Goal: Task Accomplishment & Management: Manage account settings

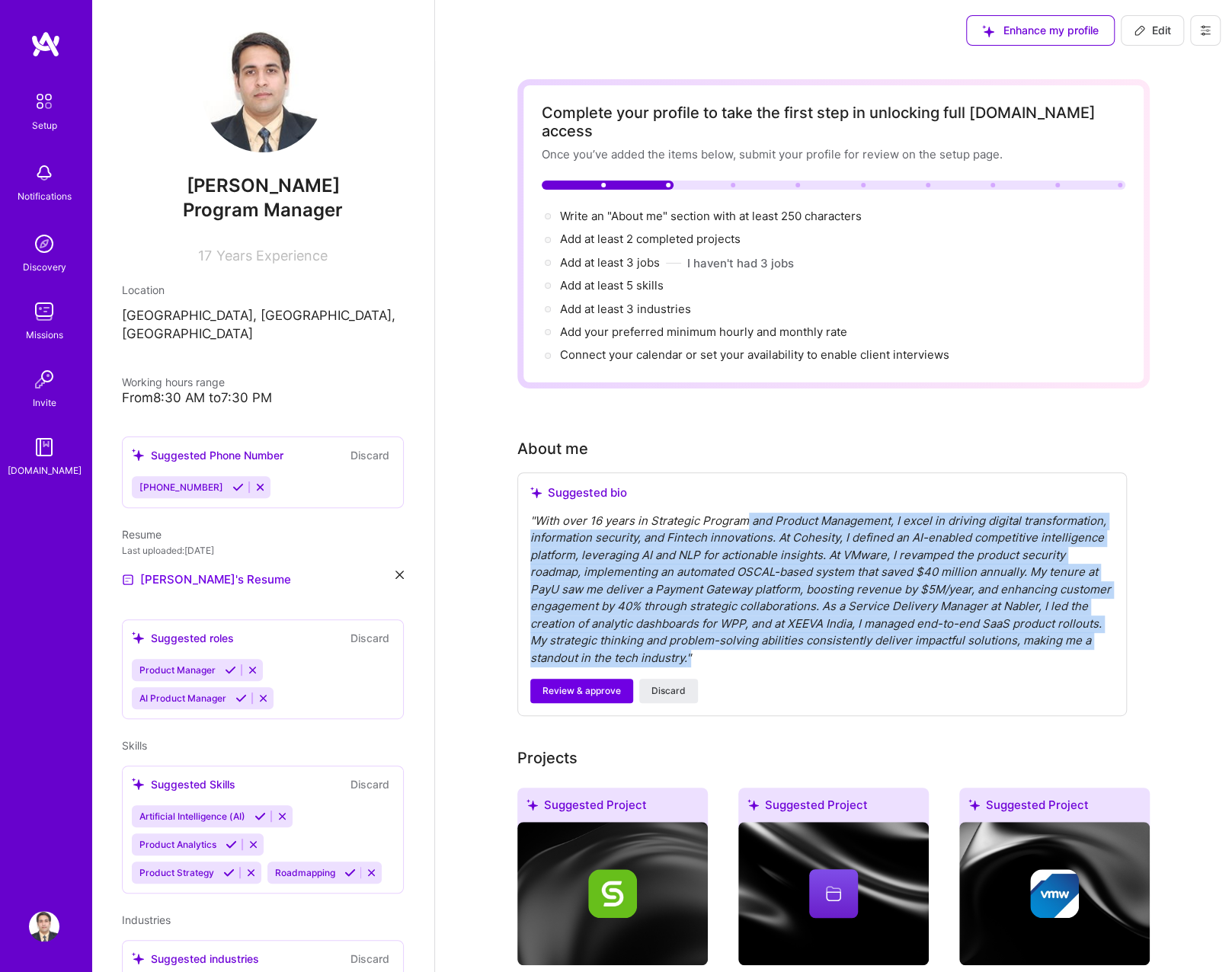
drag, startPoint x: 770, startPoint y: 510, endPoint x: 813, endPoint y: 638, distance: 135.0
click at [813, 638] on div "" With over 16 years in Strategic Program and Product Management, I excel in dr…" at bounding box center [822, 589] width 584 height 154
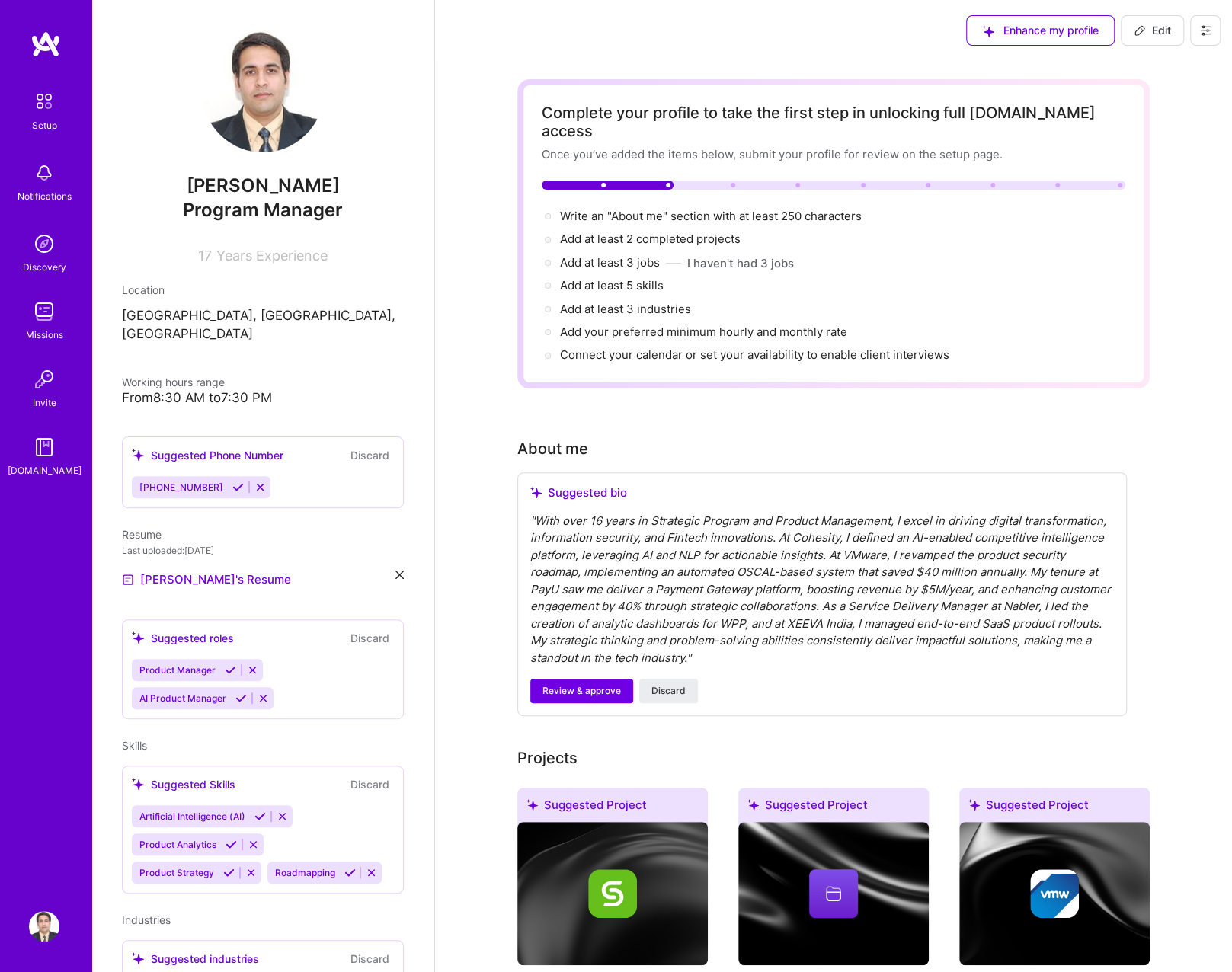
drag, startPoint x: 813, startPoint y: 638, endPoint x: 835, endPoint y: 731, distance: 95.6
click at [835, 746] on div "Projects" at bounding box center [833, 758] width 632 height 23
click at [576, 684] on span "Review & approve" at bounding box center [581, 690] width 78 height 14
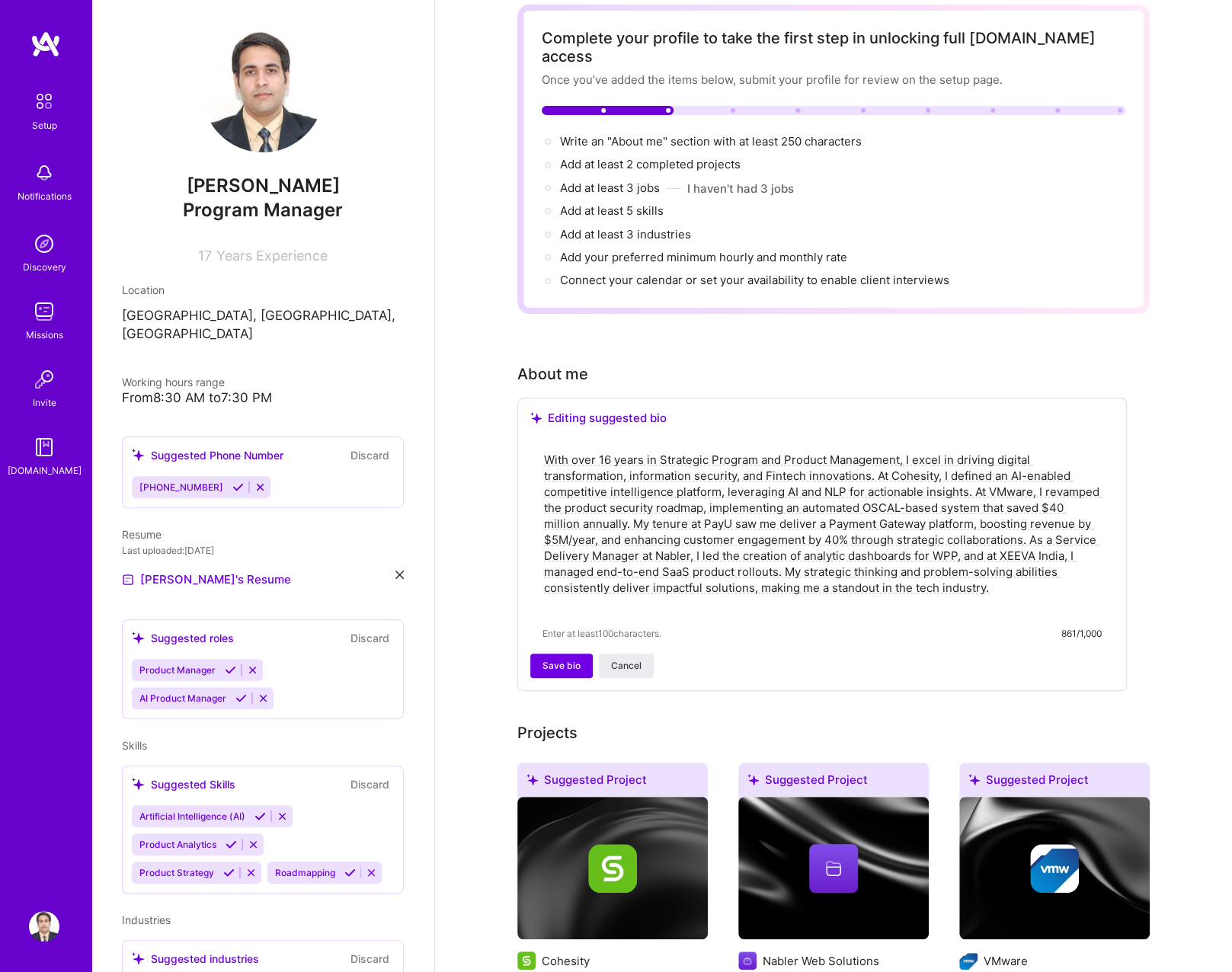
scroll to position [76, 0]
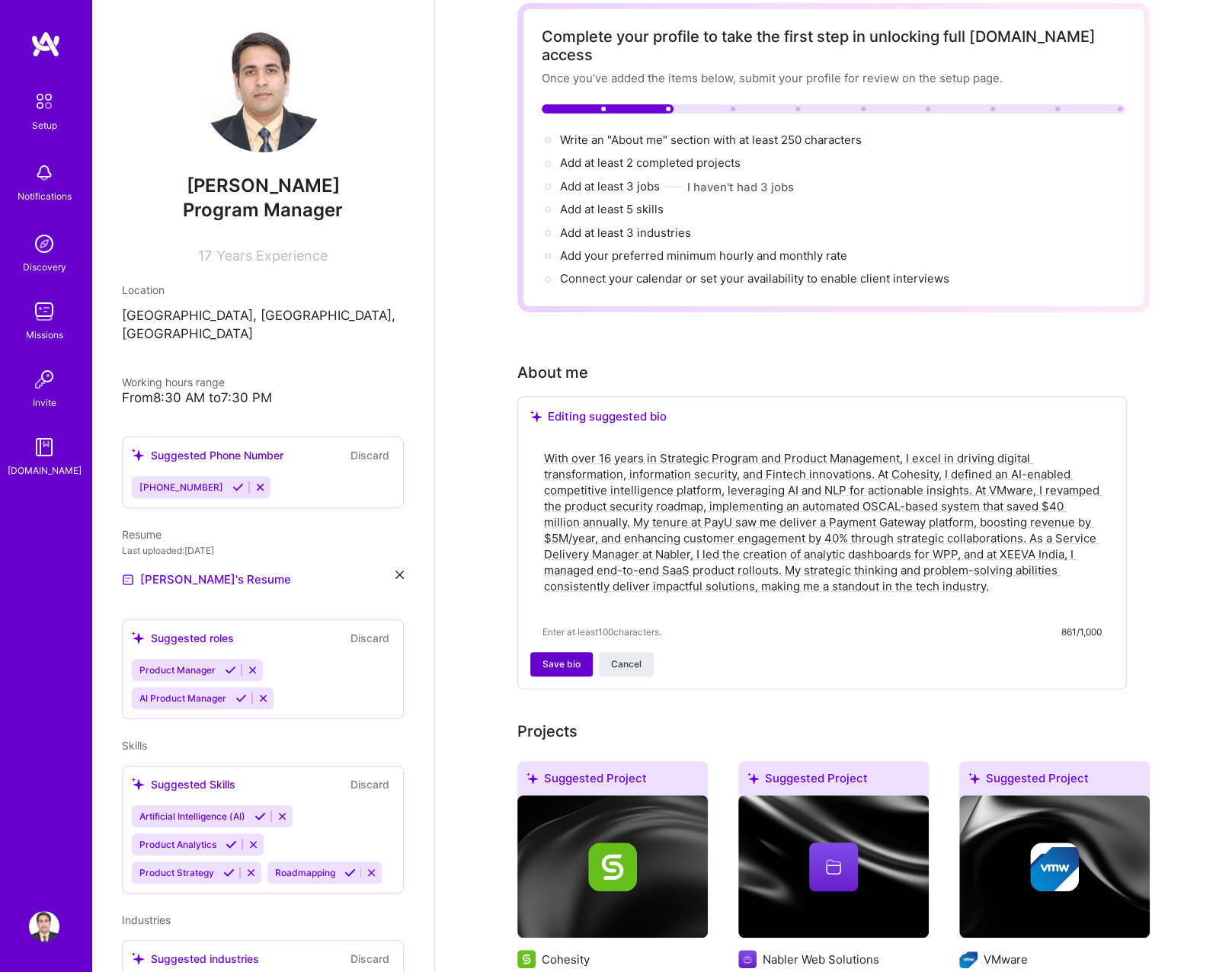
click at [573, 658] on span "Save bio" at bounding box center [561, 664] width 38 height 14
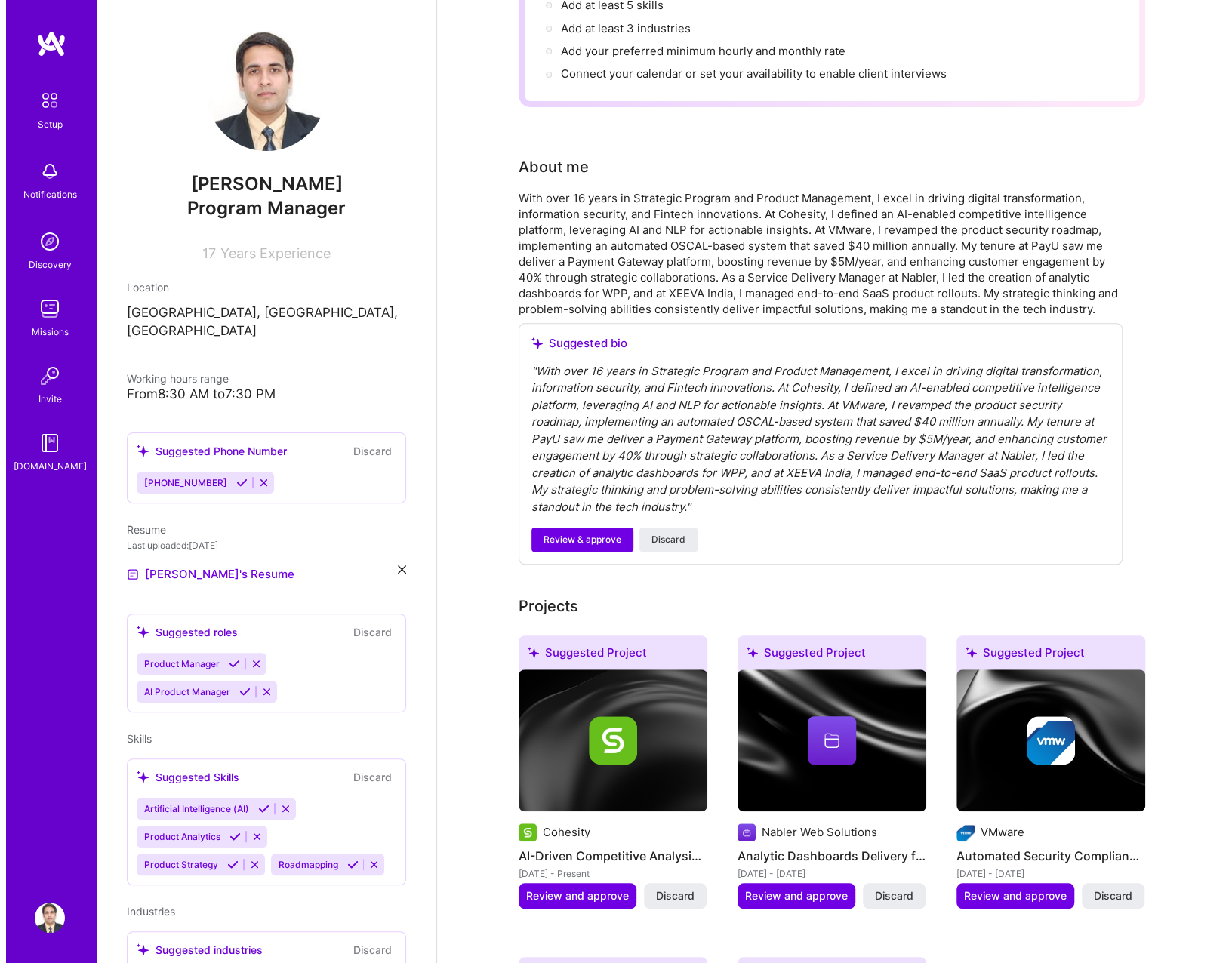
scroll to position [302, 0]
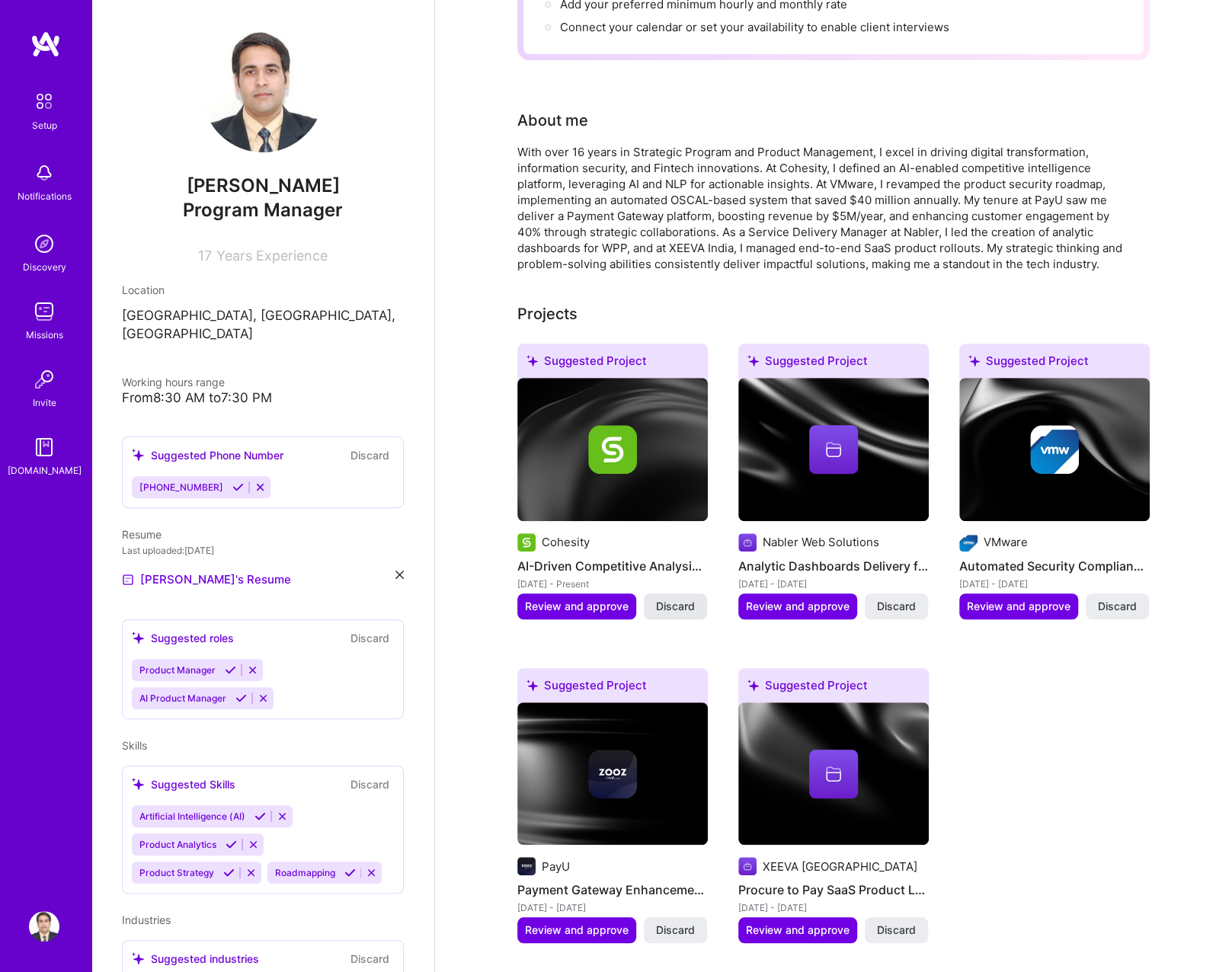
click at [646, 593] on button "Discard" at bounding box center [675, 606] width 64 height 26
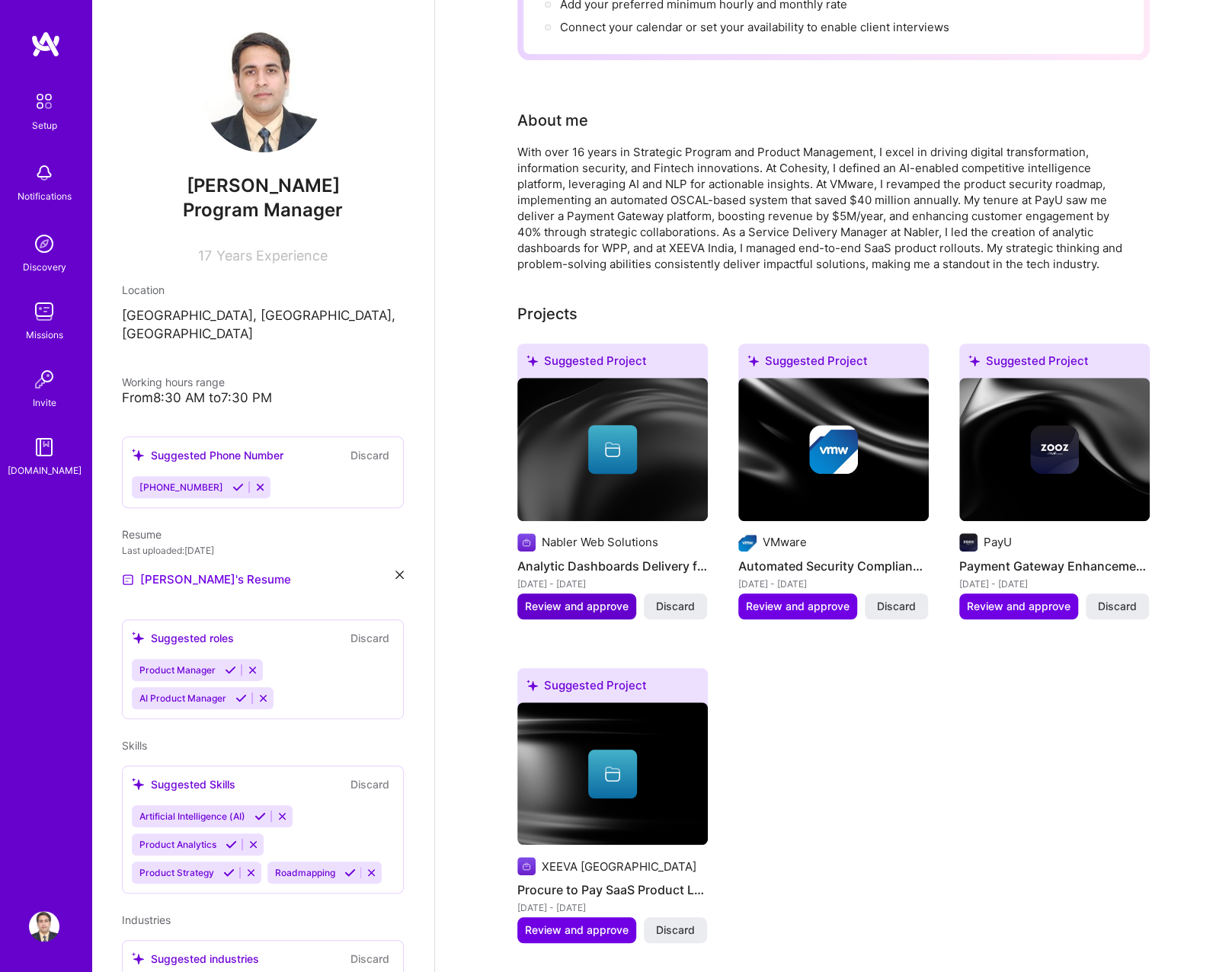
click at [576, 599] on span "Review and approve" at bounding box center [576, 607] width 103 height 15
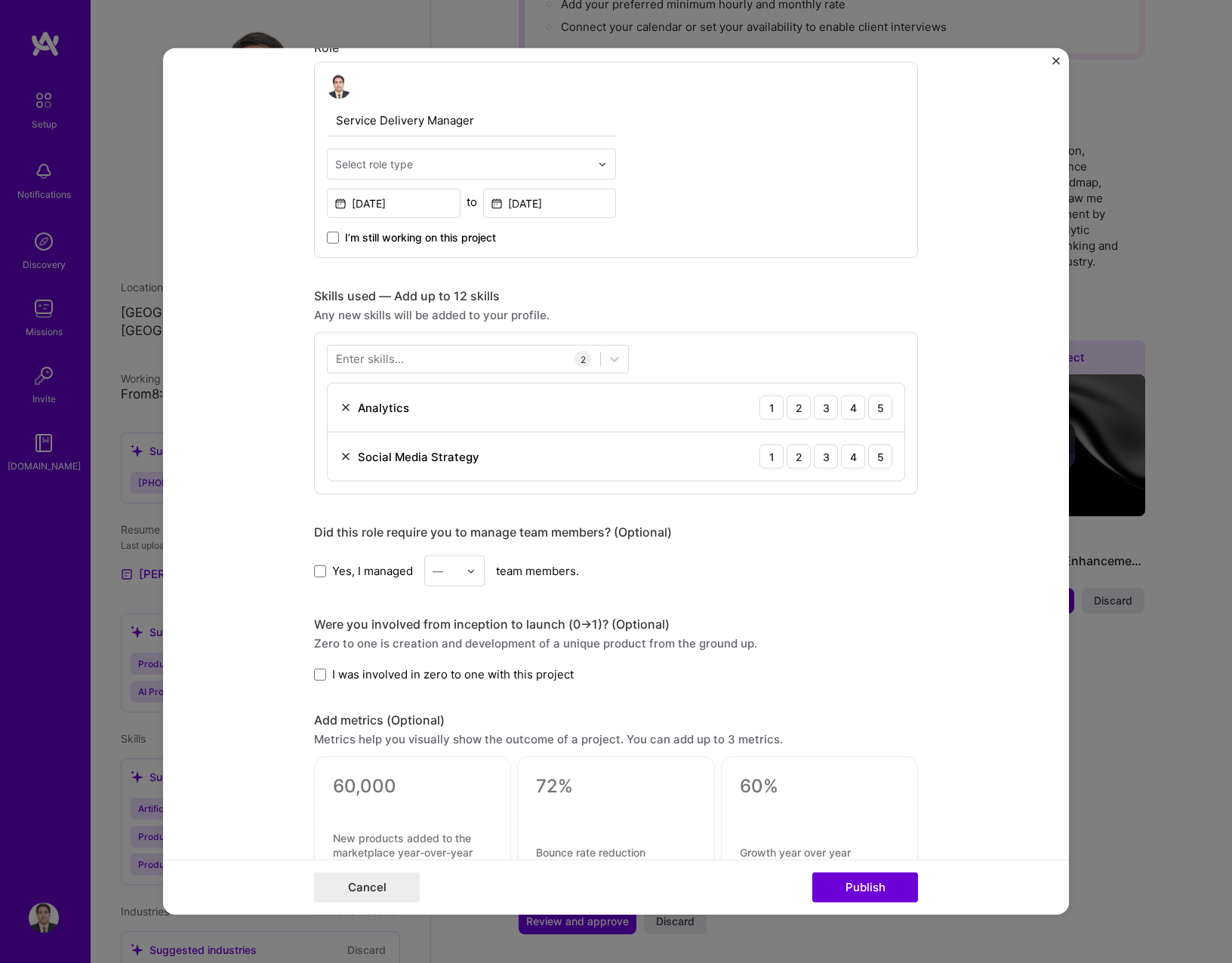
scroll to position [528, 0]
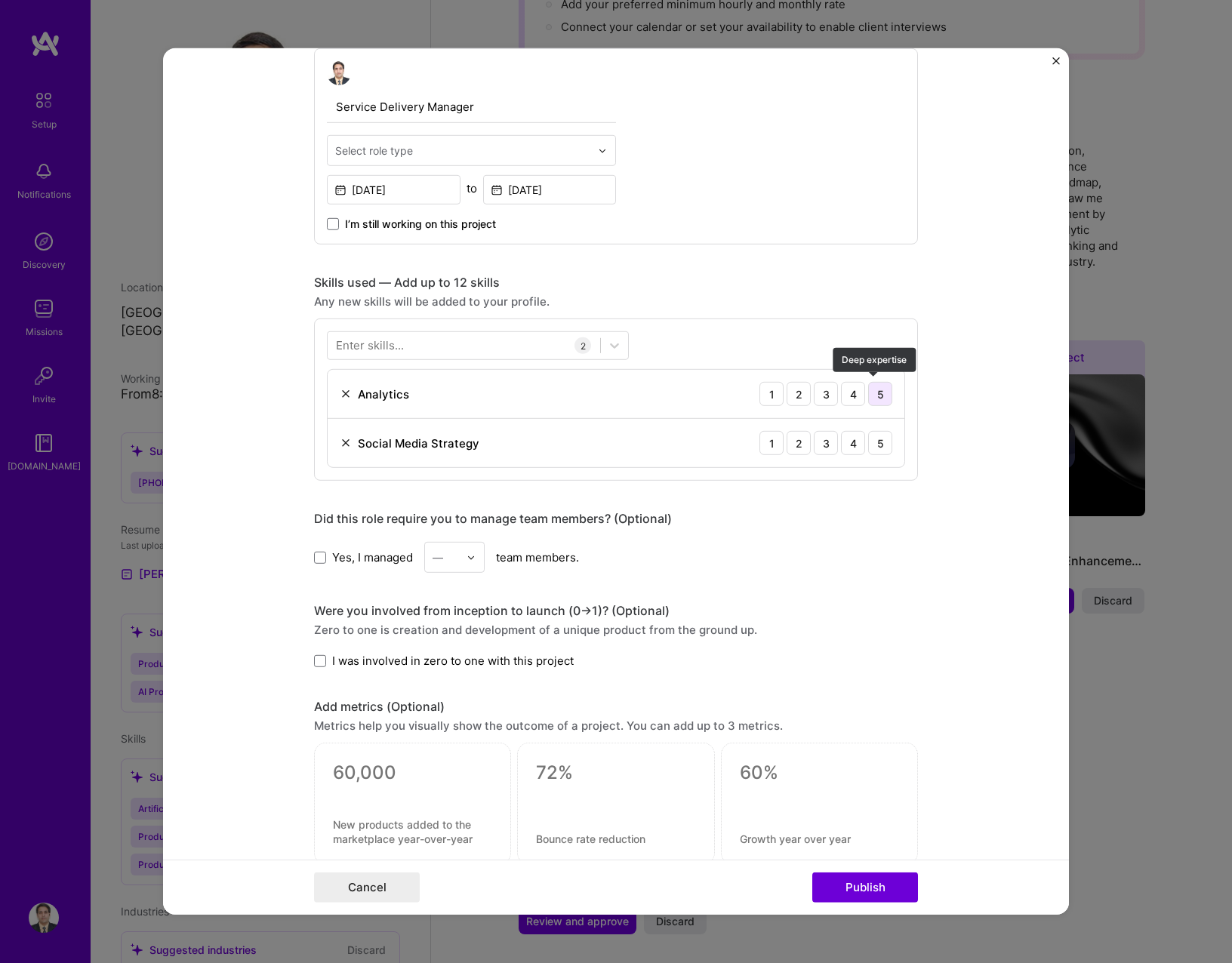
click at [868, 396] on div "5" at bounding box center [879, 394] width 24 height 24
click at [847, 435] on div "4" at bounding box center [853, 442] width 24 height 24
click at [818, 443] on div "3" at bounding box center [825, 442] width 24 height 24
click at [459, 565] on div "—" at bounding box center [445, 557] width 41 height 30
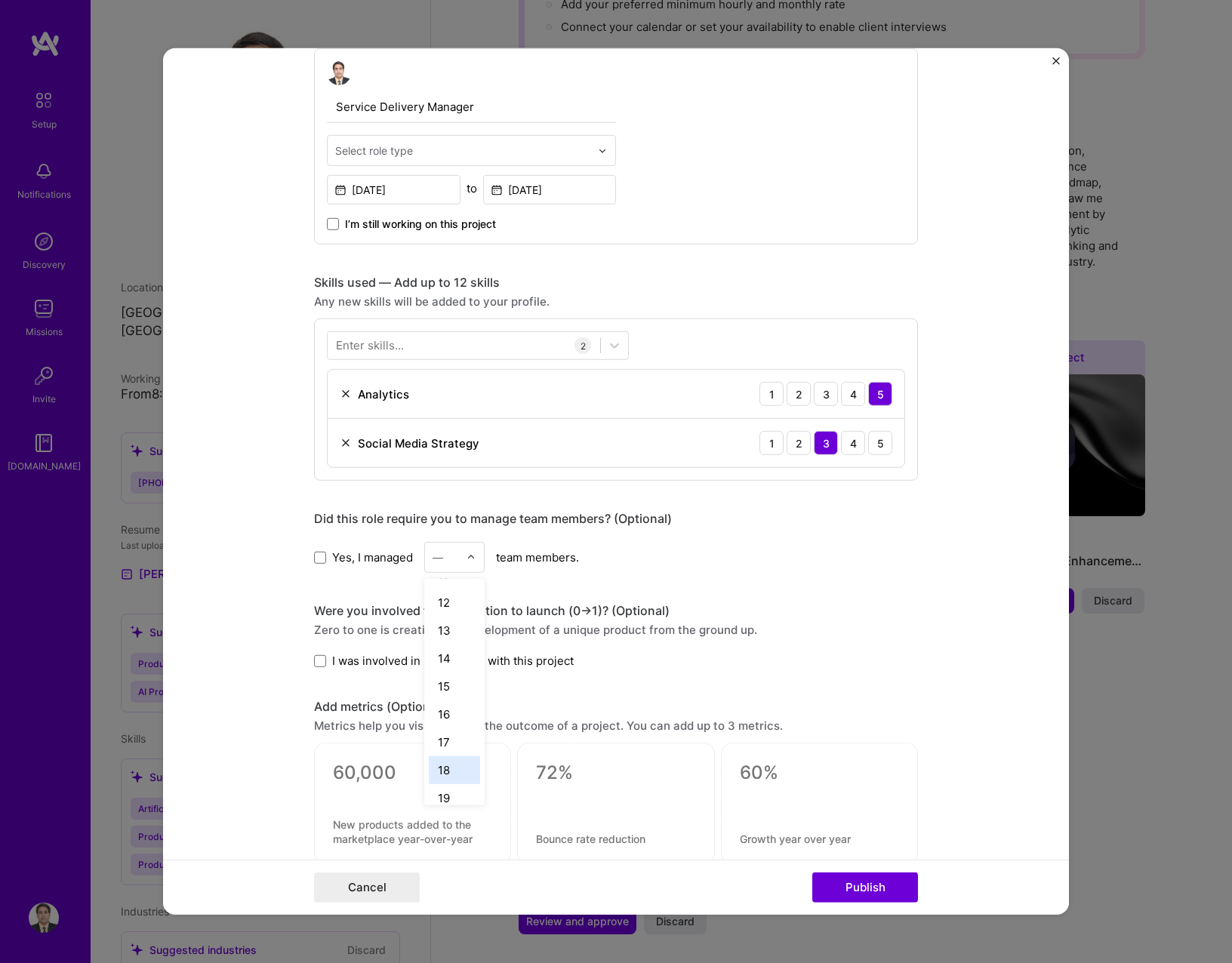
click at [454, 760] on div "18" at bounding box center [455, 769] width 52 height 28
click at [368, 659] on span "I was involved in zero to one with this project" at bounding box center [452, 660] width 242 height 16
click at [0, 0] on input "I was involved in zero to one with this project" at bounding box center [0, 0] width 0 height 0
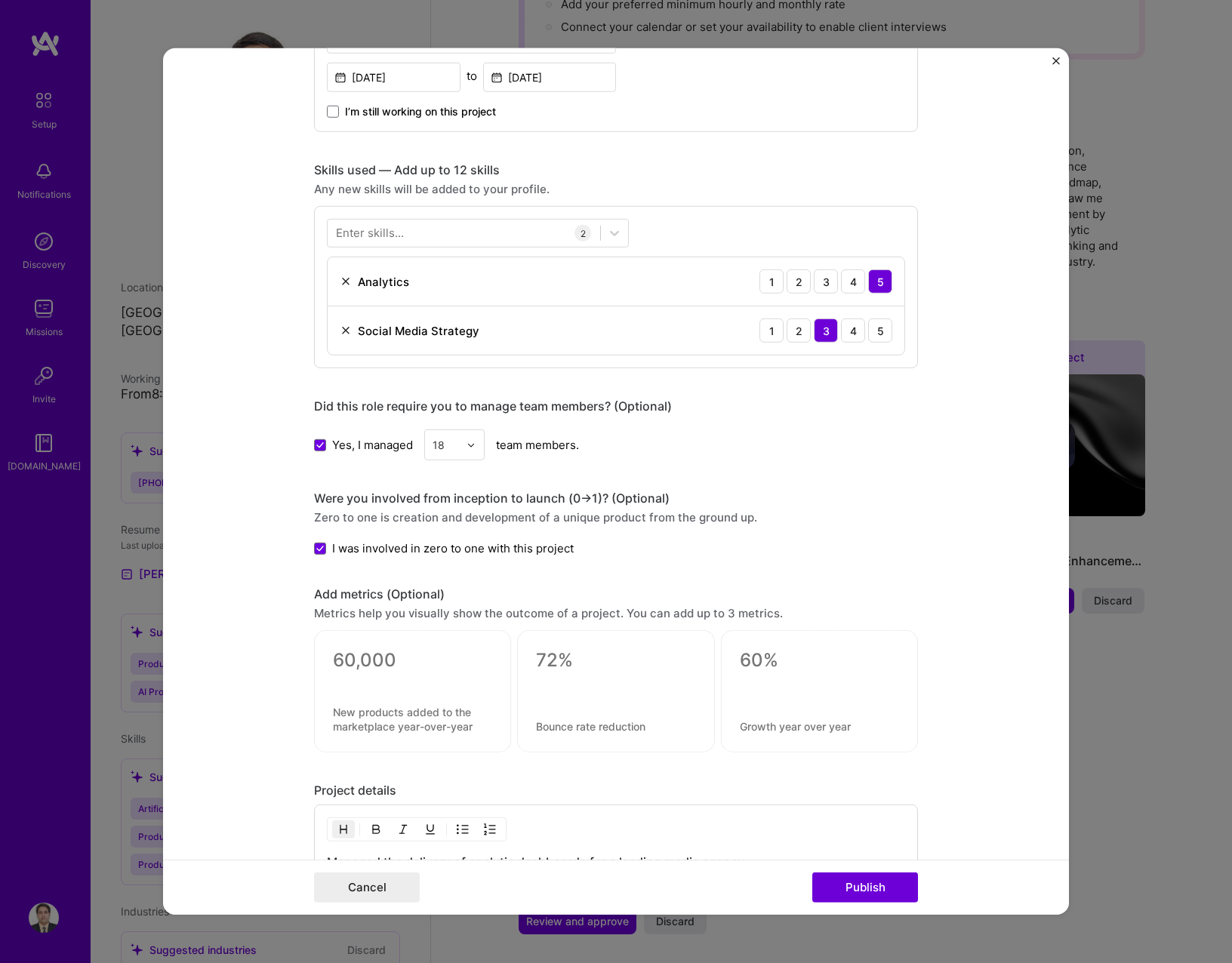
scroll to position [755, 0]
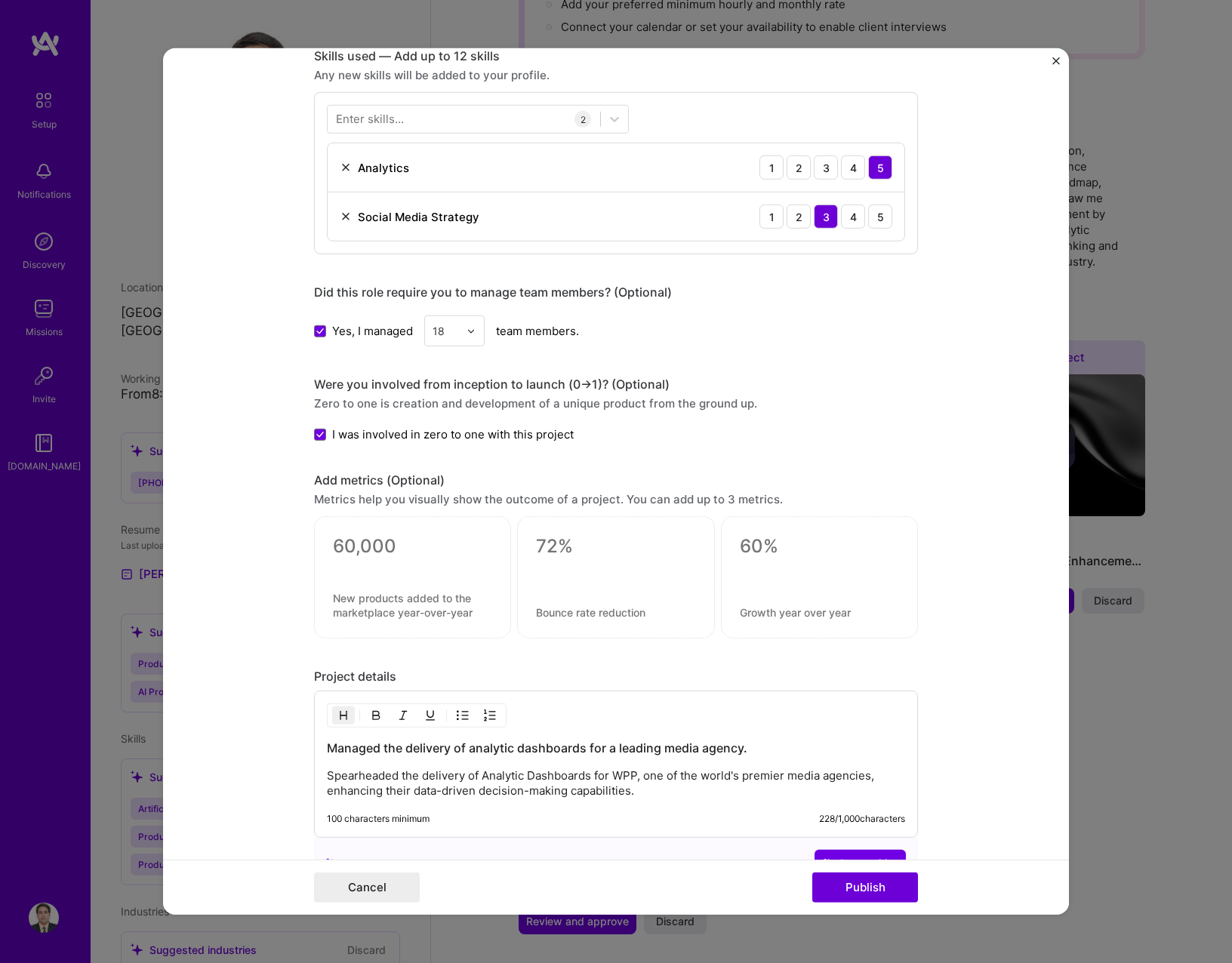
click at [429, 560] on div at bounding box center [412, 566] width 160 height 16
click at [365, 535] on textarea at bounding box center [412, 546] width 160 height 23
click at [432, 497] on div "Metrics help you visually show the outcome of a project. You can add up to 3 me…" at bounding box center [616, 499] width 604 height 16
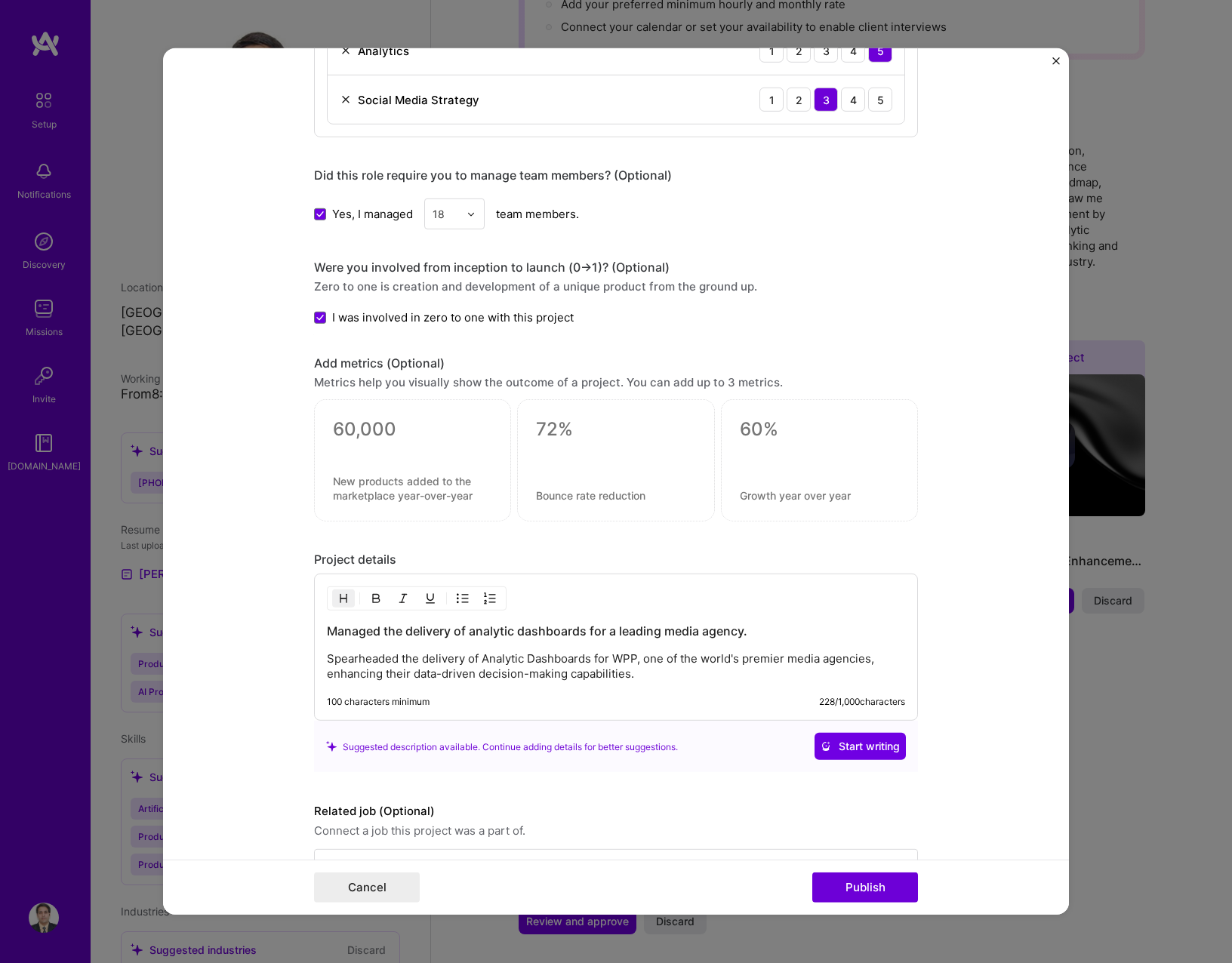
scroll to position [913, 0]
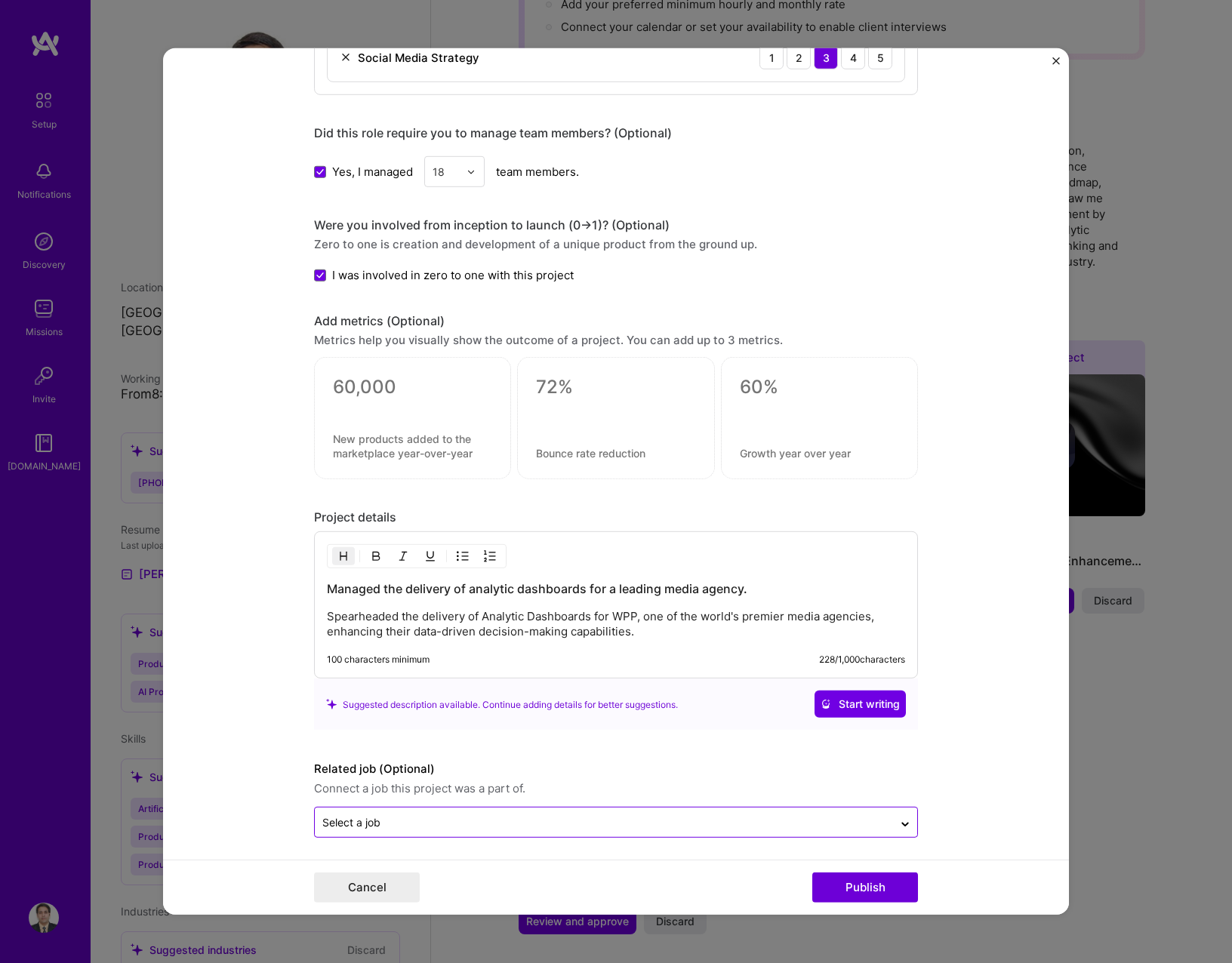
click at [738, 814] on input "text" at bounding box center [603, 822] width 563 height 16
click at [982, 789] on form "Editing suggested project This project is suggested based on your LinkedIn, res…" at bounding box center [616, 482] width 906 height 867
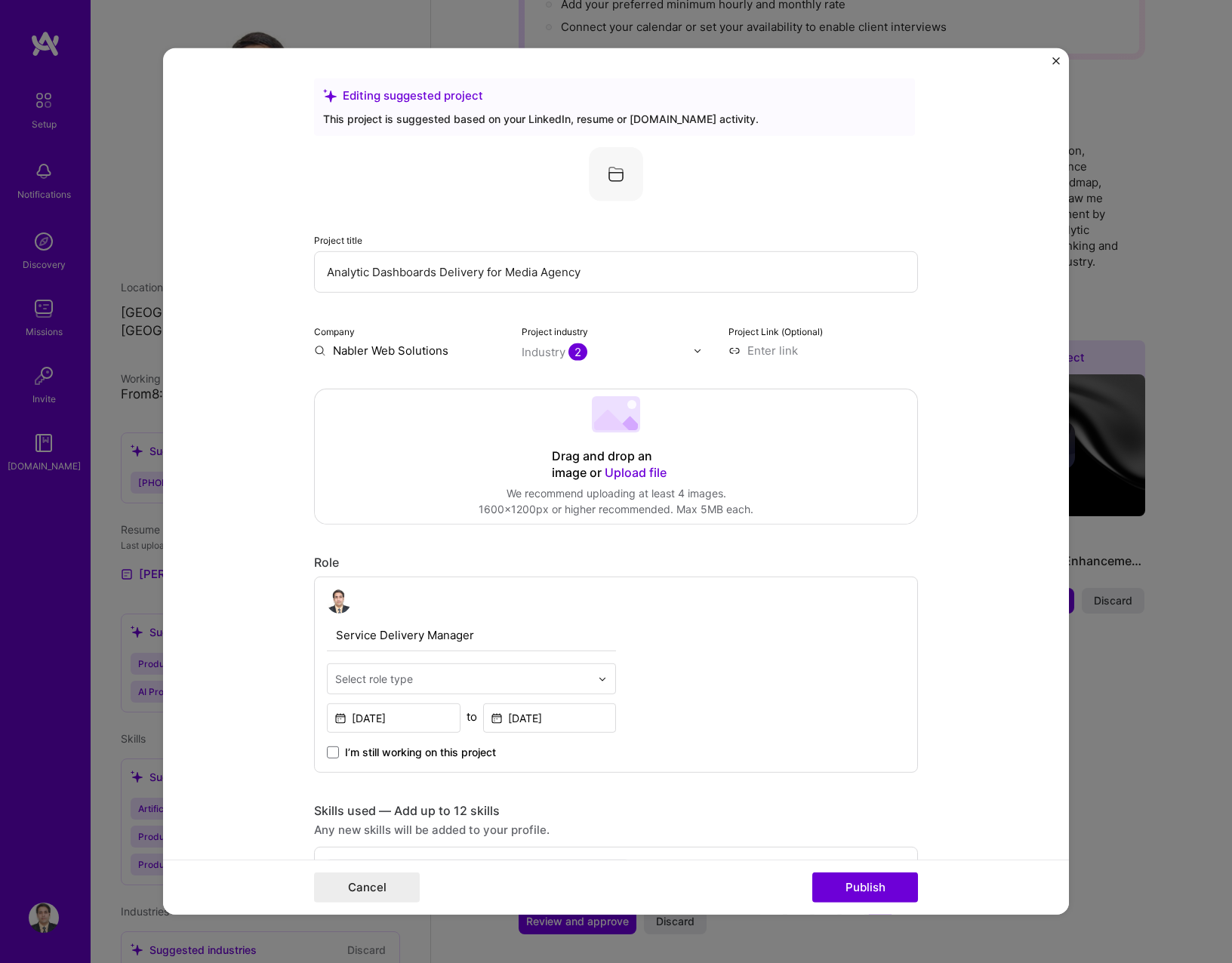
scroll to position [0, 0]
click at [883, 883] on button "Publish" at bounding box center [865, 888] width 106 height 31
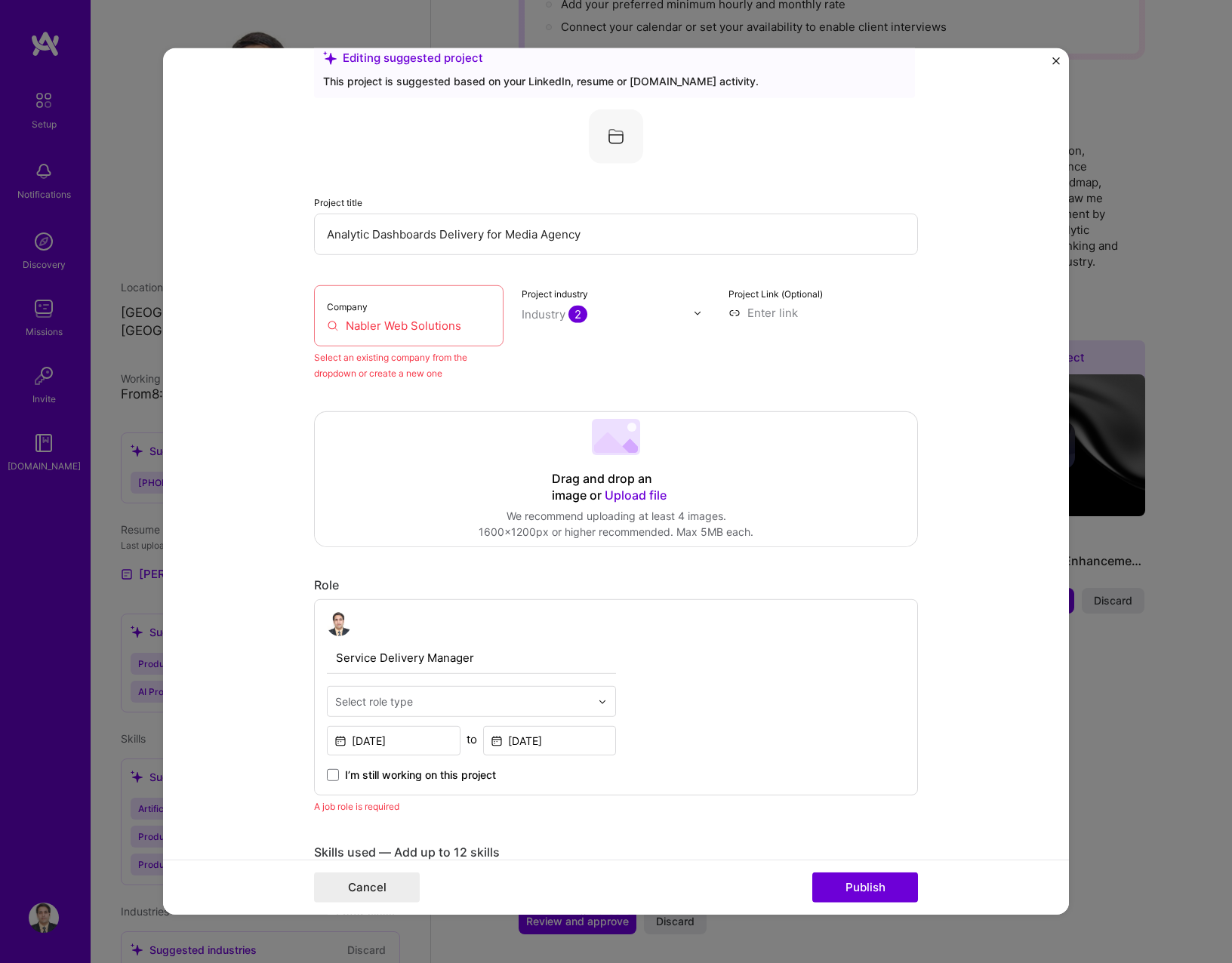
scroll to position [98, 0]
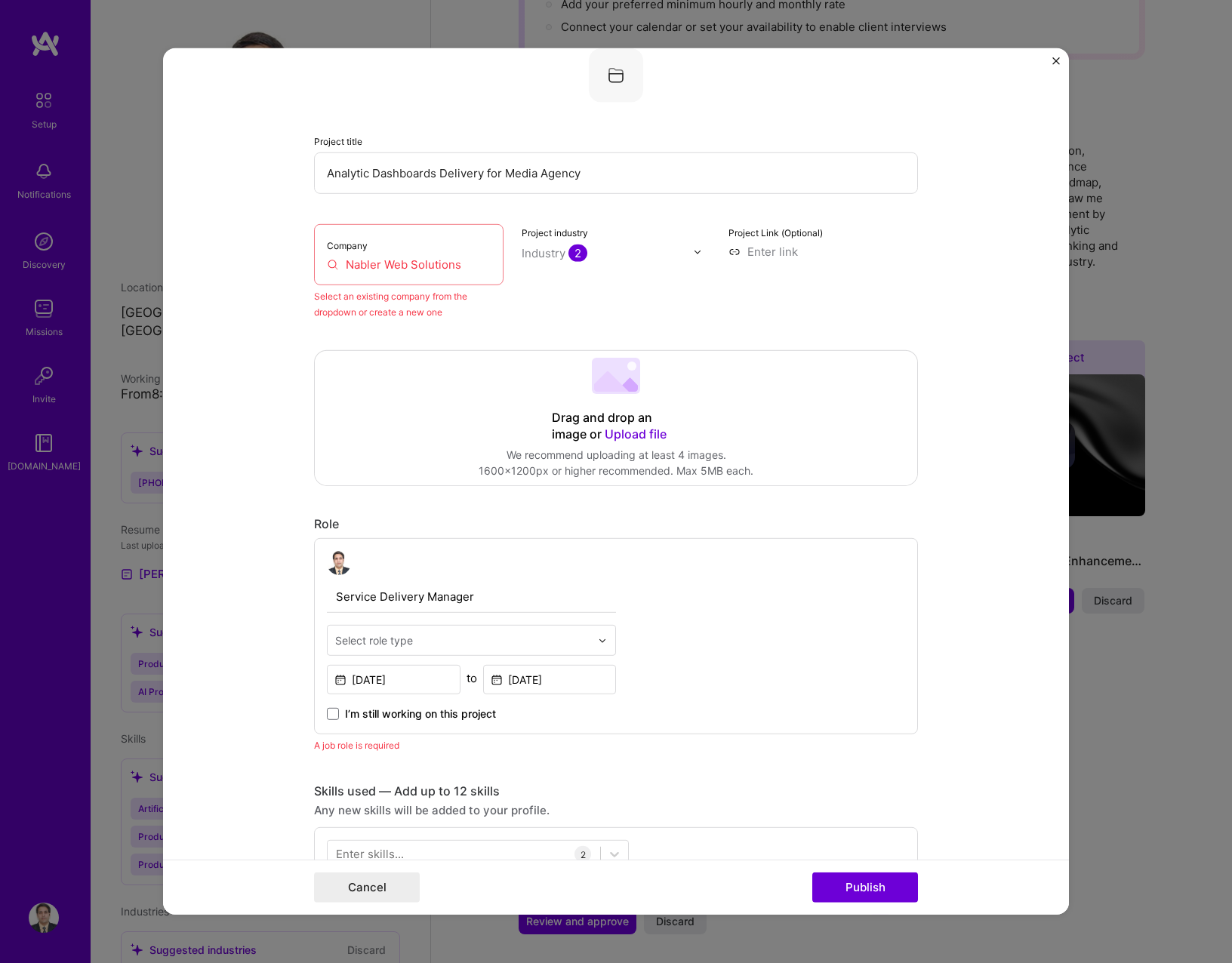
click at [404, 257] on input "Nabler Web Solutions" at bounding box center [408, 265] width 163 height 16
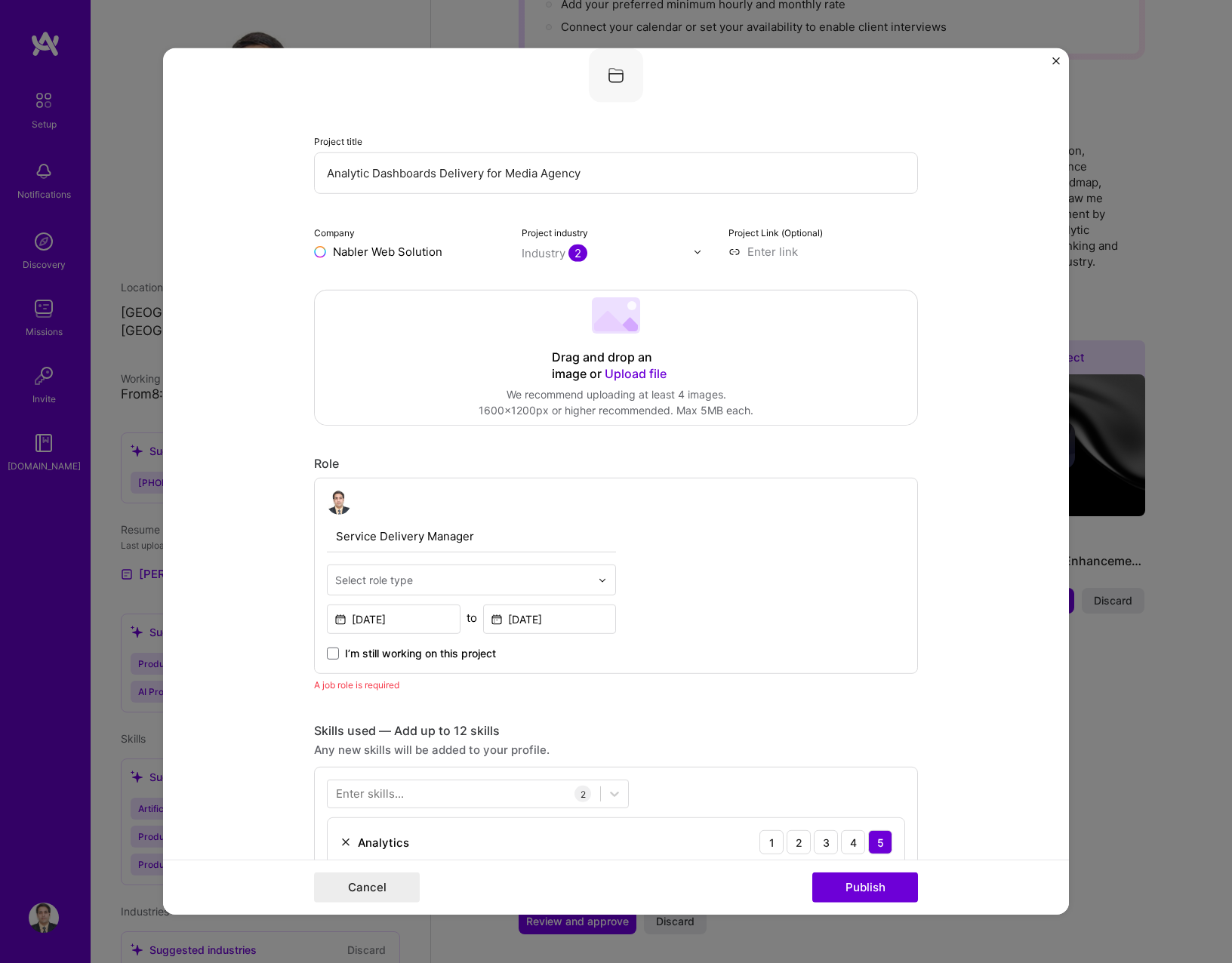
type input "Nabler Web Solutions"
click at [425, 292] on div "Nabler Web Solutions" at bounding box center [464, 287] width 130 height 27
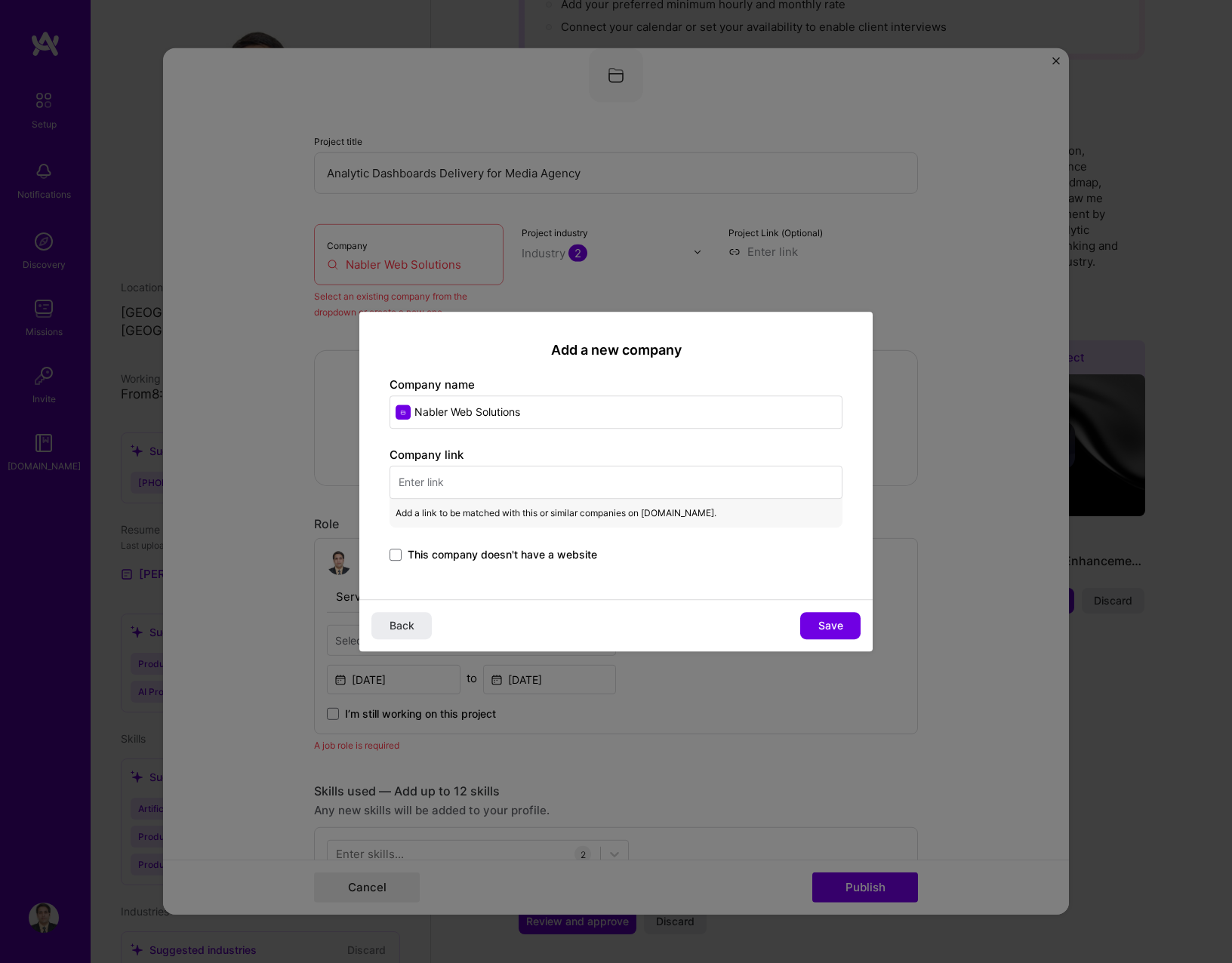
paste input "https://www.brainlabsdigital.com/"
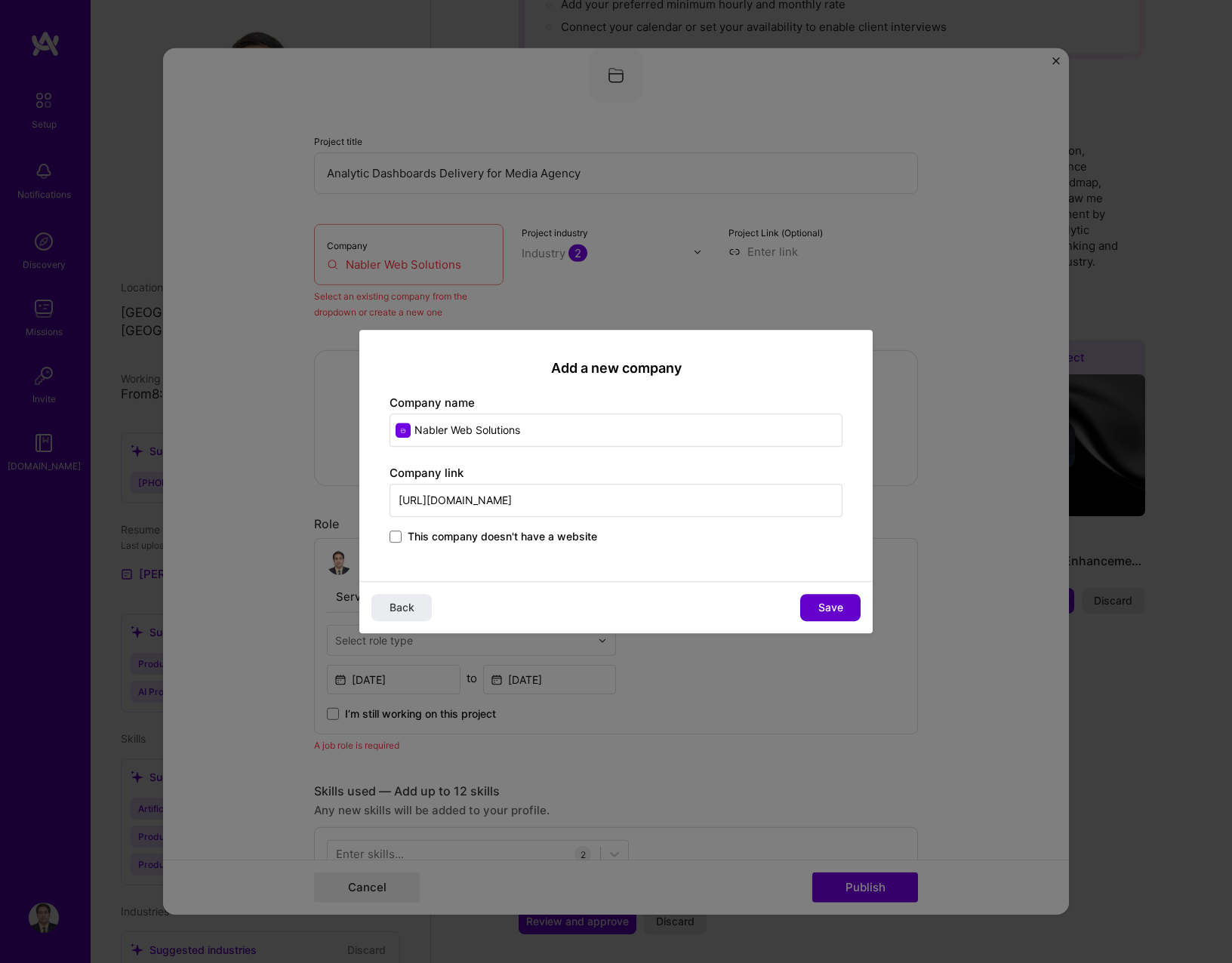
type input "https://www.brainlabsdigital.com/"
click at [818, 612] on span "Save" at bounding box center [831, 608] width 25 height 15
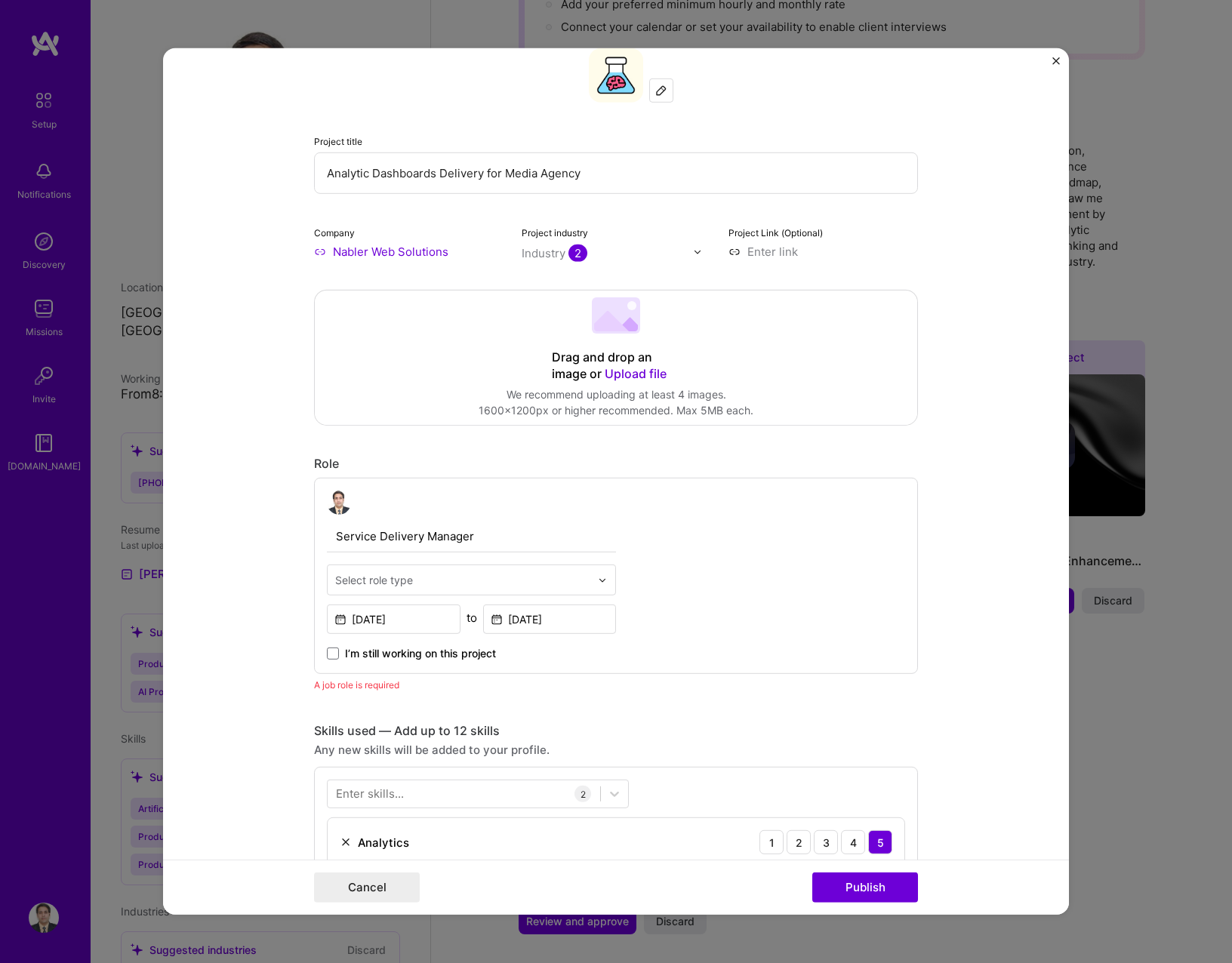
click at [418, 579] on input "text" at bounding box center [463, 580] width 255 height 16
type input "Deliver"
type input "Serv"
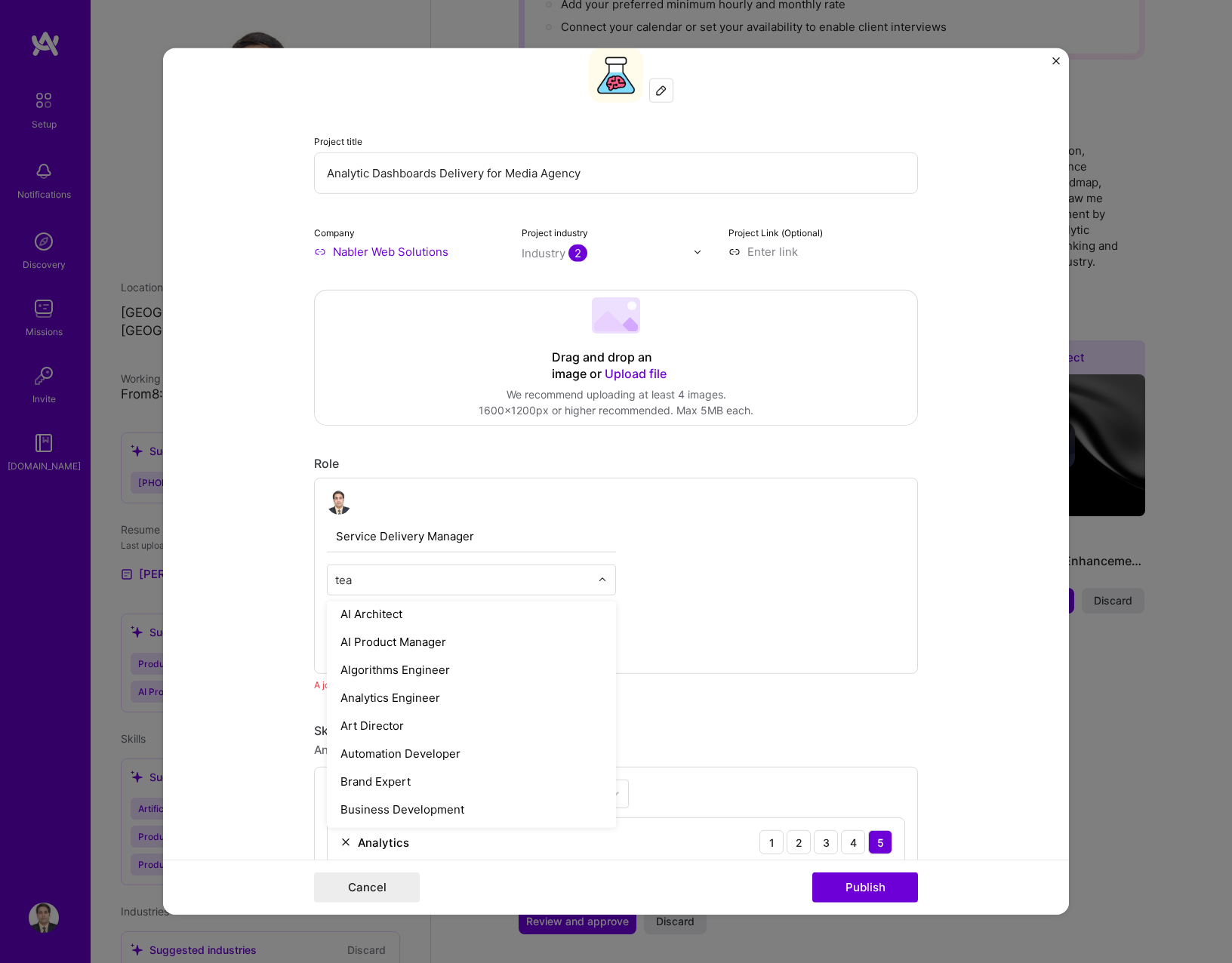
scroll to position [0, 0]
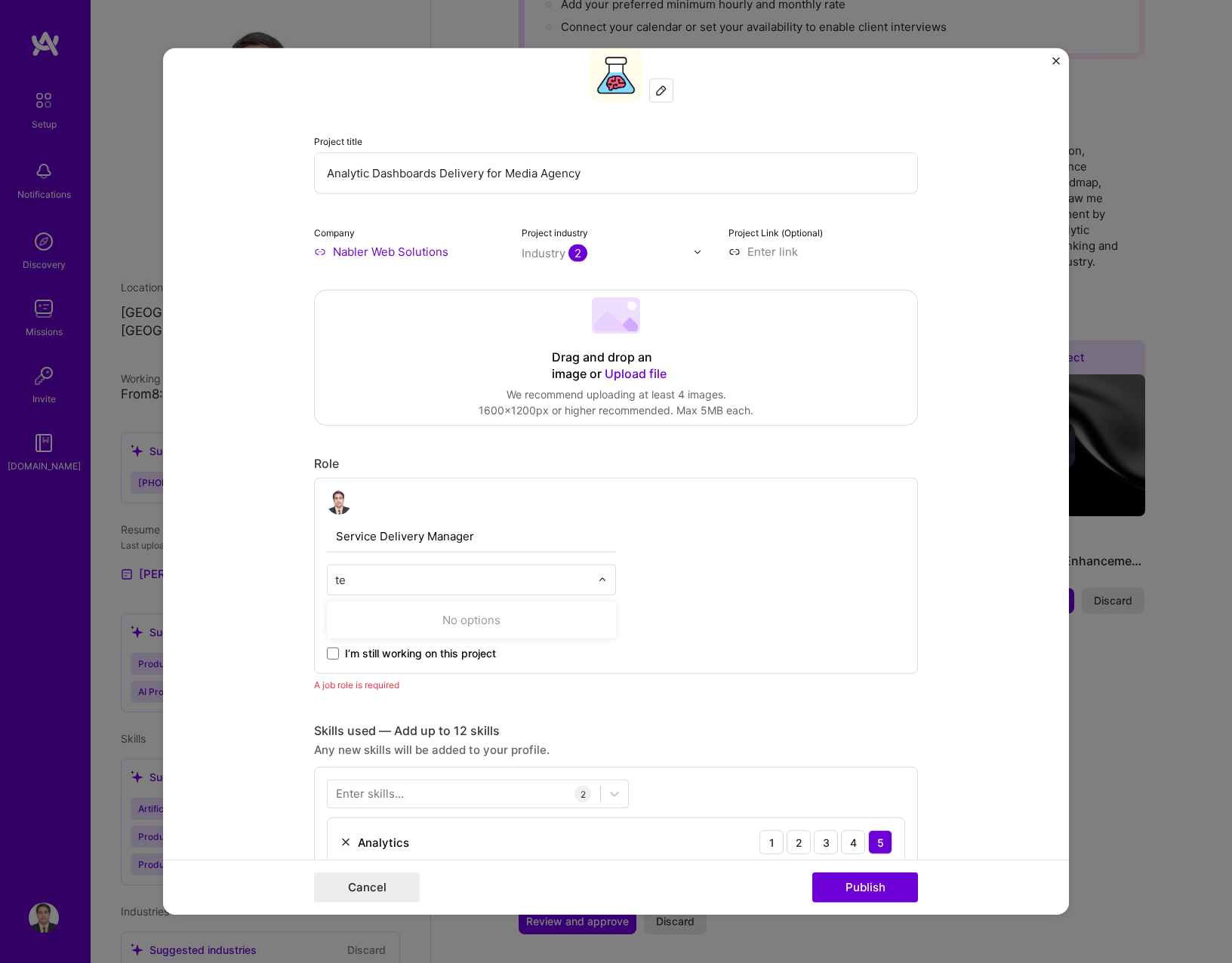
type input "t"
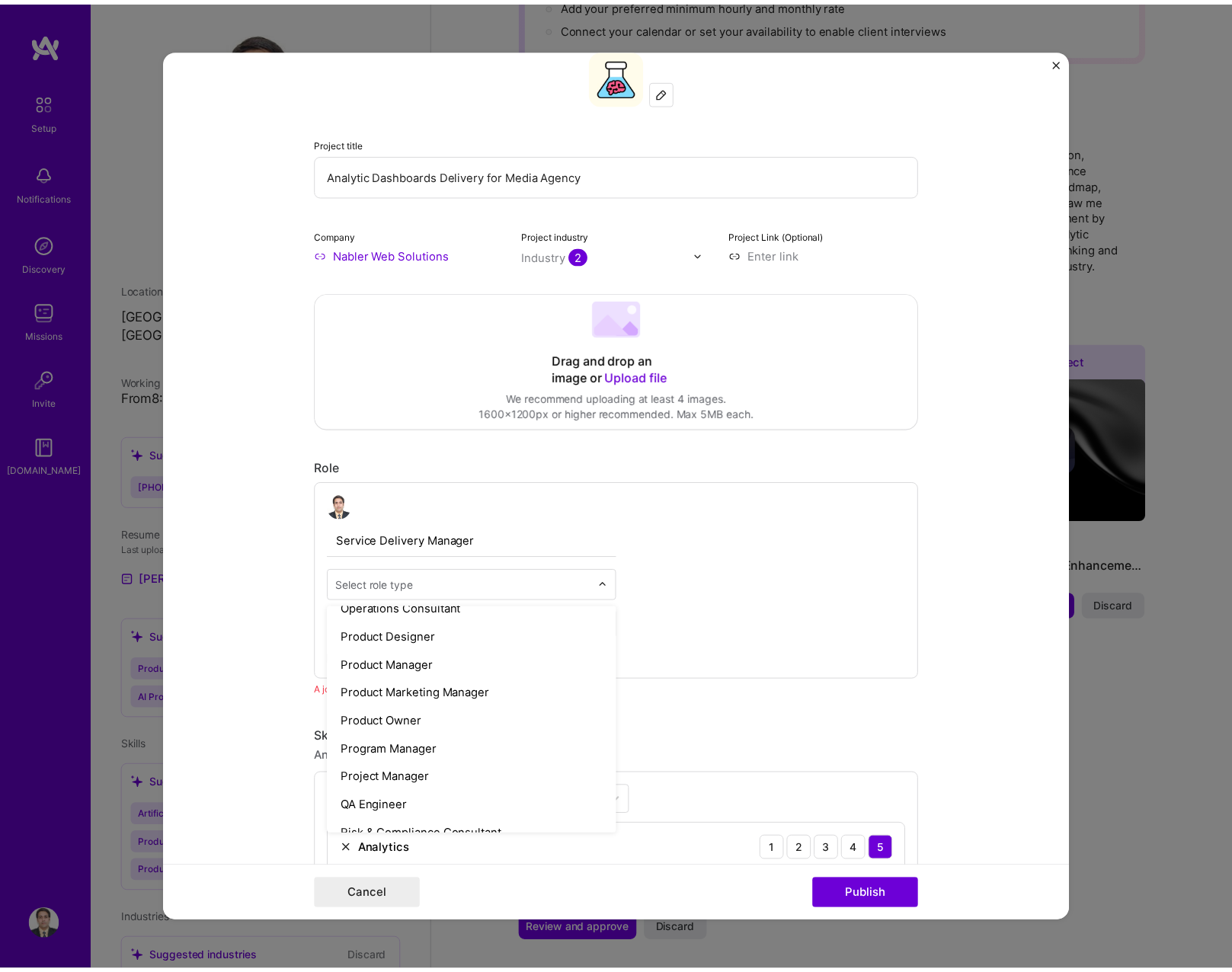
scroll to position [1370, 0]
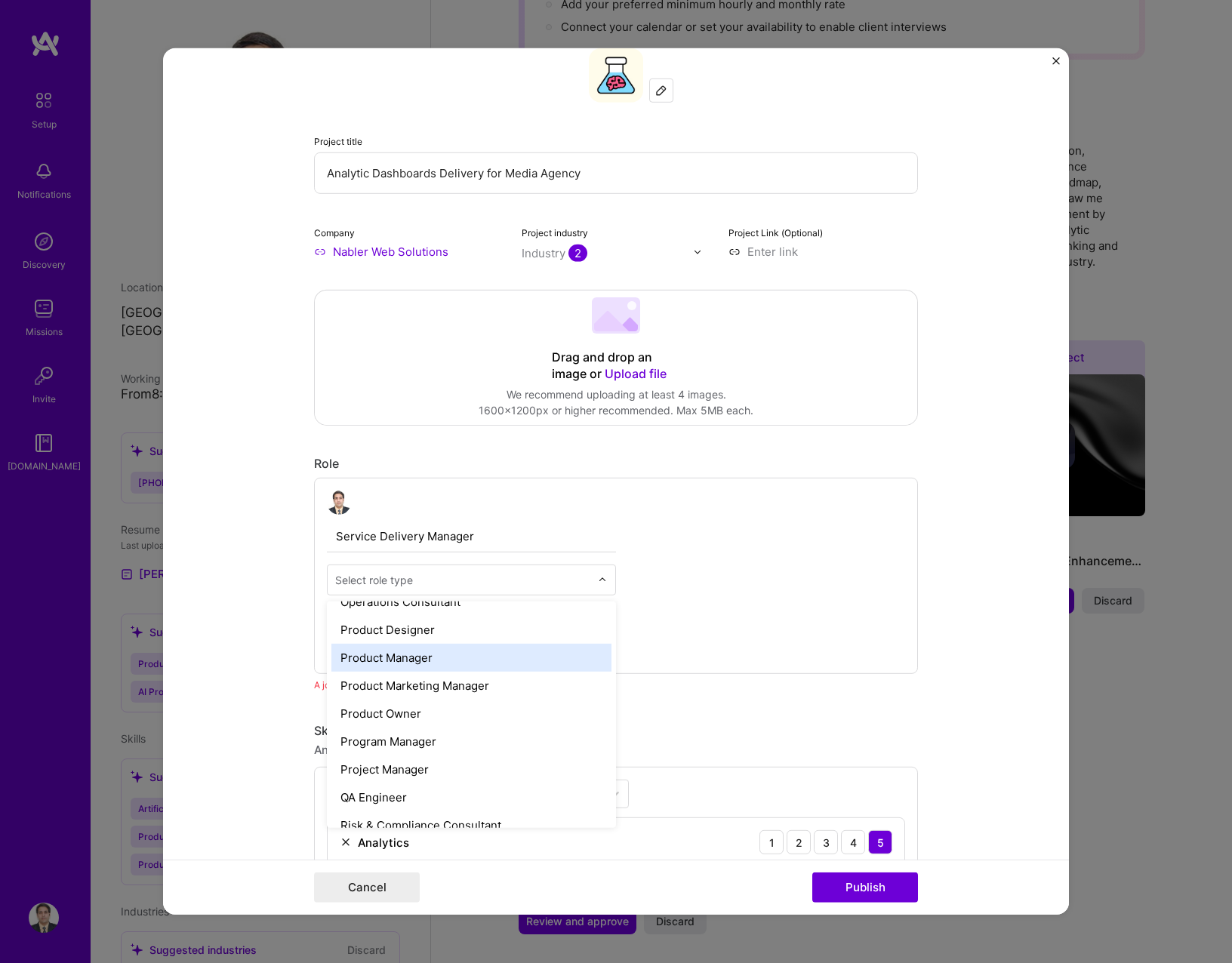
click at [485, 653] on div "Product Manager" at bounding box center [471, 657] width 280 height 28
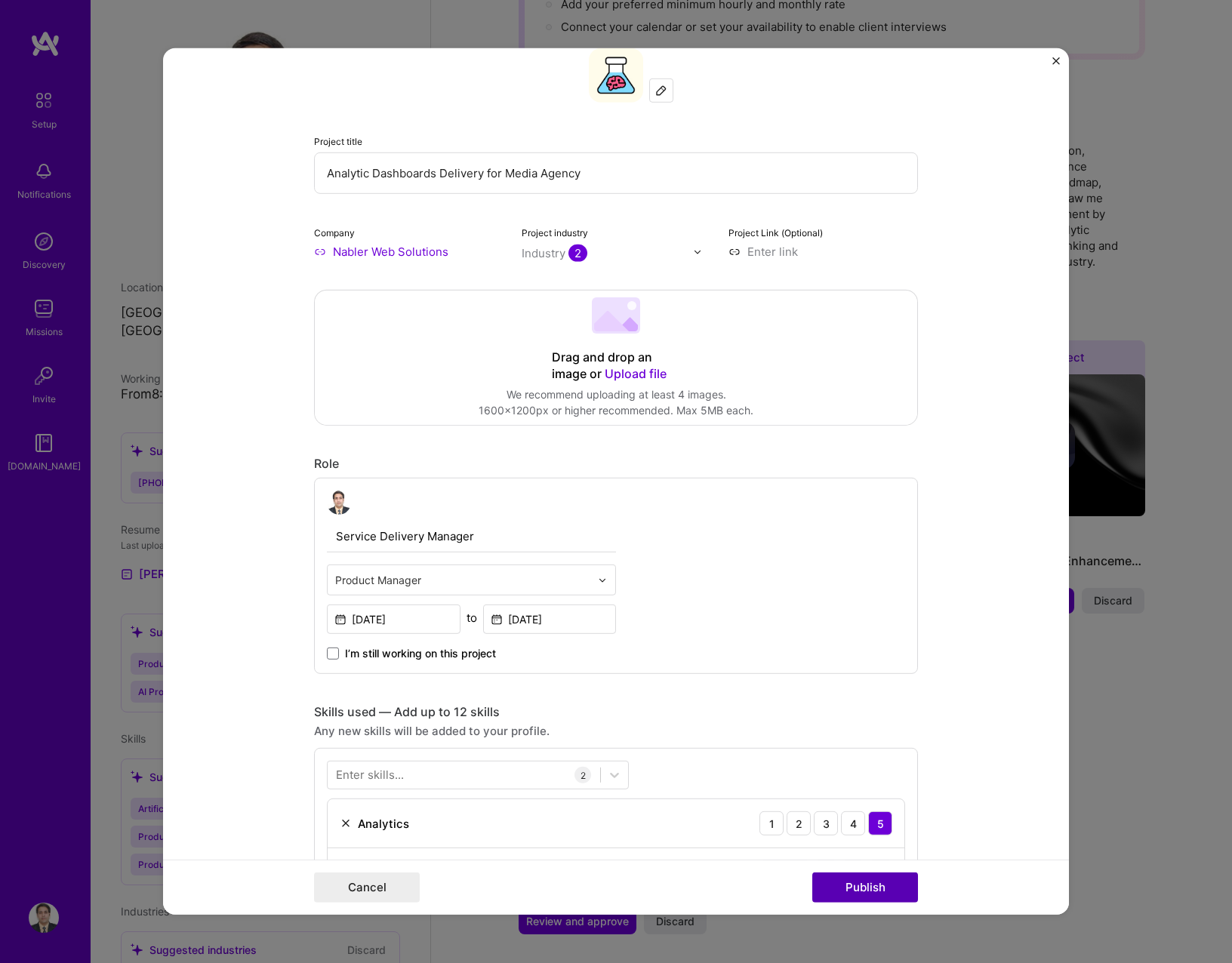
click at [875, 878] on button "Publish" at bounding box center [865, 888] width 106 height 31
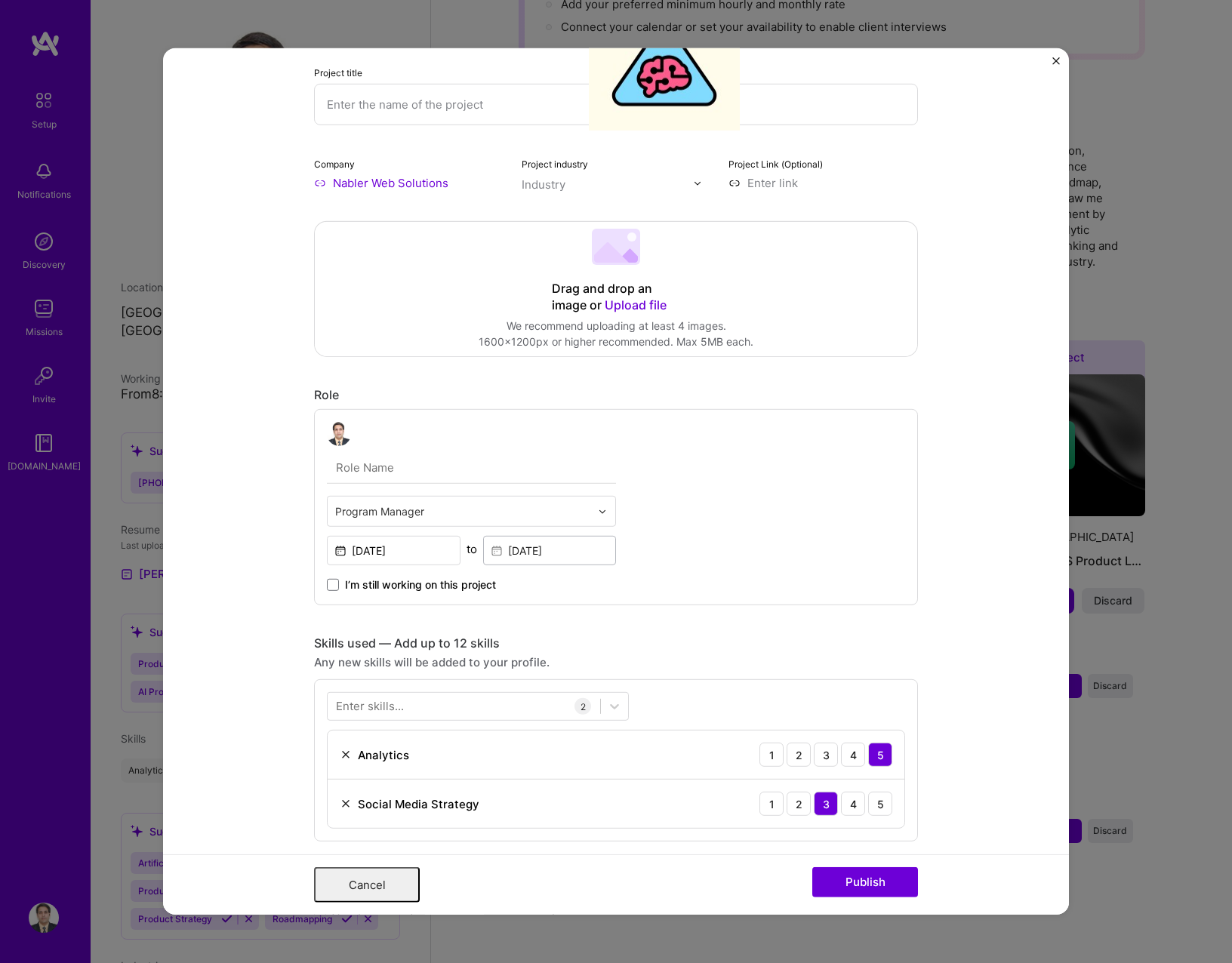
scroll to position [0, 0]
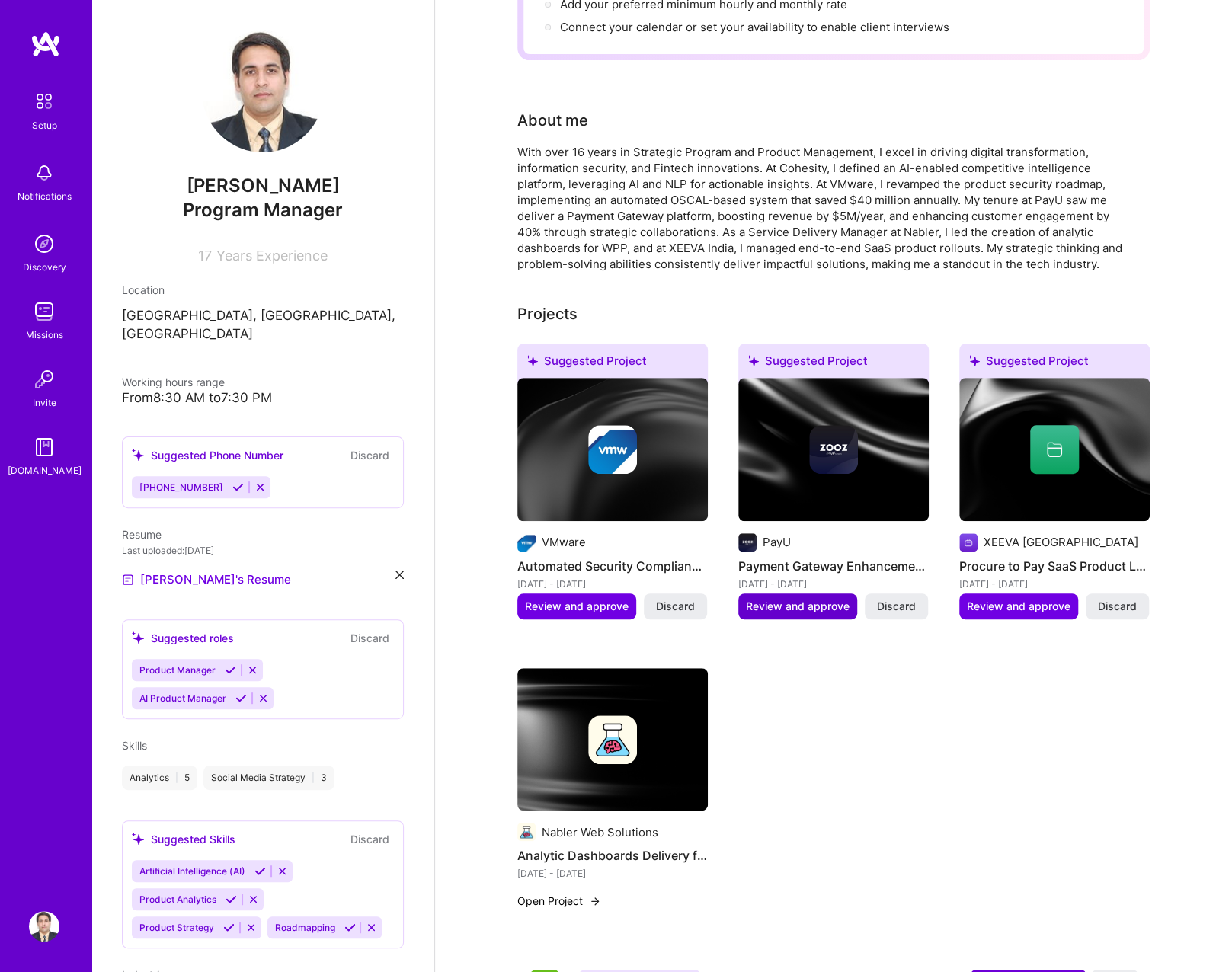
click at [839, 599] on span "Review and approve" at bounding box center [797, 607] width 103 height 15
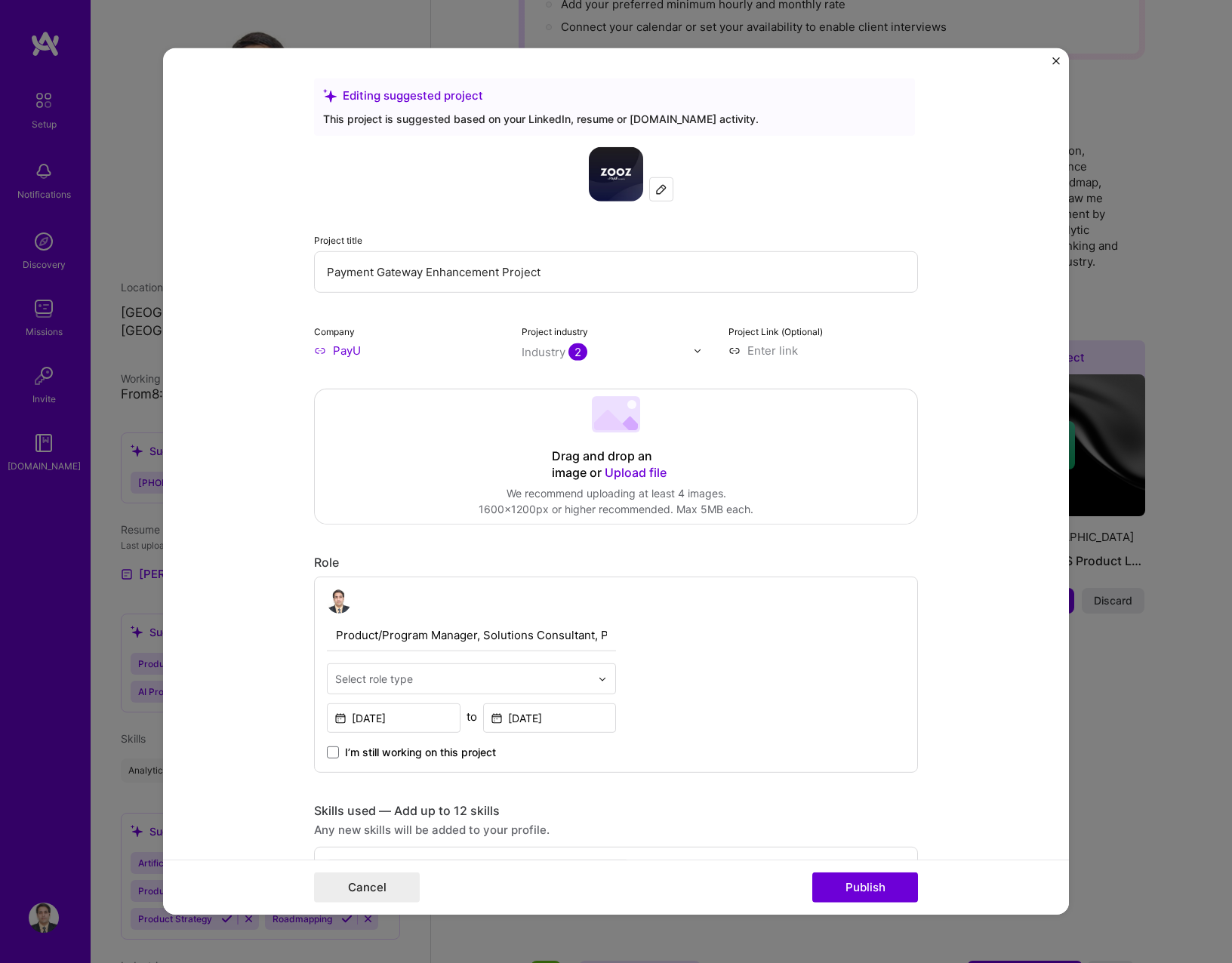
click at [451, 271] on input "Payment Gateway Enhancement Project" at bounding box center [616, 271] width 604 height 41
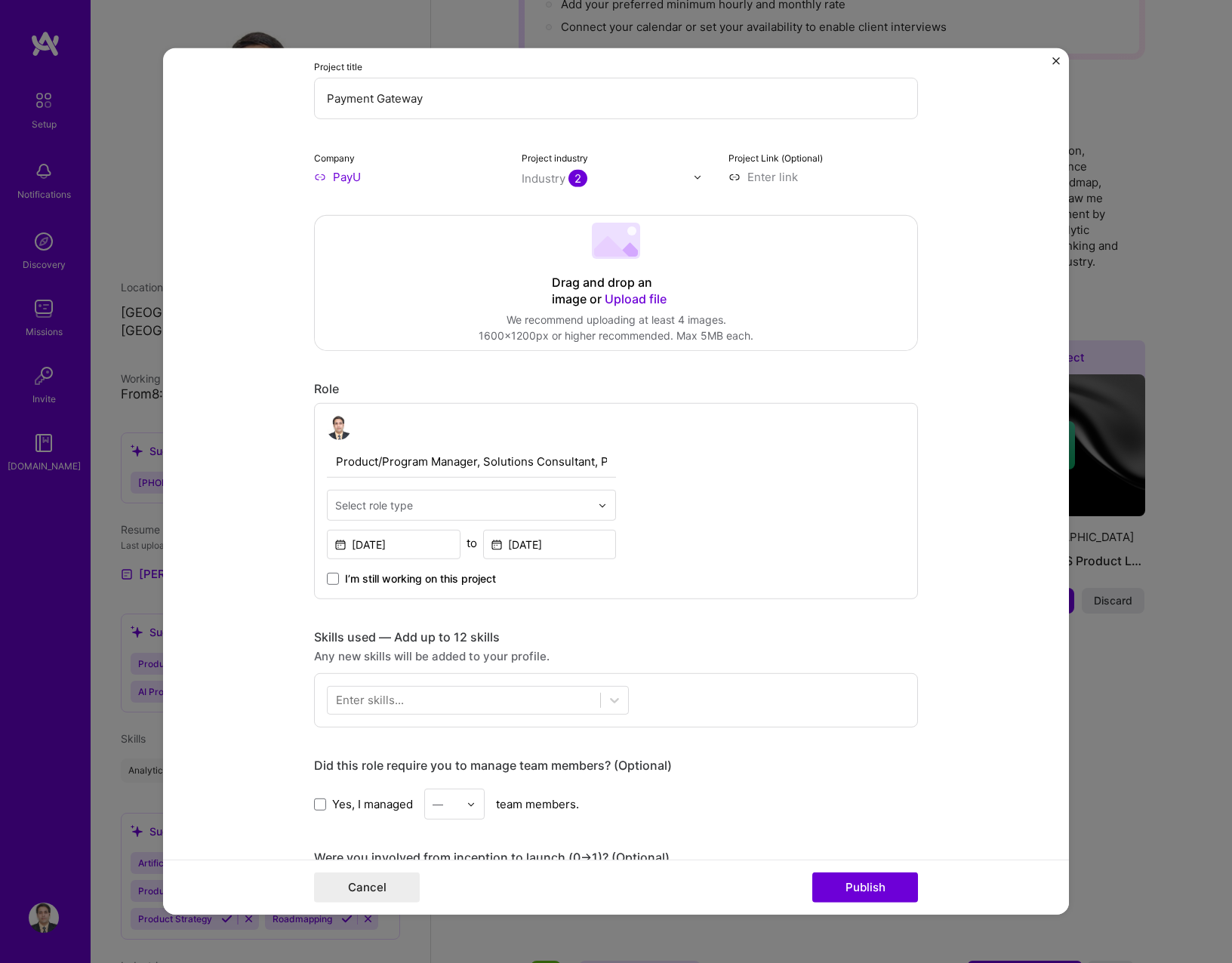
scroll to position [226, 0]
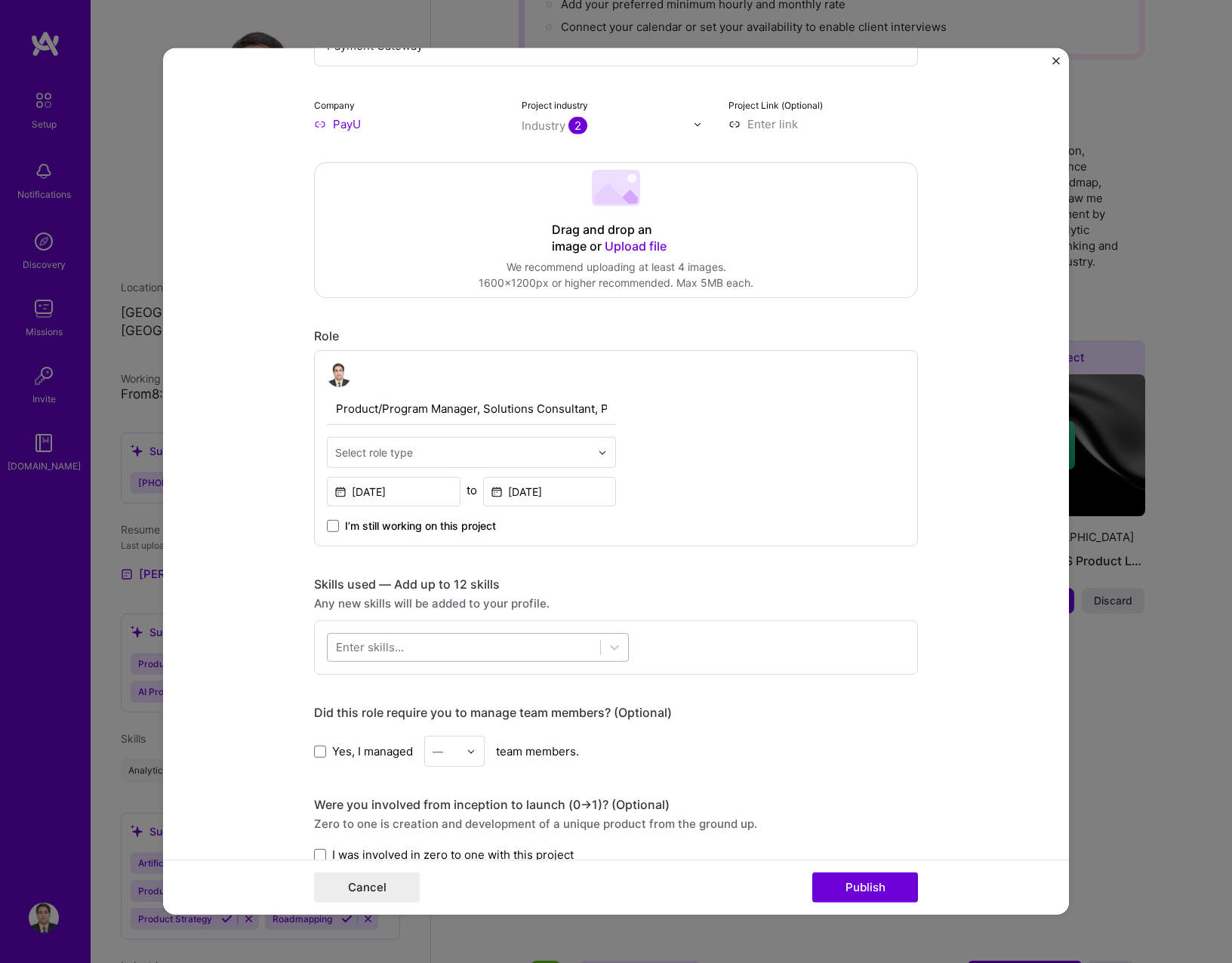
type input "Payment Gateway"
click at [438, 652] on div at bounding box center [464, 647] width 272 height 25
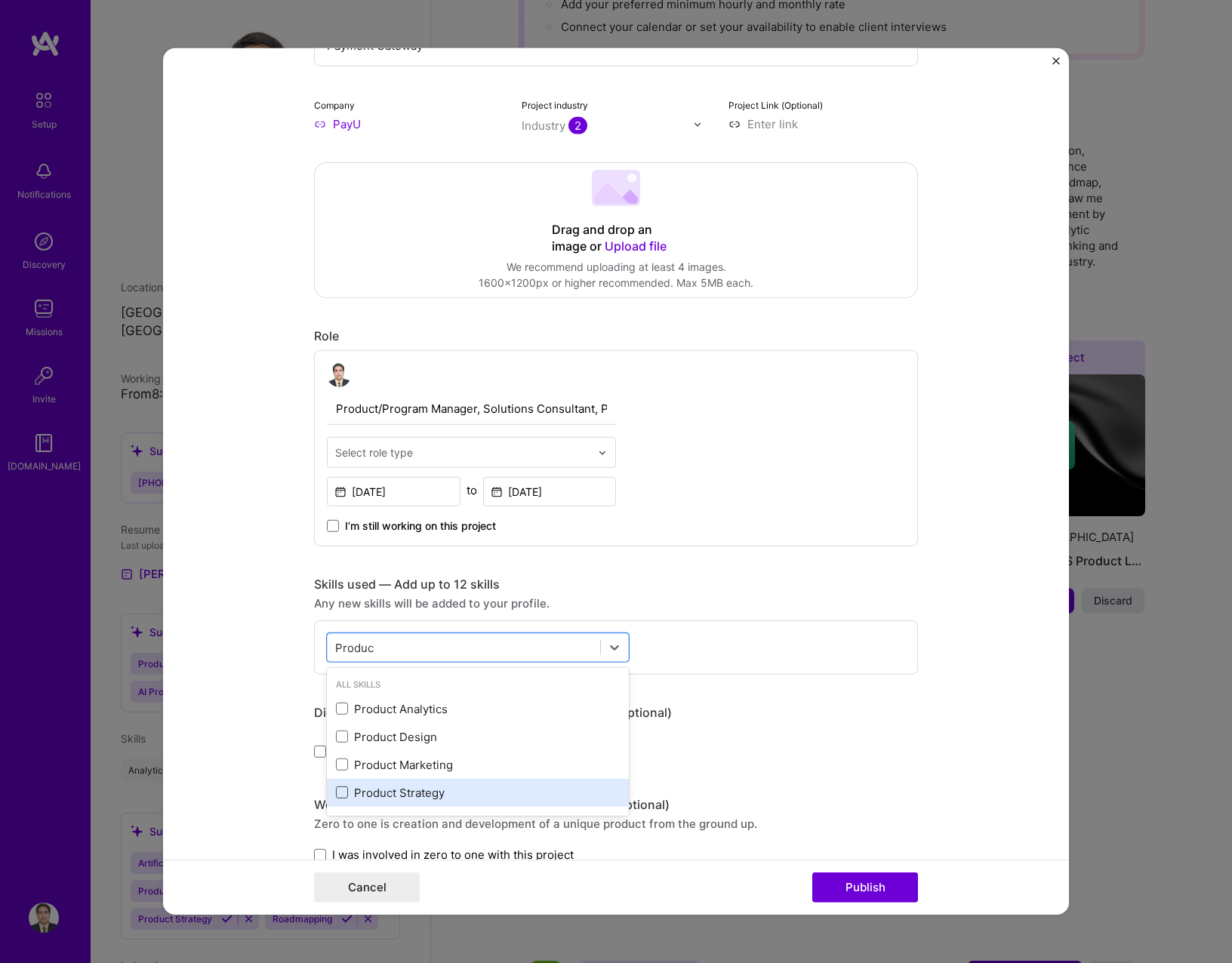
click at [335, 792] on span at bounding box center [341, 792] width 12 height 12
click at [0, 0] on input "checkbox" at bounding box center [0, 0] width 0 height 0
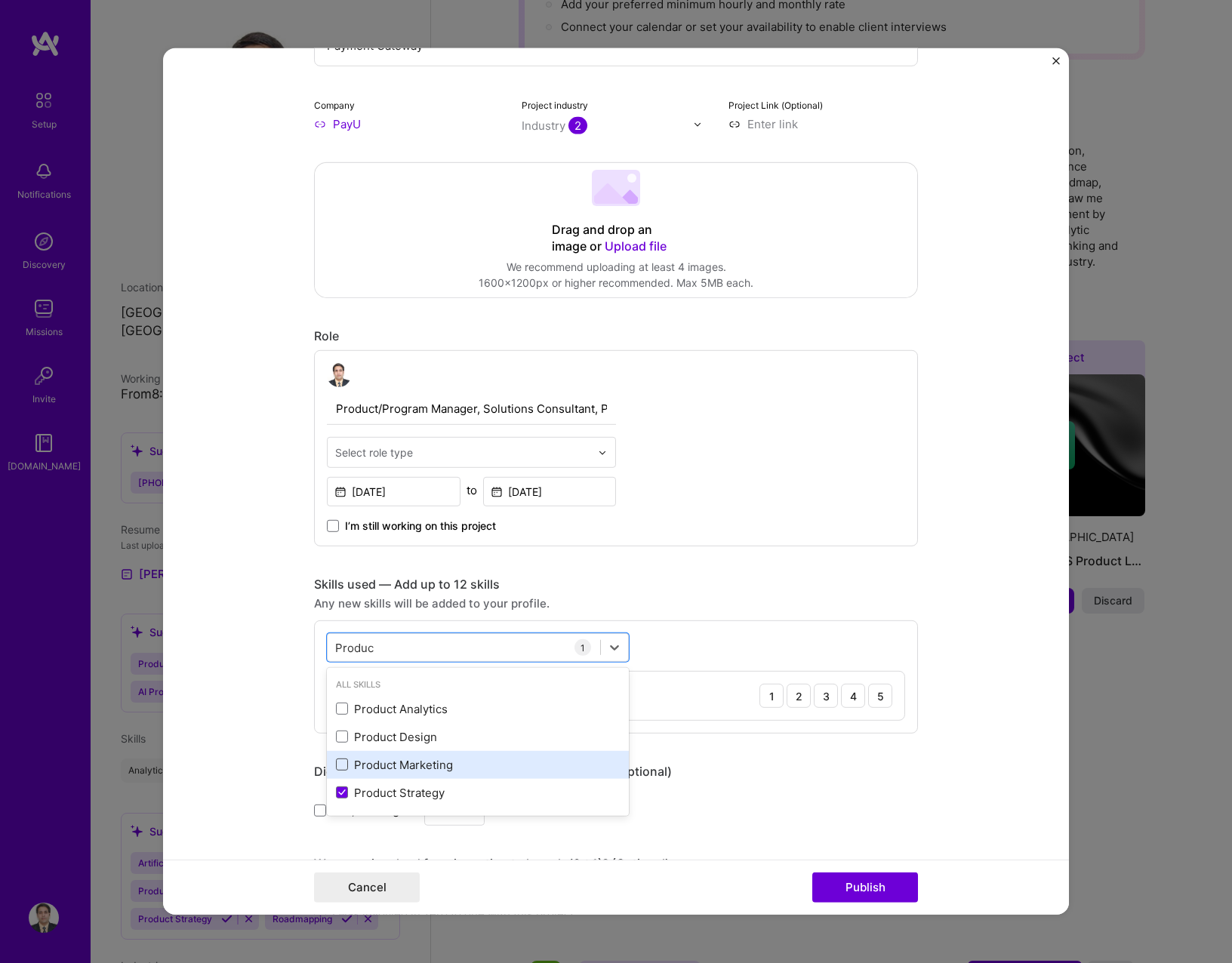
click at [335, 760] on span at bounding box center [341, 764] width 12 height 12
click at [0, 0] on input "checkbox" at bounding box center [0, 0] width 0 height 0
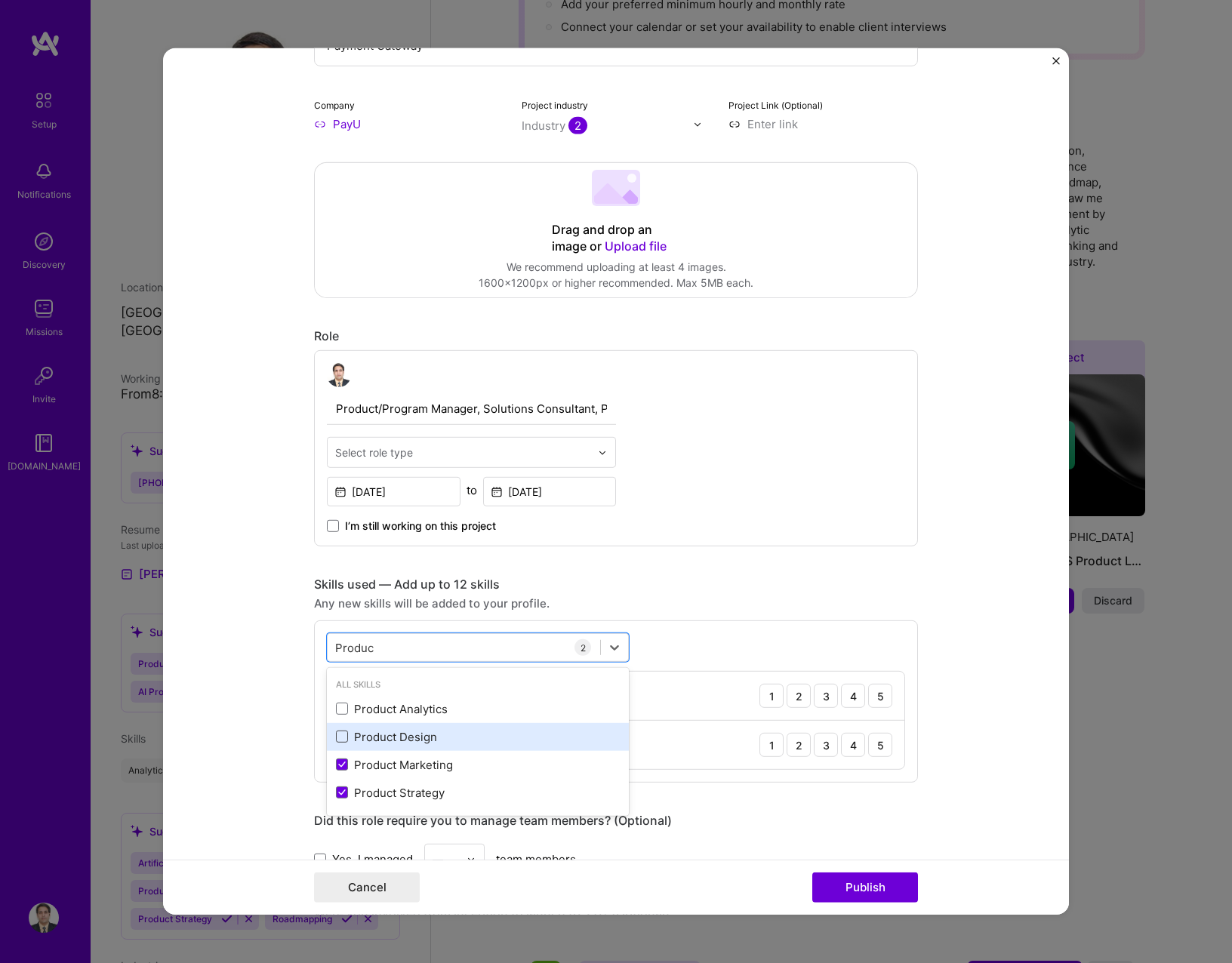
click at [335, 734] on span at bounding box center [341, 736] width 12 height 12
click at [0, 0] on input "checkbox" at bounding box center [0, 0] width 0 height 0
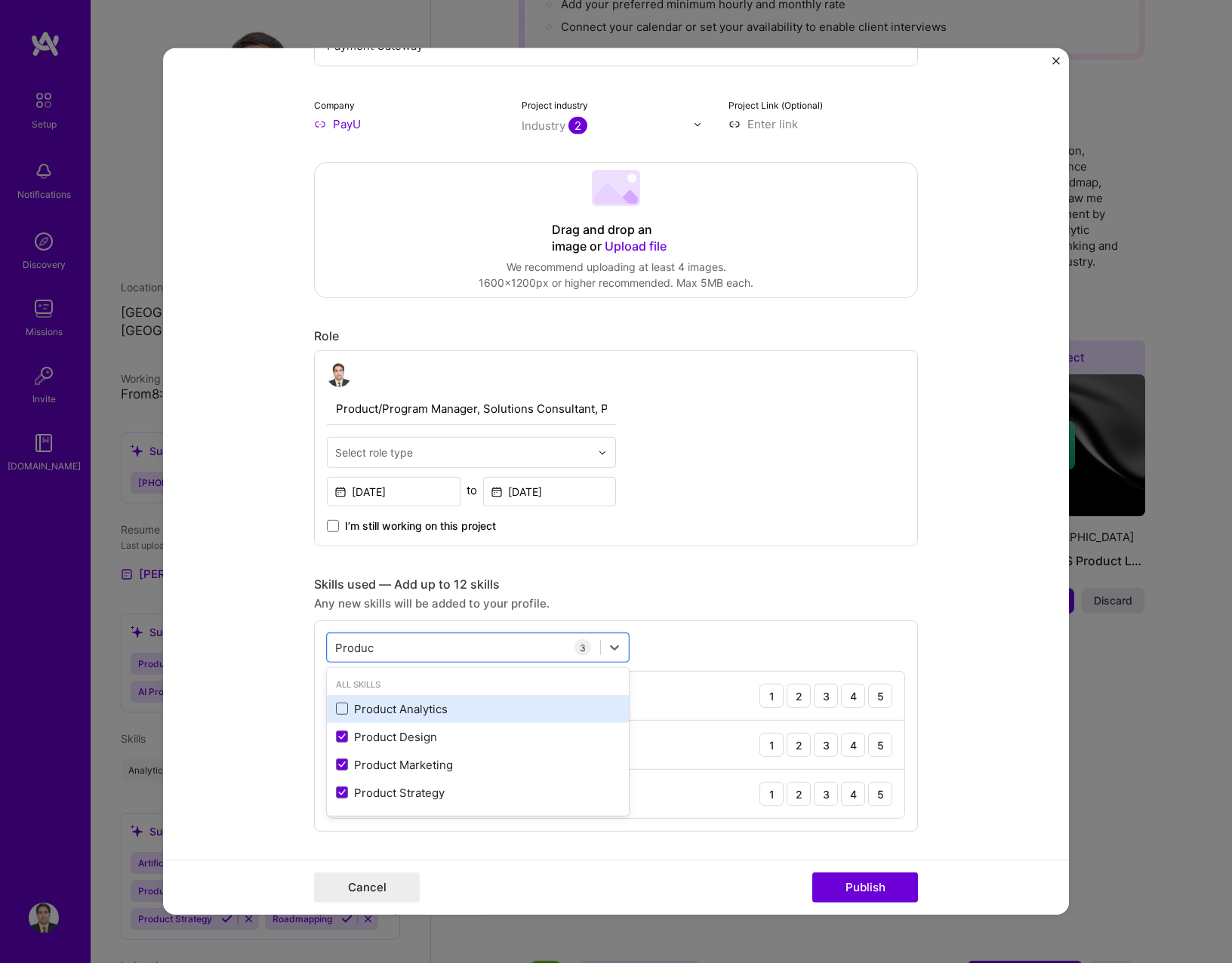
click at [339, 708] on span at bounding box center [341, 708] width 12 height 12
click at [0, 0] on input "checkbox" at bounding box center [0, 0] width 0 height 0
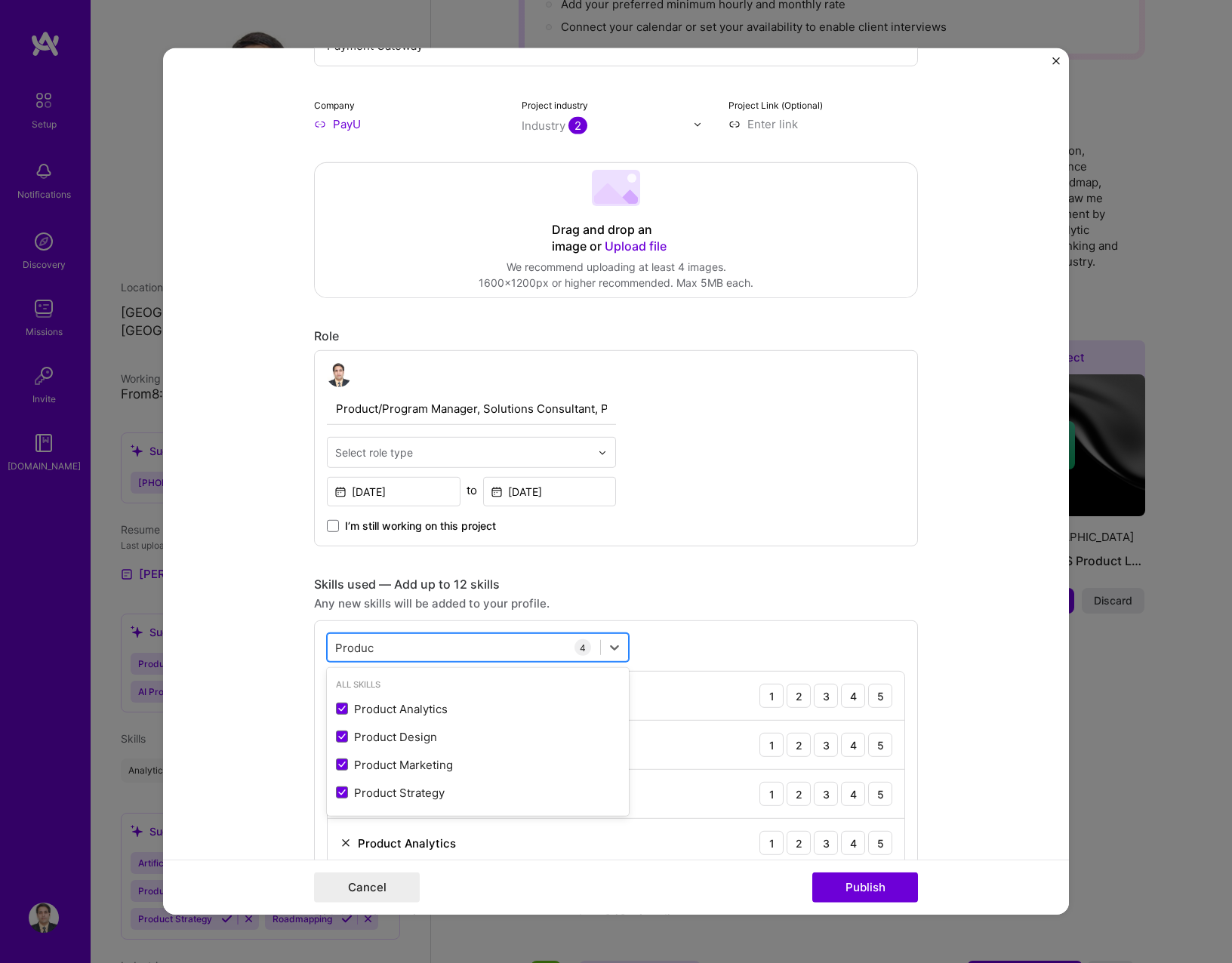
click at [372, 652] on div "Produc Produc" at bounding box center [464, 647] width 272 height 25
click at [359, 646] on input "Produc" at bounding box center [355, 647] width 39 height 16
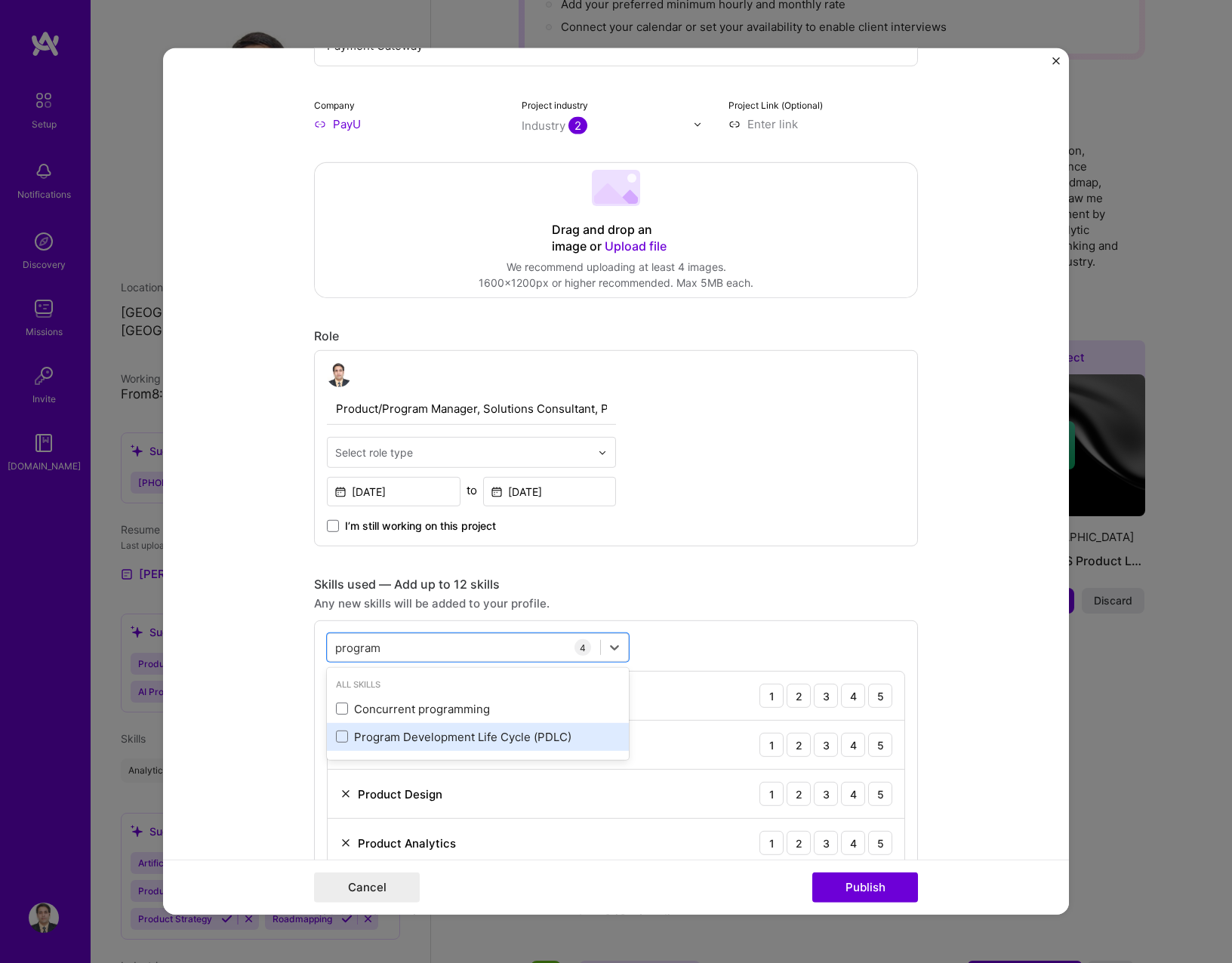
click at [335, 740] on div "Program Development Life Cycle (PDLC)" at bounding box center [477, 737] width 284 height 16
click at [341, 649] on input "program" at bounding box center [358, 647] width 47 height 16
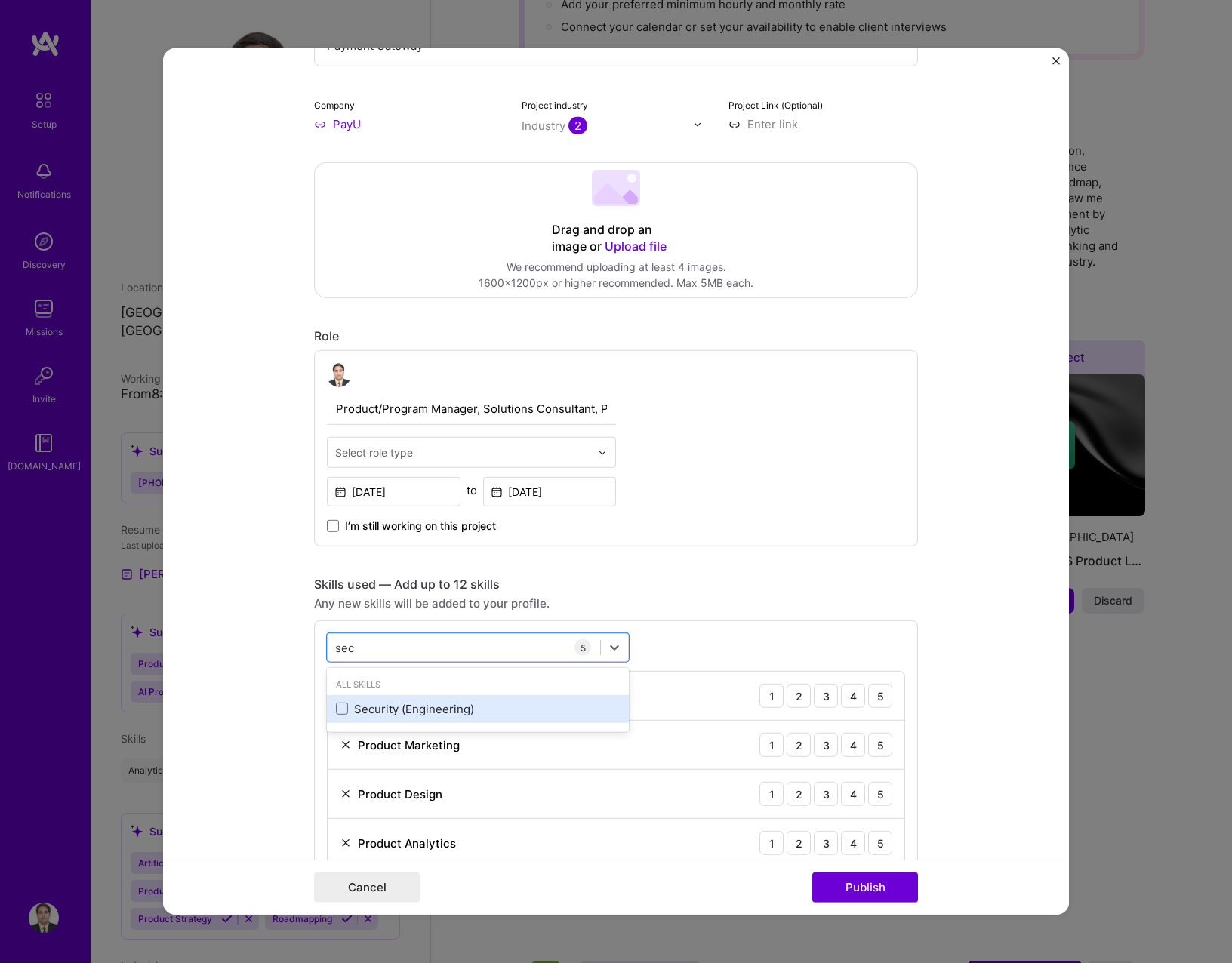
click at [344, 711] on div "Security (Engineering)" at bounding box center [477, 709] width 284 height 16
click at [343, 644] on input "sec" at bounding box center [345, 647] width 20 height 16
type input "infor"
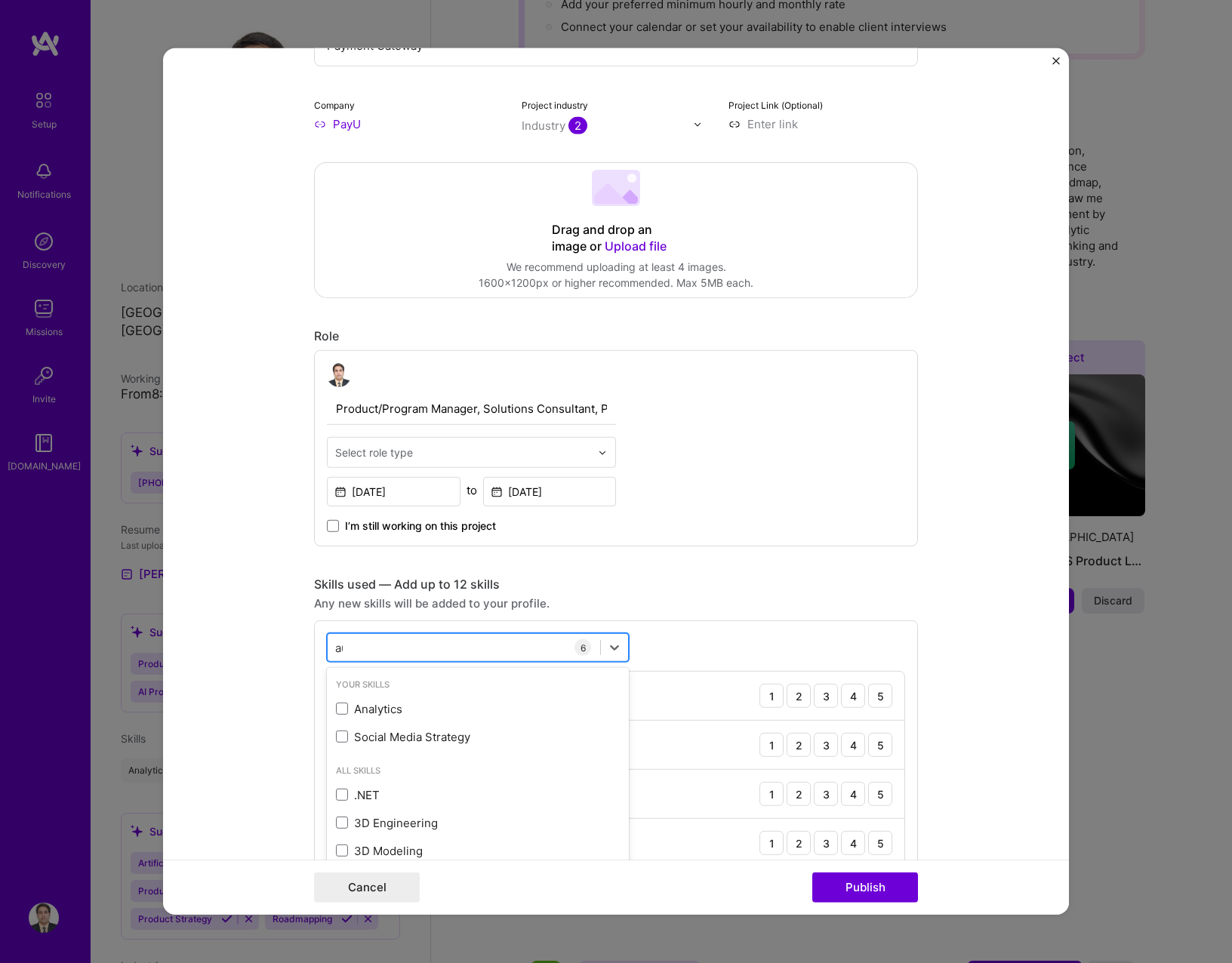
type input "aud"
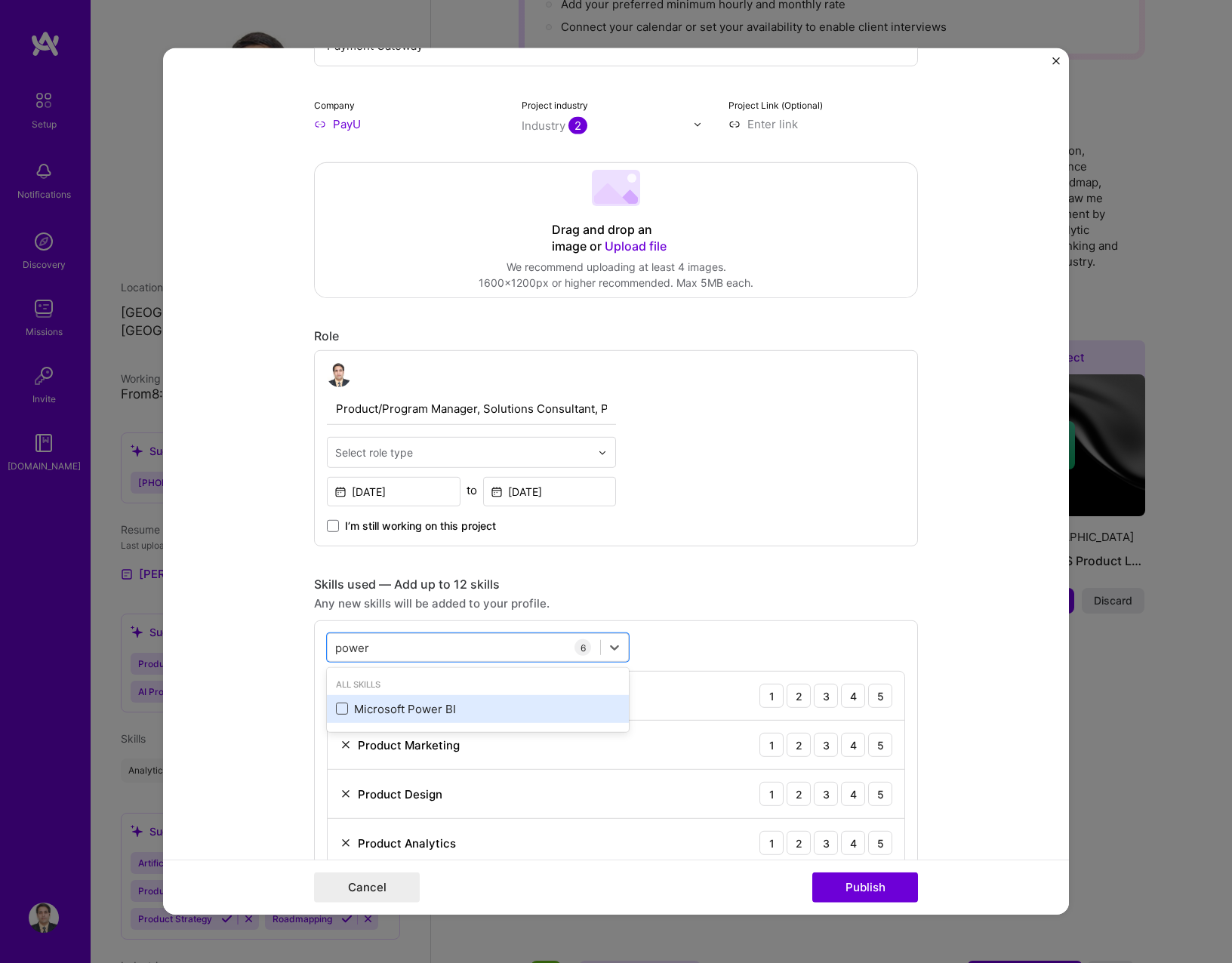
click at [335, 711] on span at bounding box center [341, 708] width 12 height 12
click at [0, 0] on input "checkbox" at bounding box center [0, 0] width 0 height 0
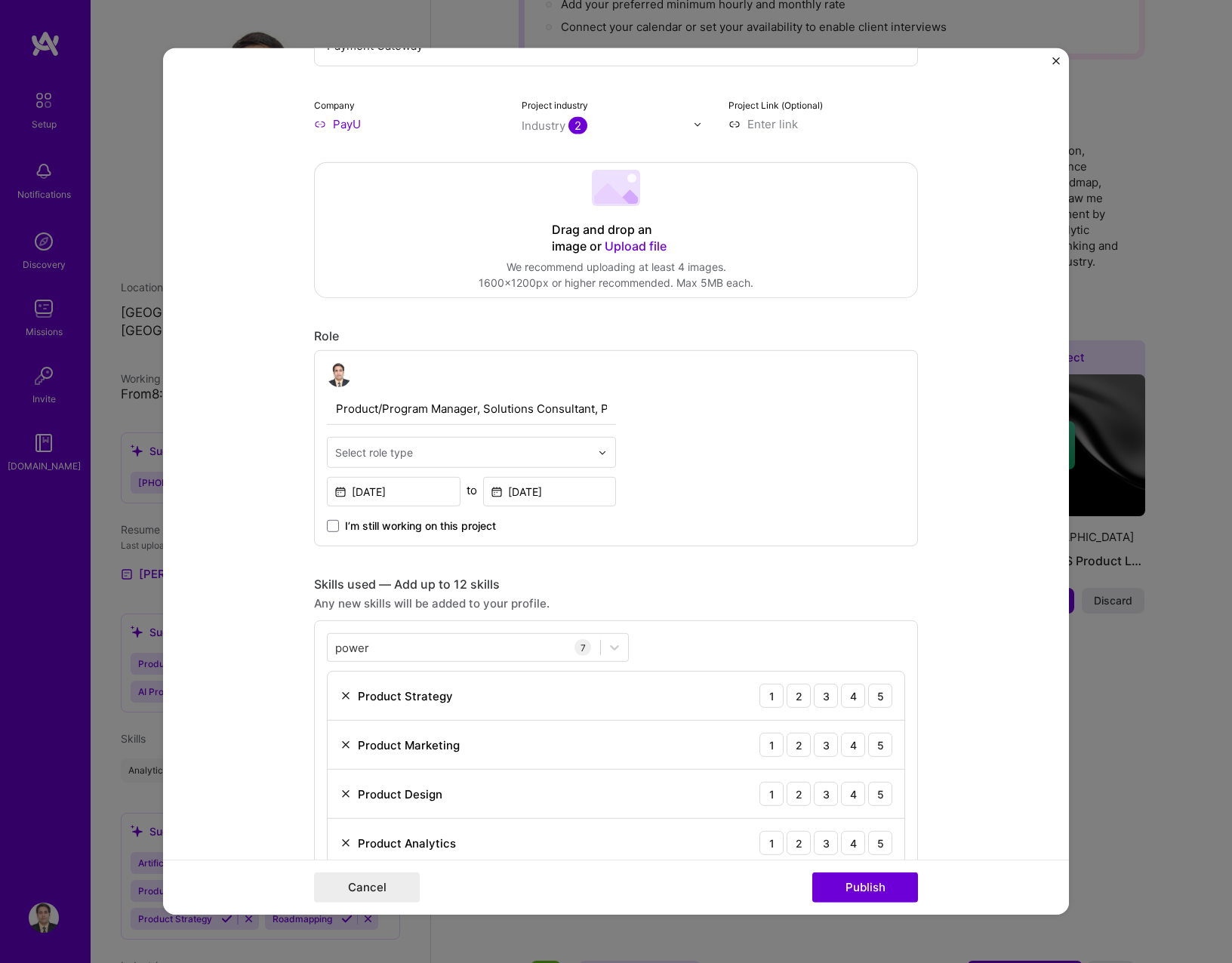
click at [269, 701] on form "Editing suggested project This project is suggested based on your LinkedIn, res…" at bounding box center [616, 482] width 906 height 867
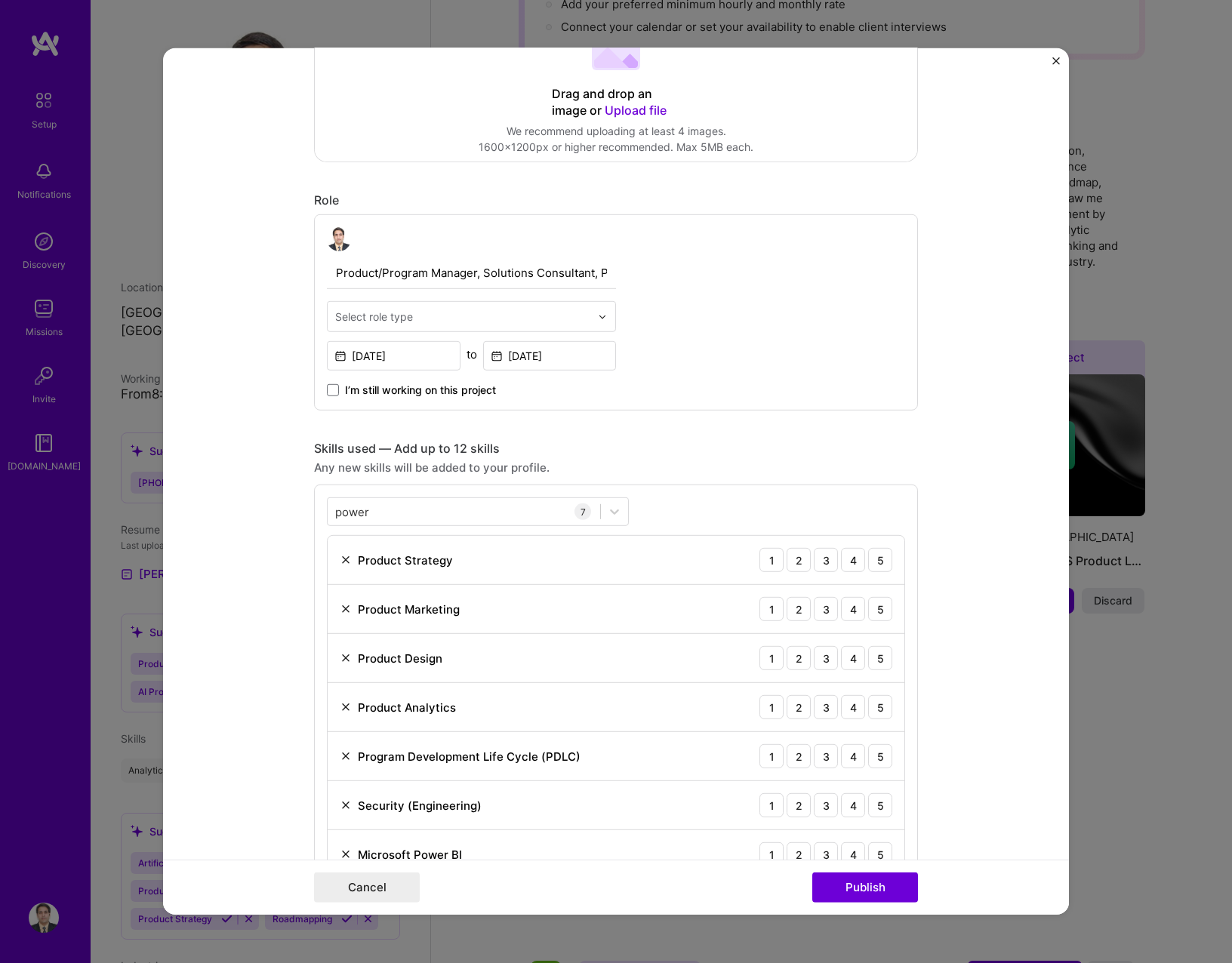
scroll to position [453, 0]
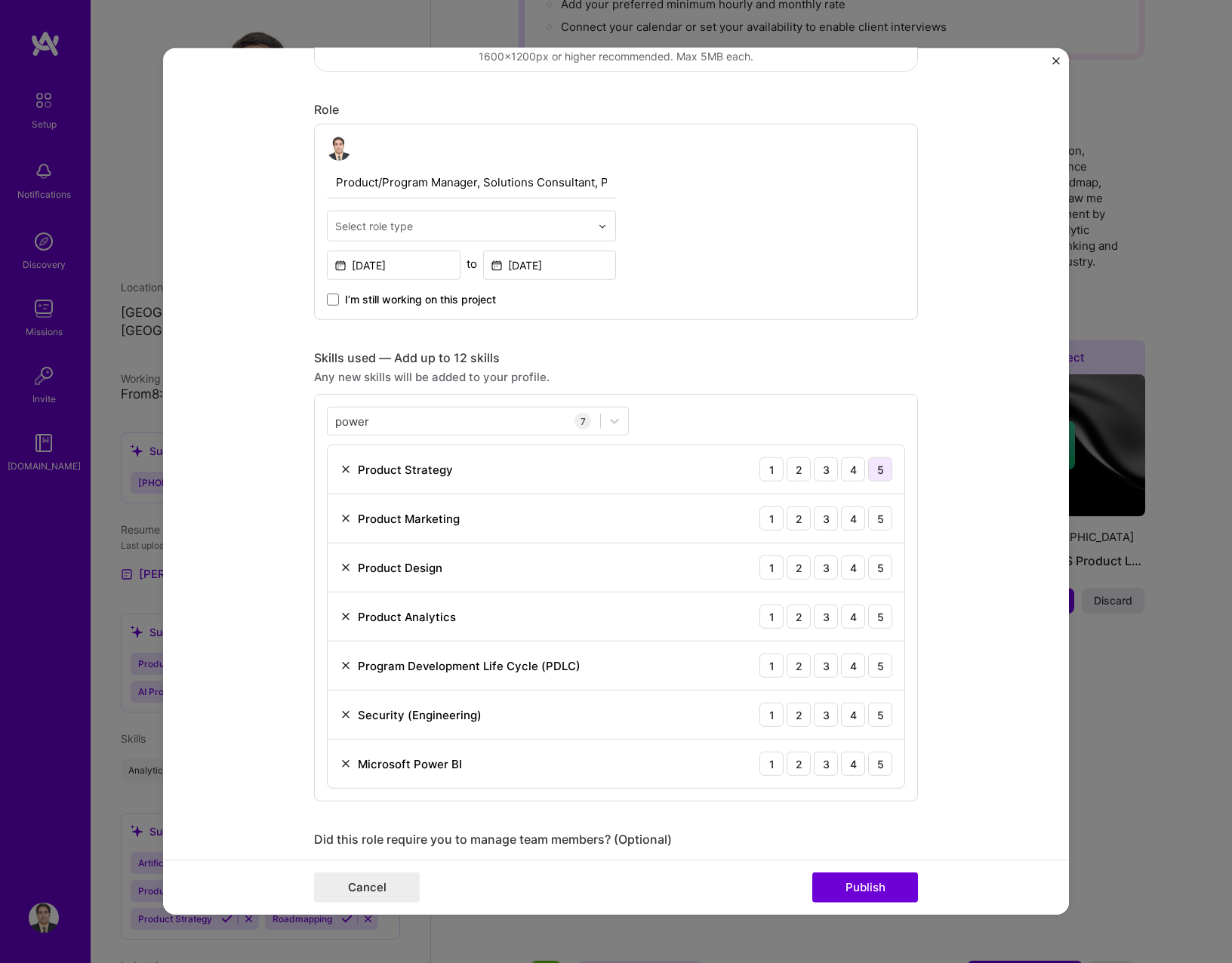
click at [873, 472] on div "5" at bounding box center [879, 469] width 24 height 24
click at [506, 422] on div "power power" at bounding box center [464, 420] width 272 height 25
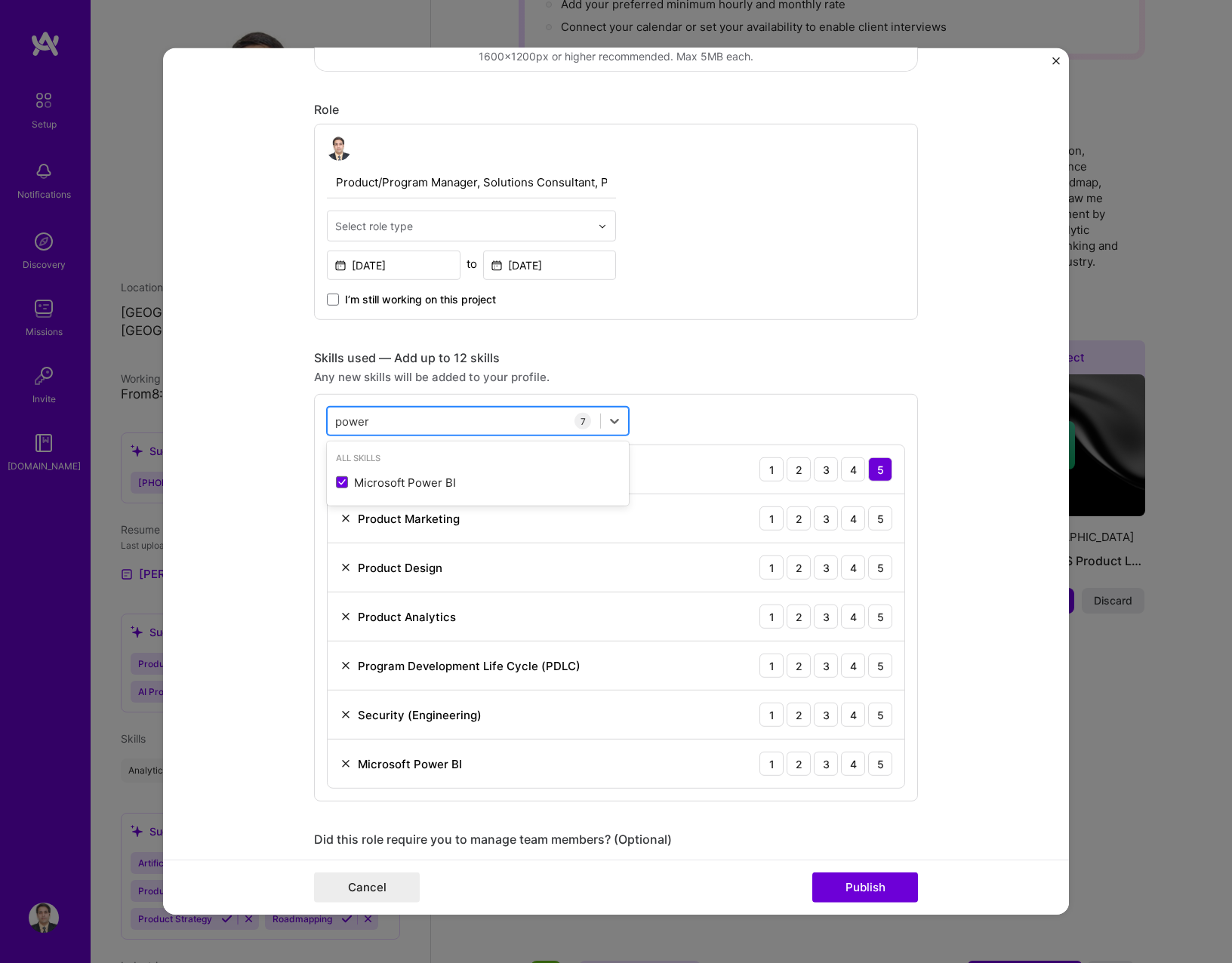
click at [506, 422] on div "power power" at bounding box center [464, 420] width 272 height 25
type input "p"
click at [401, 477] on div "Roadmapping" at bounding box center [477, 482] width 284 height 16
click at [346, 415] on input "road" at bounding box center [348, 420] width 26 height 16
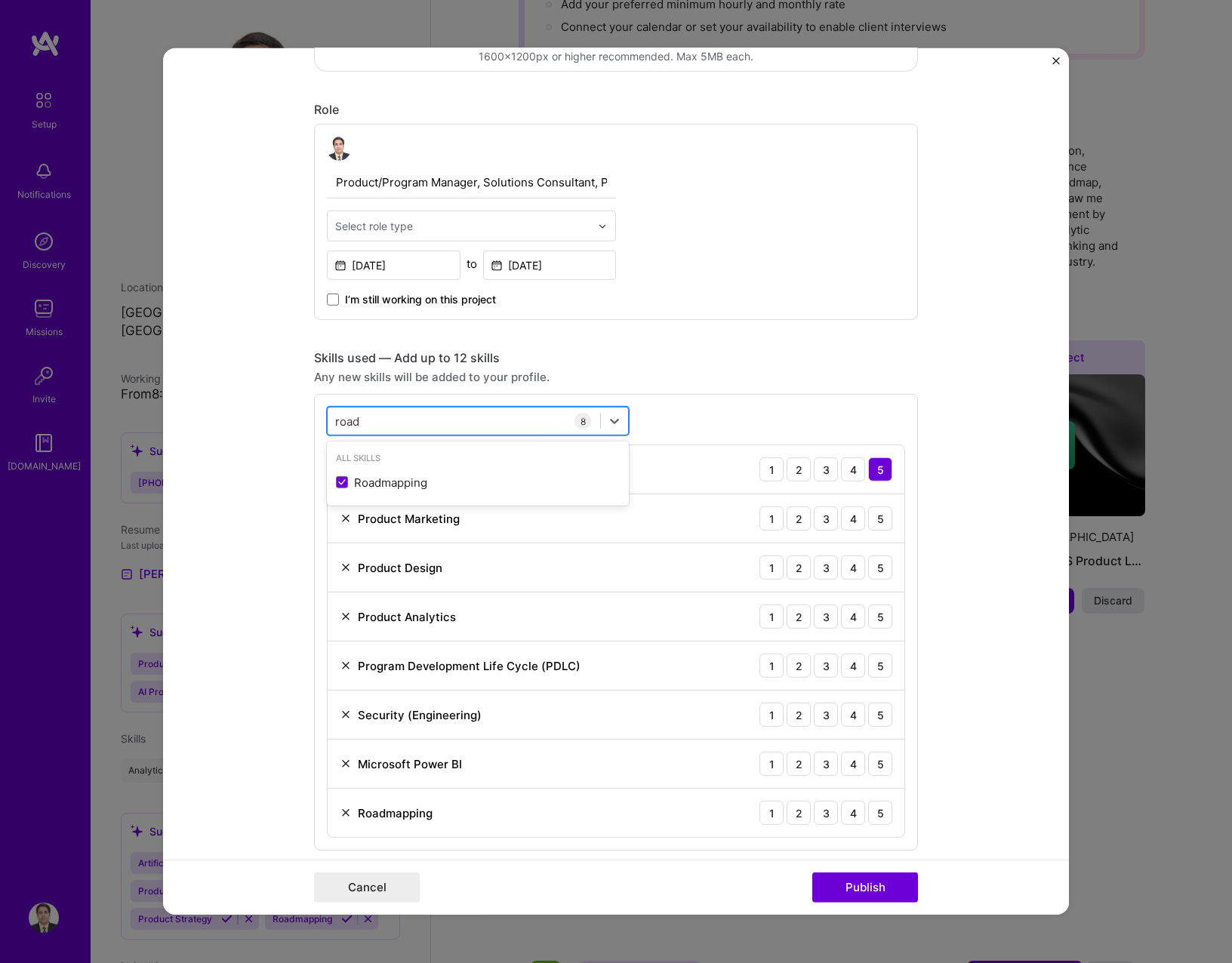
click at [346, 415] on input "road" at bounding box center [348, 420] width 26 height 16
type input "b"
type input "f"
type input "i"
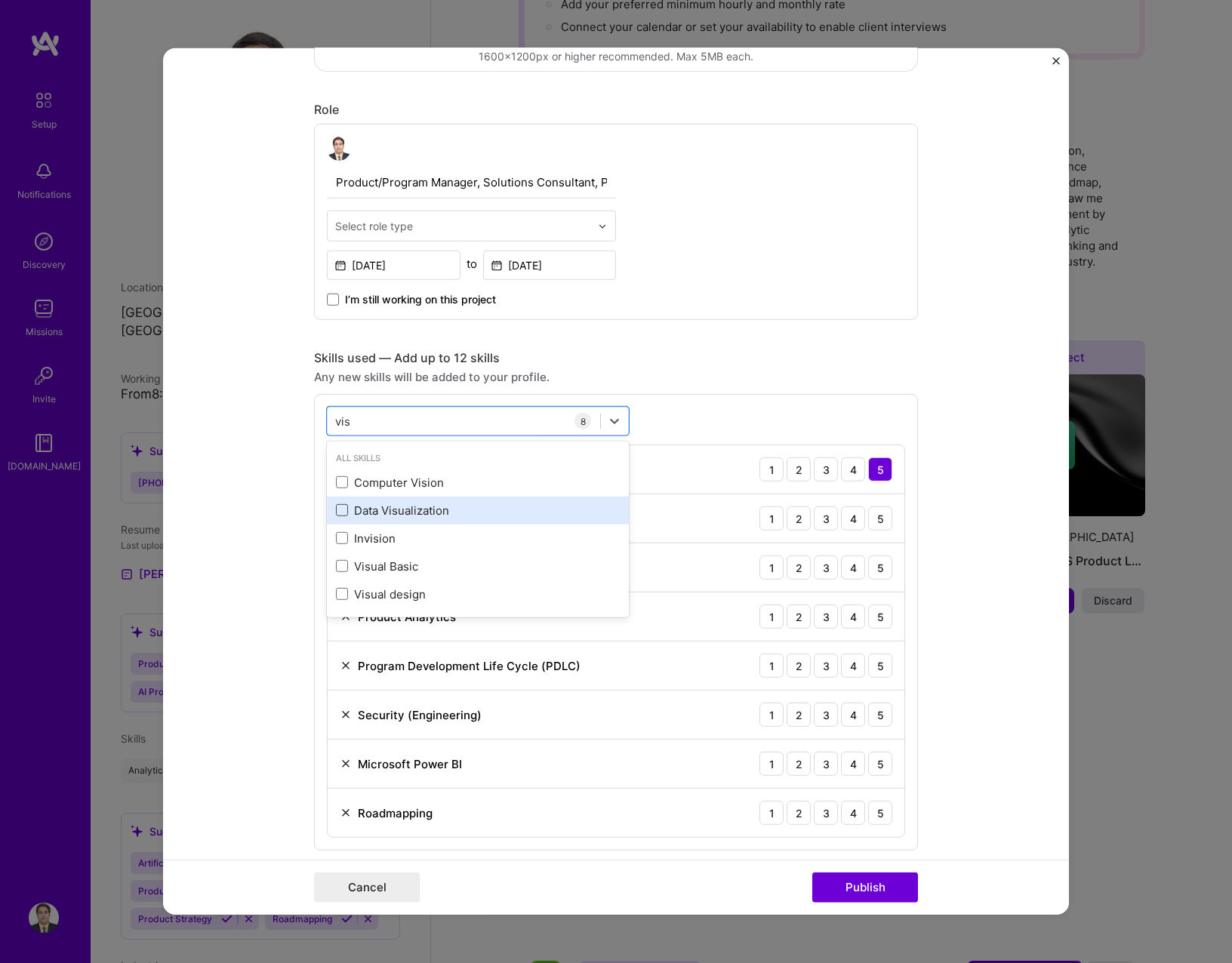
click at [335, 510] on span at bounding box center [341, 510] width 12 height 12
click at [0, 0] on input "checkbox" at bounding box center [0, 0] width 0 height 0
type input "vis"
click at [263, 511] on form "Editing suggested project This project is suggested based on your LinkedIn, res…" at bounding box center [616, 482] width 906 height 867
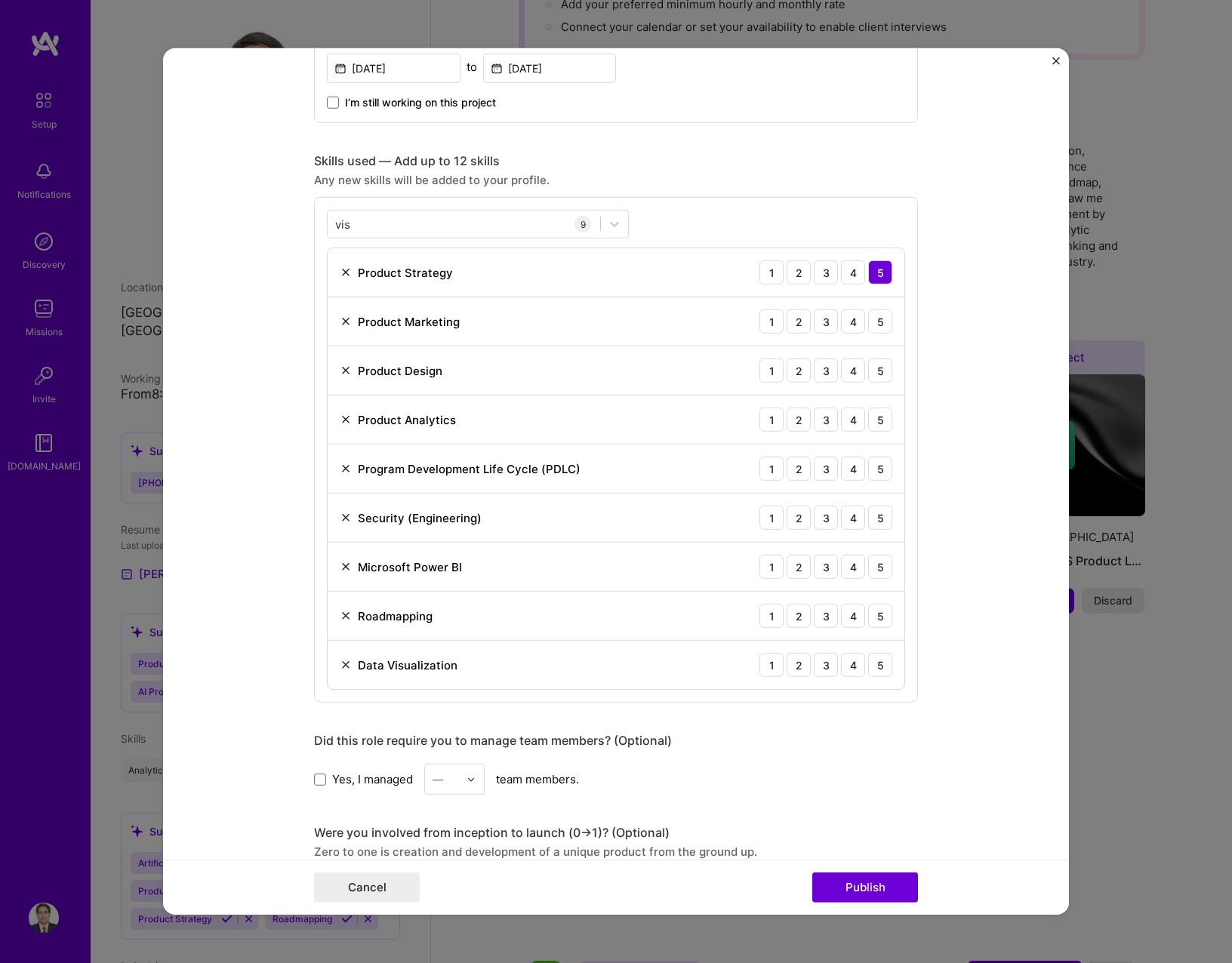
scroll to position [679, 0]
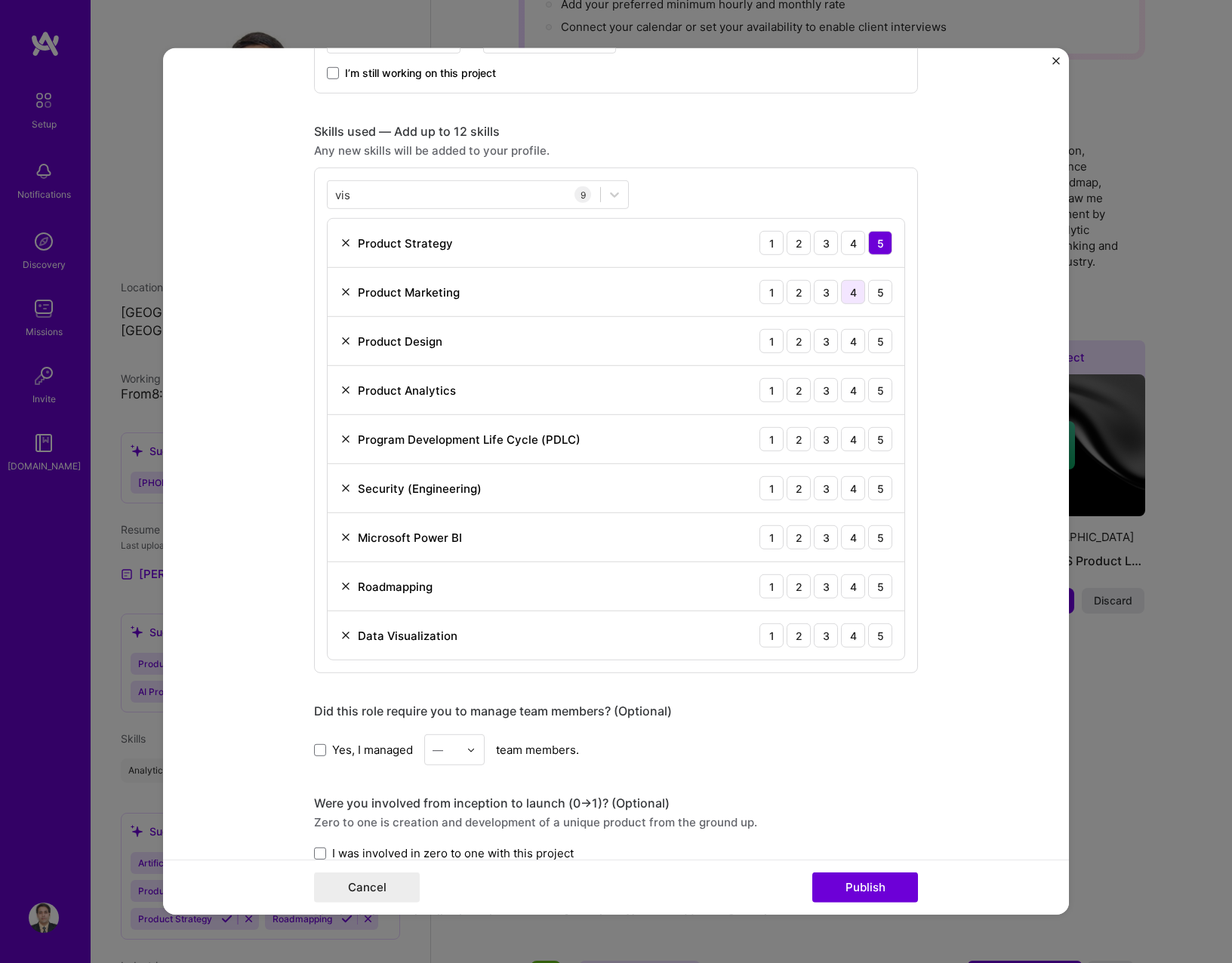
click at [845, 294] on div "4" at bounding box center [853, 291] width 24 height 24
click at [832, 338] on div "3" at bounding box center [825, 340] width 24 height 24
click at [880, 380] on div "5" at bounding box center [879, 390] width 24 height 24
click at [877, 443] on div "5" at bounding box center [879, 439] width 24 height 24
click at [847, 495] on div "4" at bounding box center [853, 487] width 24 height 24
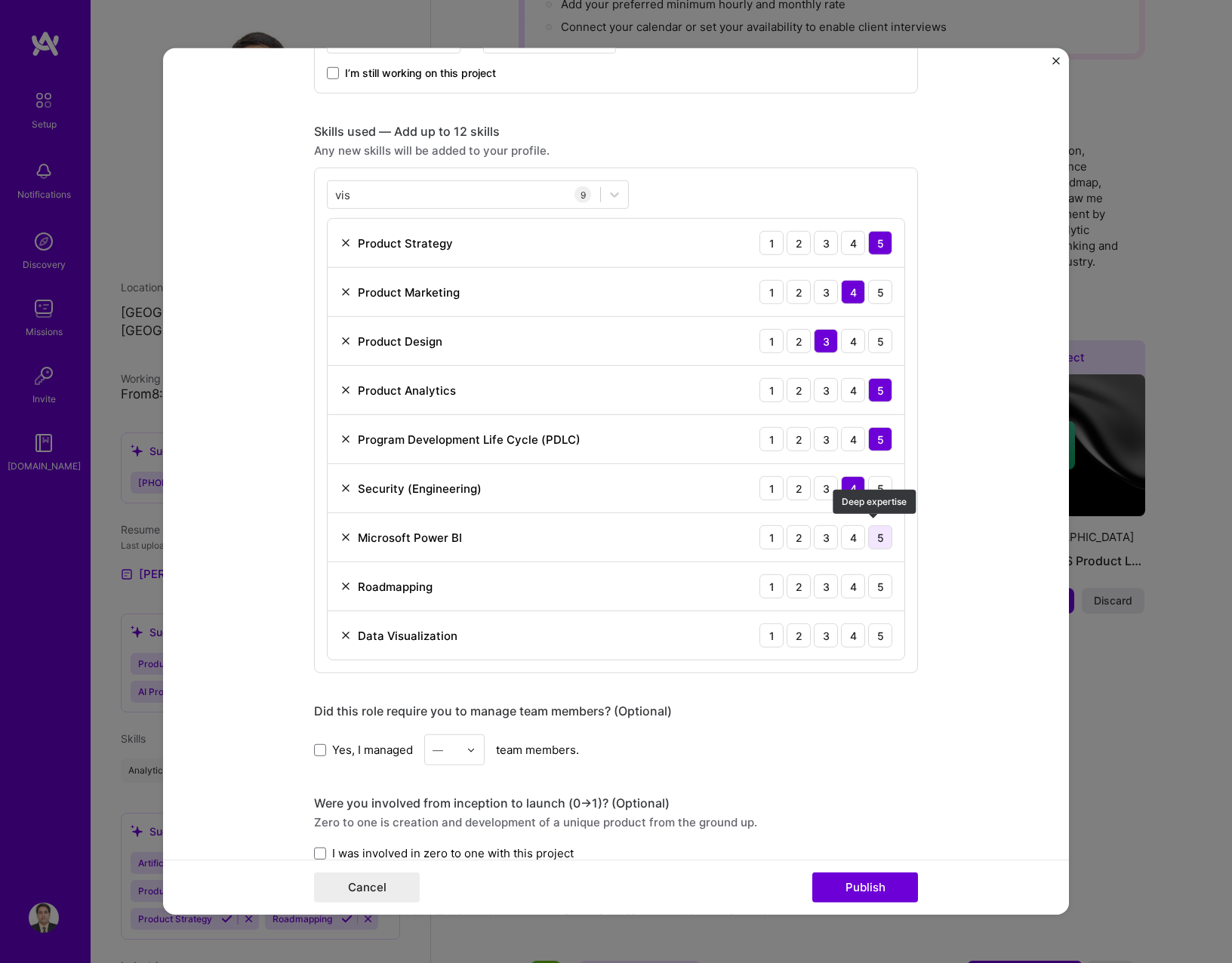
click at [873, 537] on div "5" at bounding box center [879, 537] width 24 height 24
click at [874, 584] on div "5" at bounding box center [879, 586] width 24 height 24
click at [844, 633] on div "4" at bounding box center [853, 634] width 24 height 24
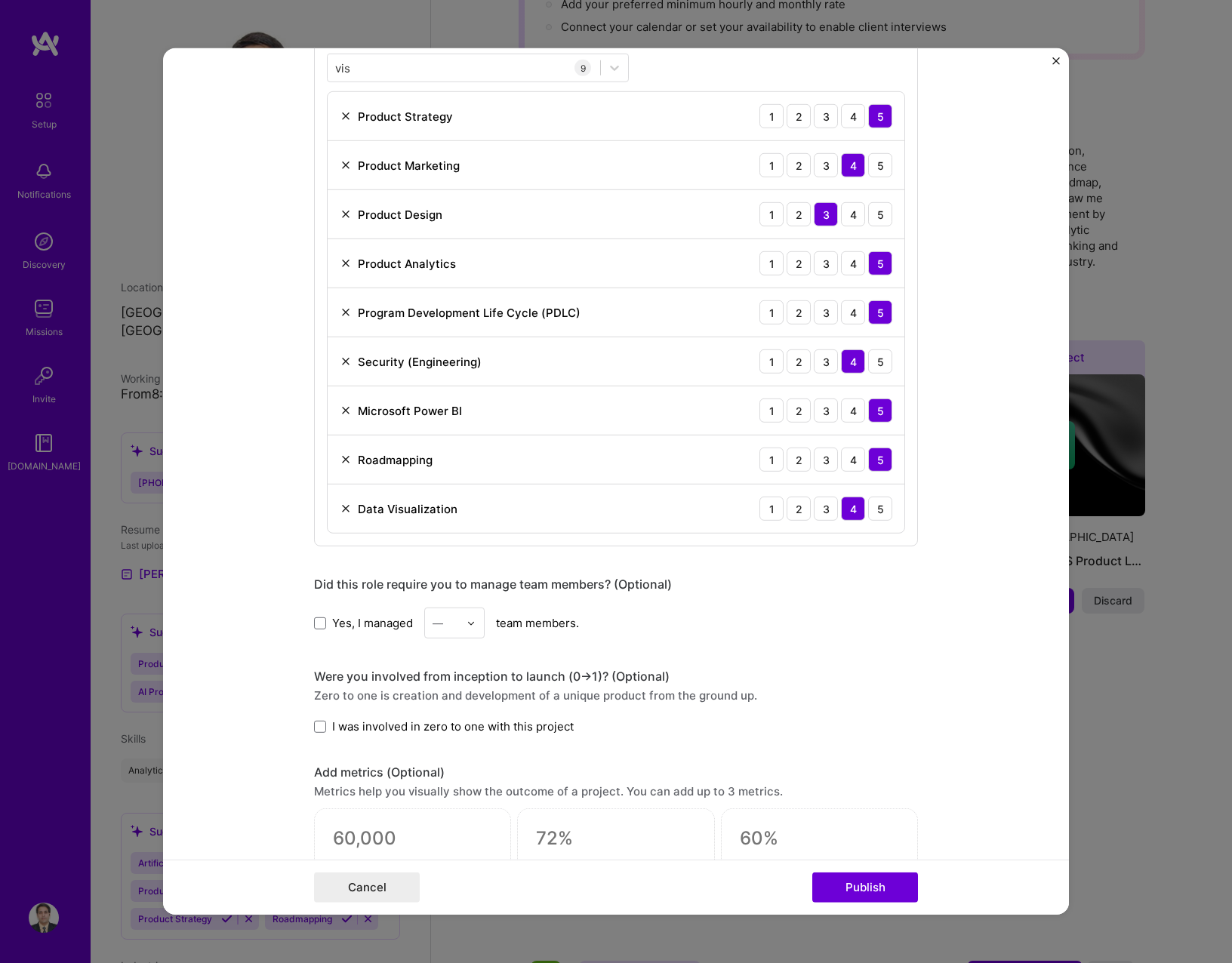
scroll to position [906, 0]
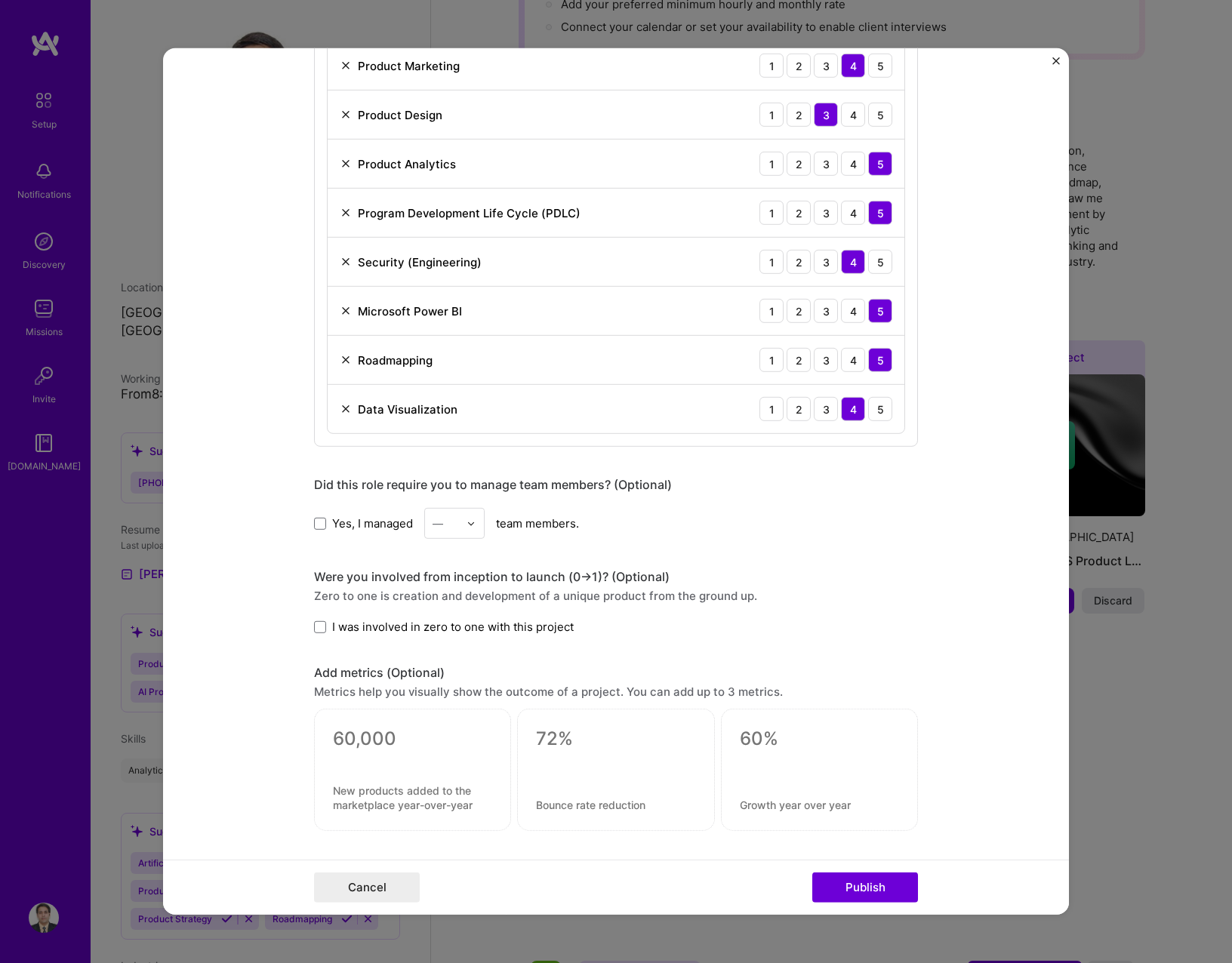
click at [388, 521] on span "Yes, I managed" at bounding box center [372, 523] width 80 height 16
drag, startPoint x: 388, startPoint y: 521, endPoint x: 320, endPoint y: 519, distance: 68.0
click at [320, 519] on span at bounding box center [320, 523] width 12 height 12
click at [0, 0] on input "Yes, I managed" at bounding box center [0, 0] width 0 height 0
click at [433, 522] on div "—" at bounding box center [438, 523] width 11 height 16
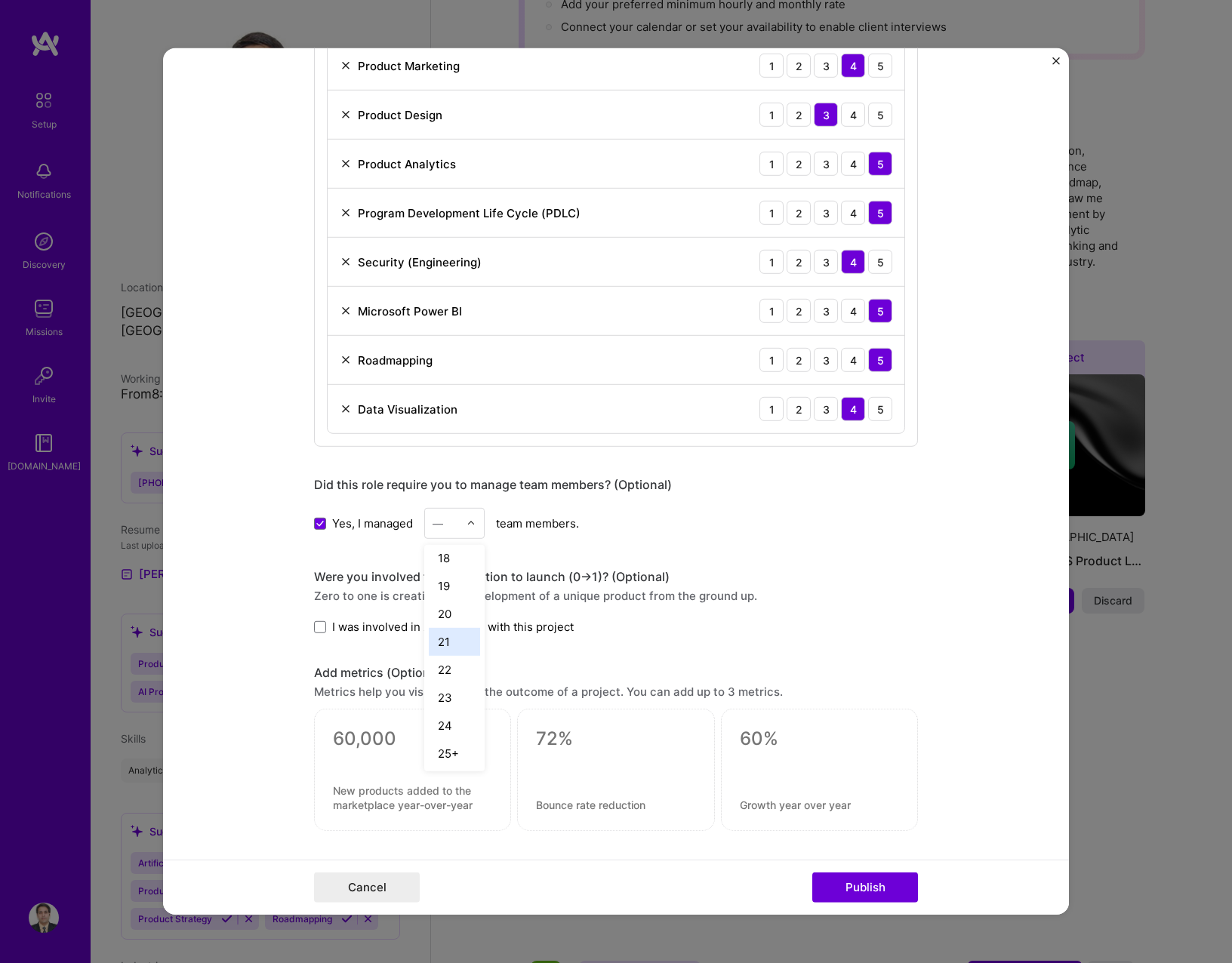
scroll to position [481, 0]
click at [454, 739] on div "25+" at bounding box center [455, 752] width 52 height 28
click at [321, 625] on label "I was involved in zero to one with this project" at bounding box center [444, 627] width 260 height 16
click at [0, 0] on input "I was involved in zero to one with this project" at bounding box center [0, 0] width 0 height 0
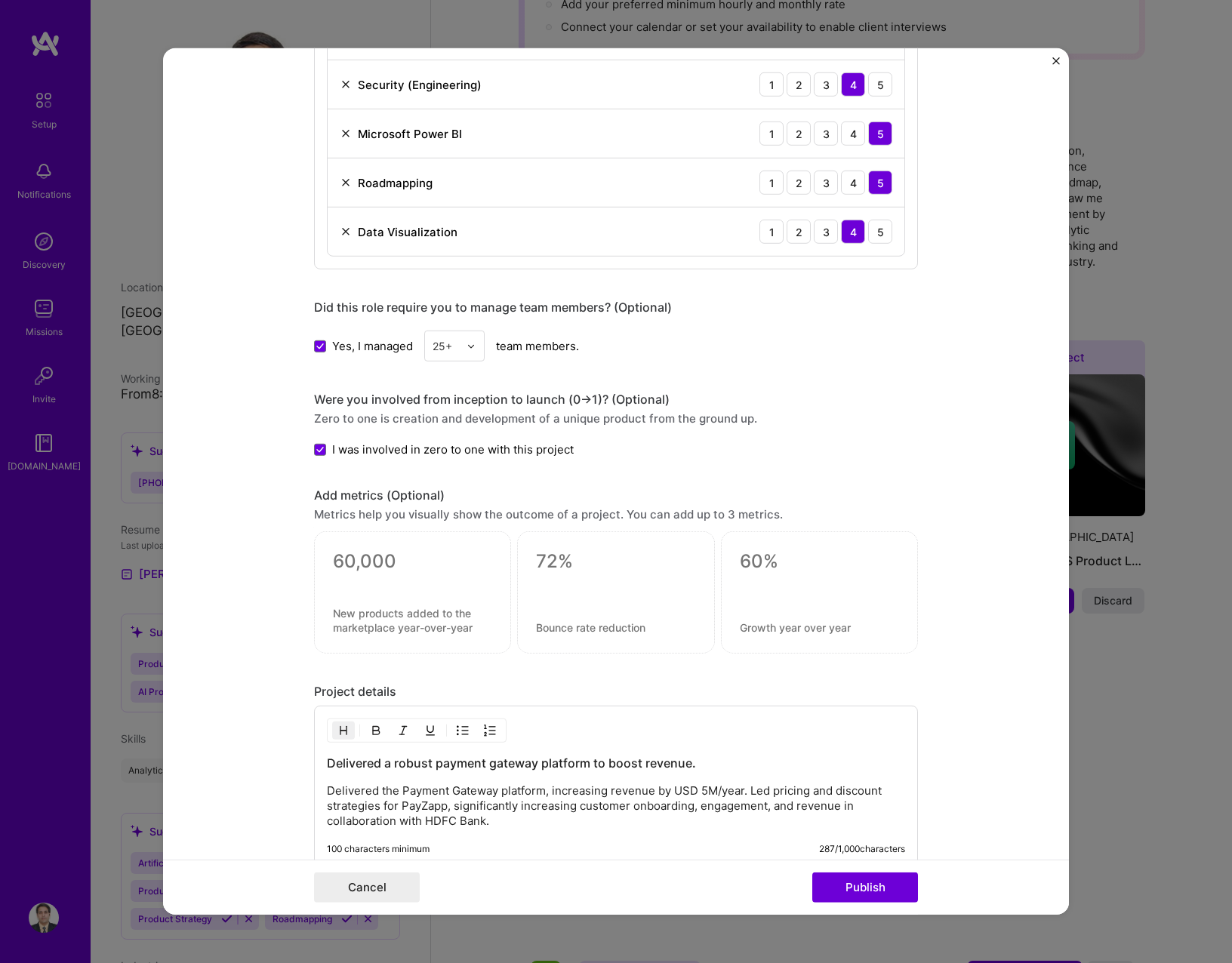
scroll to position [1208, 0]
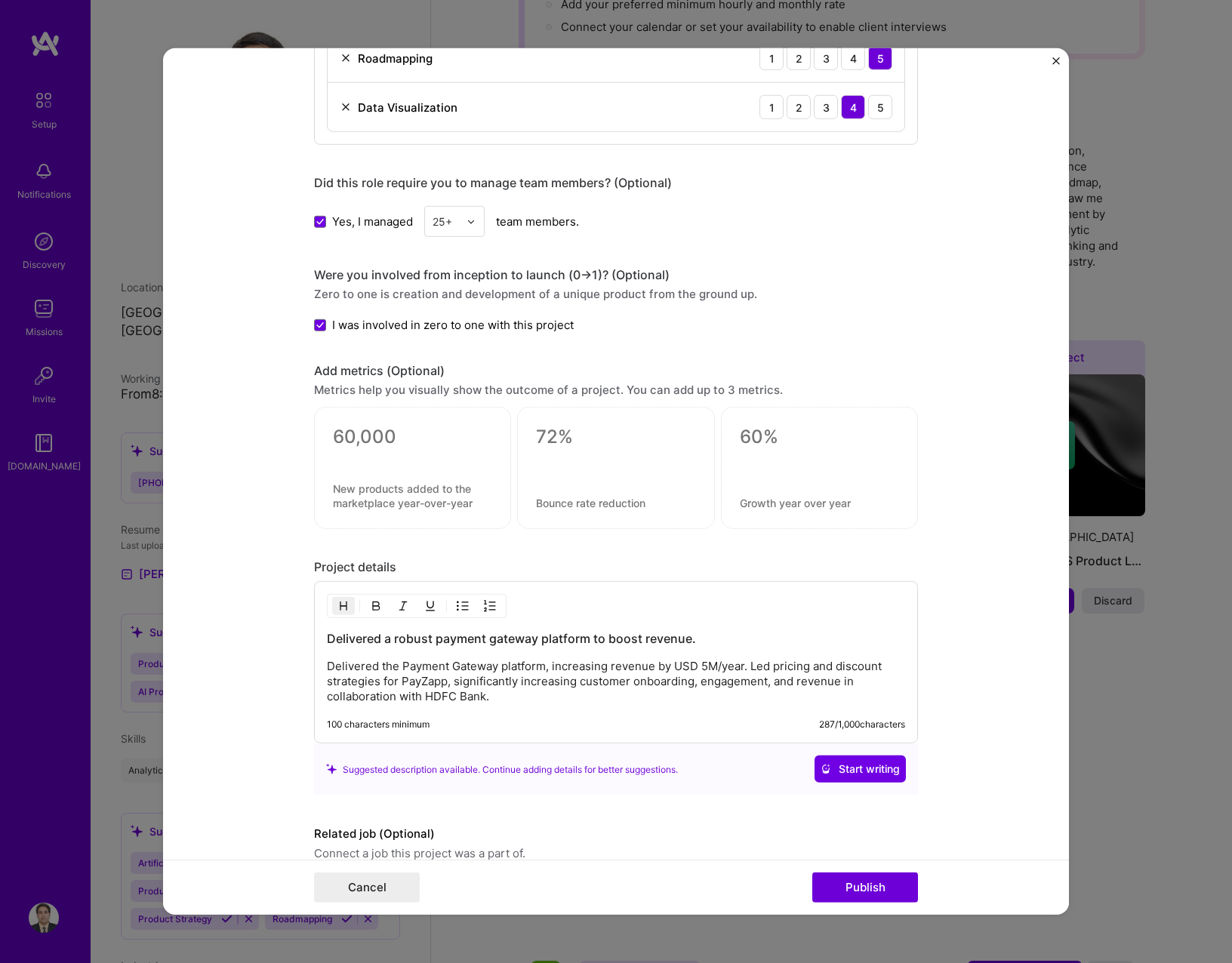
click at [360, 448] on div at bounding box center [412, 456] width 160 height 16
click at [360, 432] on textarea at bounding box center [412, 437] width 160 height 23
click at [360, 486] on textarea at bounding box center [412, 496] width 160 height 29
click at [335, 425] on textarea at bounding box center [412, 437] width 160 height 23
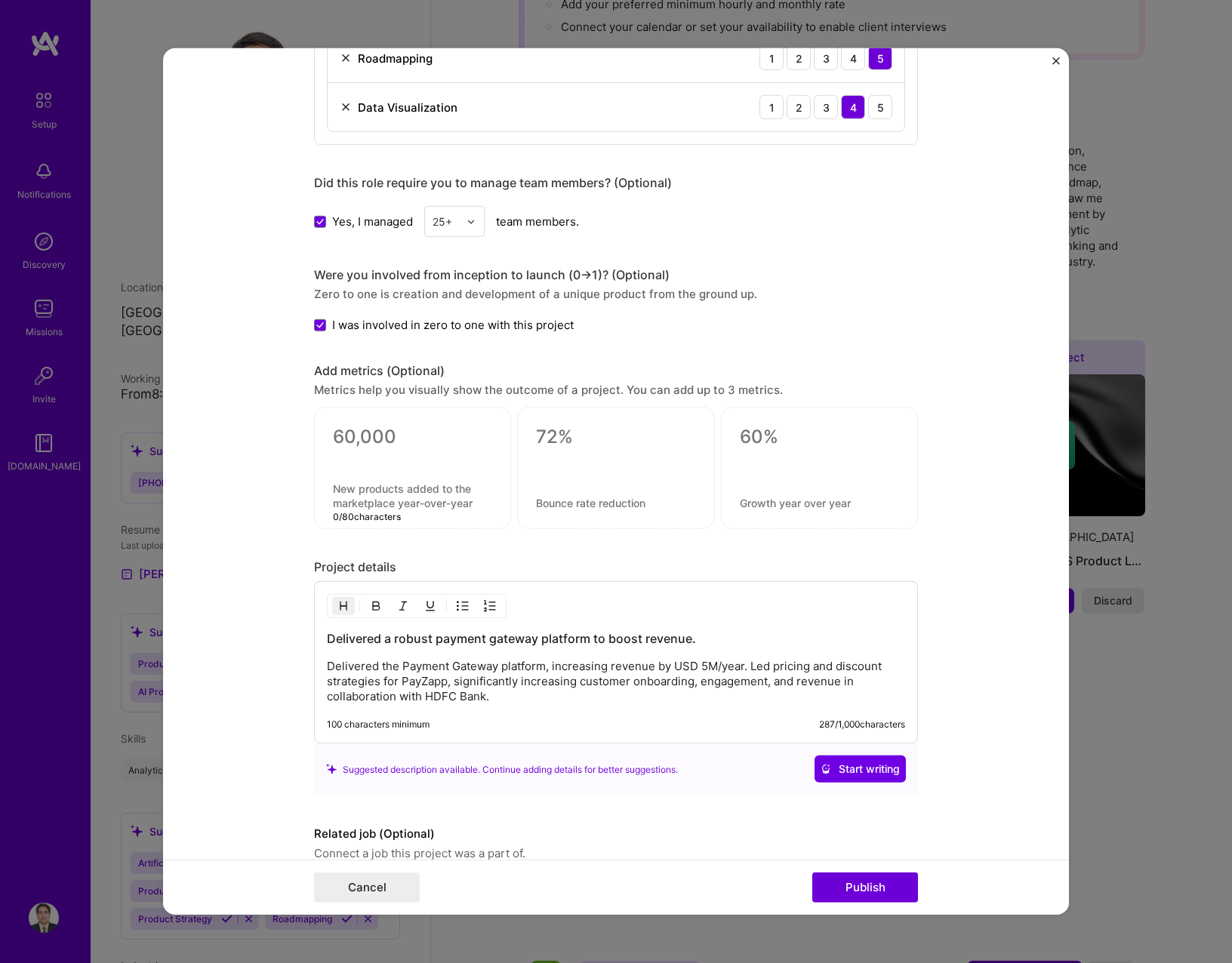
click at [335, 425] on textarea at bounding box center [412, 437] width 160 height 23
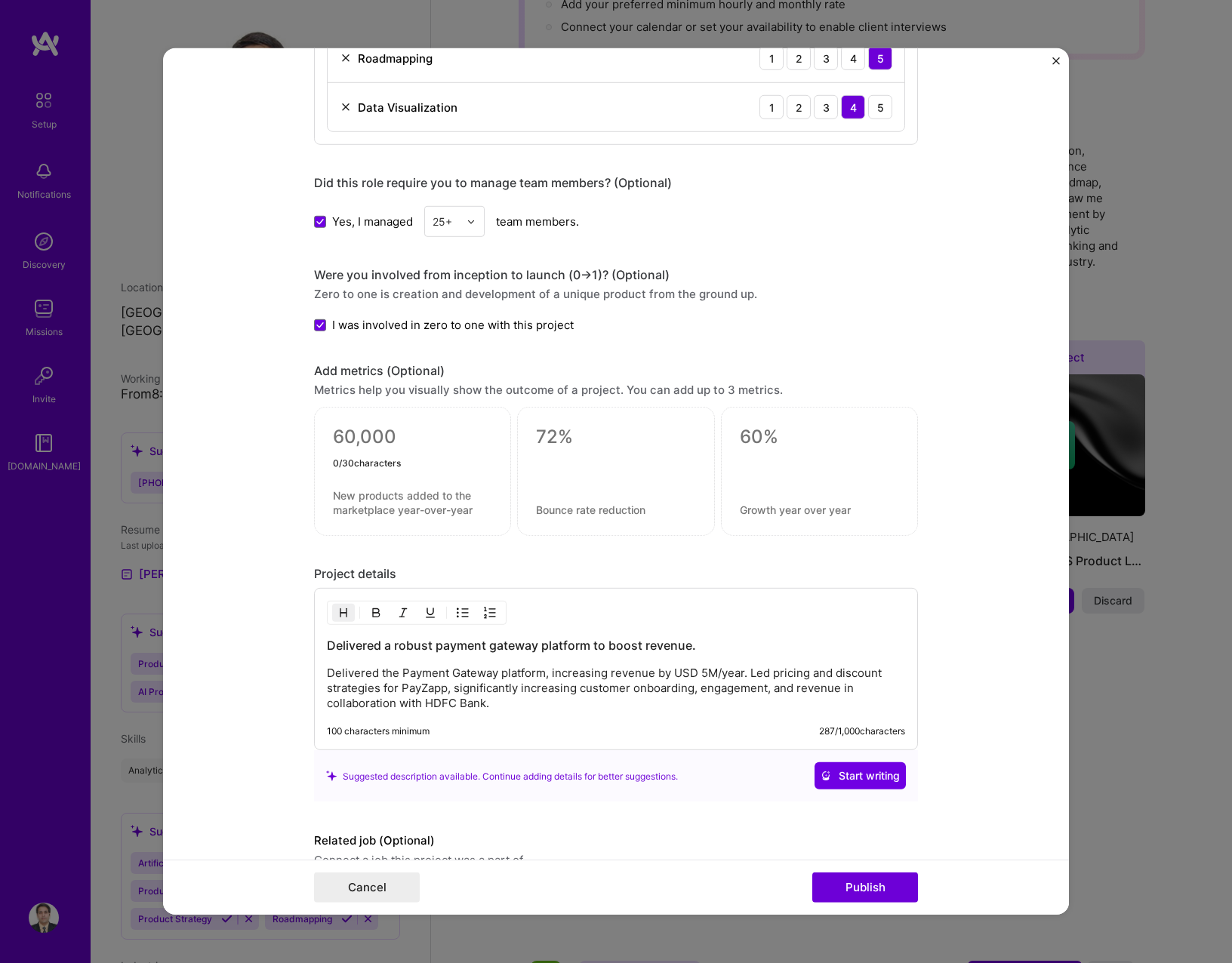
type textarea "0"
type textarea "10000"
click at [389, 493] on textarea at bounding box center [412, 503] width 160 height 29
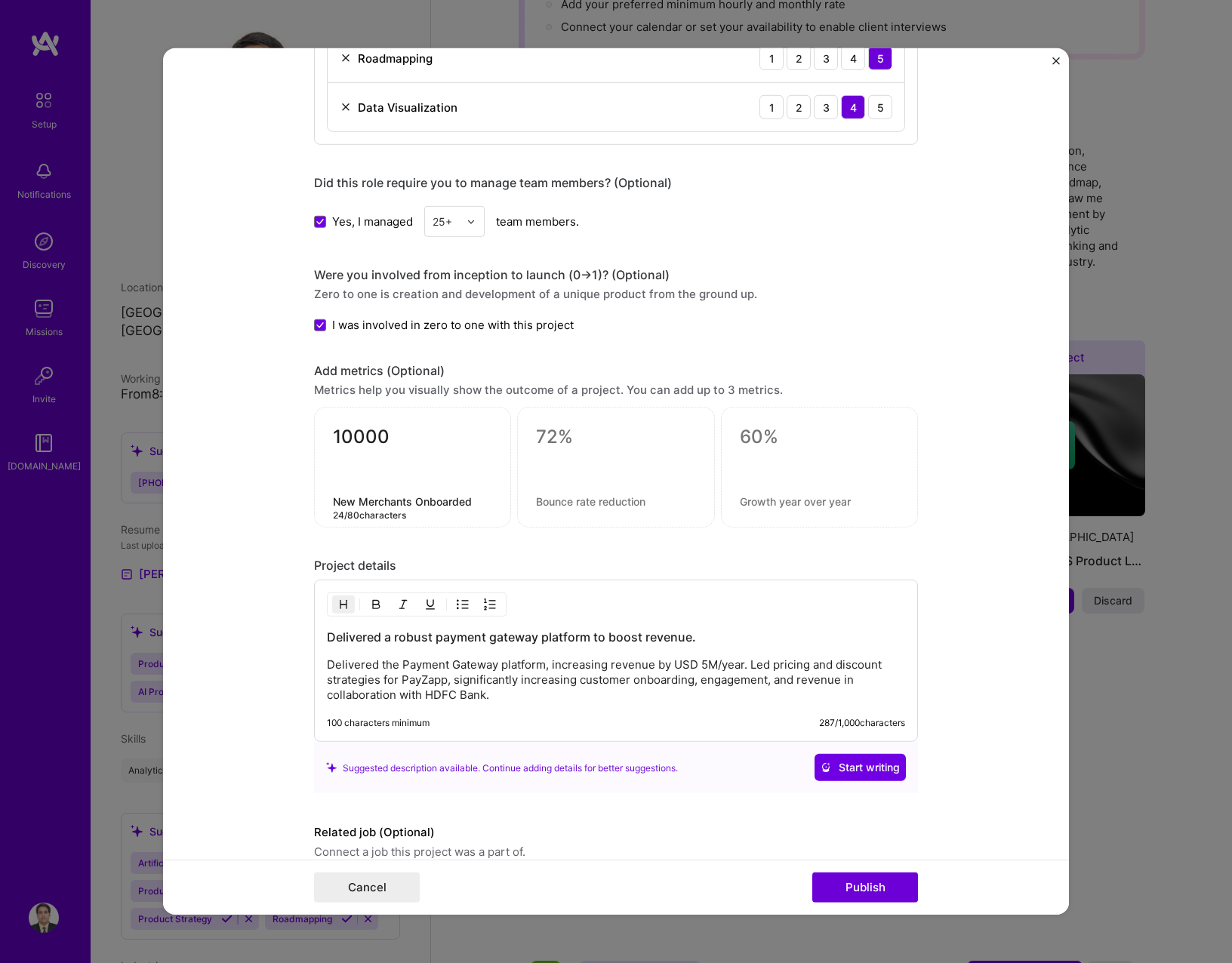
type textarea "New Merchants Onboarded"
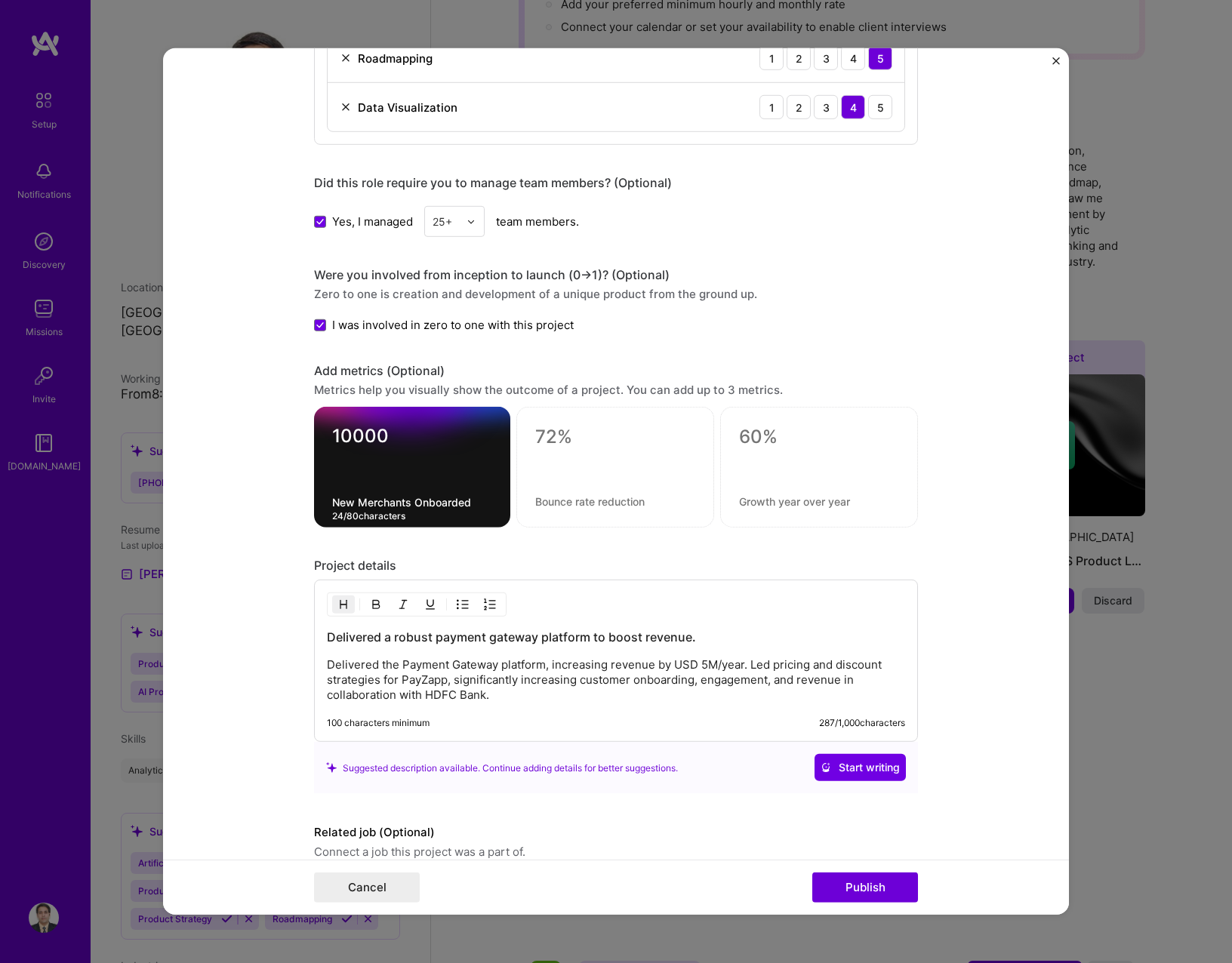
click at [552, 430] on textarea at bounding box center [615, 437] width 160 height 23
type textarea "400%"
click at [540, 494] on textarea at bounding box center [615, 501] width 160 height 14
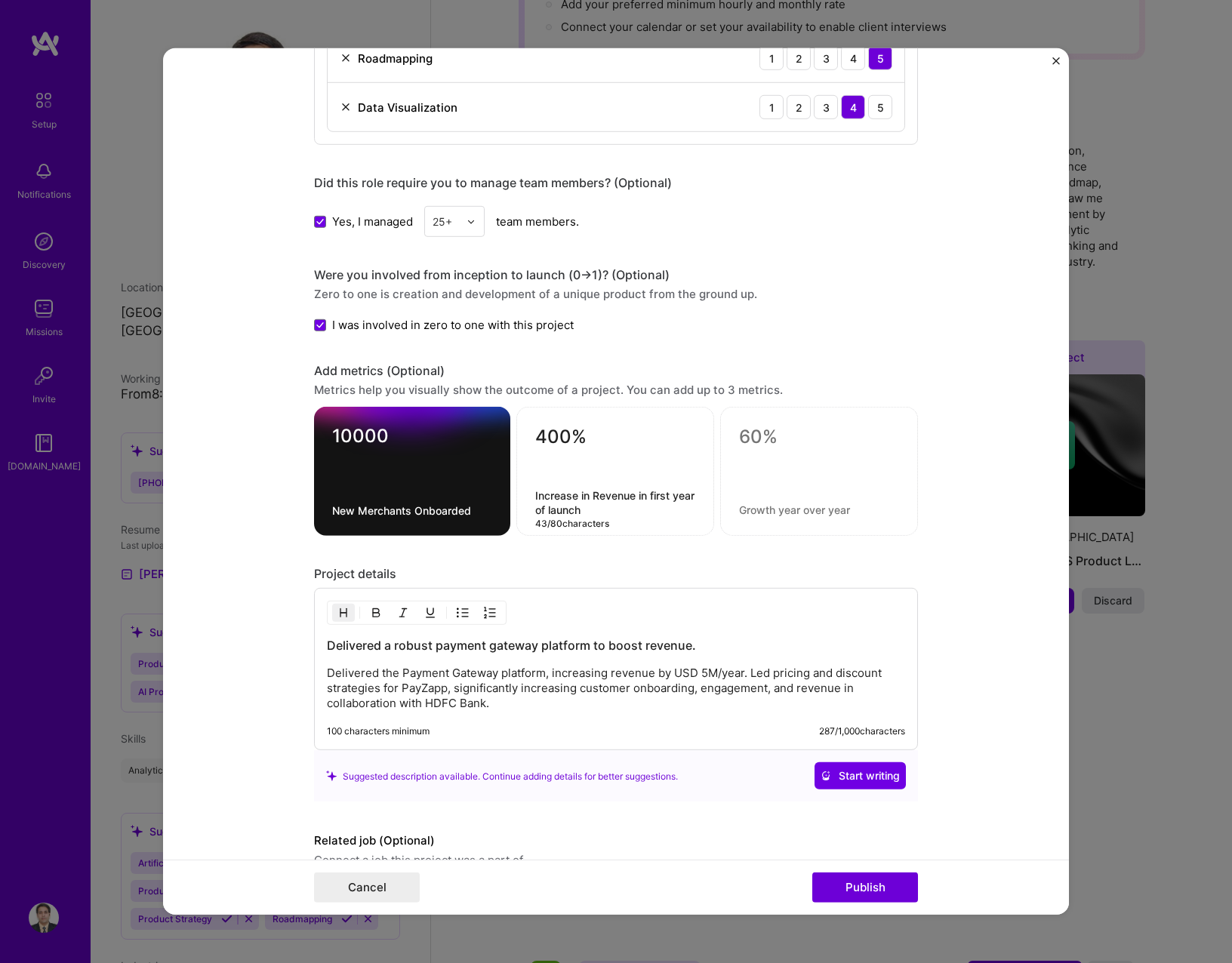
type textarea "Increase in Revenue in first year of launch"
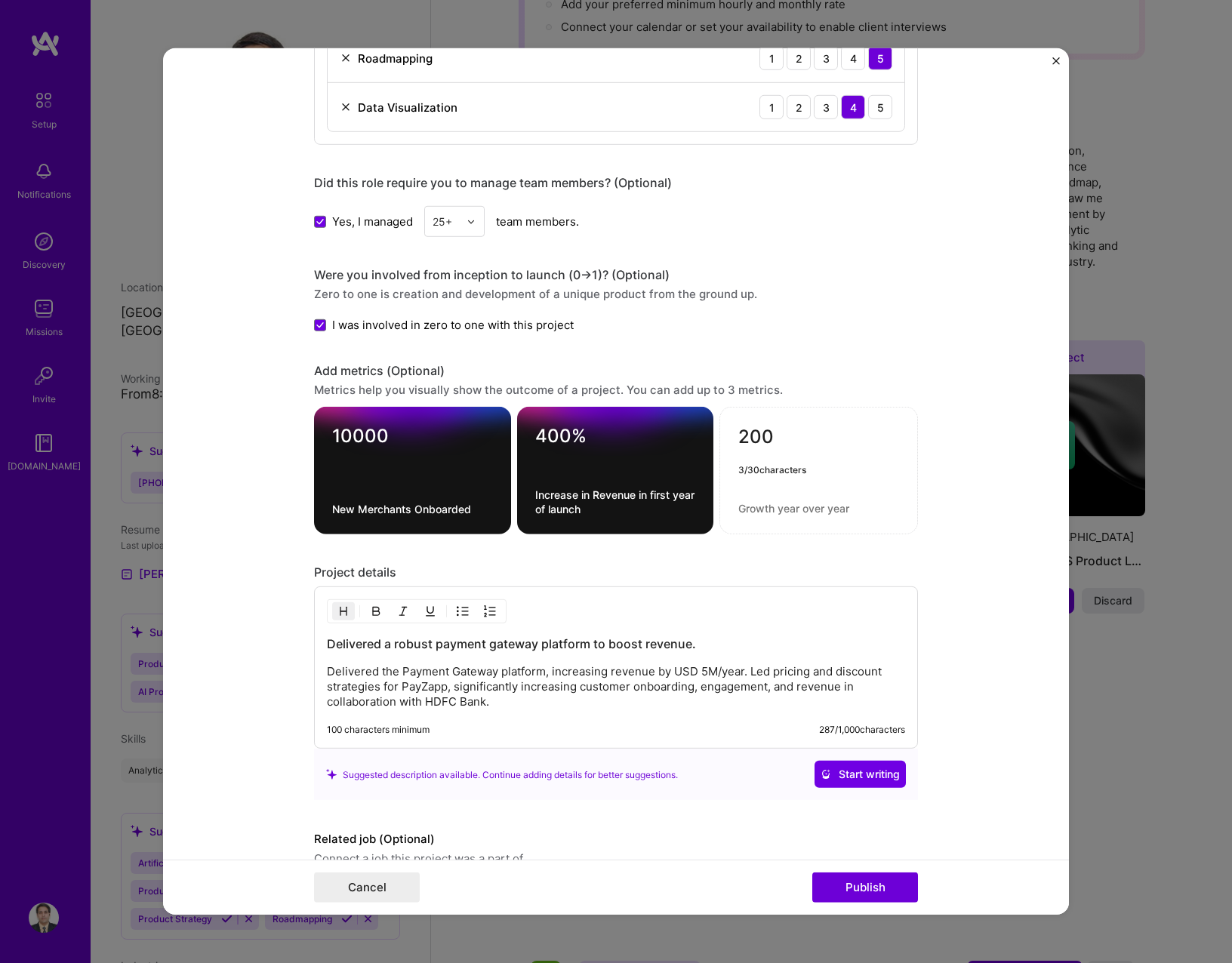
type textarea "200"
click at [803, 511] on div "200" at bounding box center [819, 470] width 199 height 127
click at [787, 503] on textarea at bounding box center [818, 507] width 161 height 14
type textarea "Banks"
click at [788, 433] on textarea "200" at bounding box center [818, 439] width 161 height 30
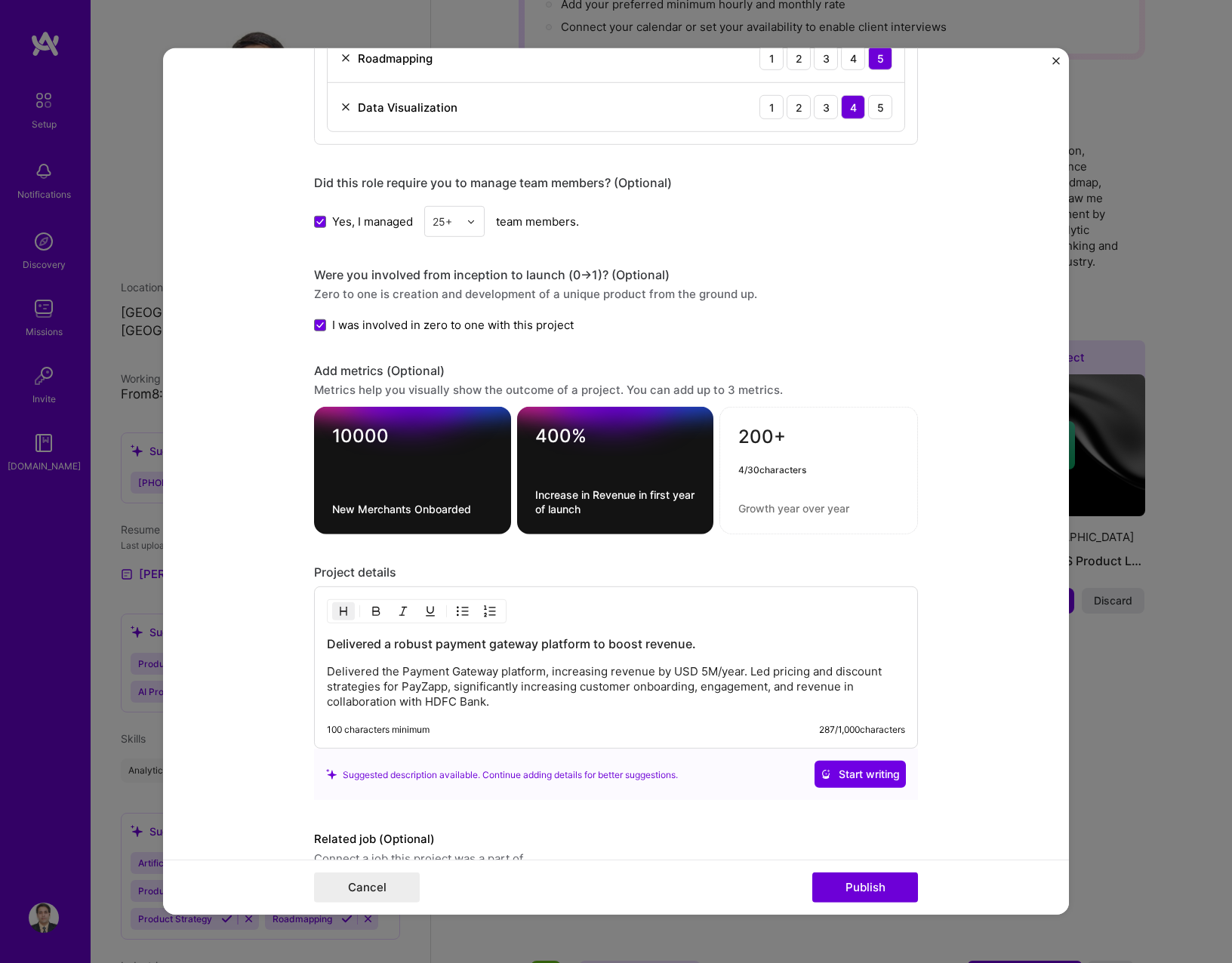
type textarea "200+"
click at [745, 501] on textarea at bounding box center [818, 507] width 161 height 14
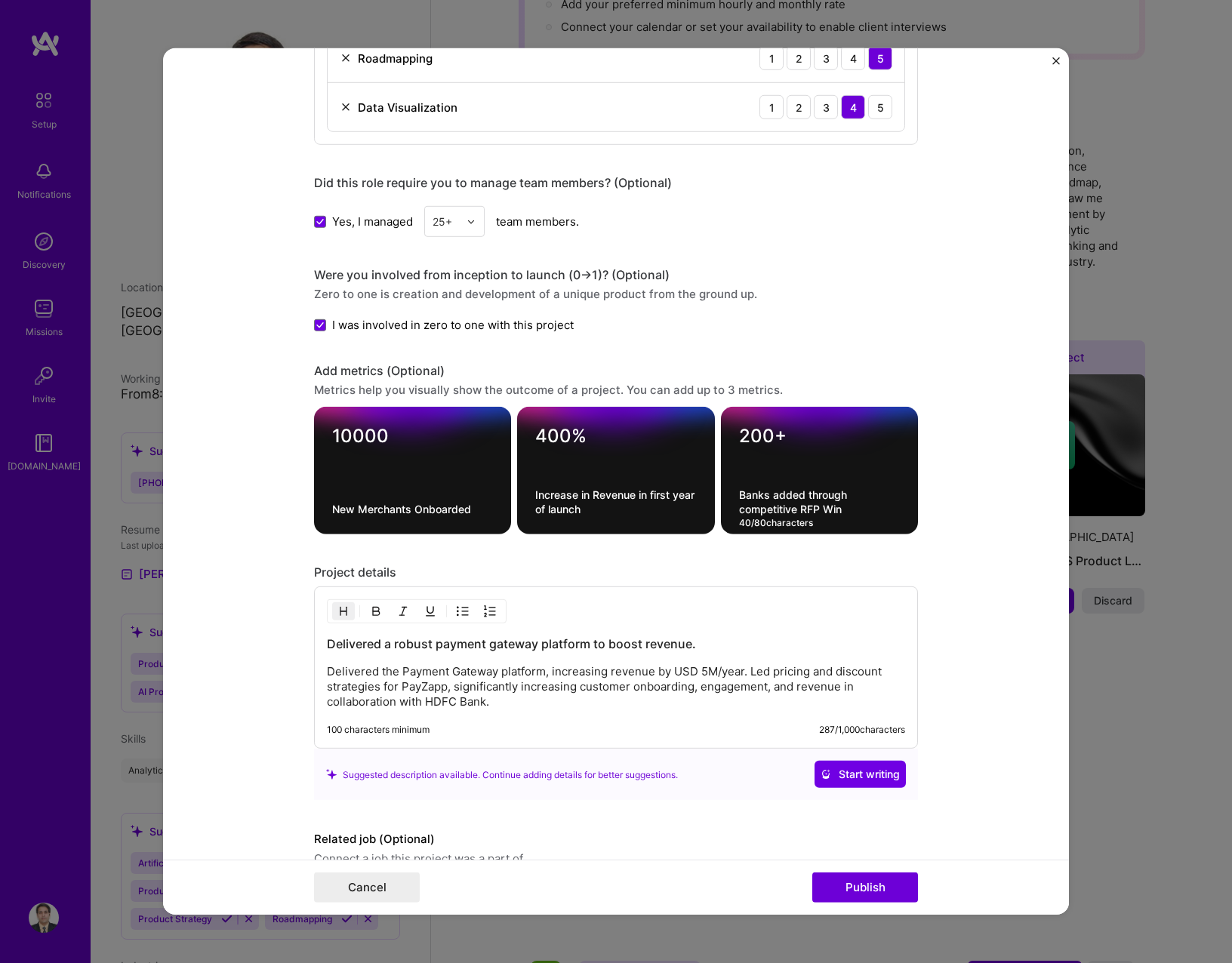
type textarea "Banks added through competitive RFP Win"
click at [664, 567] on div "Project details" at bounding box center [616, 572] width 604 height 16
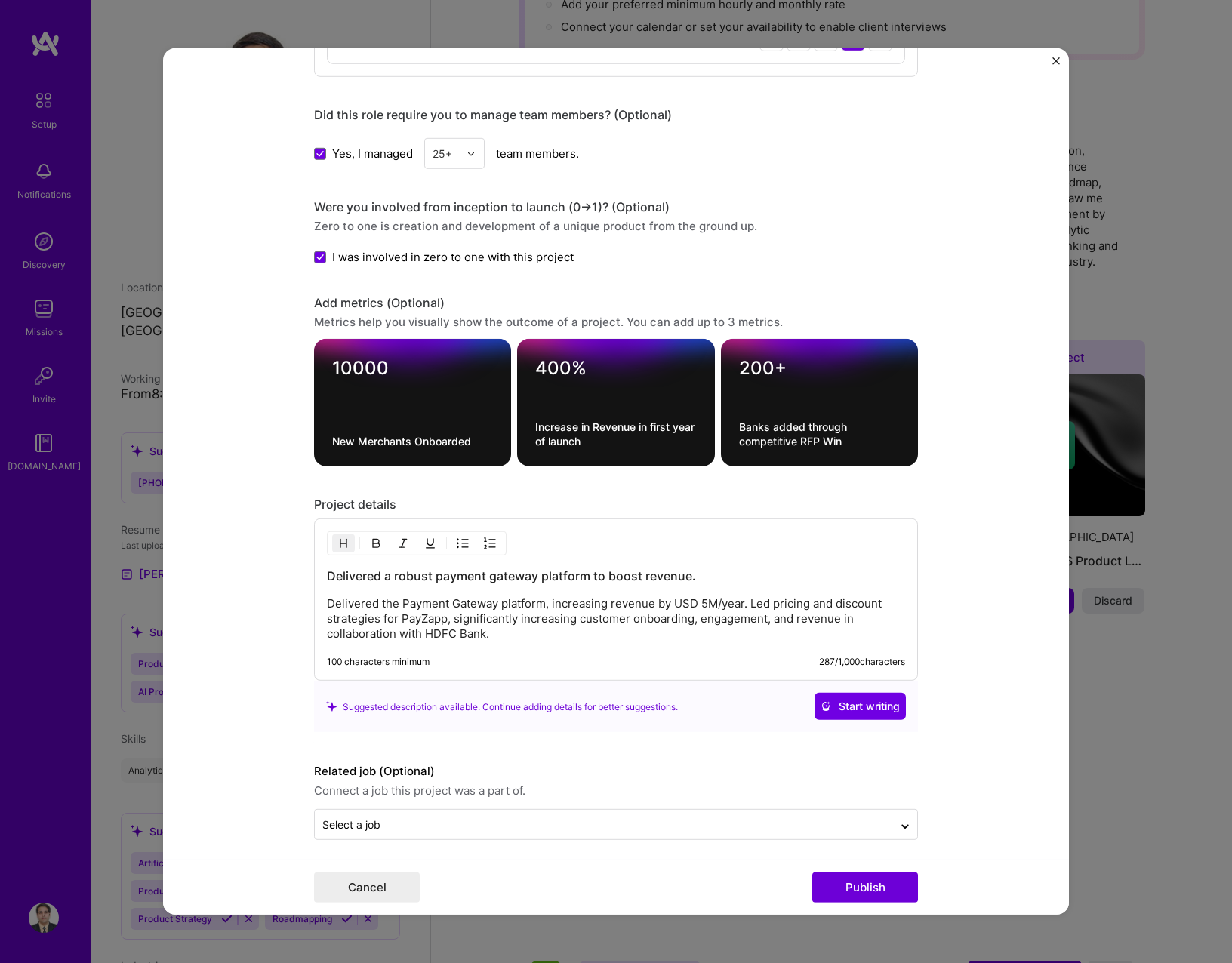
scroll to position [1276, 0]
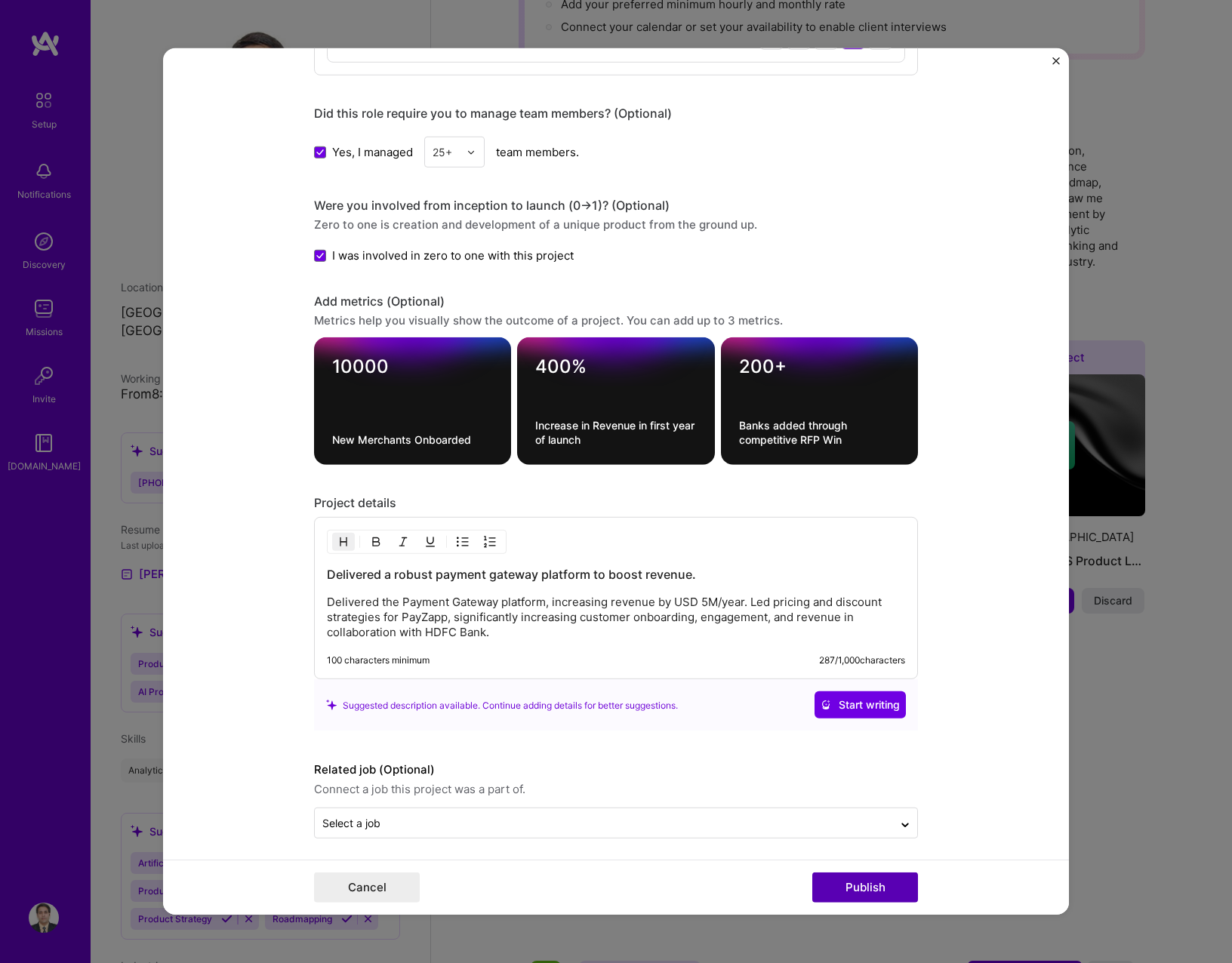
click at [842, 881] on button "Publish" at bounding box center [865, 888] width 106 height 31
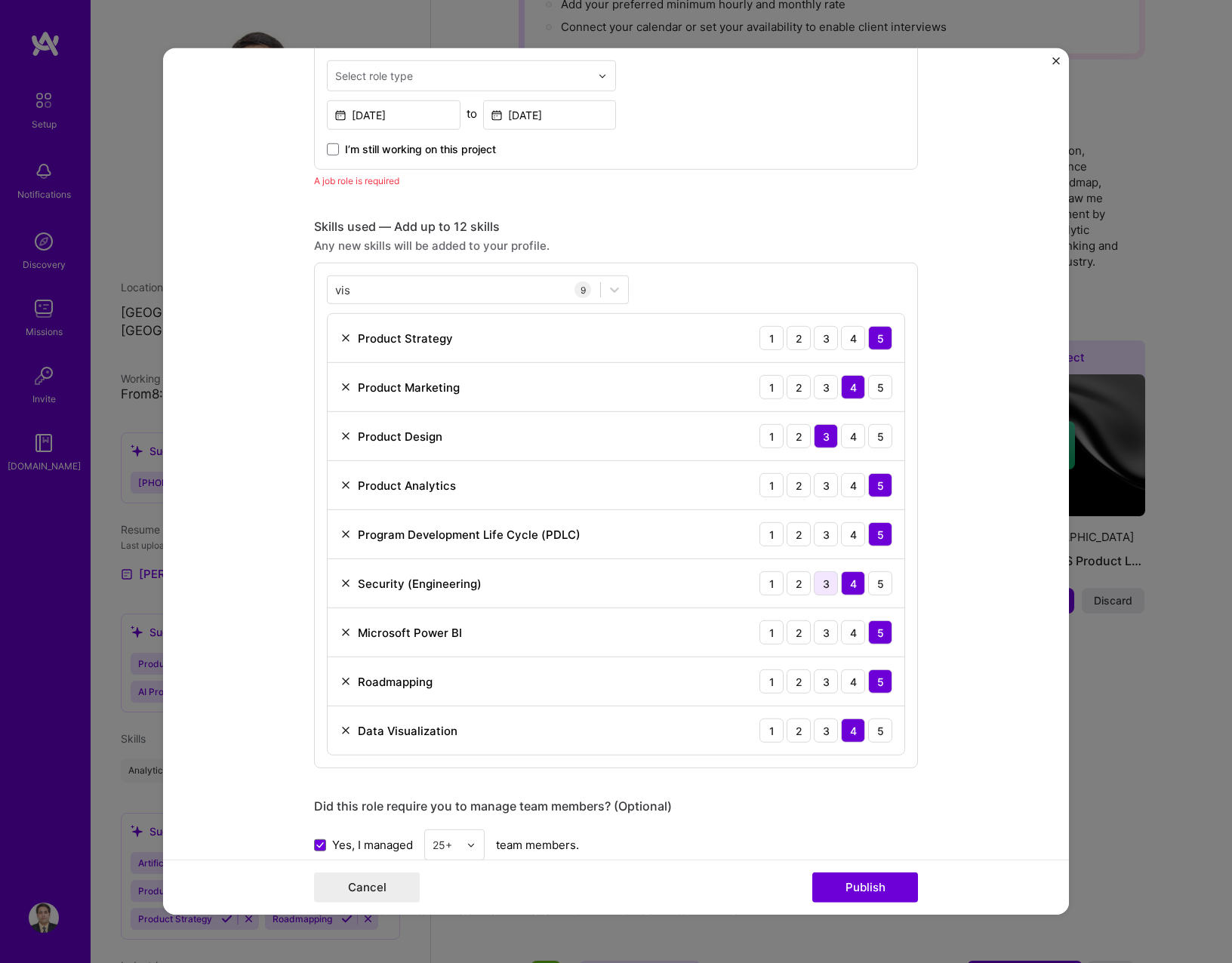
scroll to position [506, 0]
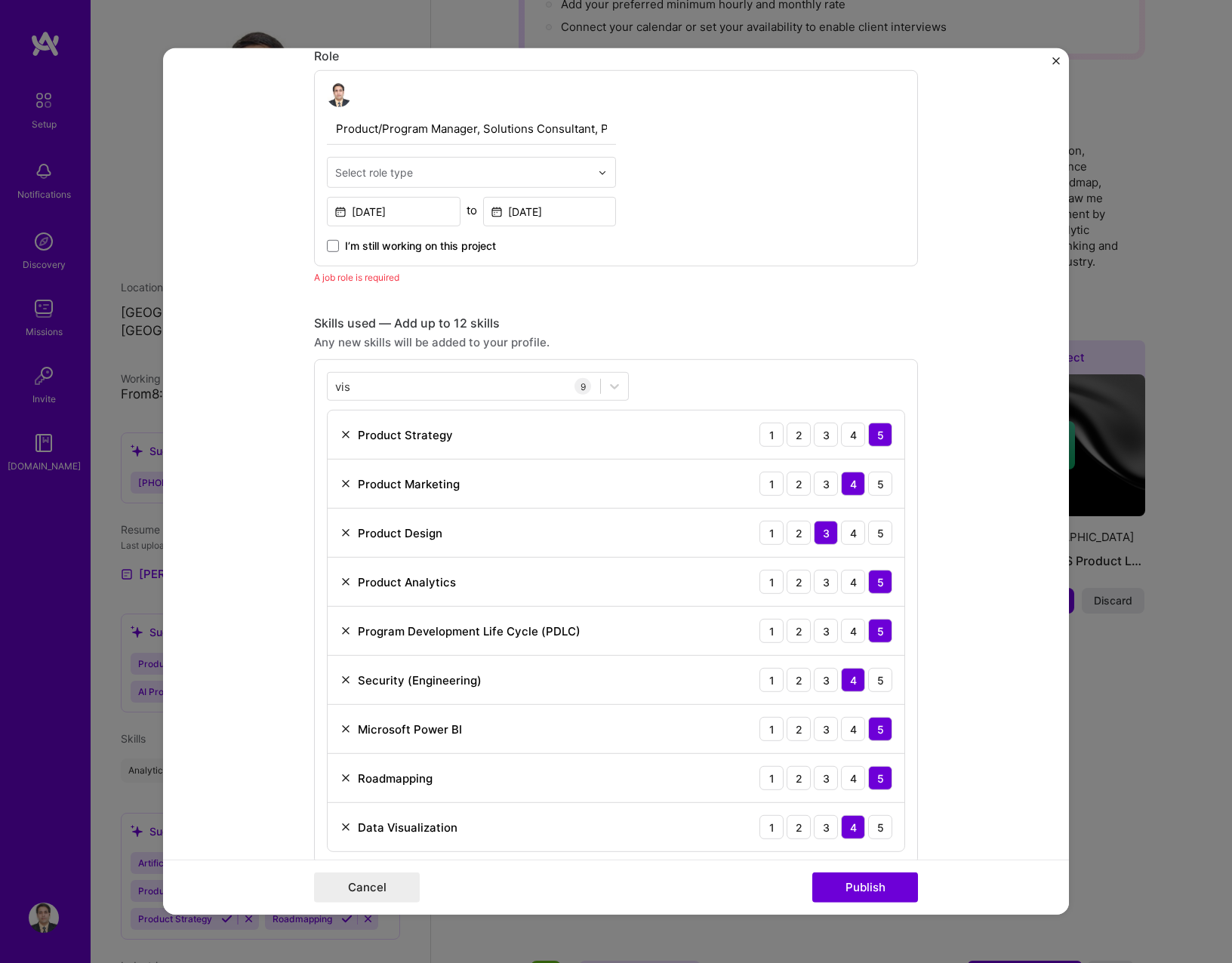
click at [368, 182] on div "Select role type" at bounding box center [463, 172] width 270 height 30
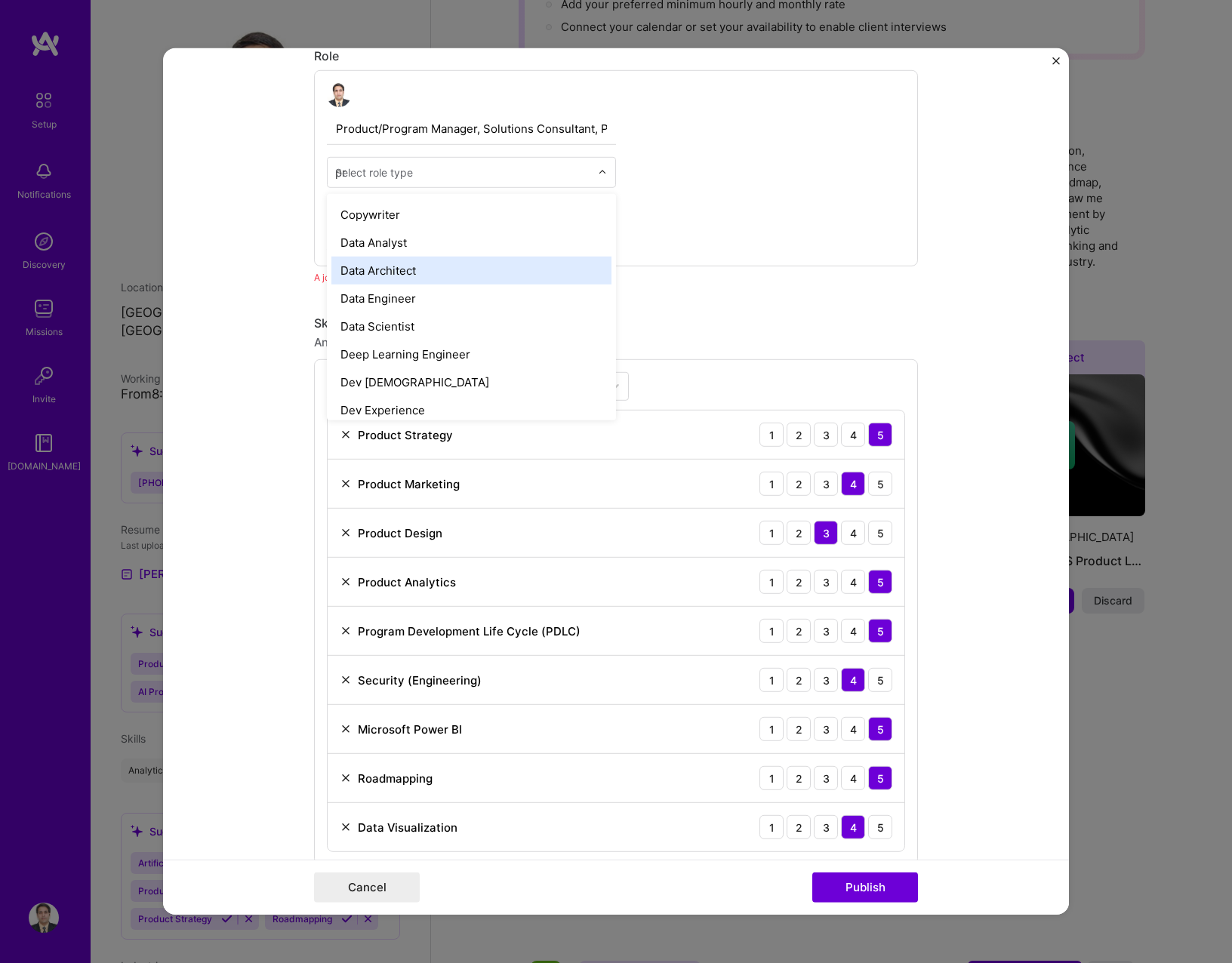
scroll to position [6, 0]
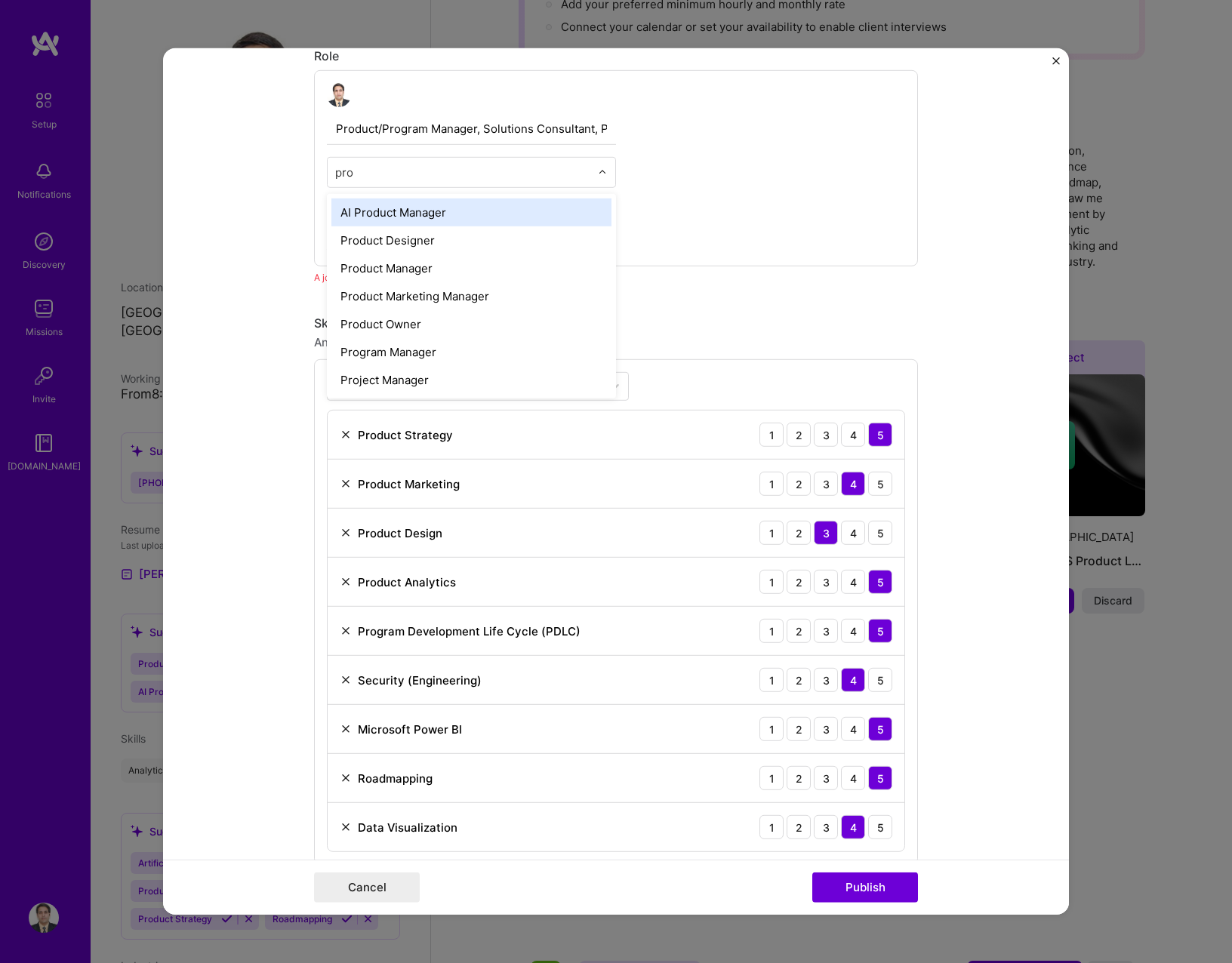
type input "prod"
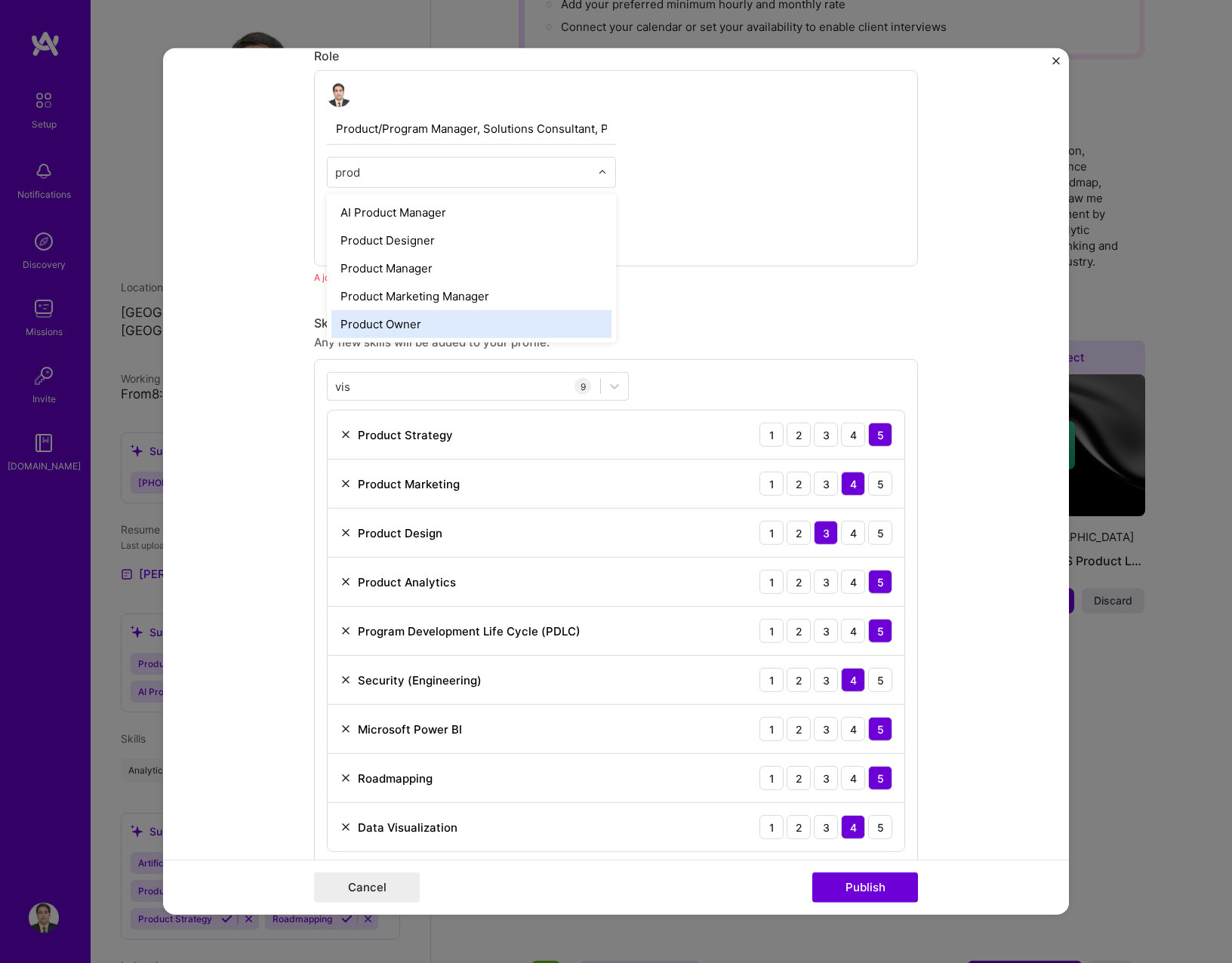
click at [378, 318] on div "Product Owner" at bounding box center [471, 324] width 280 height 28
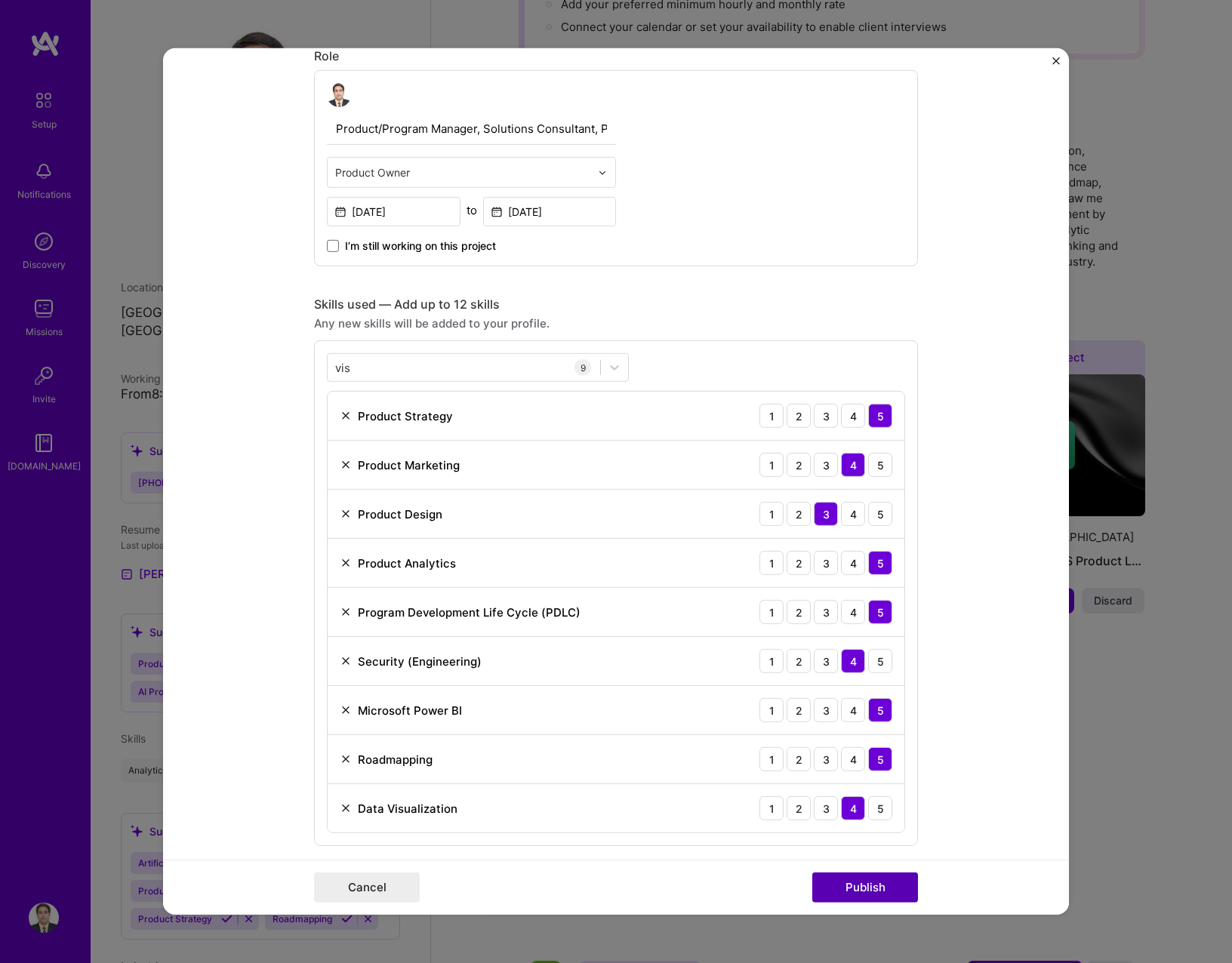
click at [839, 888] on button "Publish" at bounding box center [865, 888] width 106 height 31
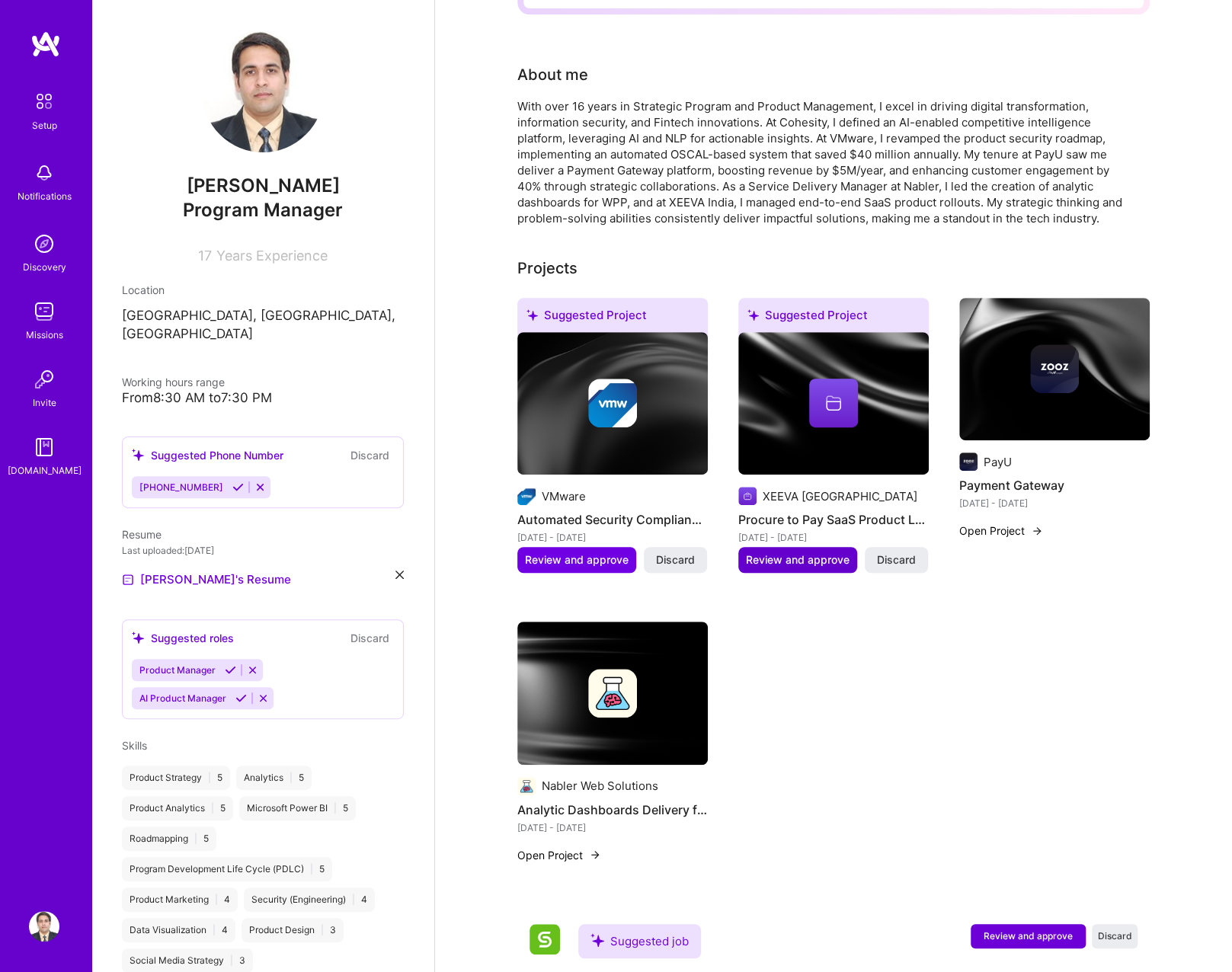
click at [809, 553] on span "Review and approve" at bounding box center [797, 560] width 103 height 15
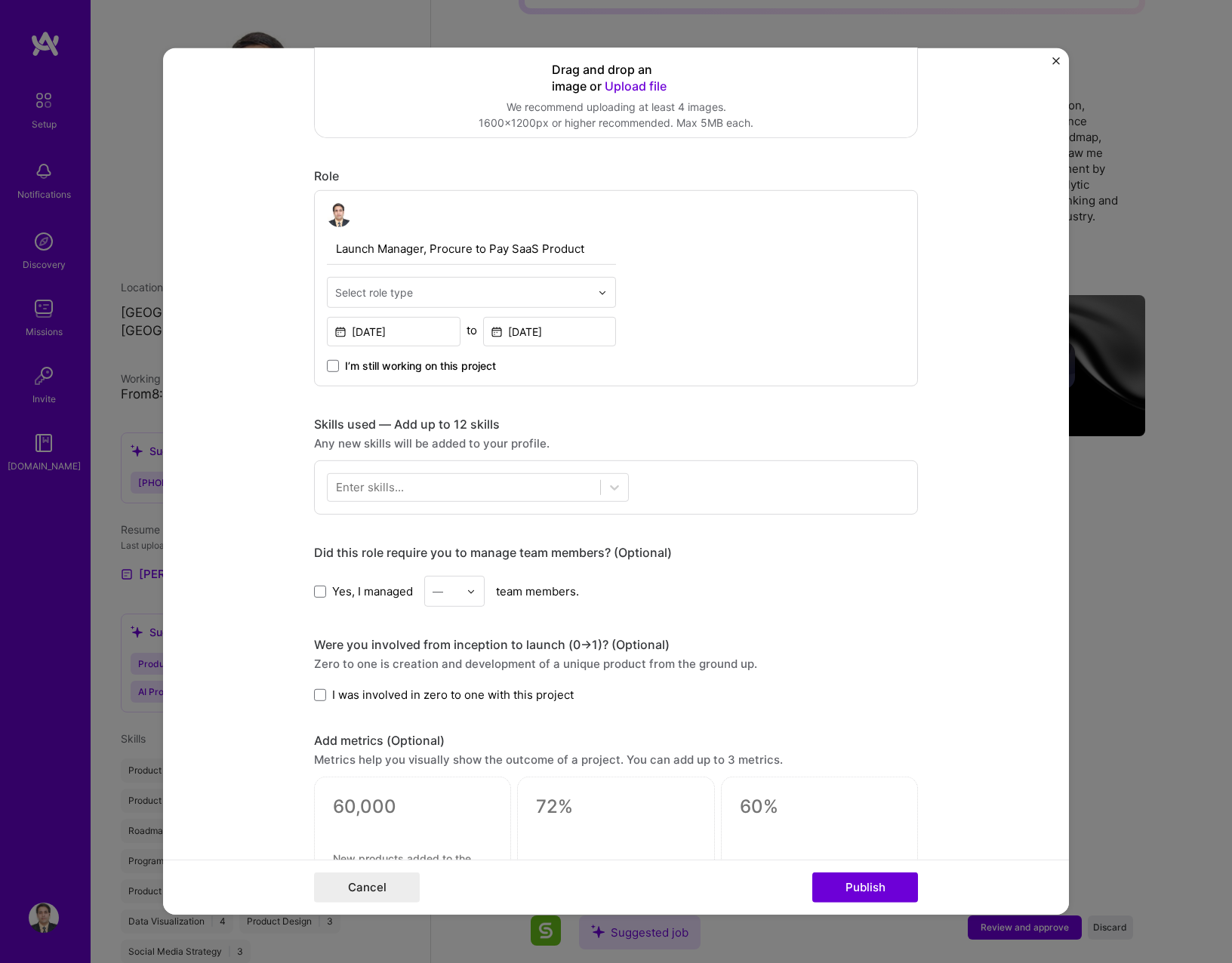
scroll to position [528, 0]
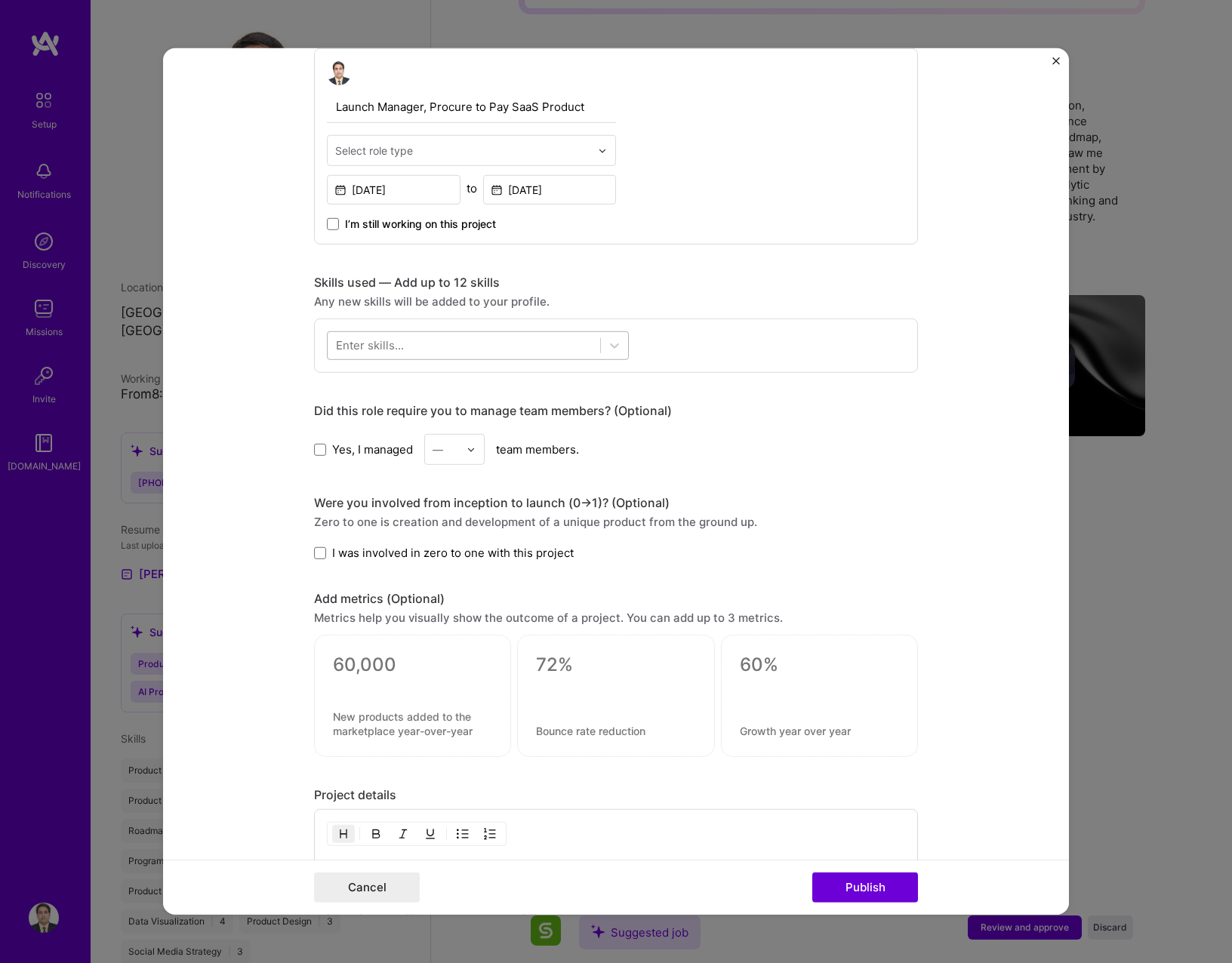
click at [547, 350] on div at bounding box center [464, 345] width 272 height 25
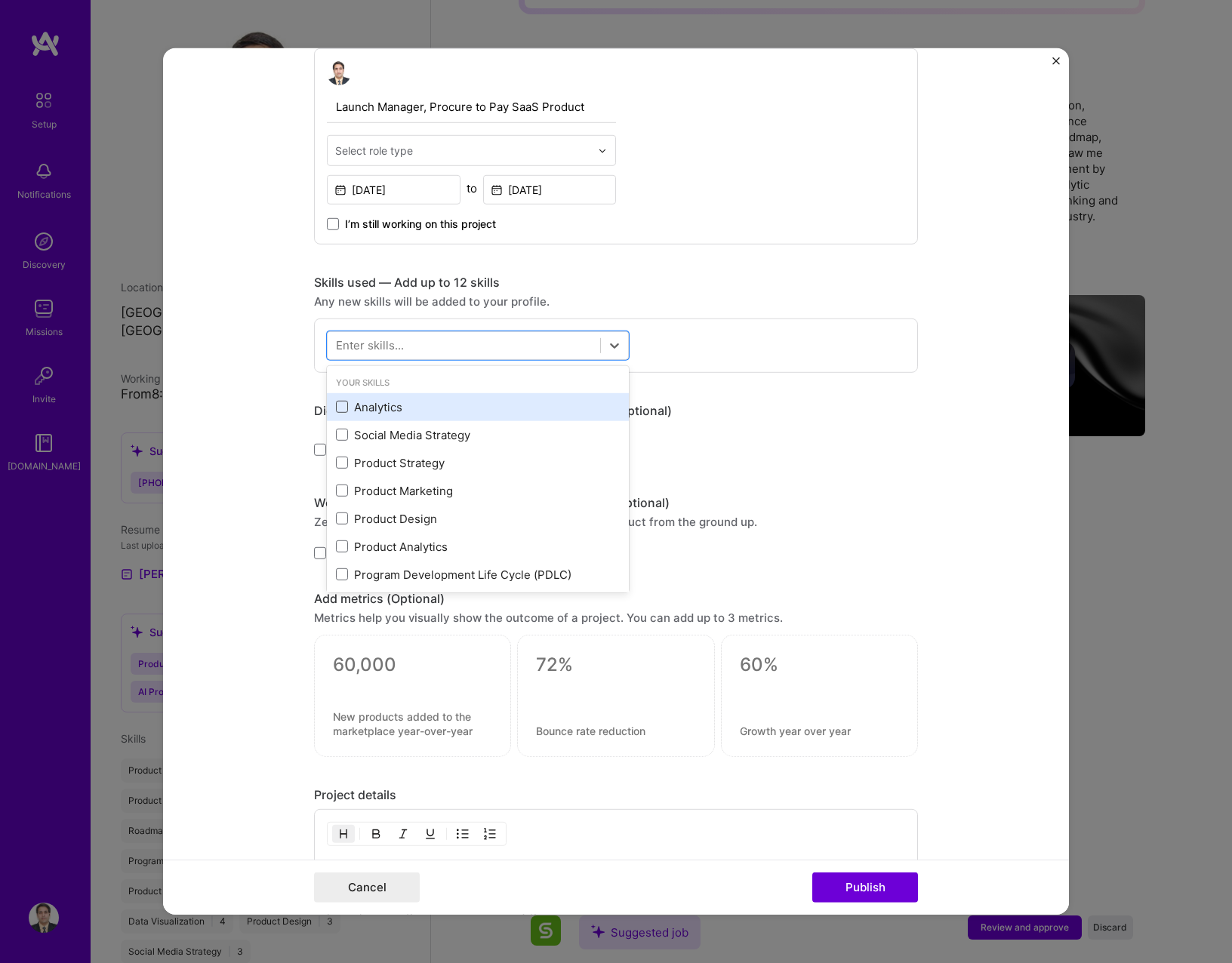
click at [335, 404] on span at bounding box center [341, 406] width 12 height 12
click at [0, 0] on input "checkbox" at bounding box center [0, 0] width 0 height 0
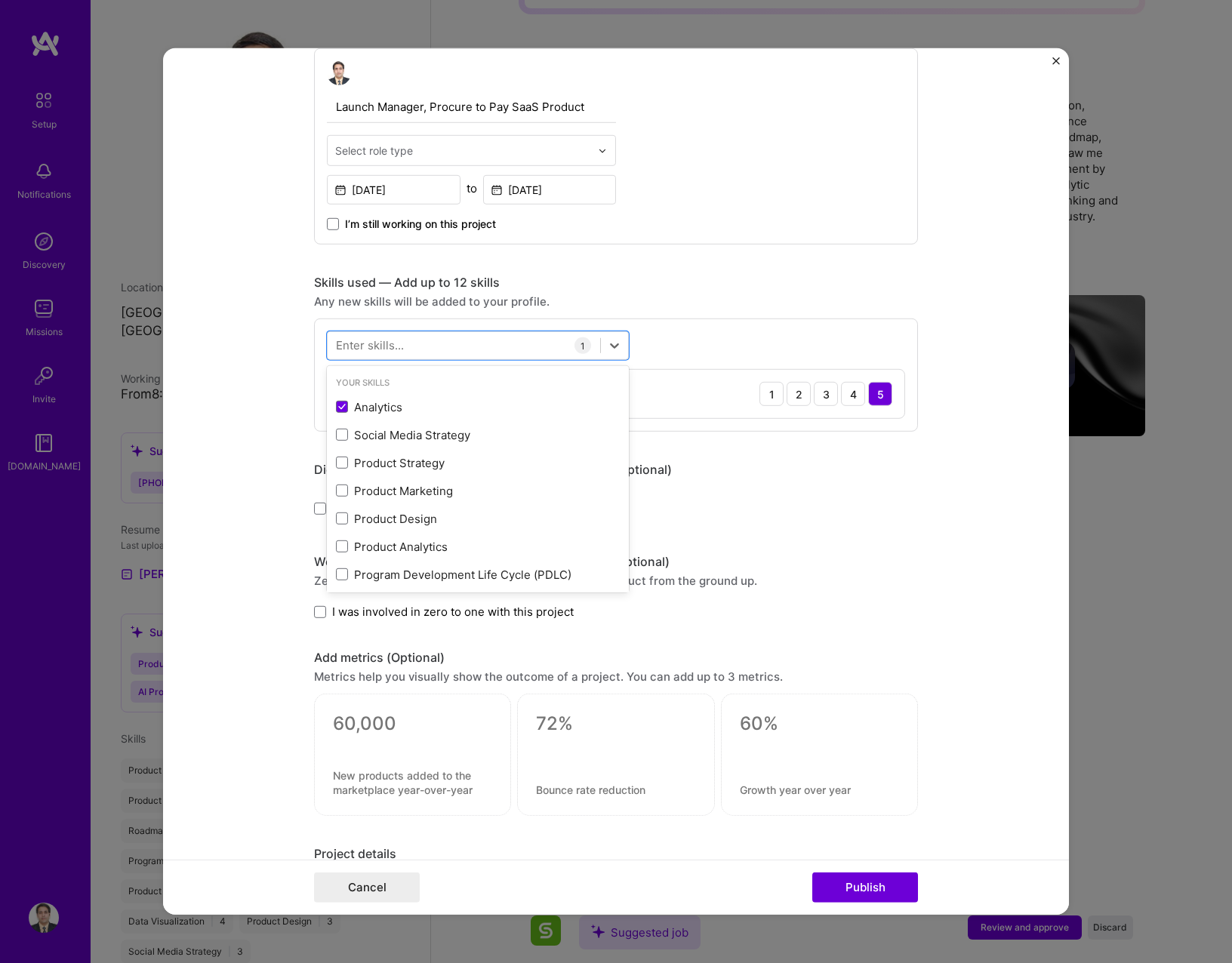
click at [339, 347] on div "Enter skills..." at bounding box center [369, 345] width 68 height 16
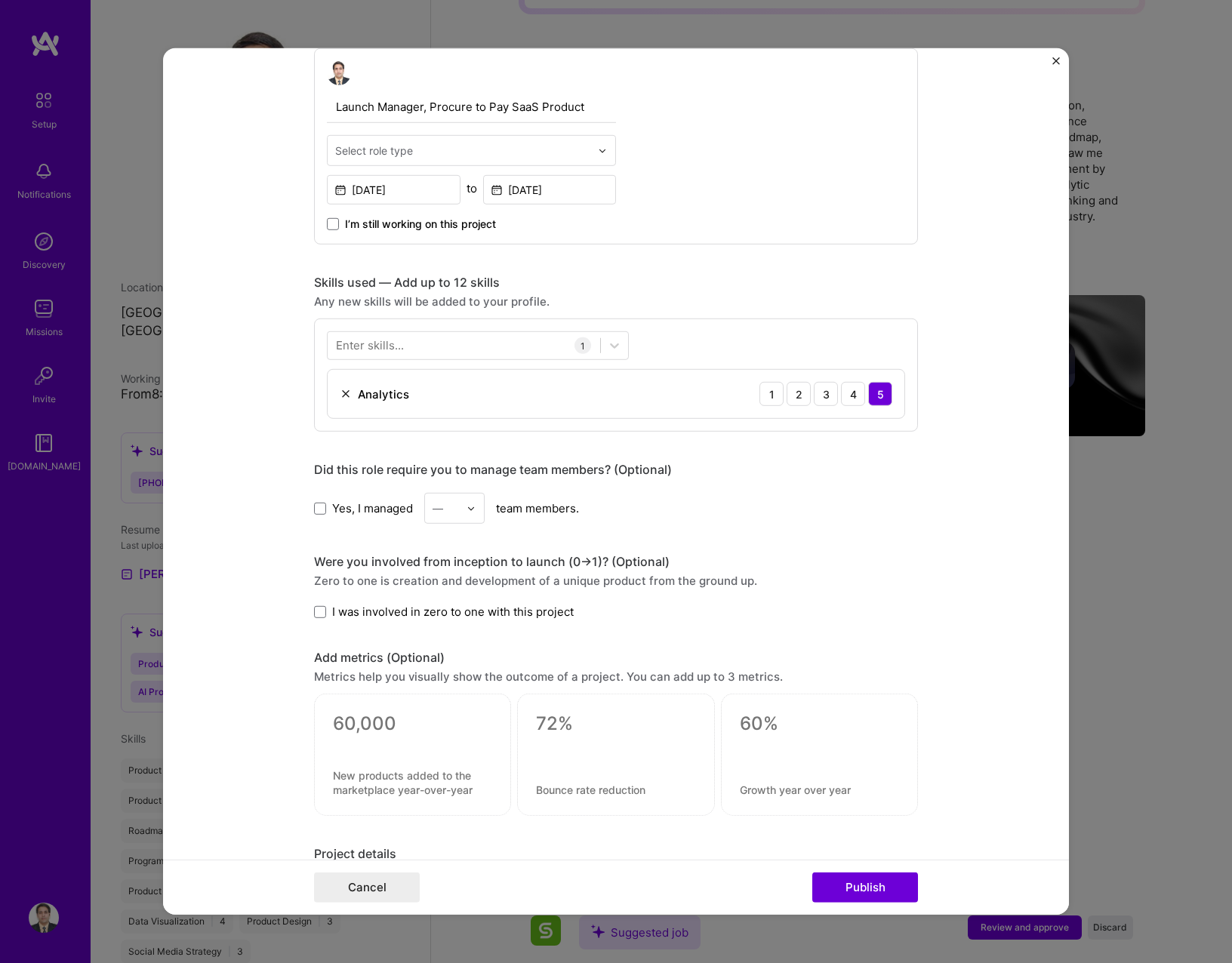
click at [339, 347] on div "Enter skills..." at bounding box center [369, 345] width 68 height 16
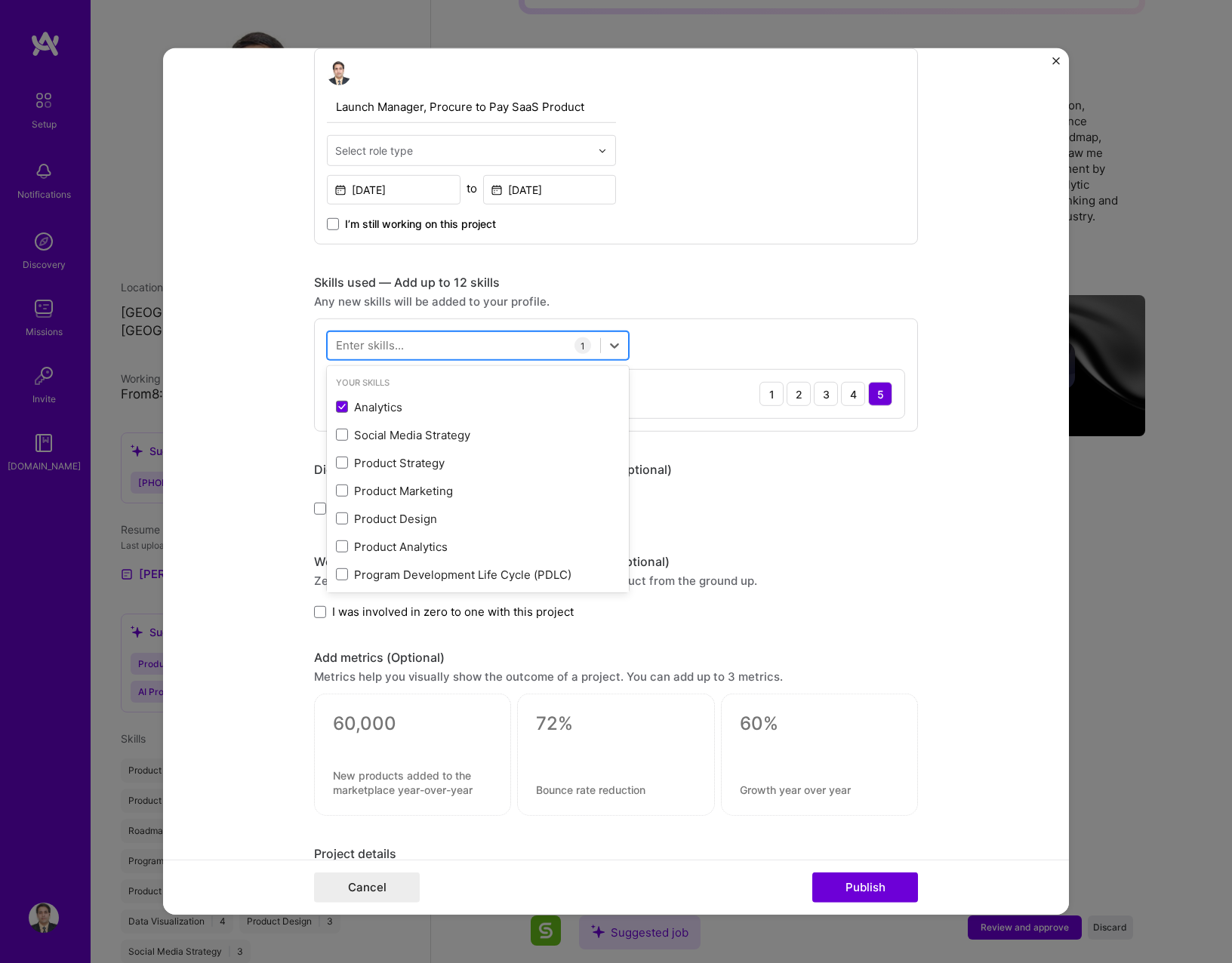
click at [406, 341] on div at bounding box center [464, 345] width 272 height 25
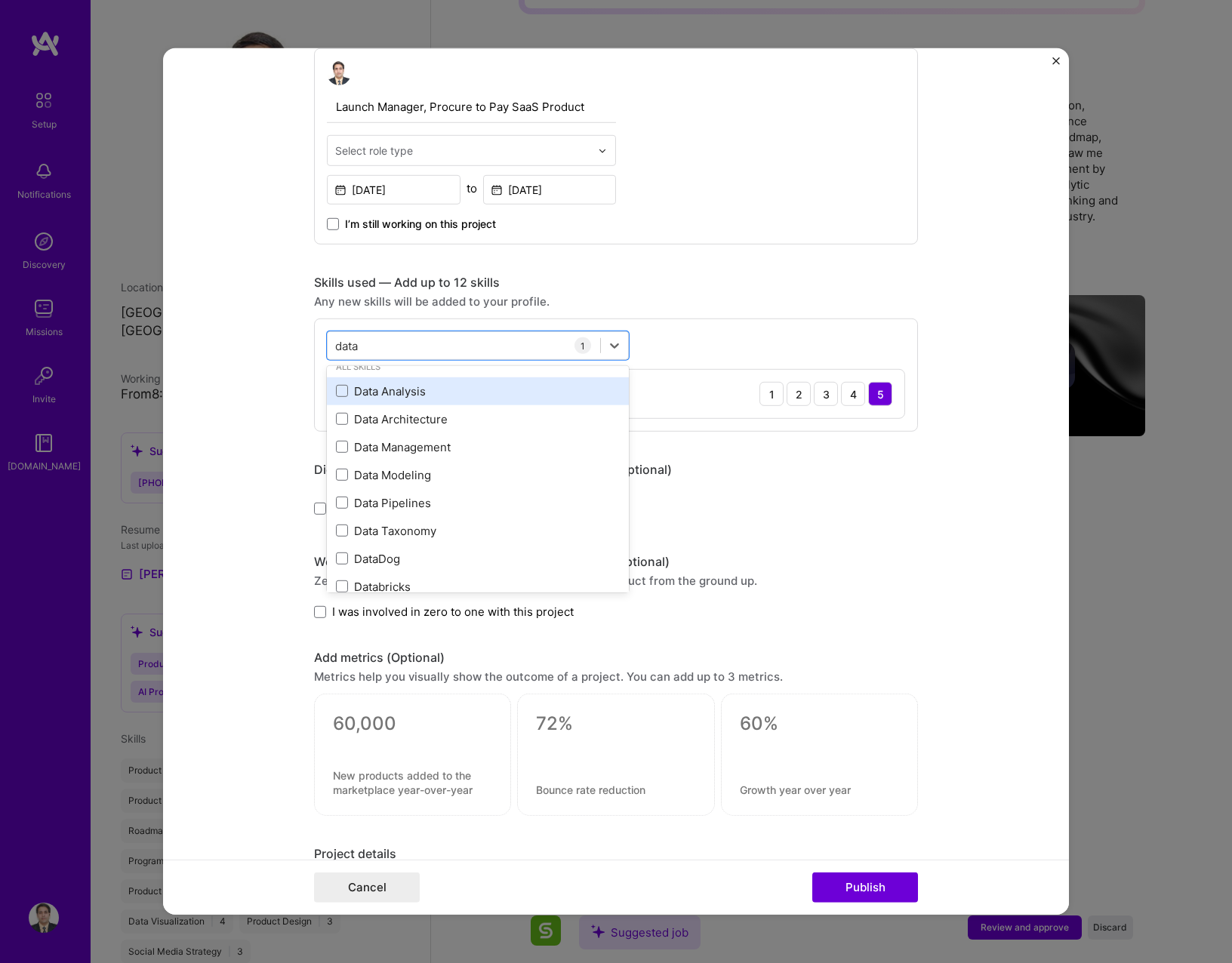
scroll to position [75, 0]
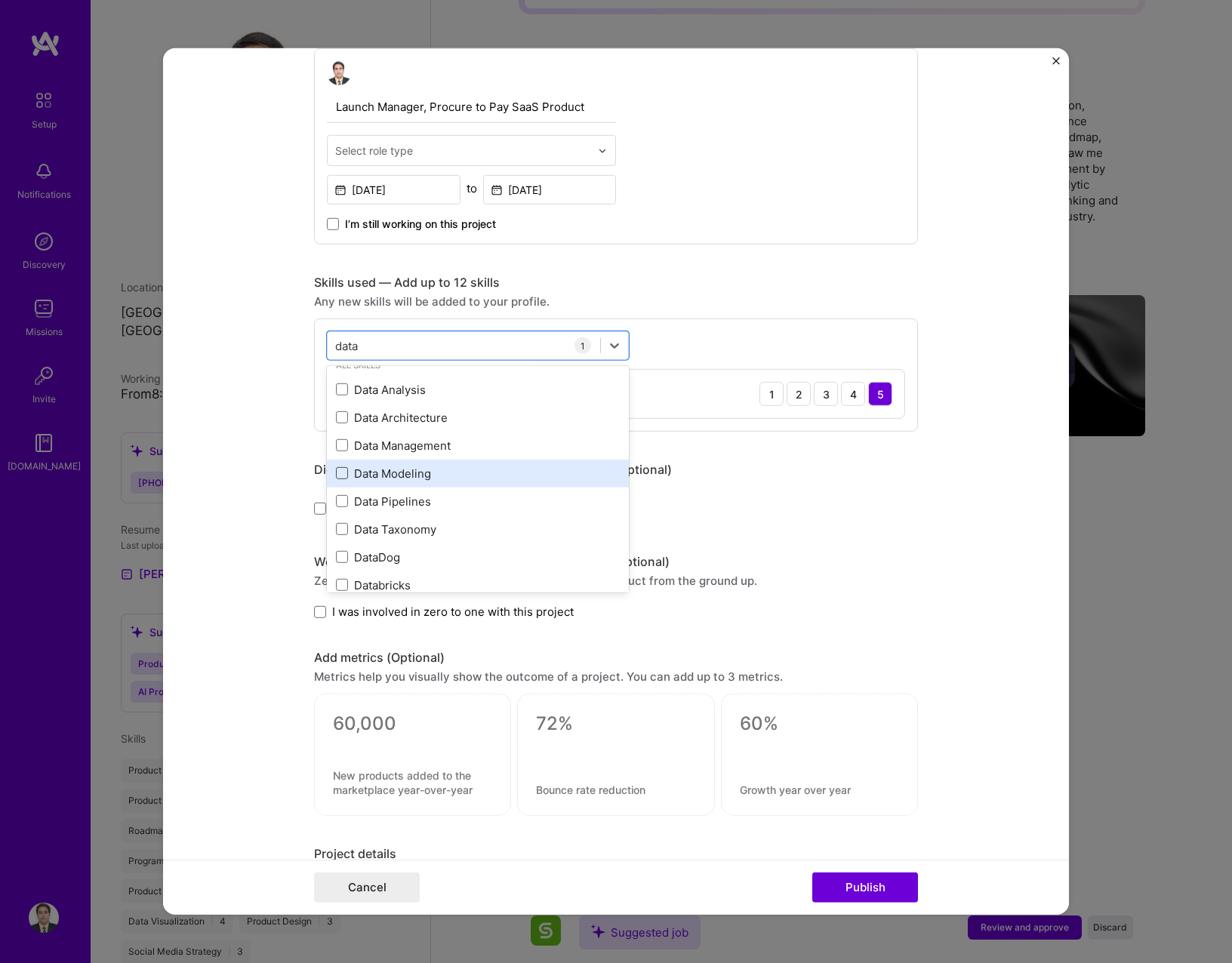
click at [341, 467] on span at bounding box center [341, 473] width 12 height 12
click at [0, 0] on input "checkbox" at bounding box center [0, 0] width 0 height 0
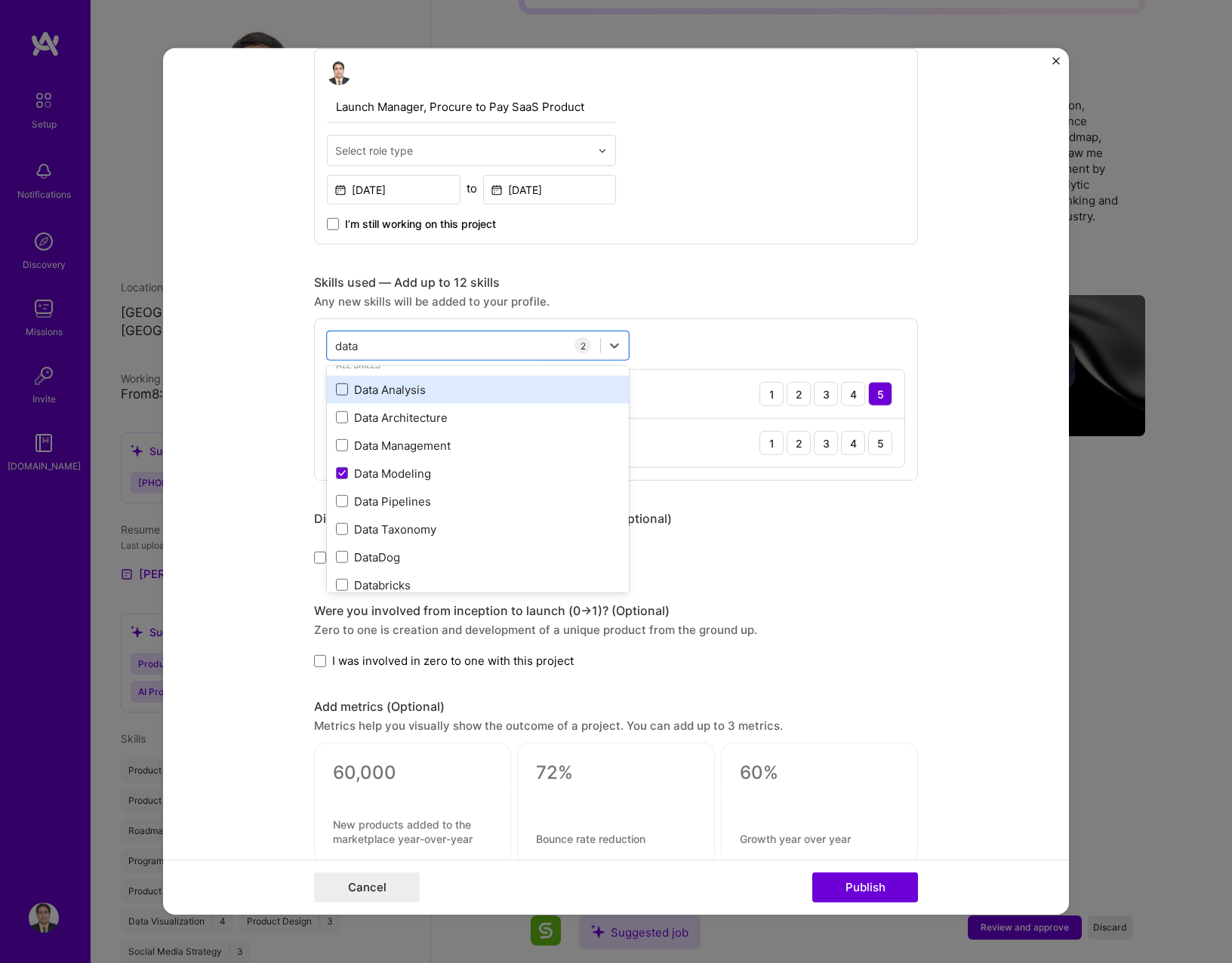
click at [335, 391] on span at bounding box center [341, 389] width 12 height 12
click at [0, 0] on input "checkbox" at bounding box center [0, 0] width 0 height 0
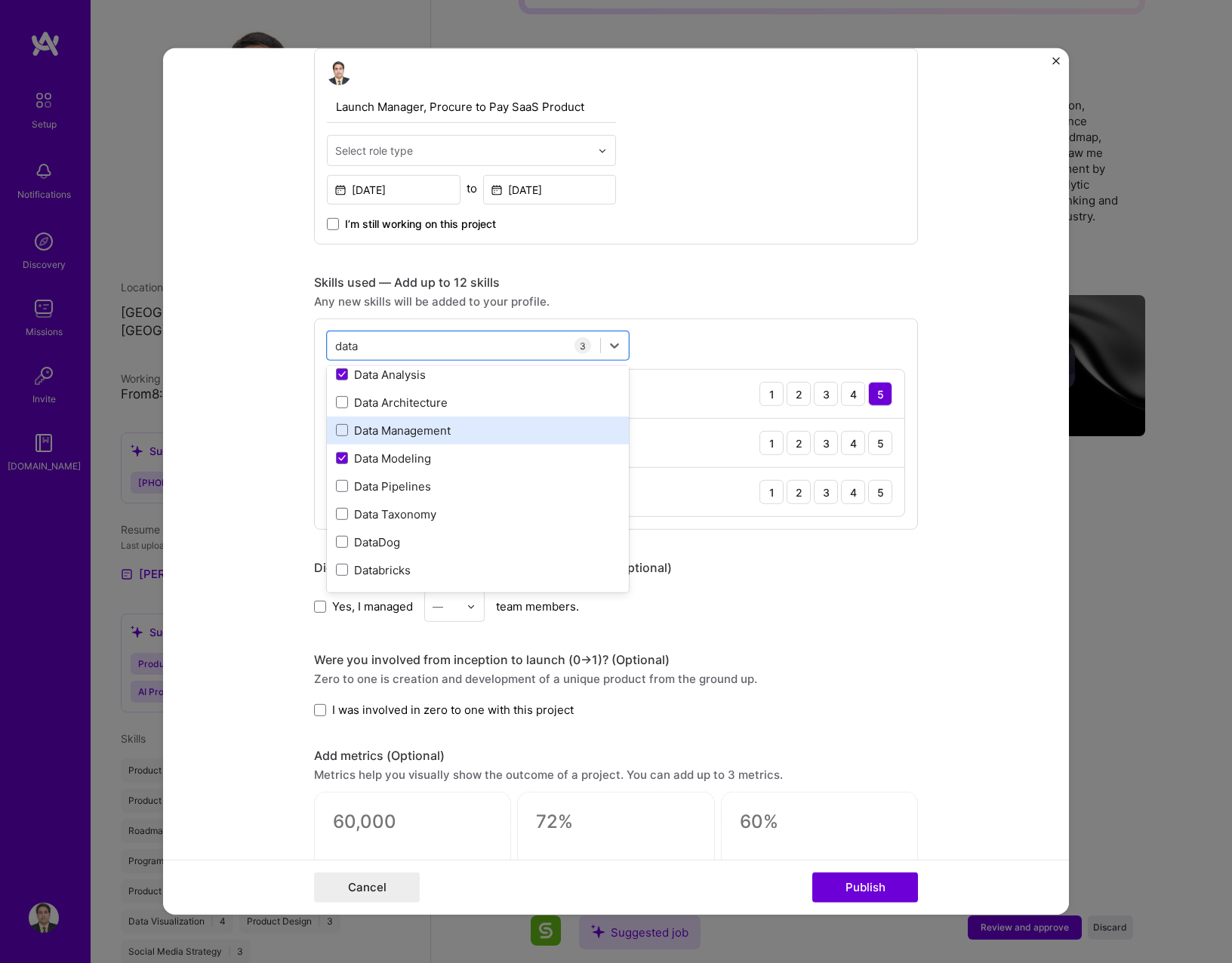
scroll to position [0, 0]
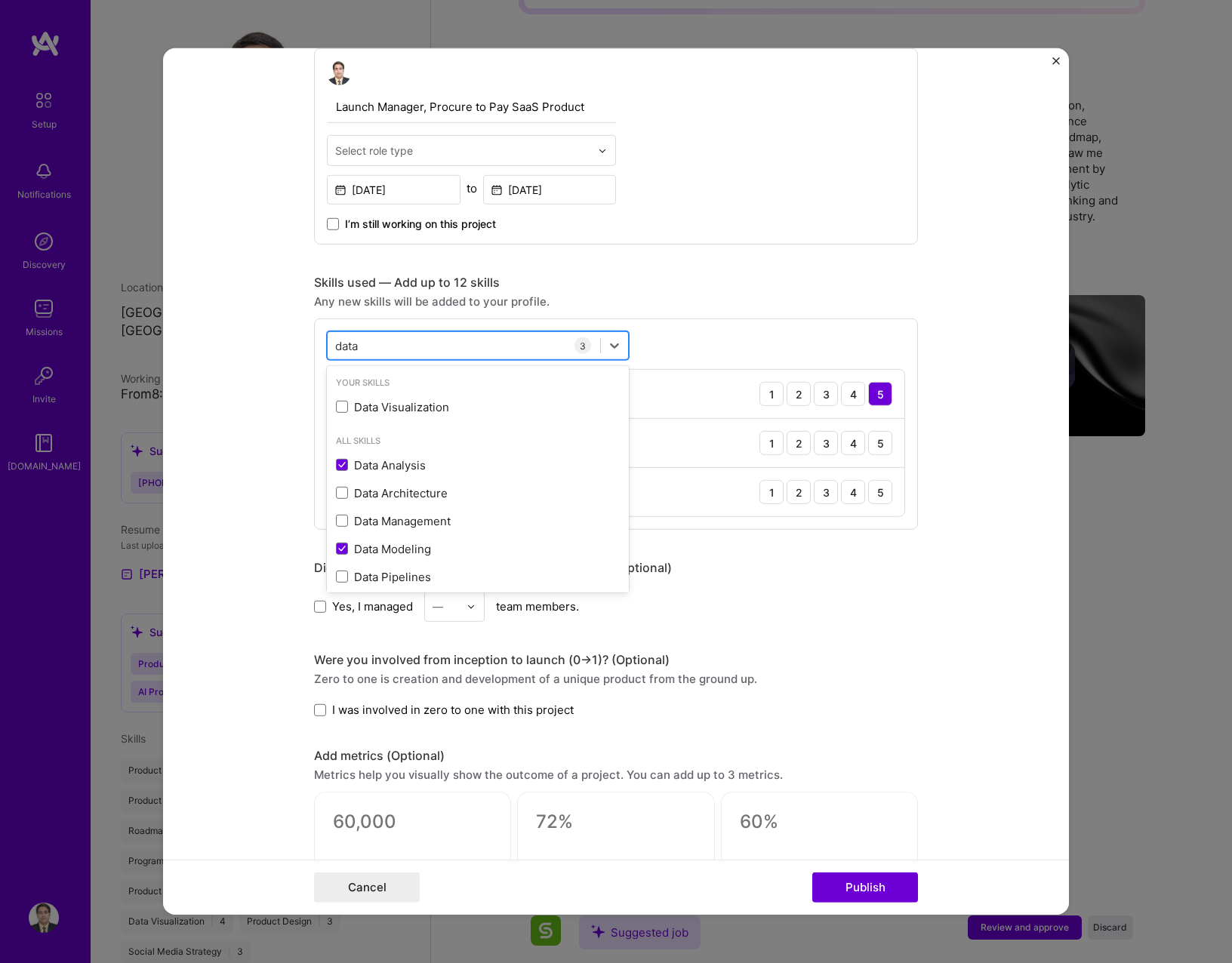
click at [349, 338] on input "data" at bounding box center [348, 345] width 26 height 16
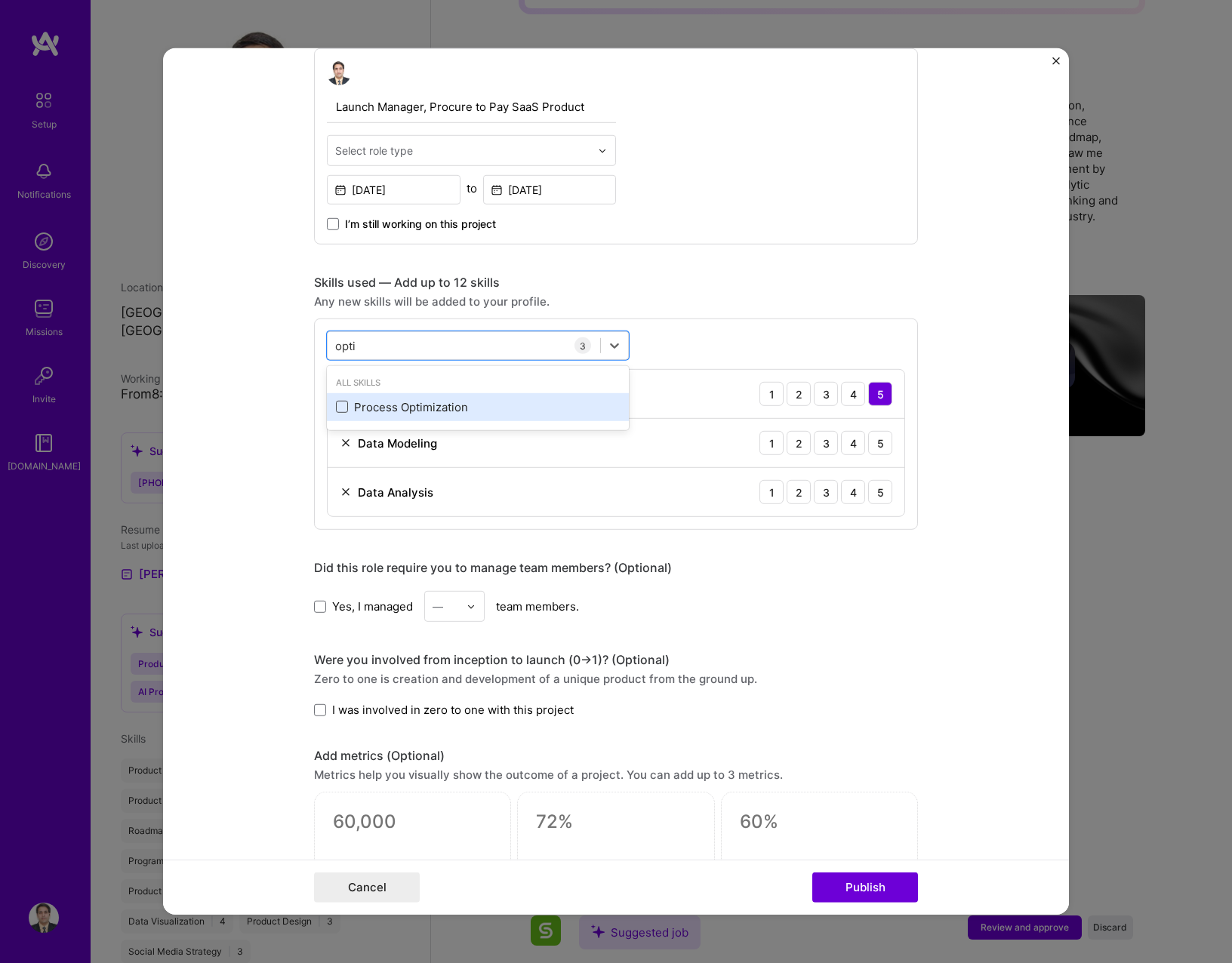
click at [335, 407] on span at bounding box center [341, 406] width 12 height 12
click at [0, 0] on input "checkbox" at bounding box center [0, 0] width 0 height 0
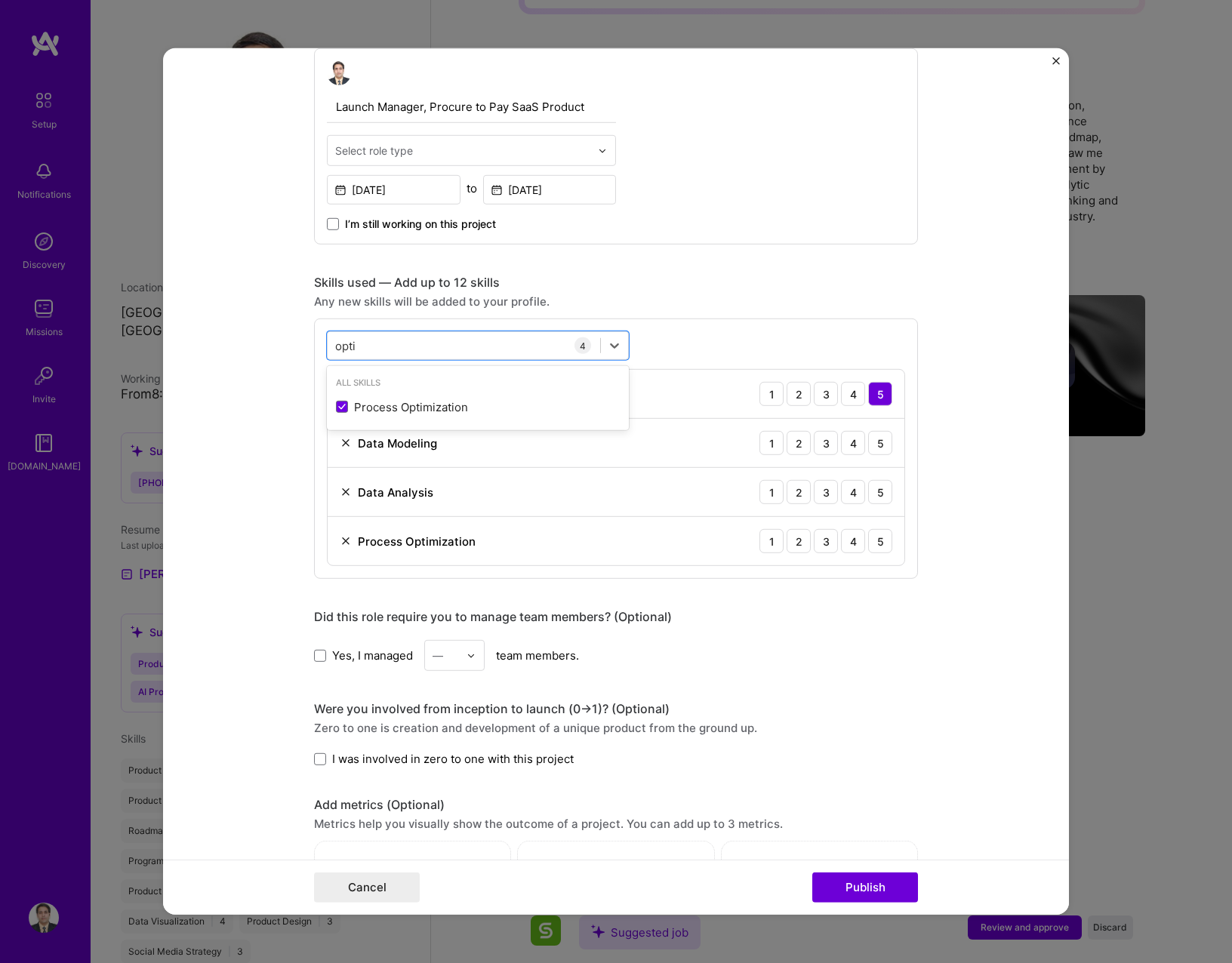
click at [289, 439] on form "Editing suggested project This project is suggested based on your LinkedIn, res…" at bounding box center [616, 482] width 906 height 867
click at [868, 542] on div "5" at bounding box center [879, 541] width 24 height 24
click at [868, 492] on div "5" at bounding box center [879, 491] width 24 height 24
click at [868, 448] on div "5" at bounding box center [879, 442] width 24 height 24
click at [498, 338] on div "opti opti" at bounding box center [464, 345] width 272 height 25
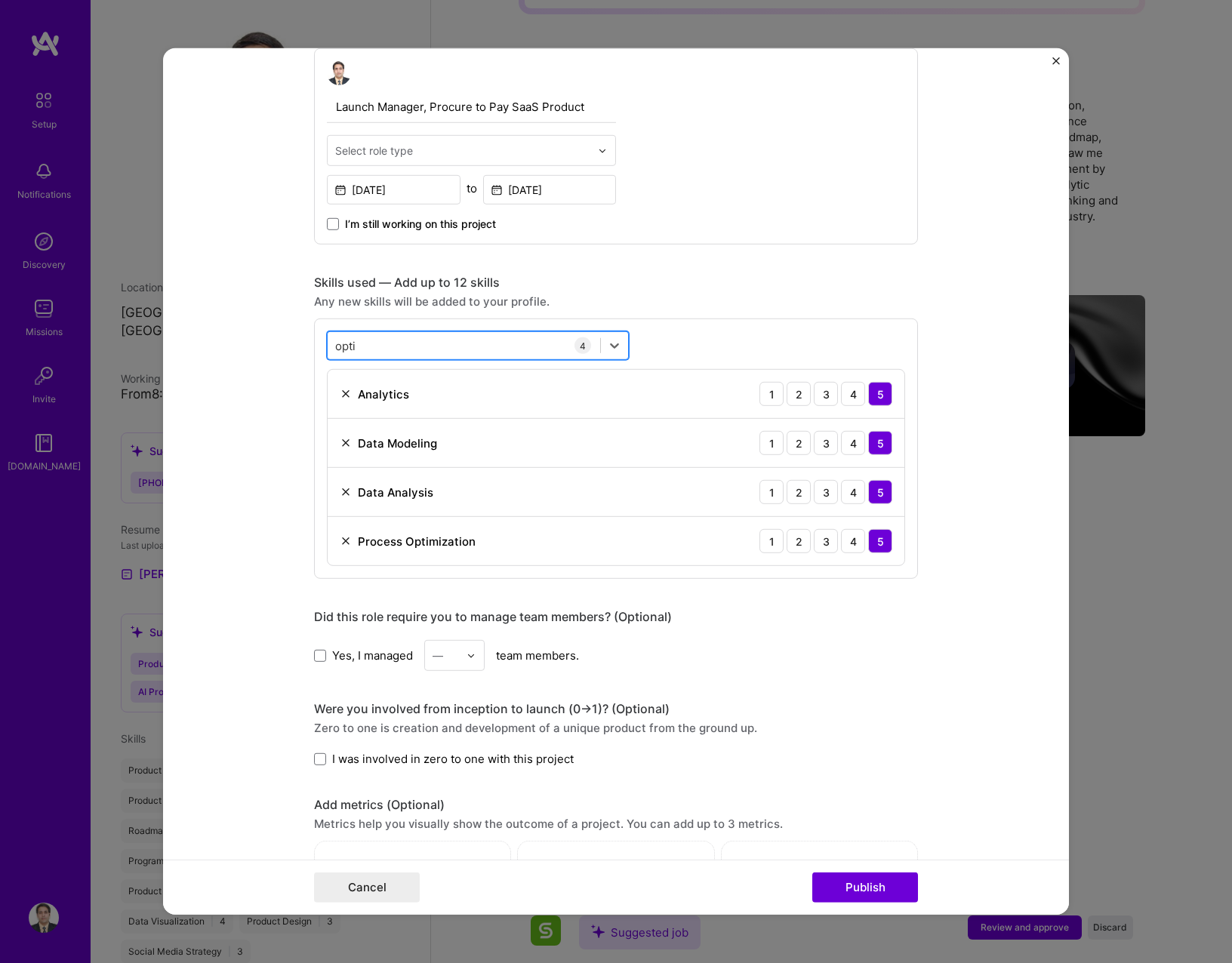
click at [498, 338] on div "opti opti" at bounding box center [464, 345] width 272 height 25
click at [474, 347] on div "opti opti" at bounding box center [464, 345] width 272 height 25
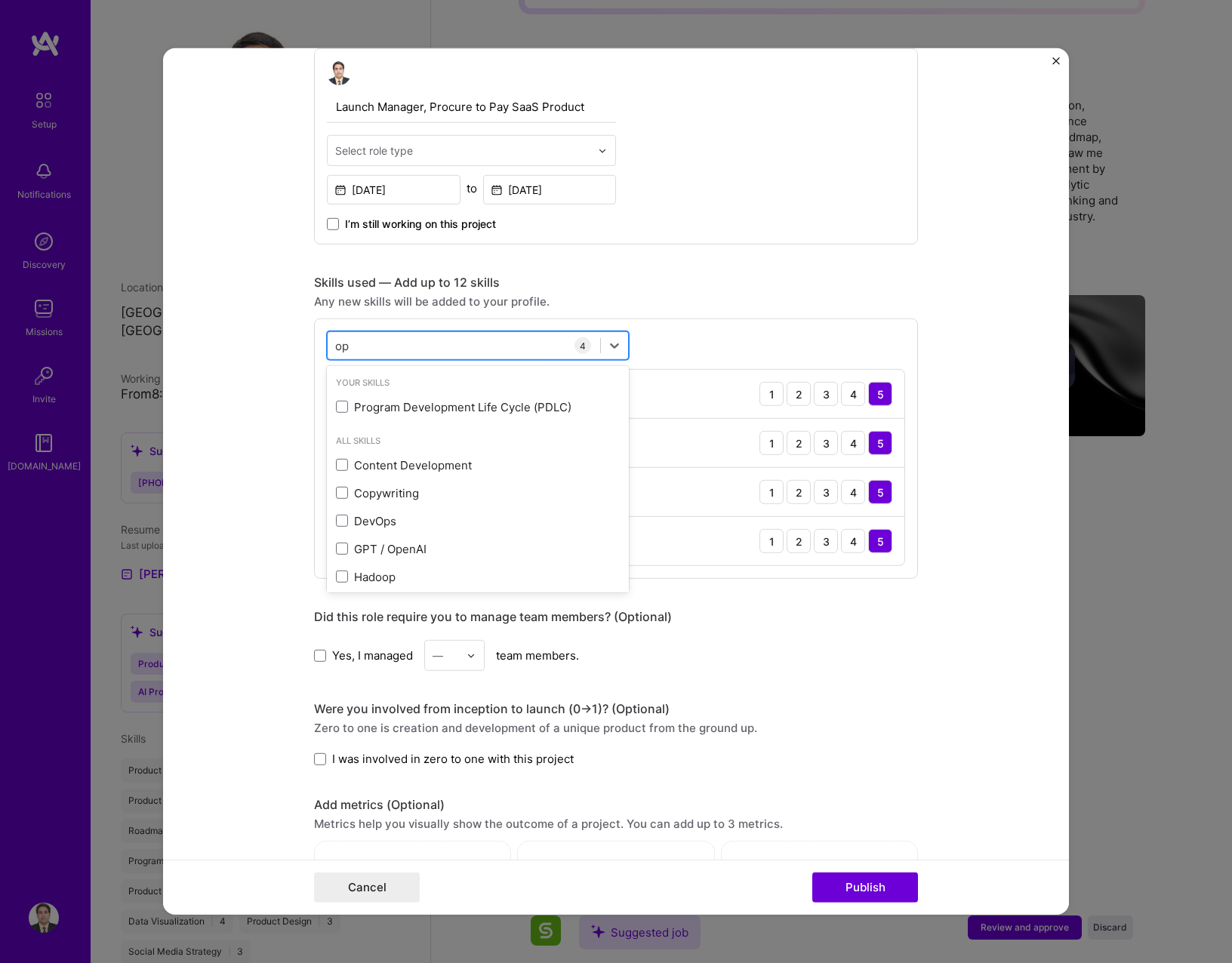
type input "o"
type input "eff"
type input "perfo"
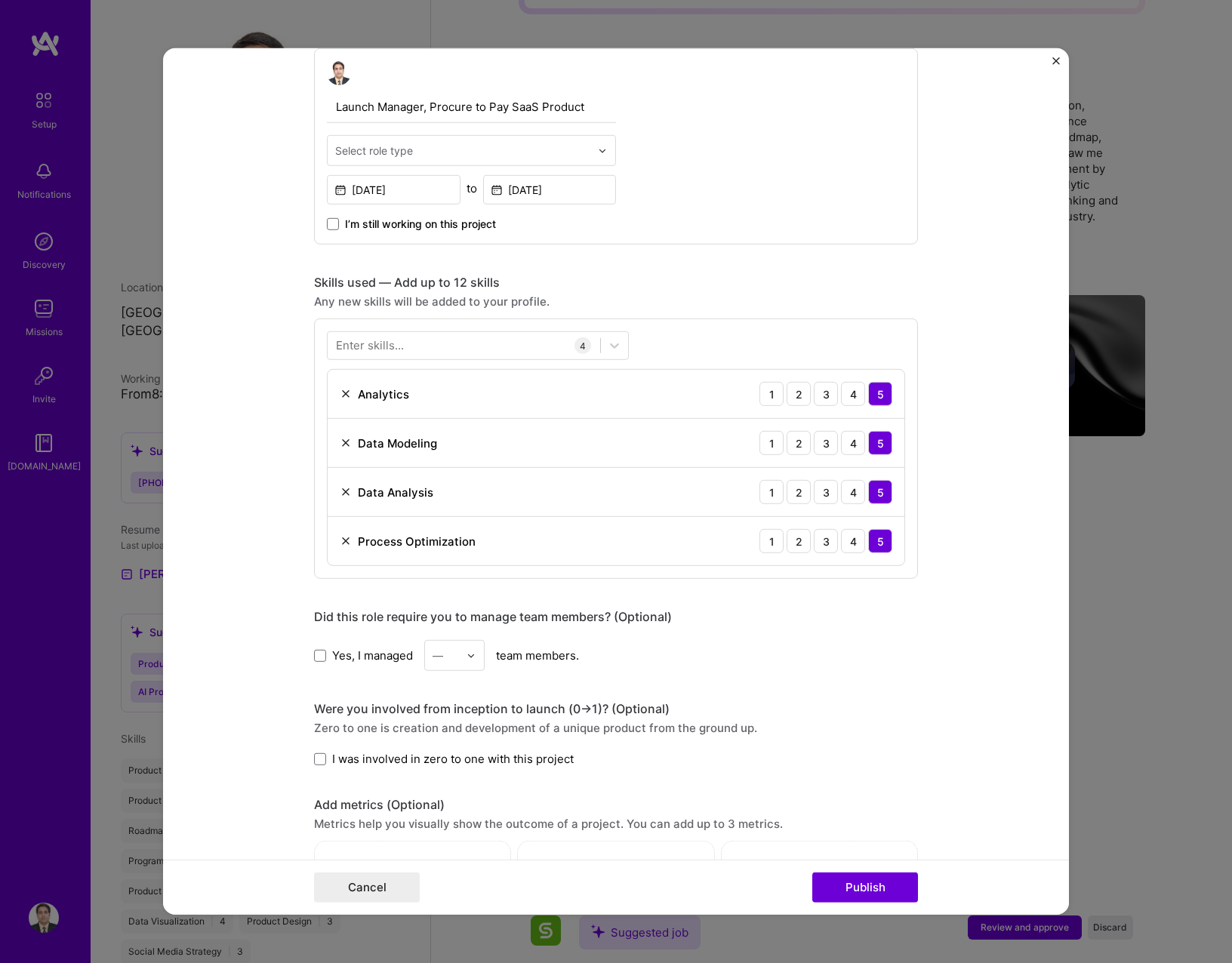
click at [746, 353] on div "Enter skills... 4 Analytics 1 2 3 4 5 Data Modeling 1 2 3 4 5 Data Analysis 1 2…" at bounding box center [616, 448] width 604 height 260
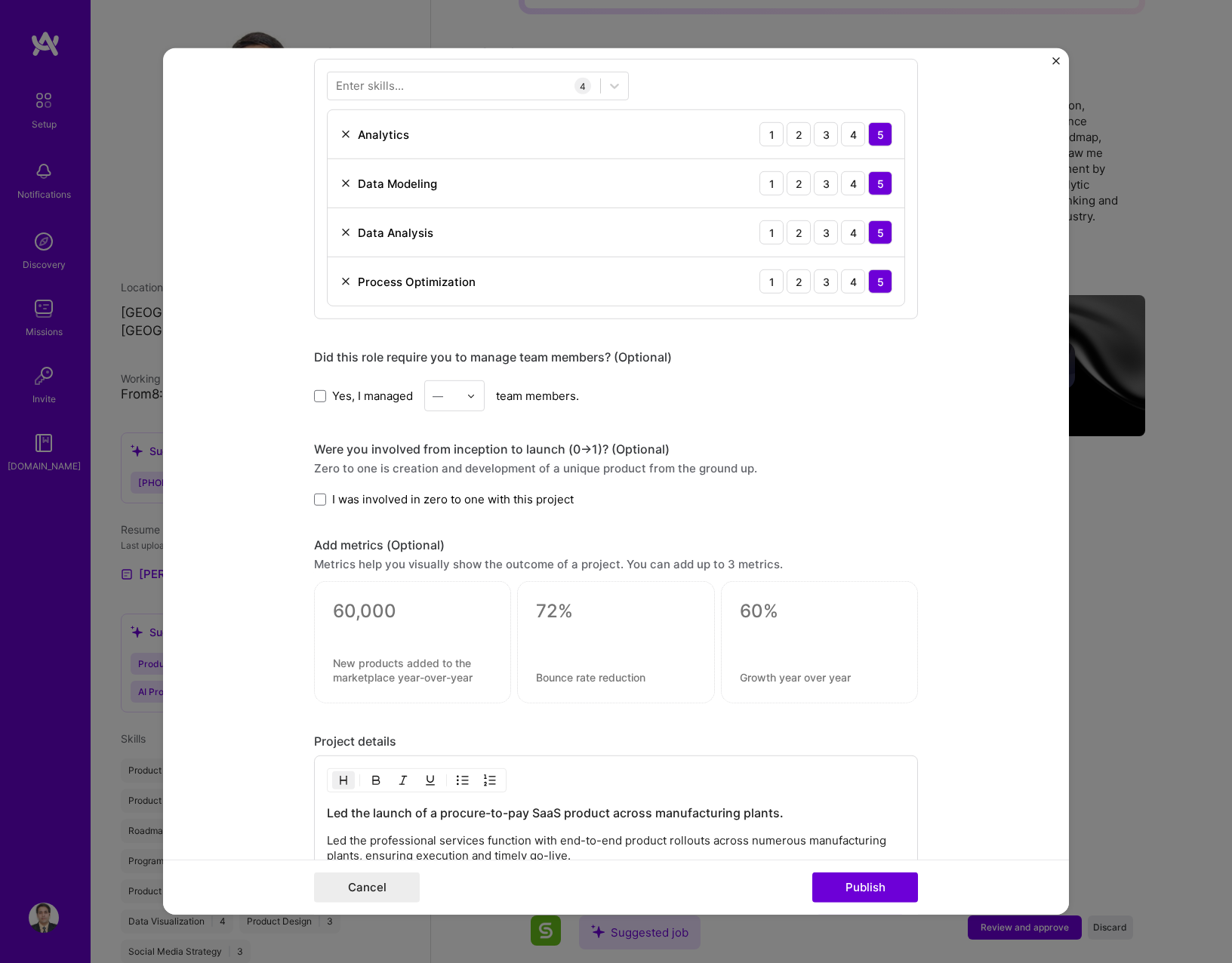
scroll to position [830, 0]
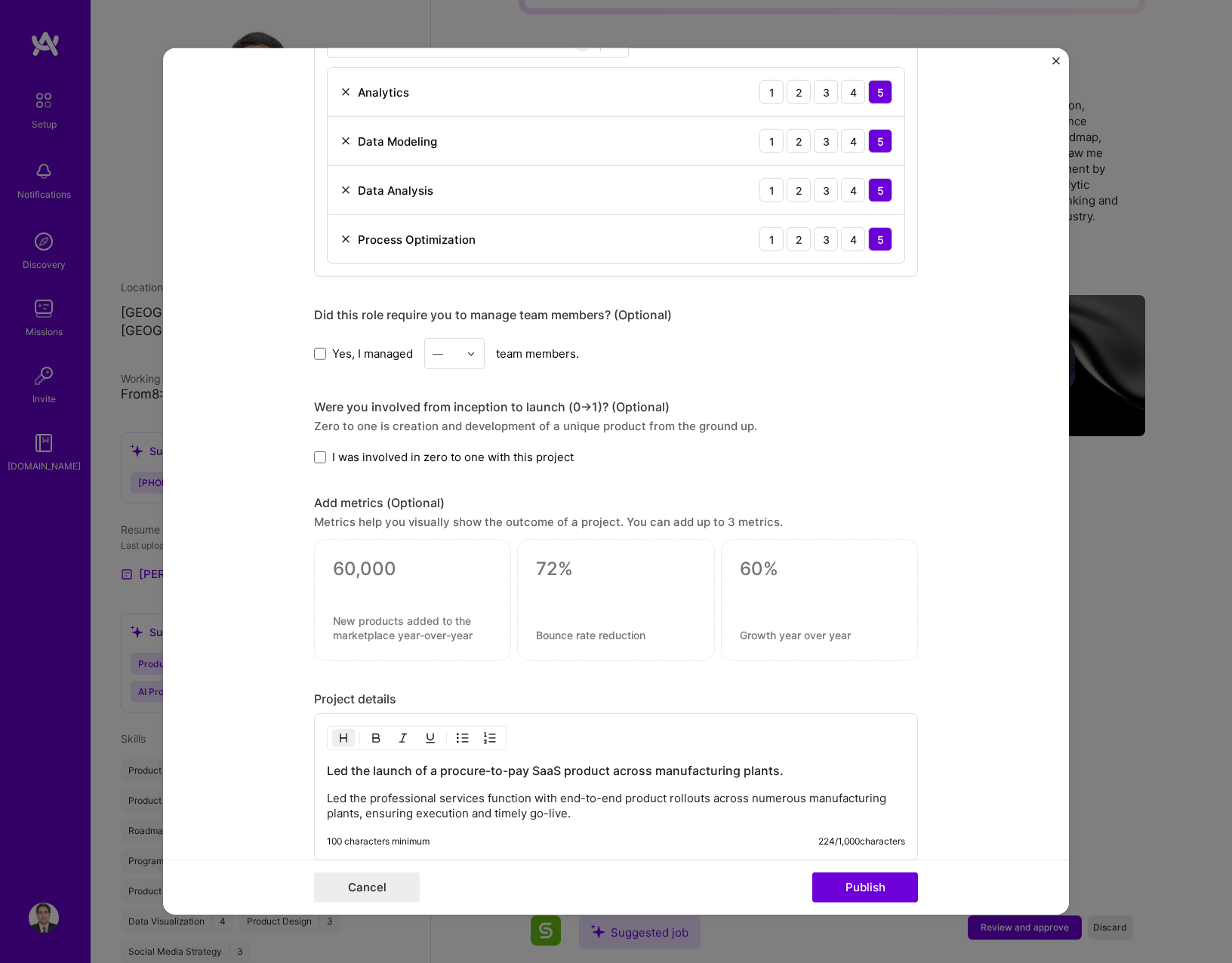
click at [318, 356] on label "Yes, I managed" at bounding box center [363, 353] width 98 height 16
click at [0, 0] on input "Yes, I managed" at bounding box center [0, 0] width 0 height 0
click at [459, 354] on div "—" at bounding box center [445, 353] width 41 height 30
click at [451, 493] on div "5" at bounding box center [455, 504] width 52 height 28
click at [421, 460] on span "I was involved in zero to one with this project" at bounding box center [452, 457] width 242 height 16
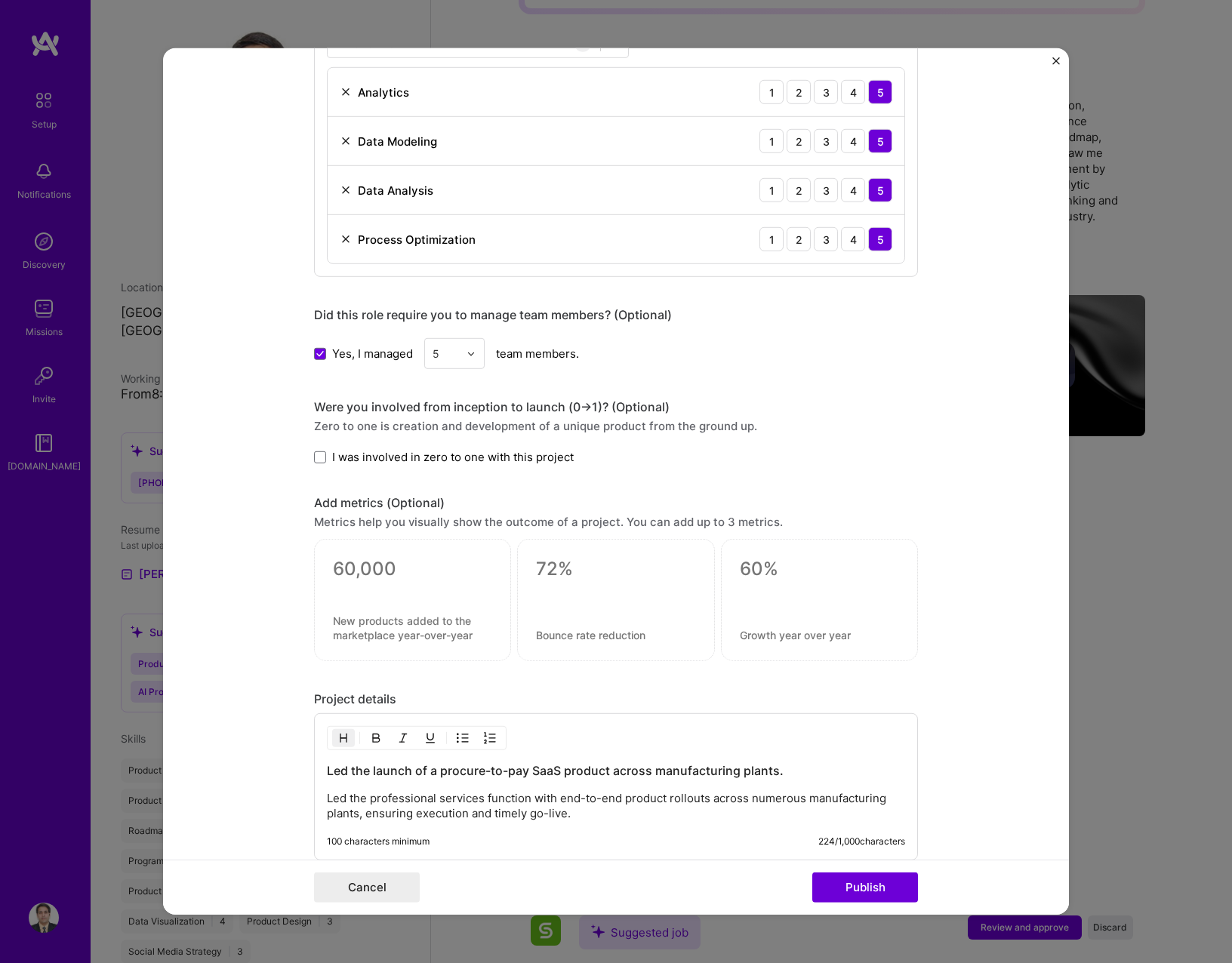
click at [0, 0] on input "I was involved in zero to one with this project" at bounding box center [0, 0] width 0 height 0
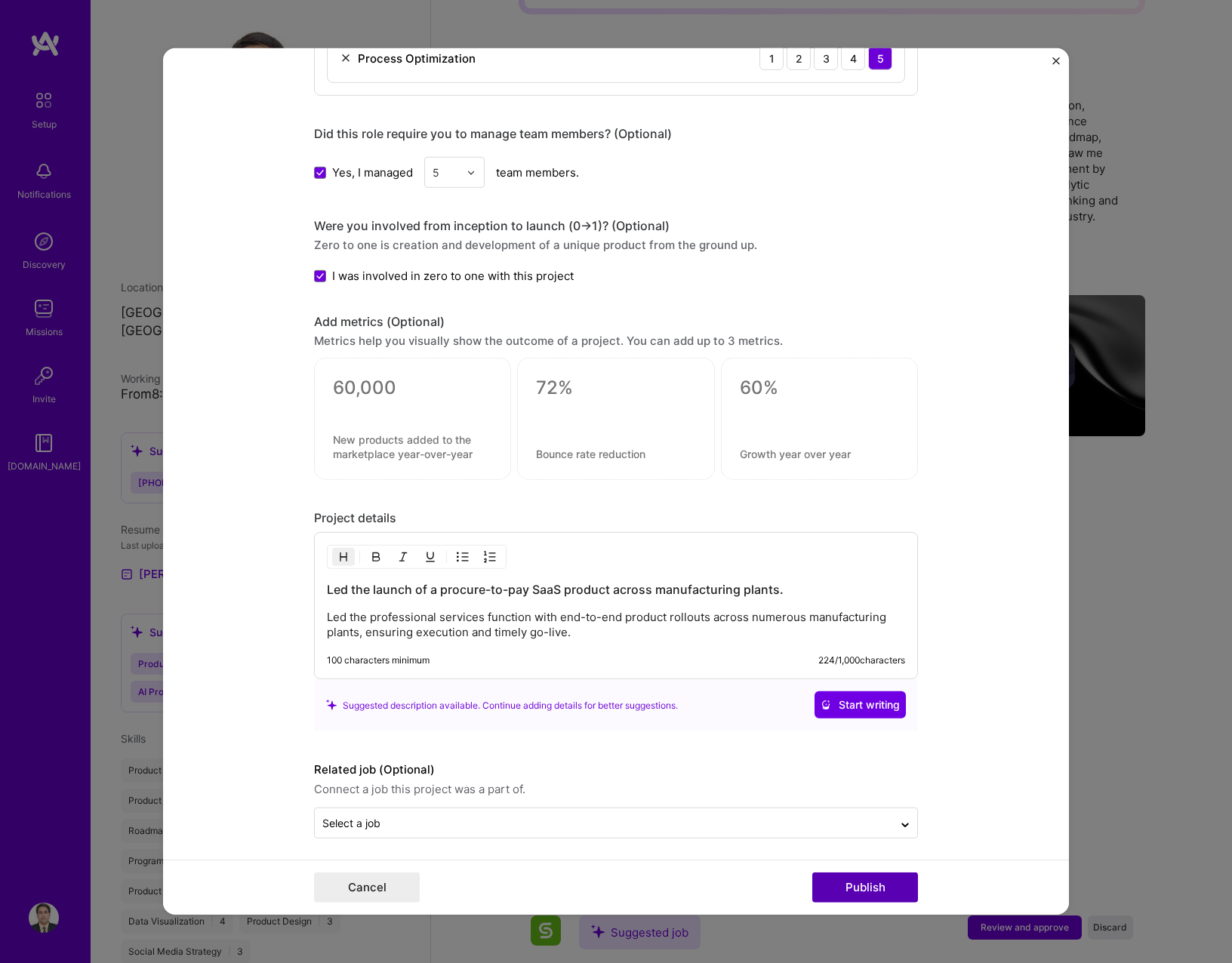
click at [868, 885] on button "Publish" at bounding box center [865, 888] width 106 height 31
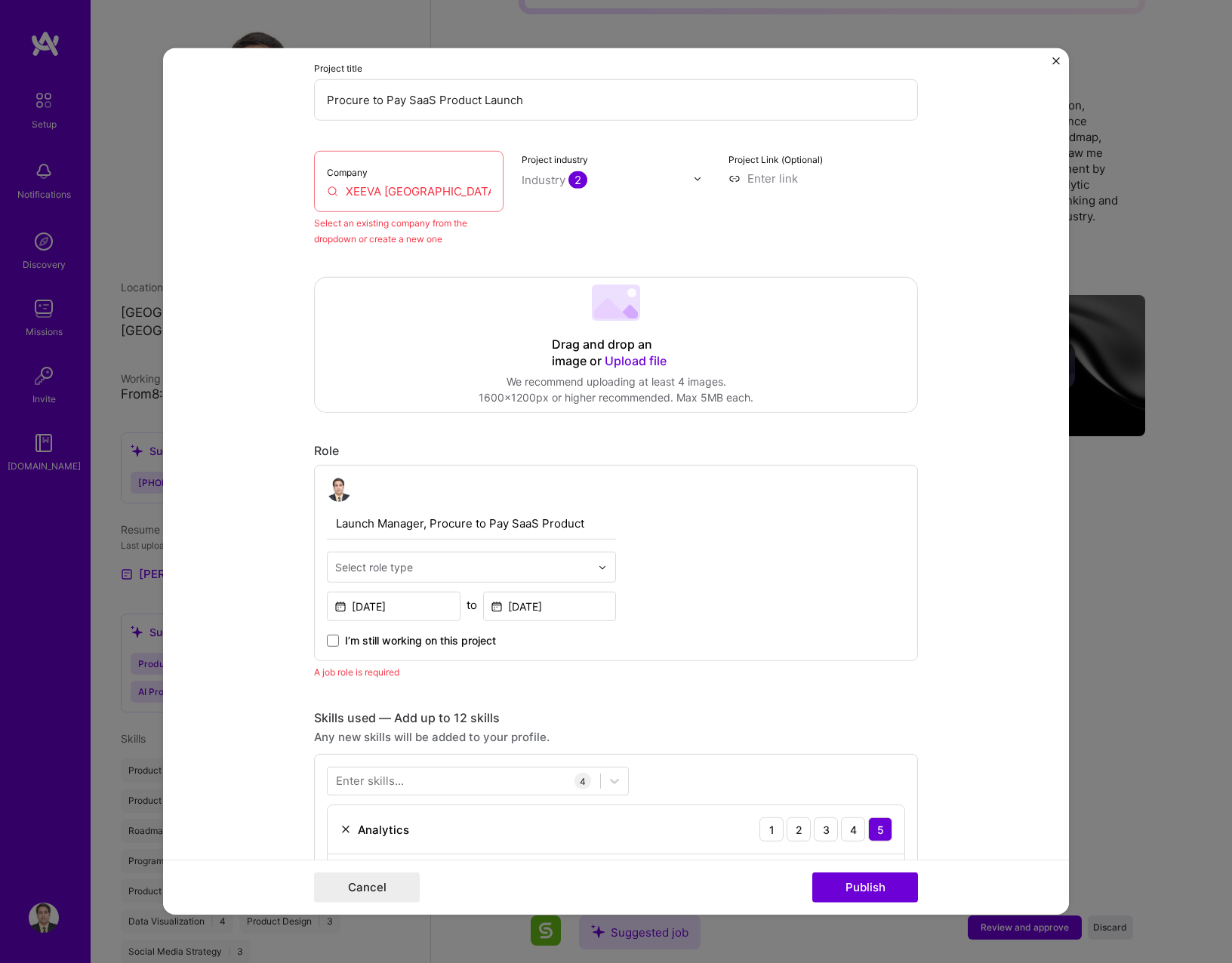
scroll to position [98, 0]
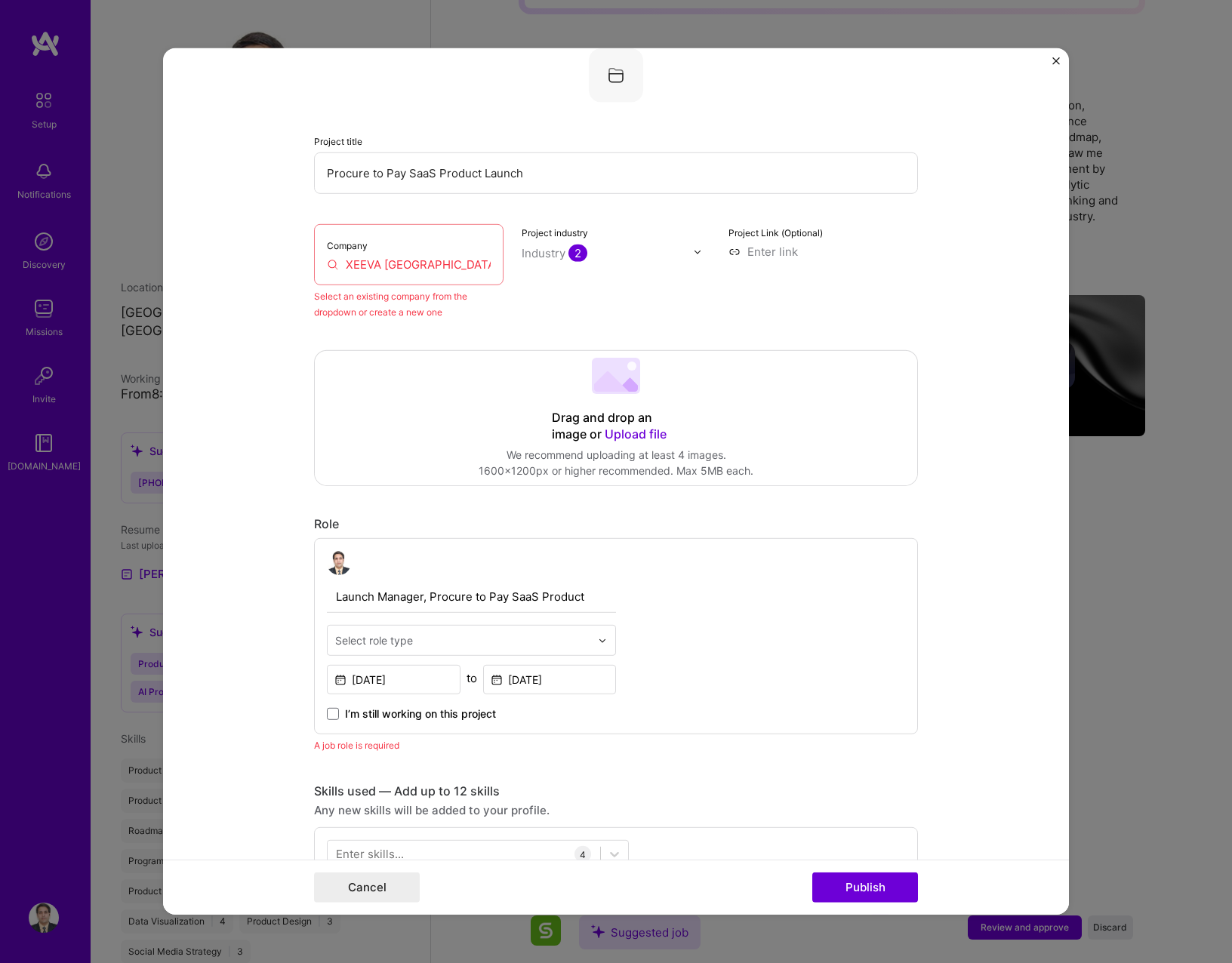
click at [396, 266] on input "XEEVA India" at bounding box center [408, 265] width 163 height 16
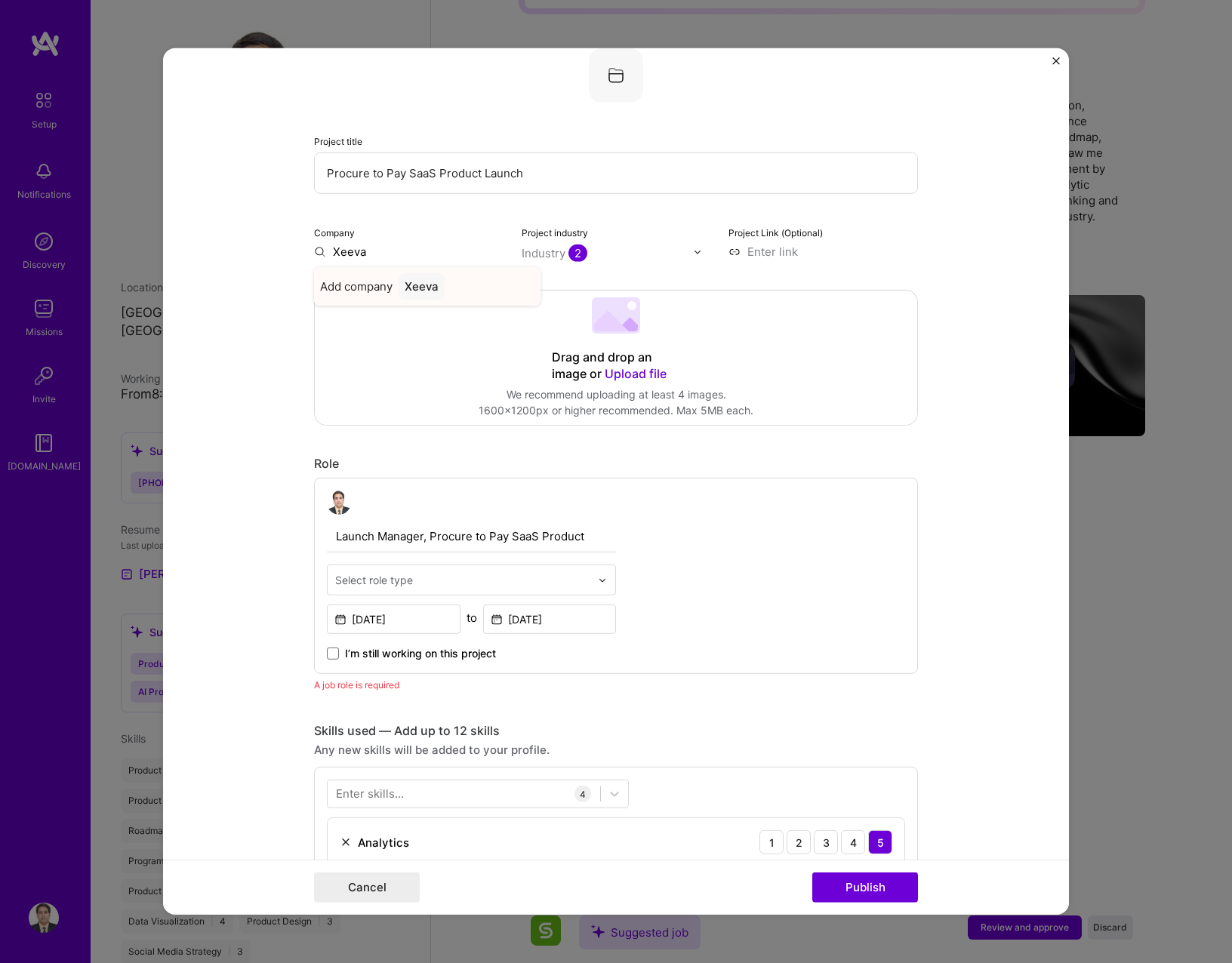
type input "Xeeva"
click at [399, 286] on div "Xeeva" at bounding box center [421, 287] width 46 height 27
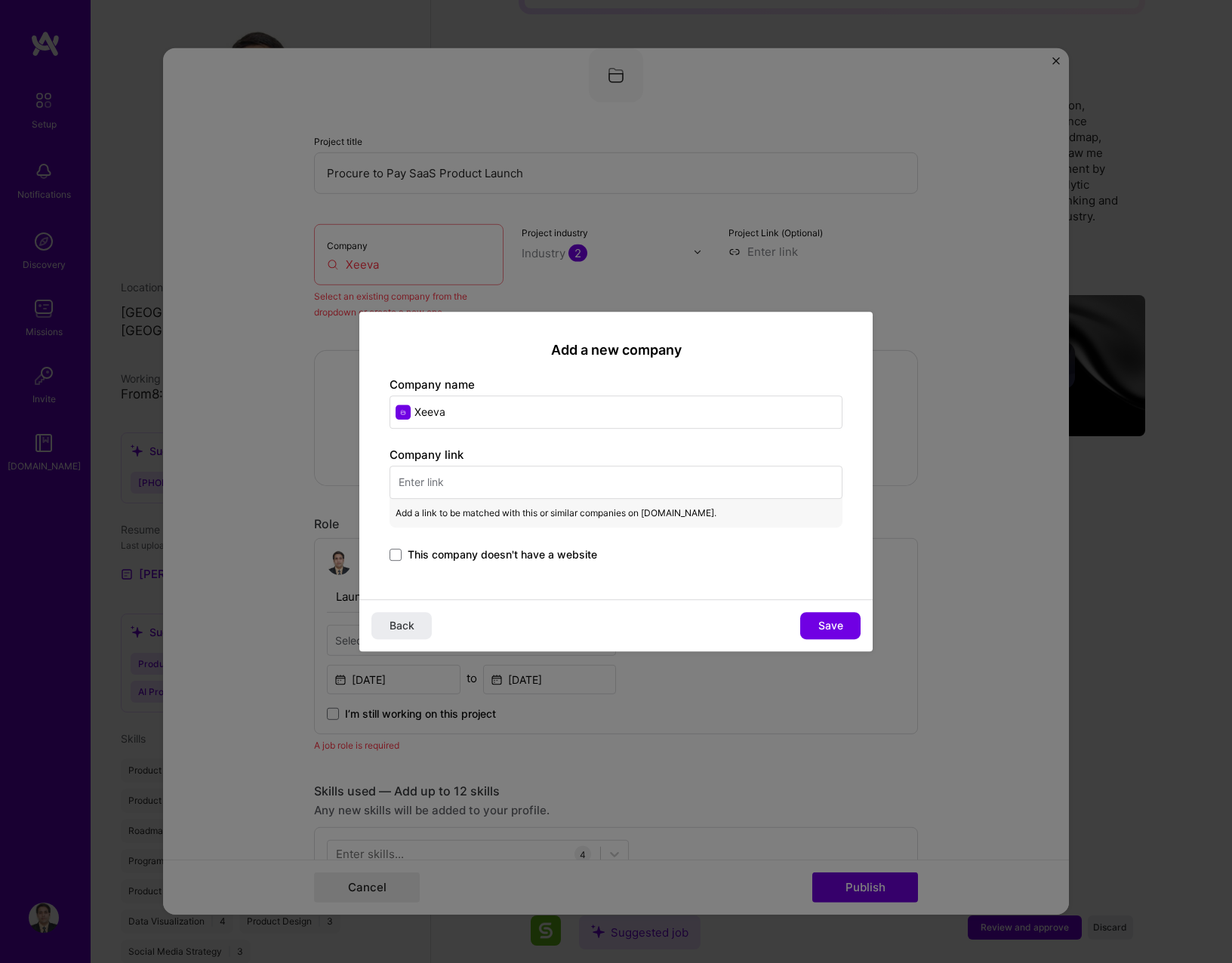
click at [493, 486] on input "text" at bounding box center [616, 482] width 453 height 33
paste input "https://www.xeeva.com/"
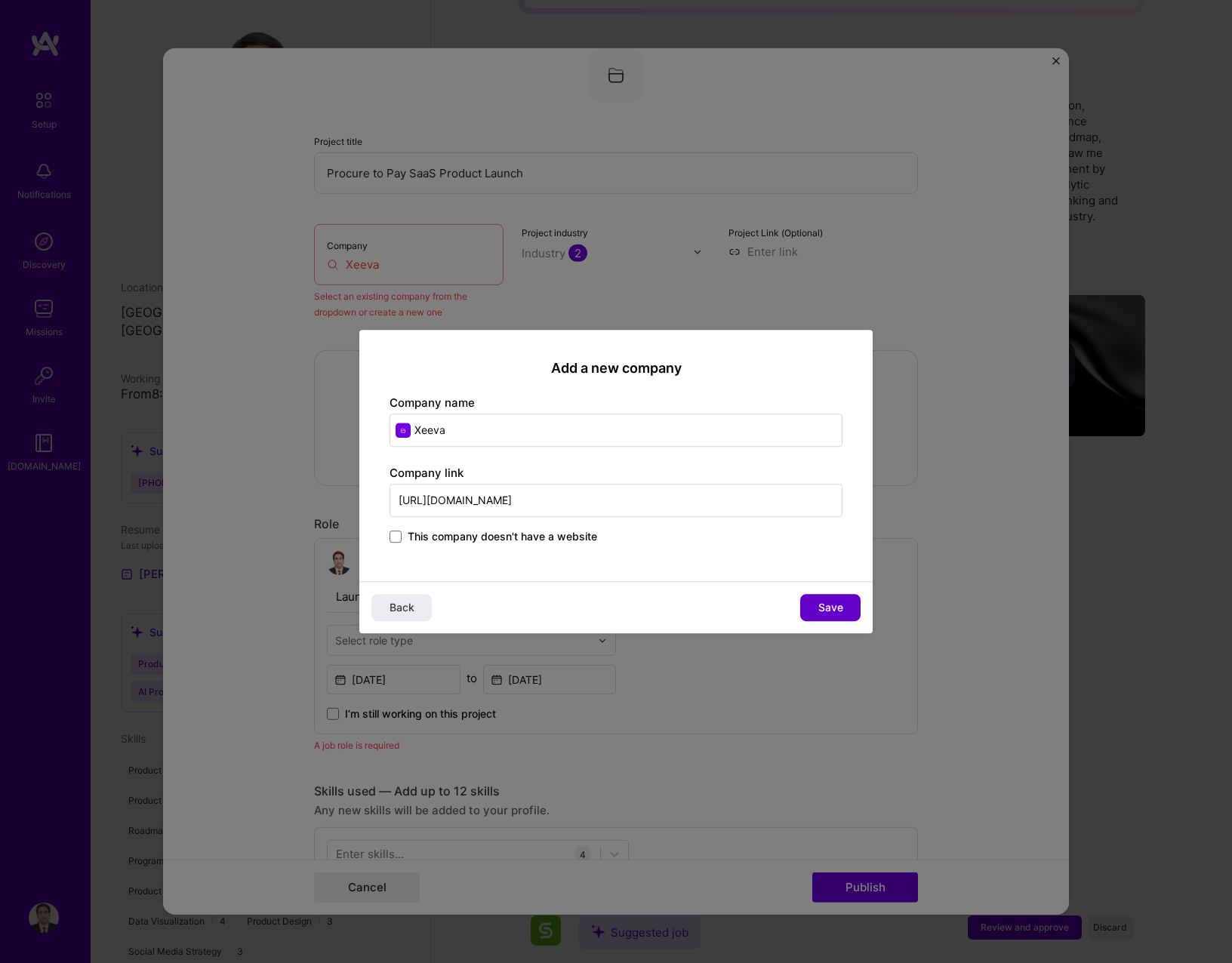
type input "https://www.xeeva.com/"
click at [823, 607] on span "Save" at bounding box center [831, 608] width 25 height 15
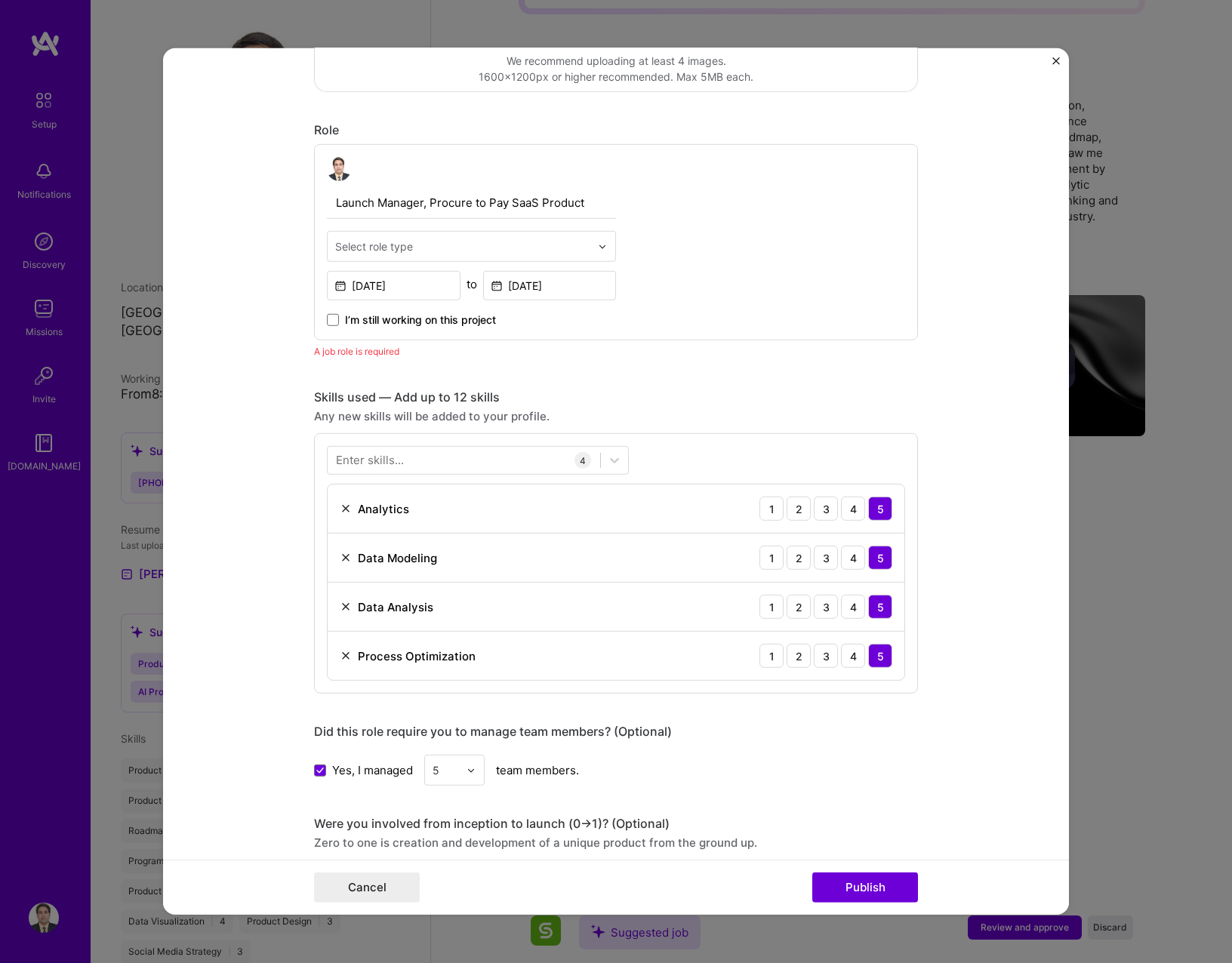
scroll to position [551, 0]
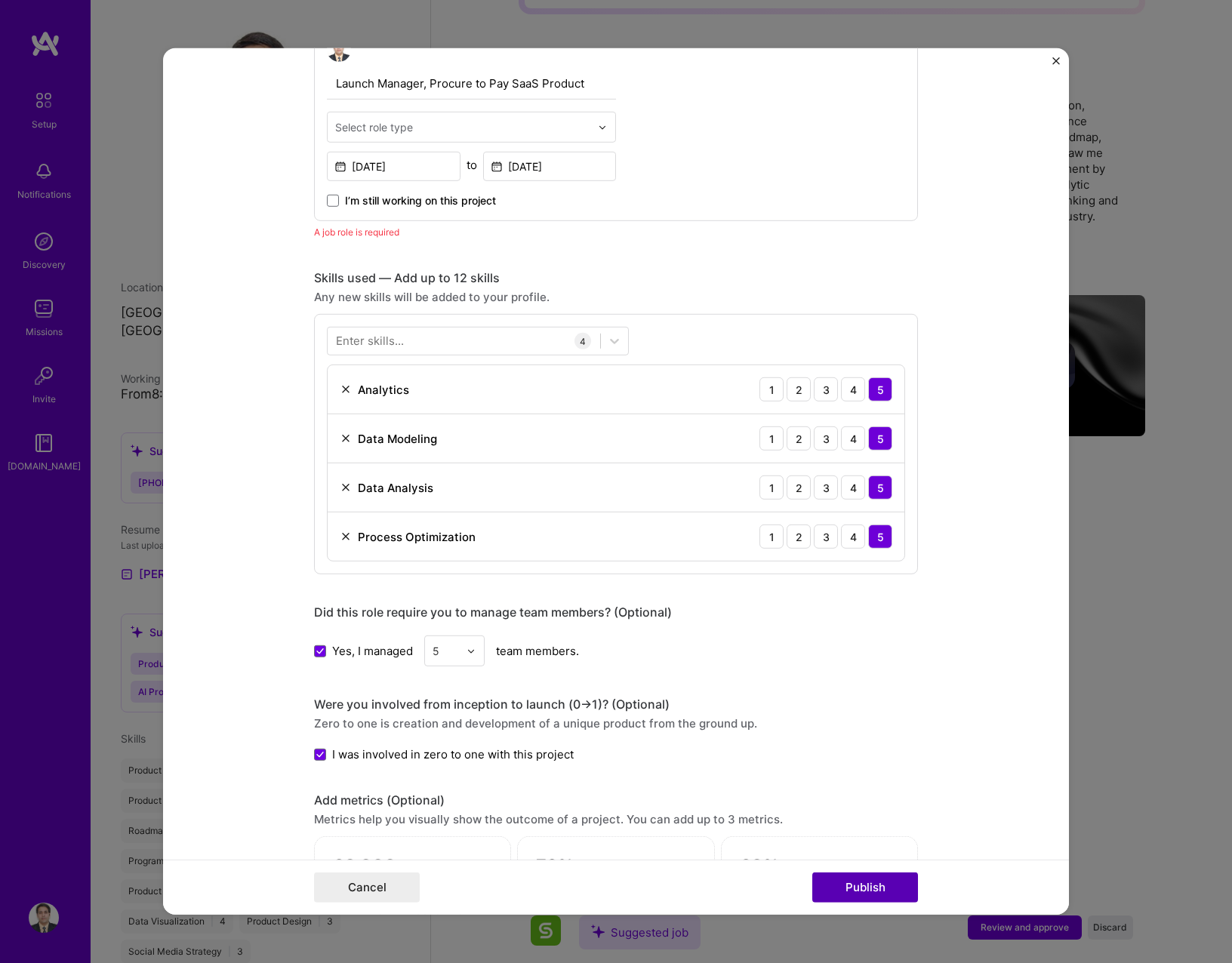
click at [850, 896] on button "Publish" at bounding box center [865, 888] width 106 height 31
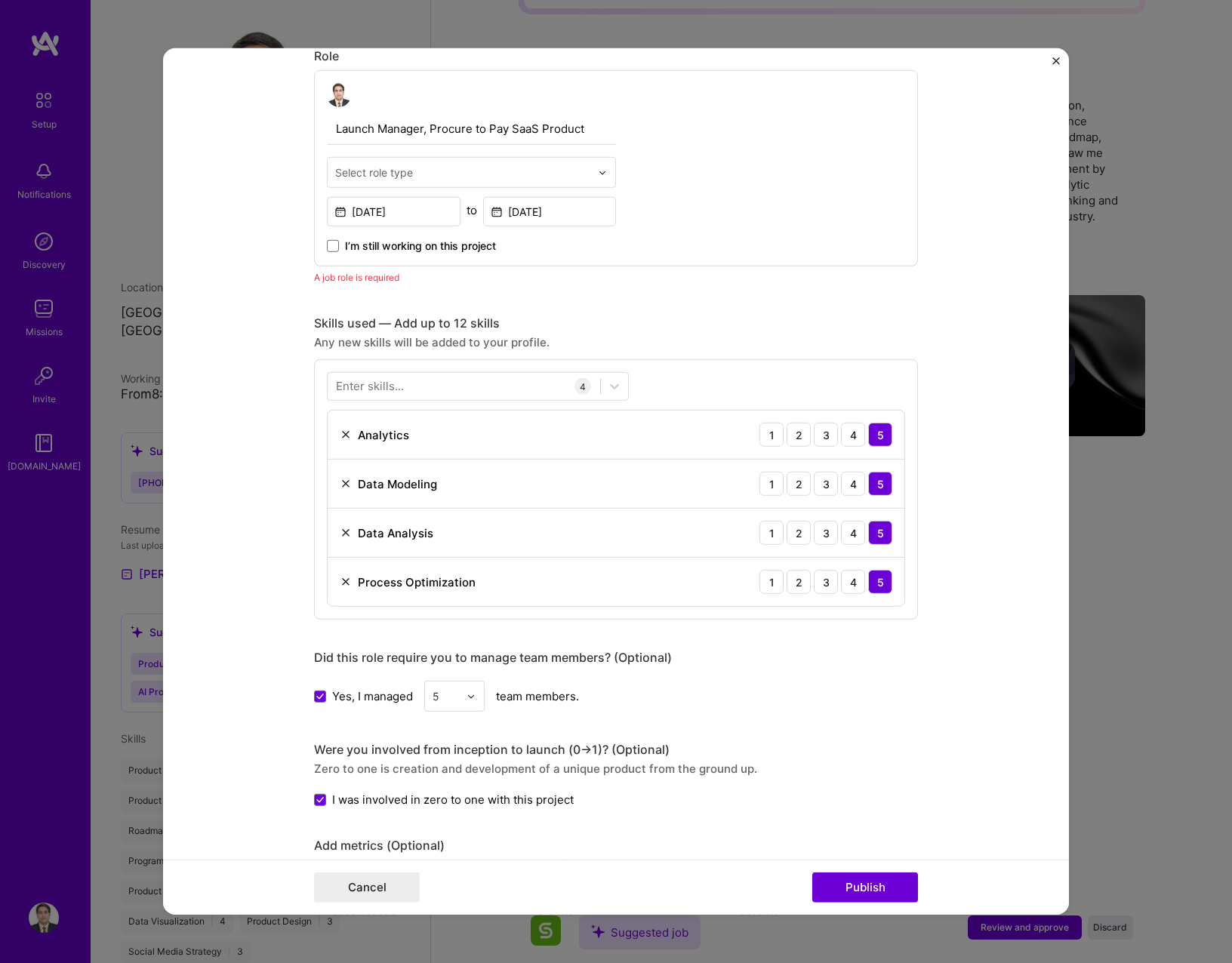
click at [471, 170] on input "text" at bounding box center [463, 172] width 255 height 16
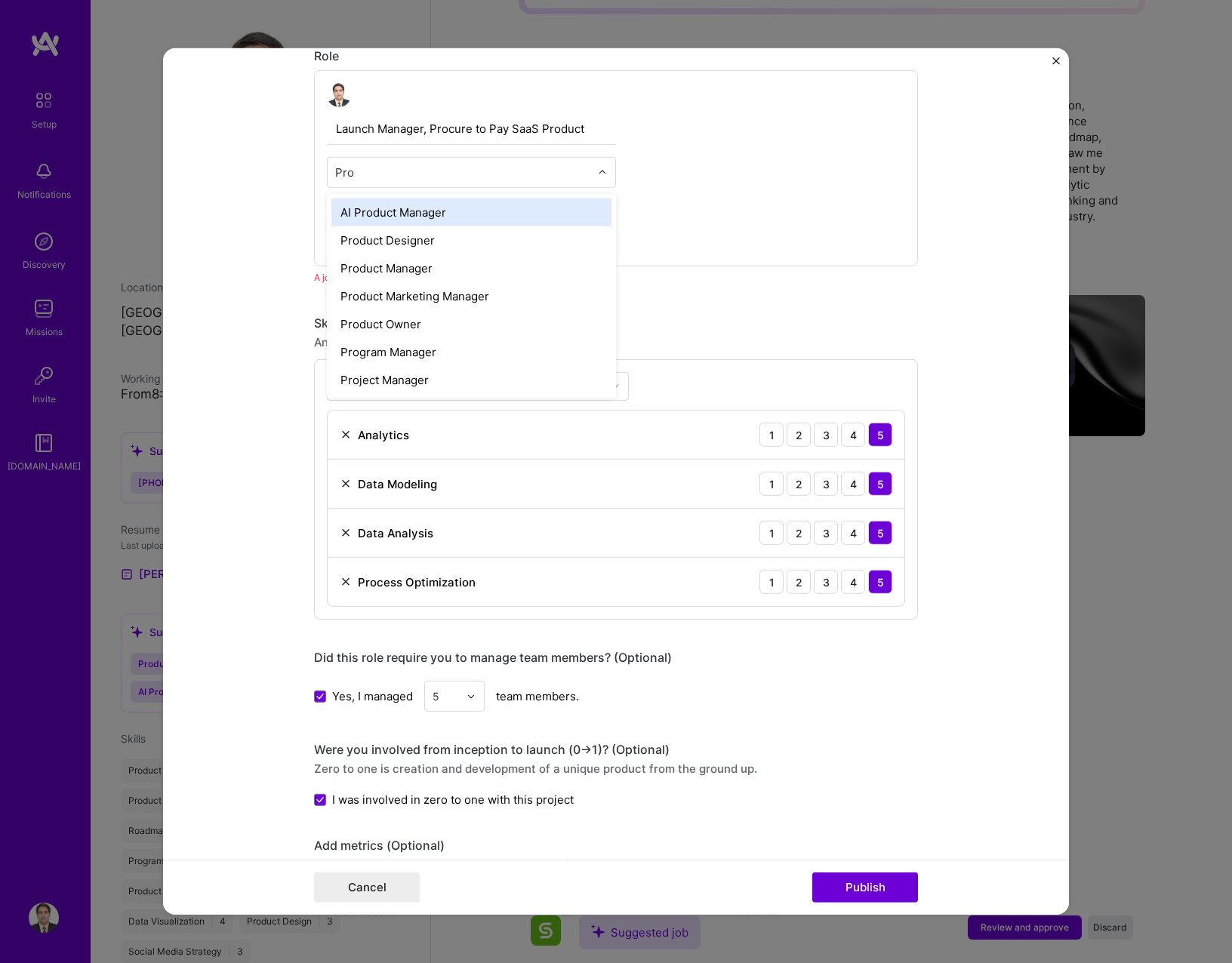
type input "Prod"
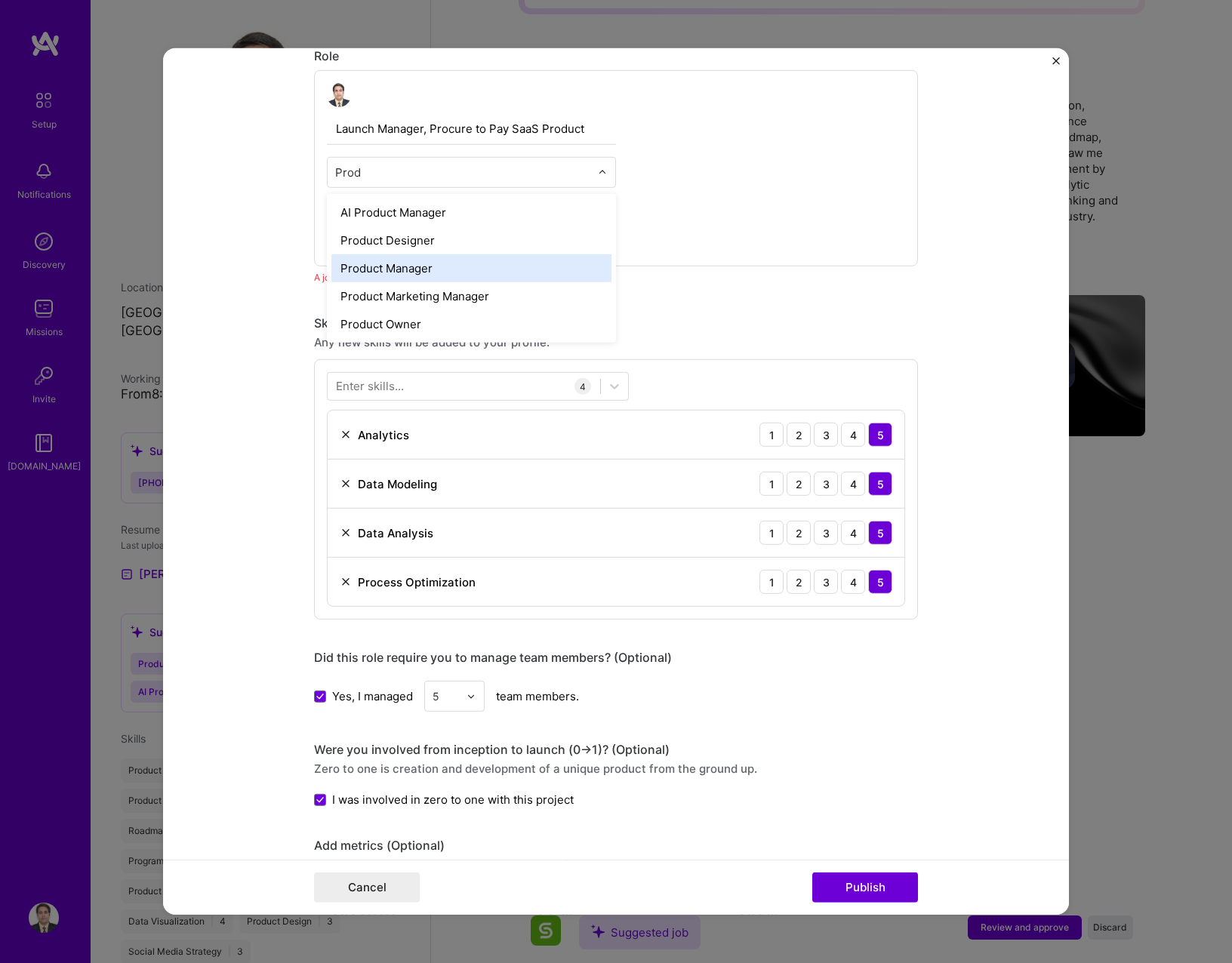
click at [471, 266] on div "Product Manager" at bounding box center [471, 268] width 280 height 28
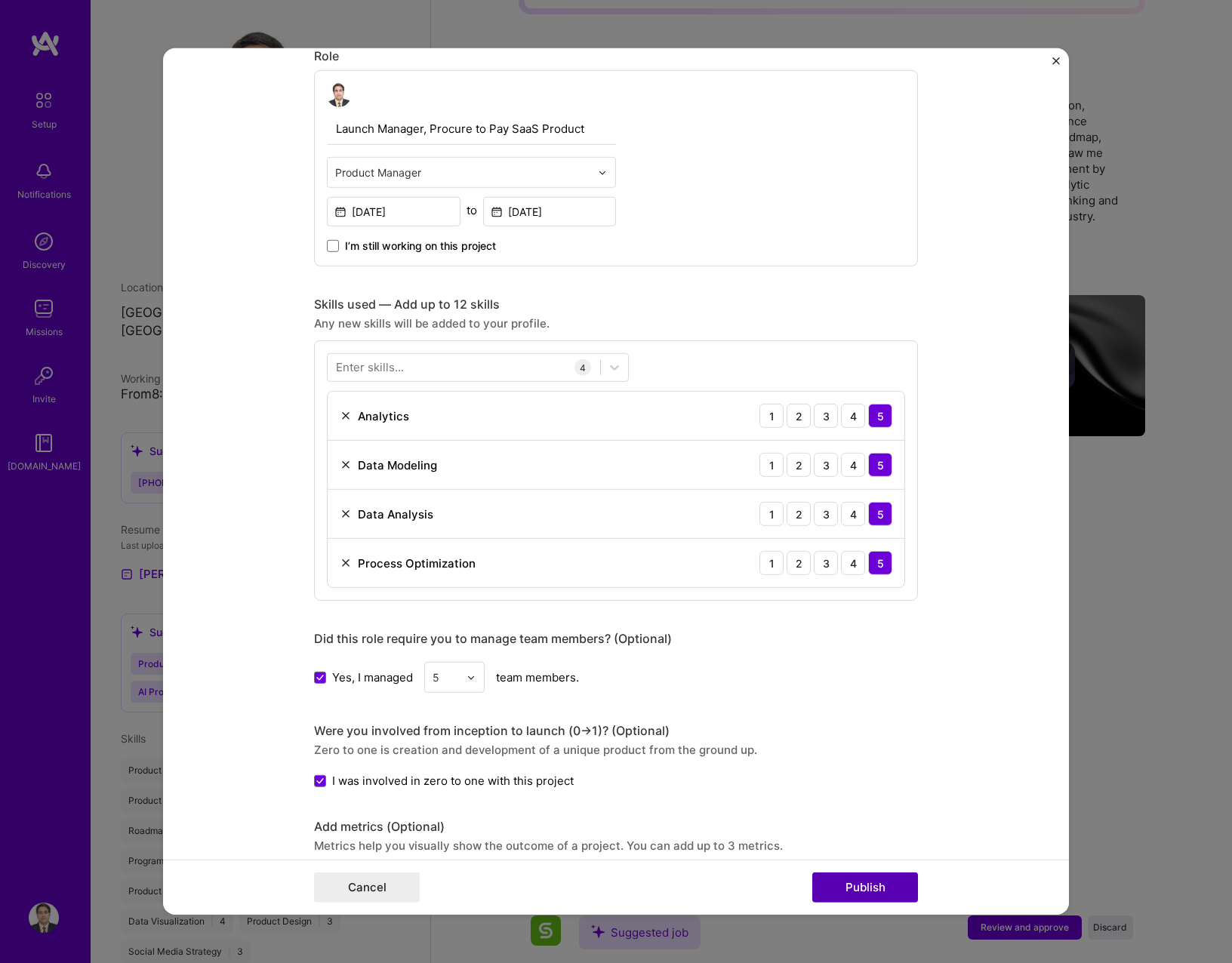
click at [860, 888] on button "Publish" at bounding box center [865, 888] width 106 height 31
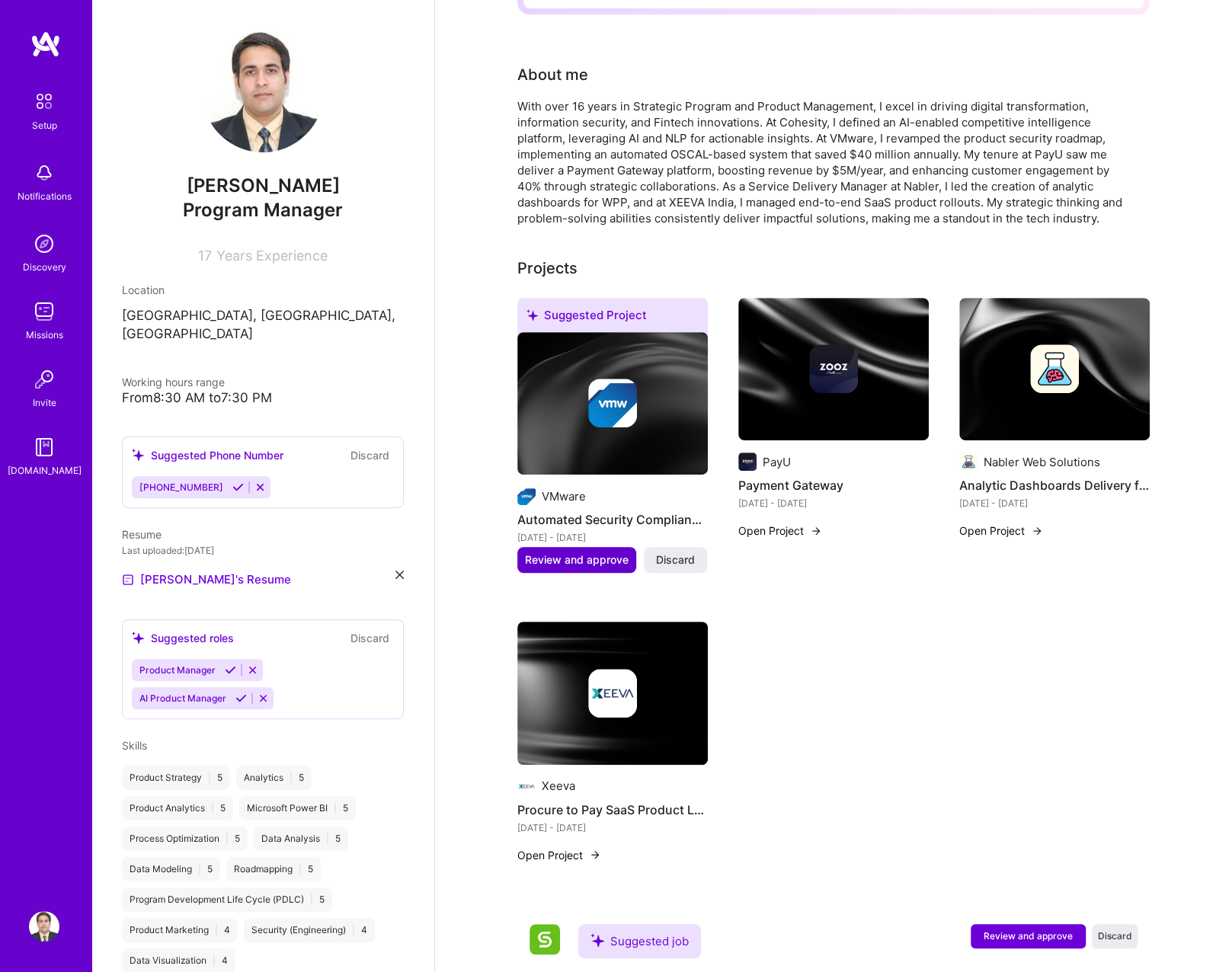
click at [591, 553] on span "Review and approve" at bounding box center [576, 560] width 103 height 15
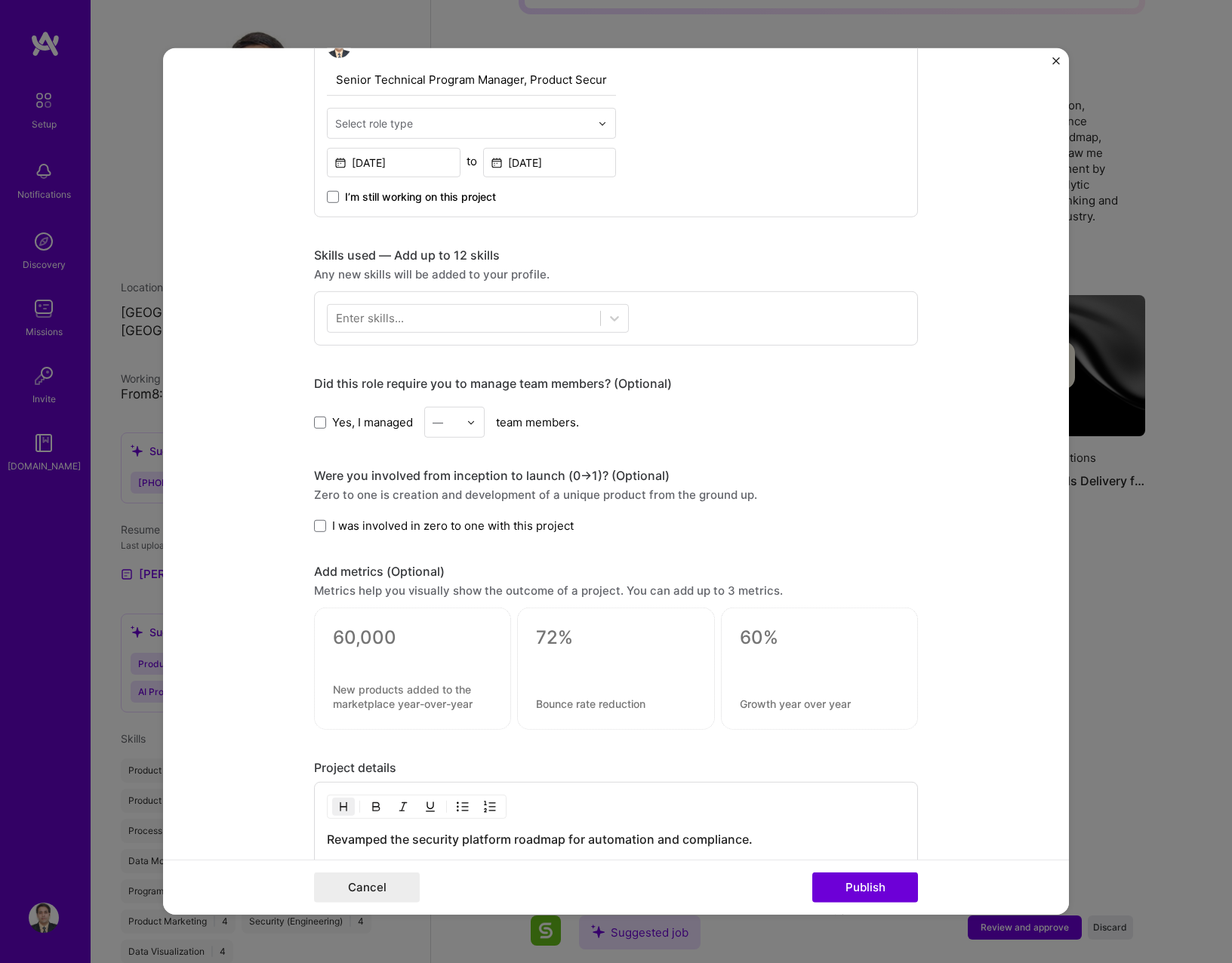
scroll to position [604, 0]
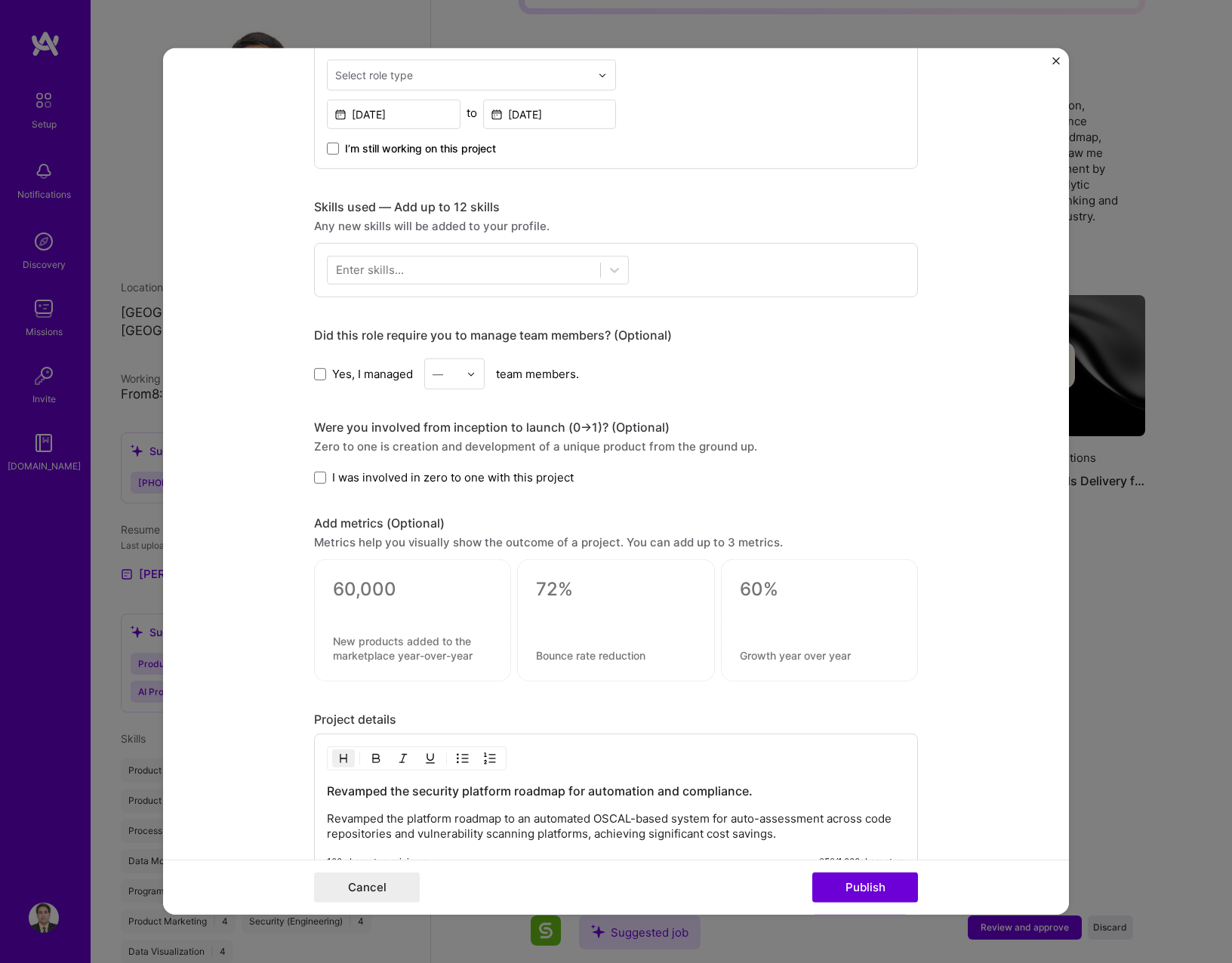
click at [477, 250] on div "Enter skills..." at bounding box center [616, 269] width 604 height 54
click at [477, 270] on div at bounding box center [464, 269] width 272 height 25
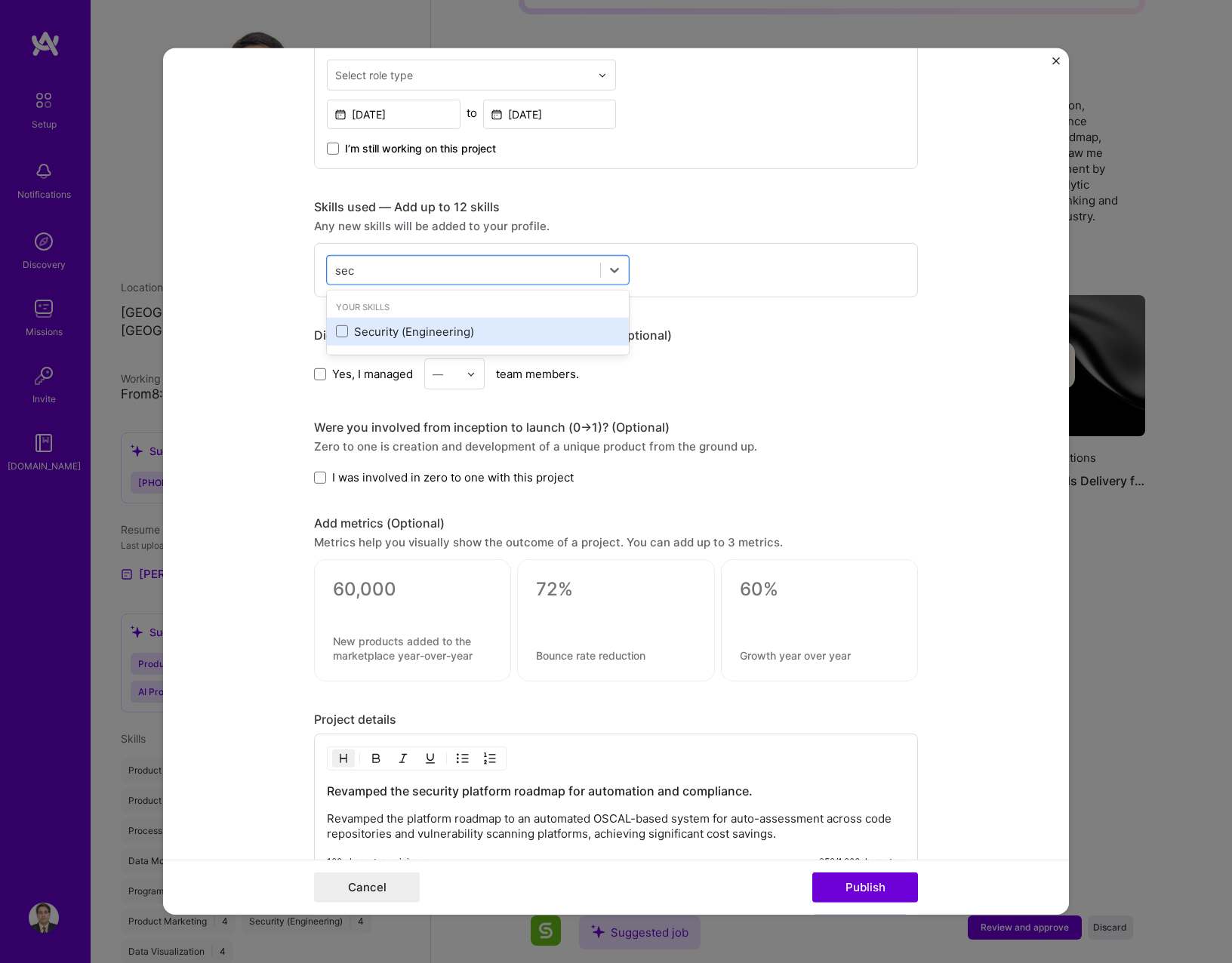
click at [443, 336] on div "Security (Engineering)" at bounding box center [477, 332] width 284 height 16
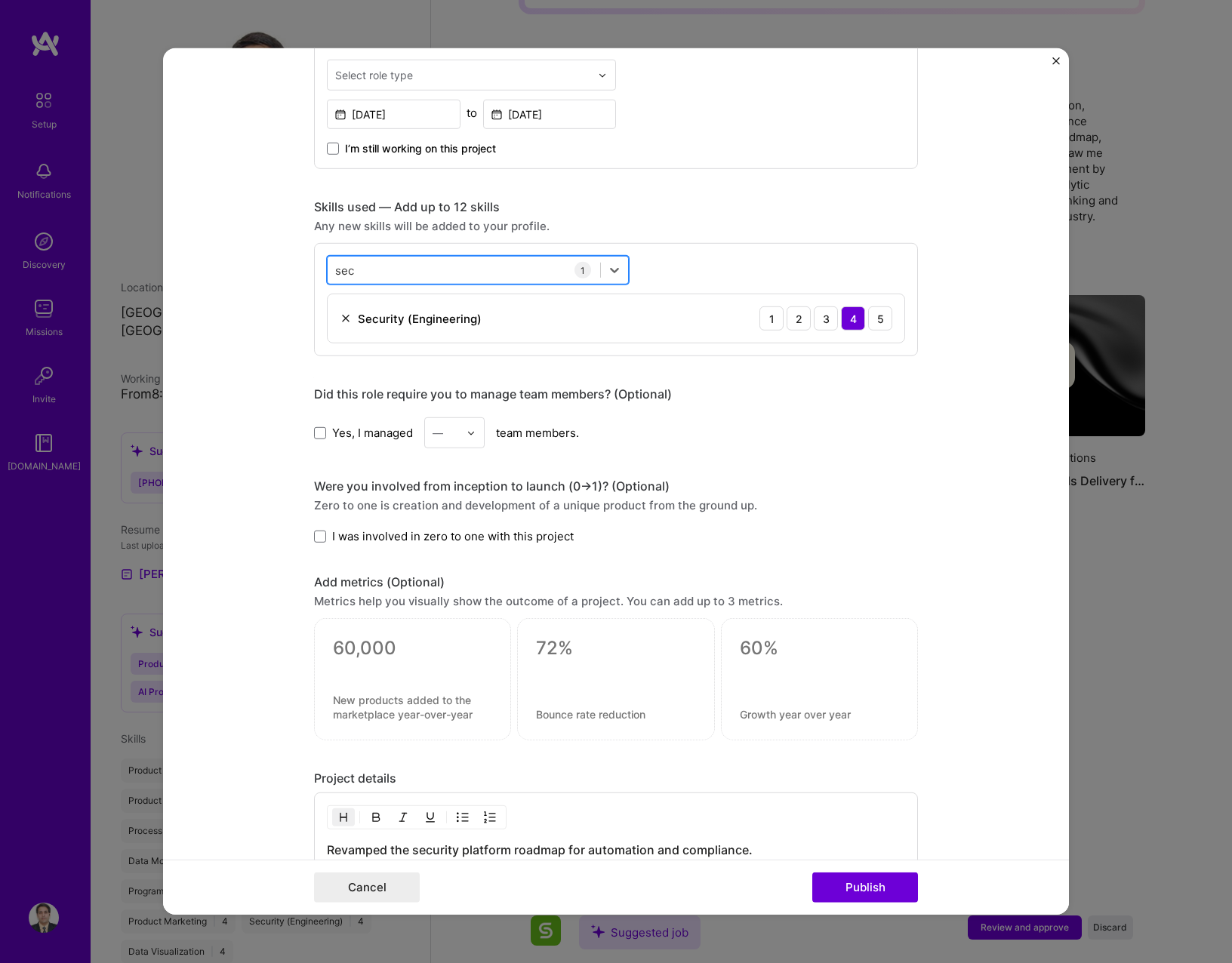
click at [443, 278] on div "sec sec" at bounding box center [464, 269] width 272 height 25
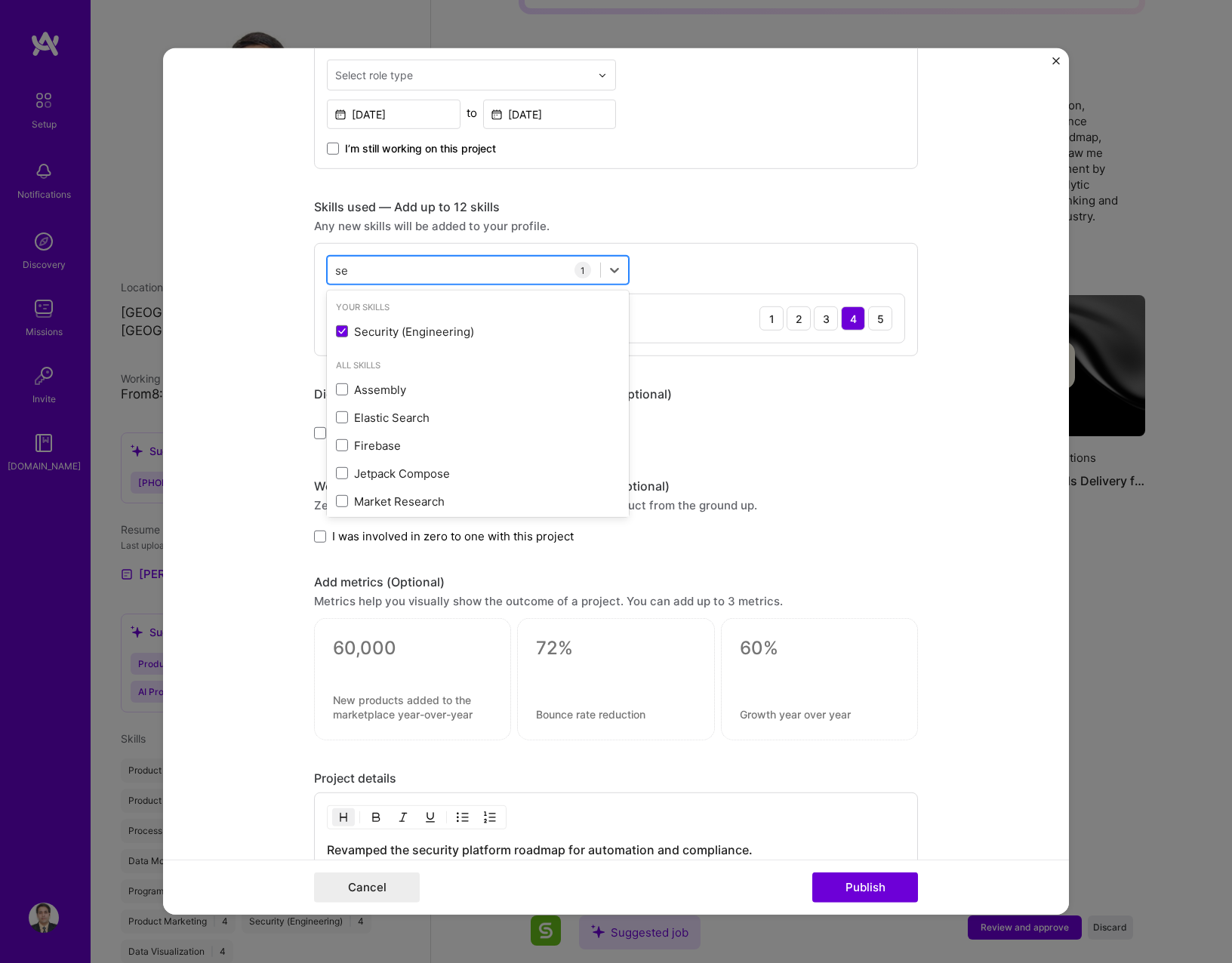
type input "s"
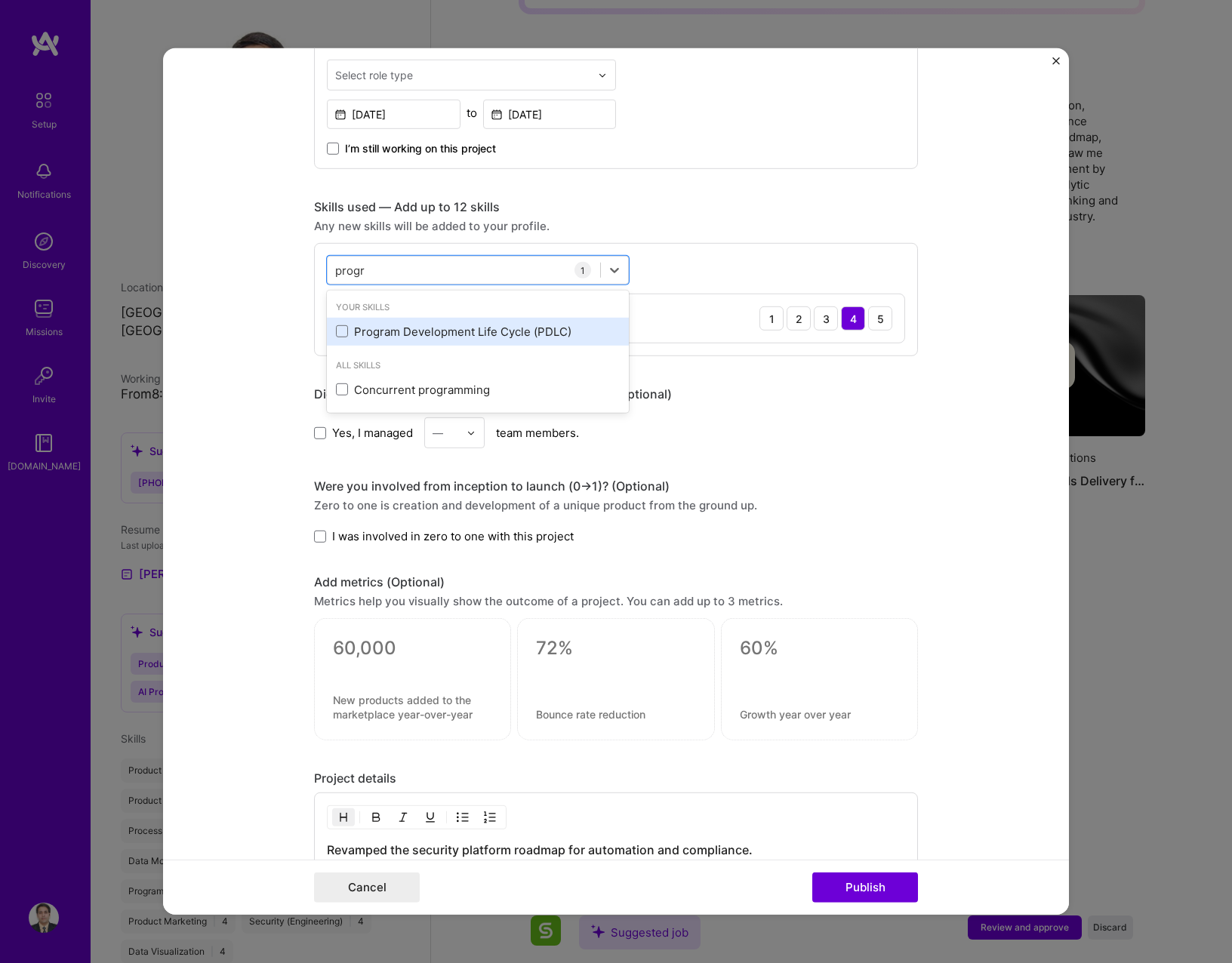
click at [461, 339] on div "Program Development Life Cycle (PDLC)" at bounding box center [478, 331] width 302 height 28
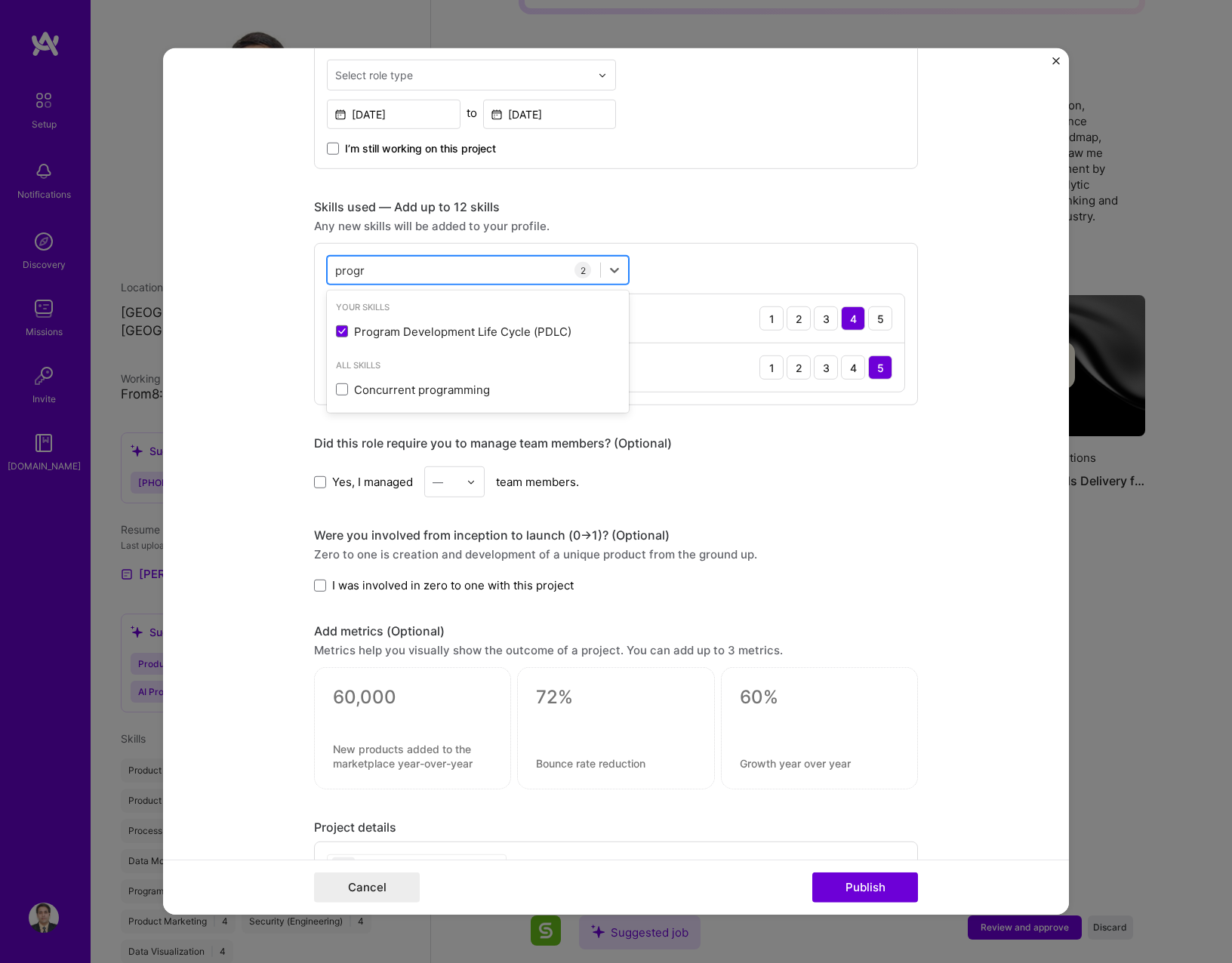
click at [409, 276] on div "progr progr" at bounding box center [464, 269] width 272 height 25
click at [438, 335] on div "Product Strategy" at bounding box center [477, 332] width 284 height 16
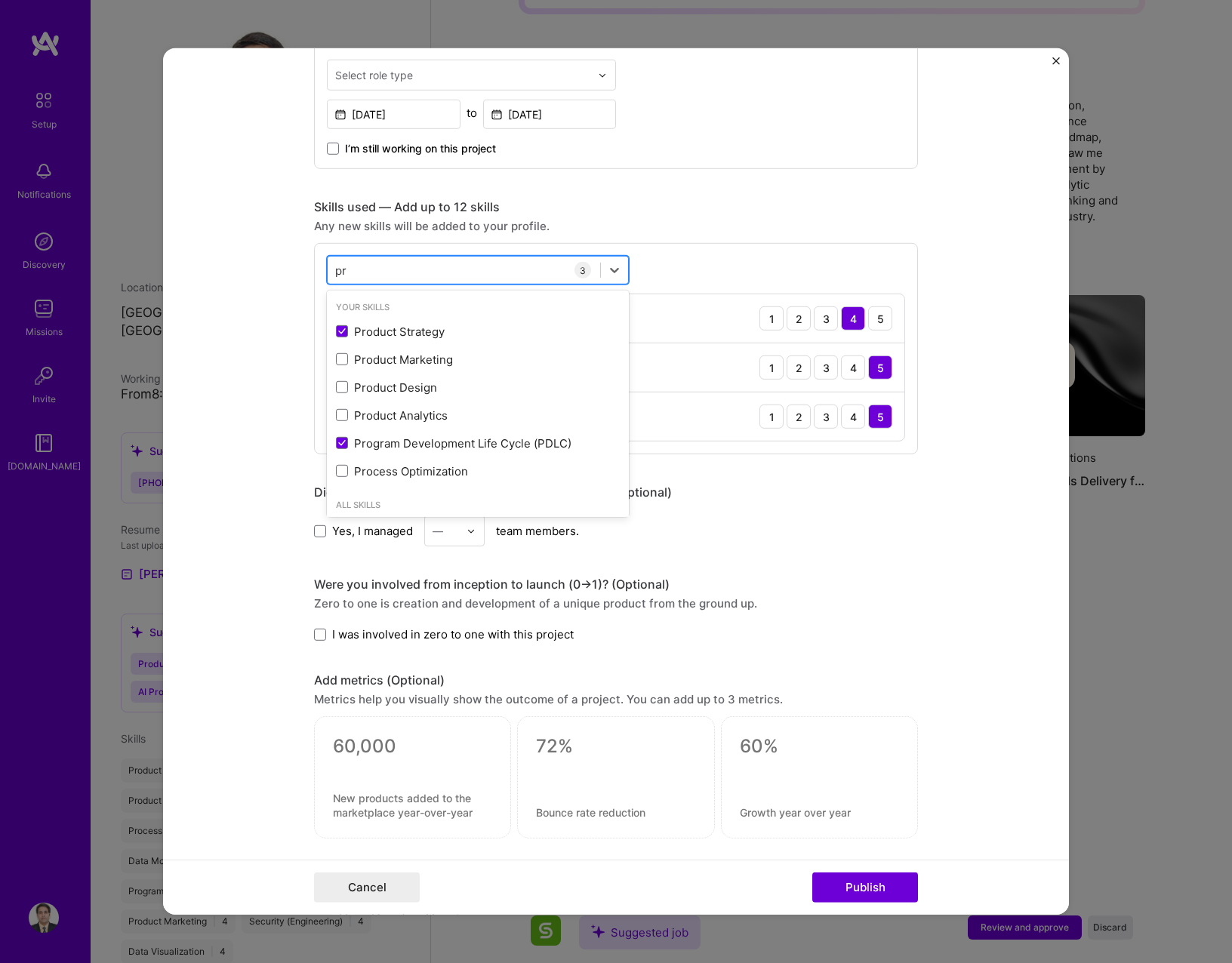
type input "p"
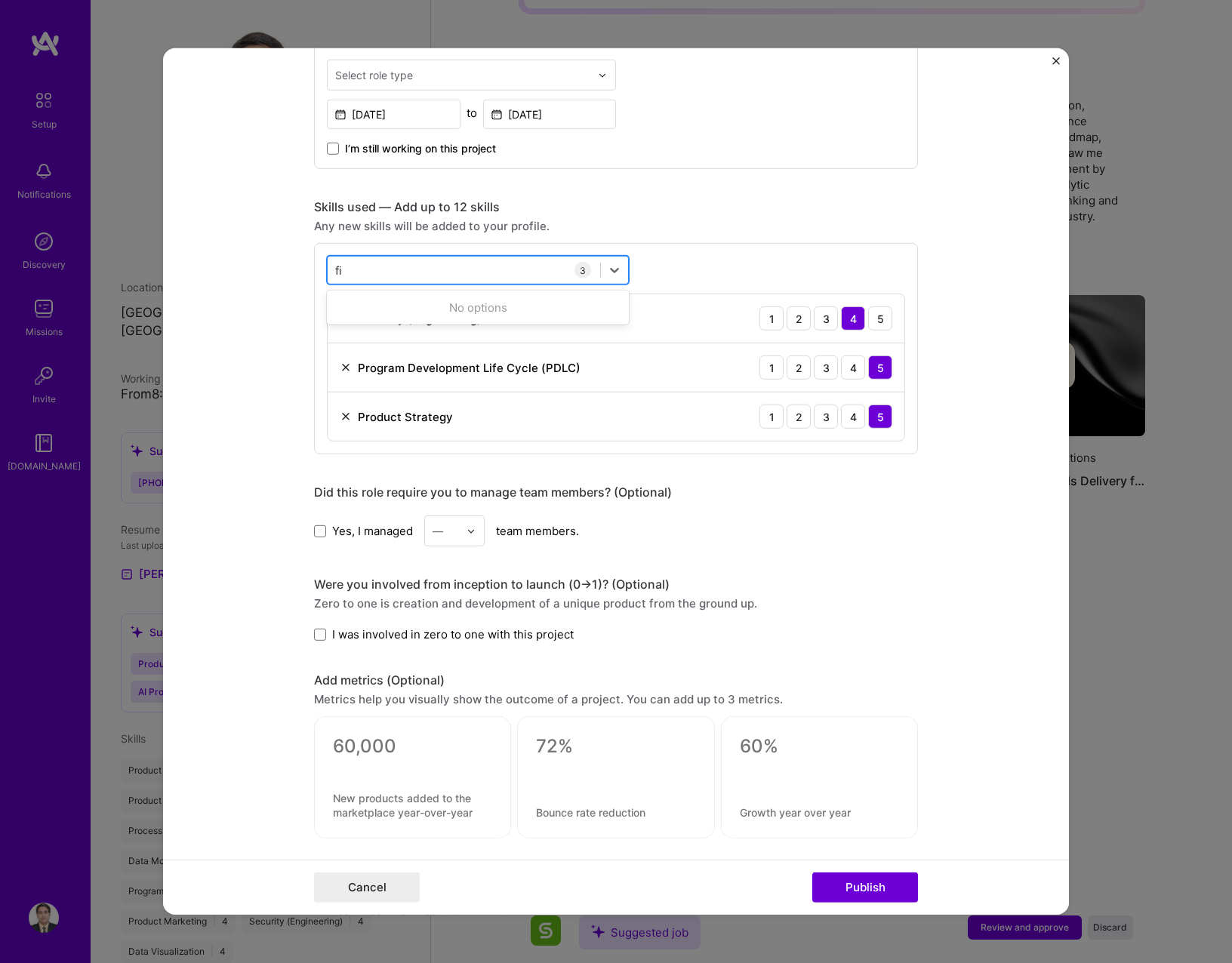
type input "f"
type input "b"
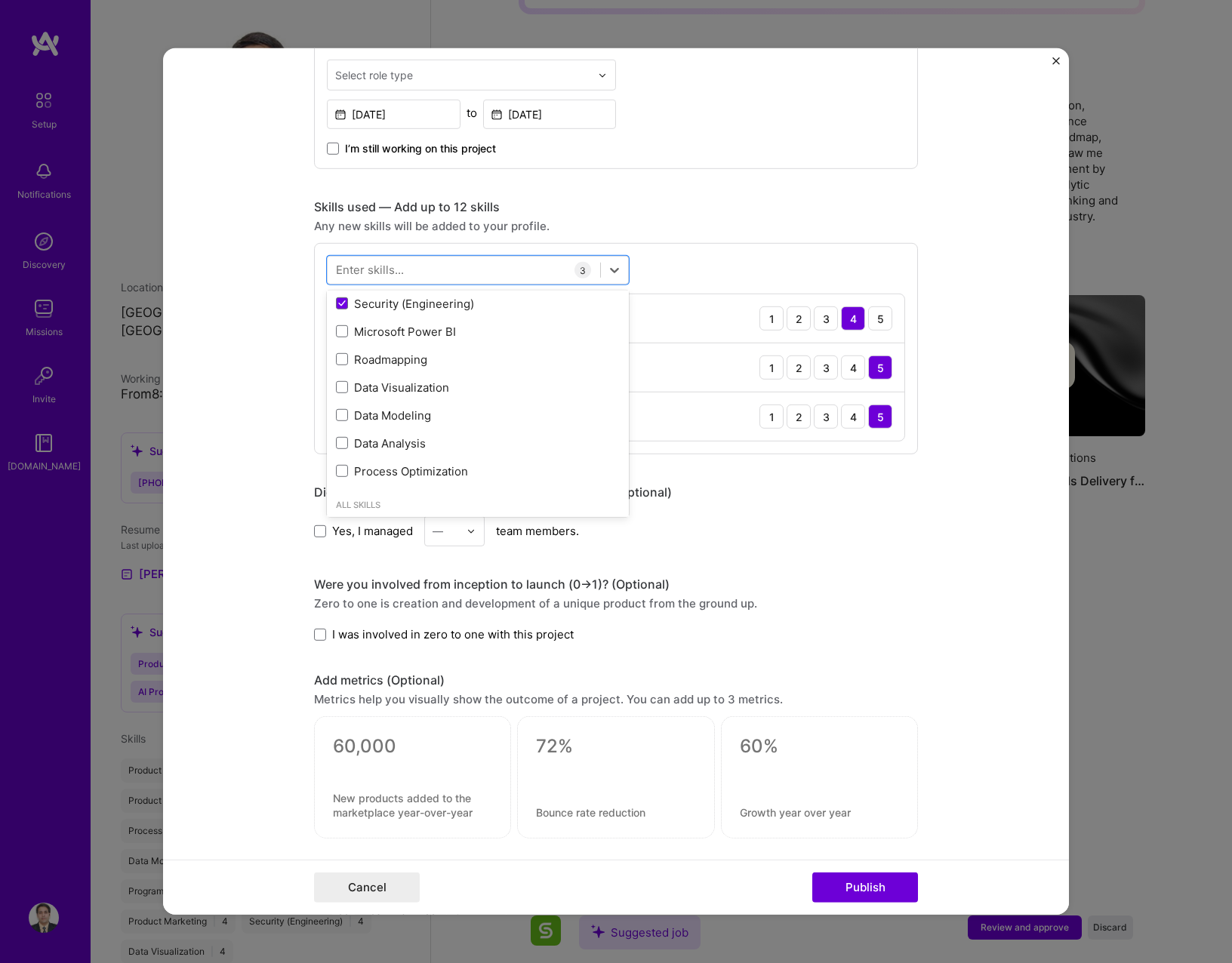
scroll to position [226, 0]
click at [336, 356] on span at bounding box center [341, 355] width 12 height 12
click at [0, 0] on input "checkbox" at bounding box center [0, 0] width 0 height 0
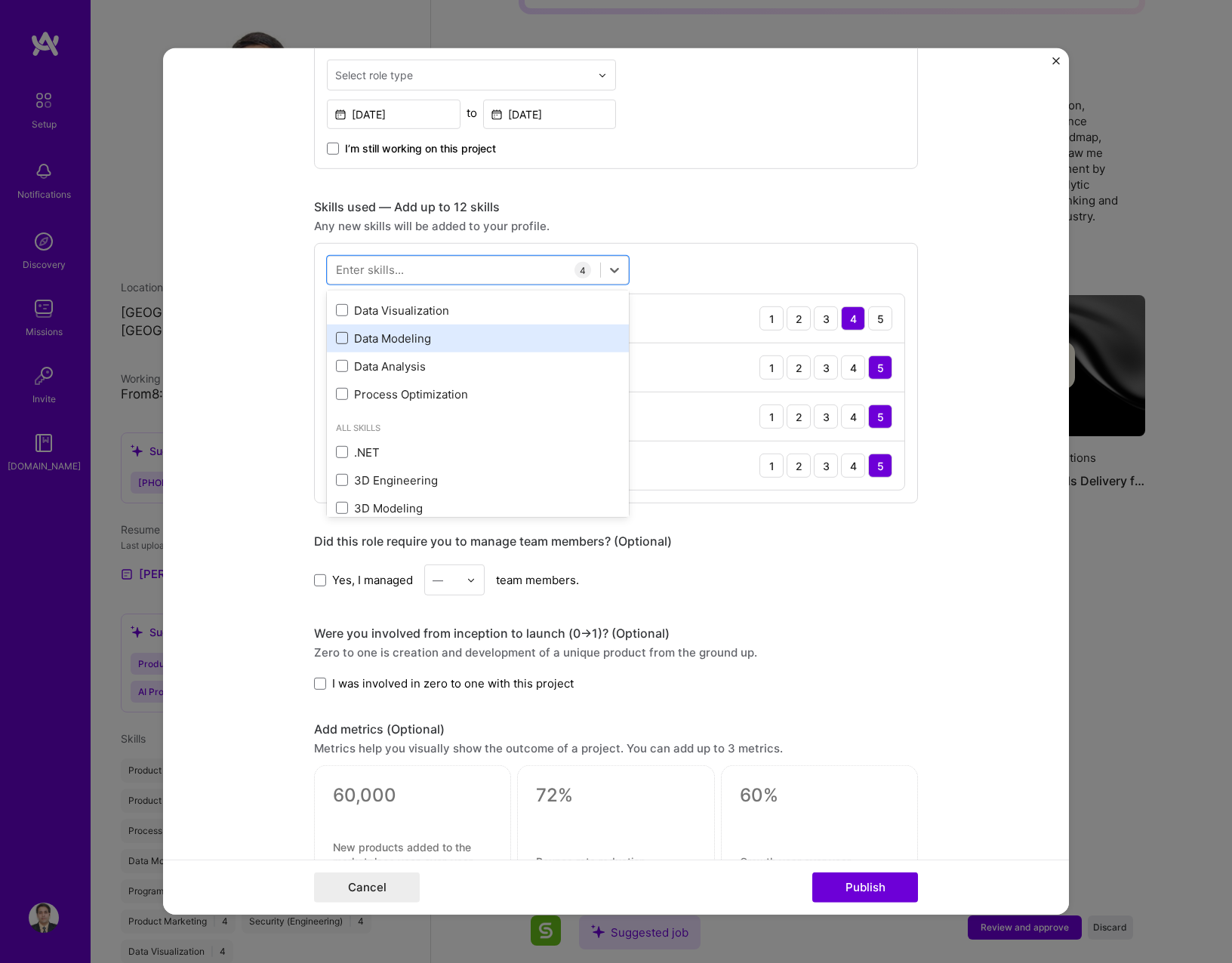
scroll to position [302, 0]
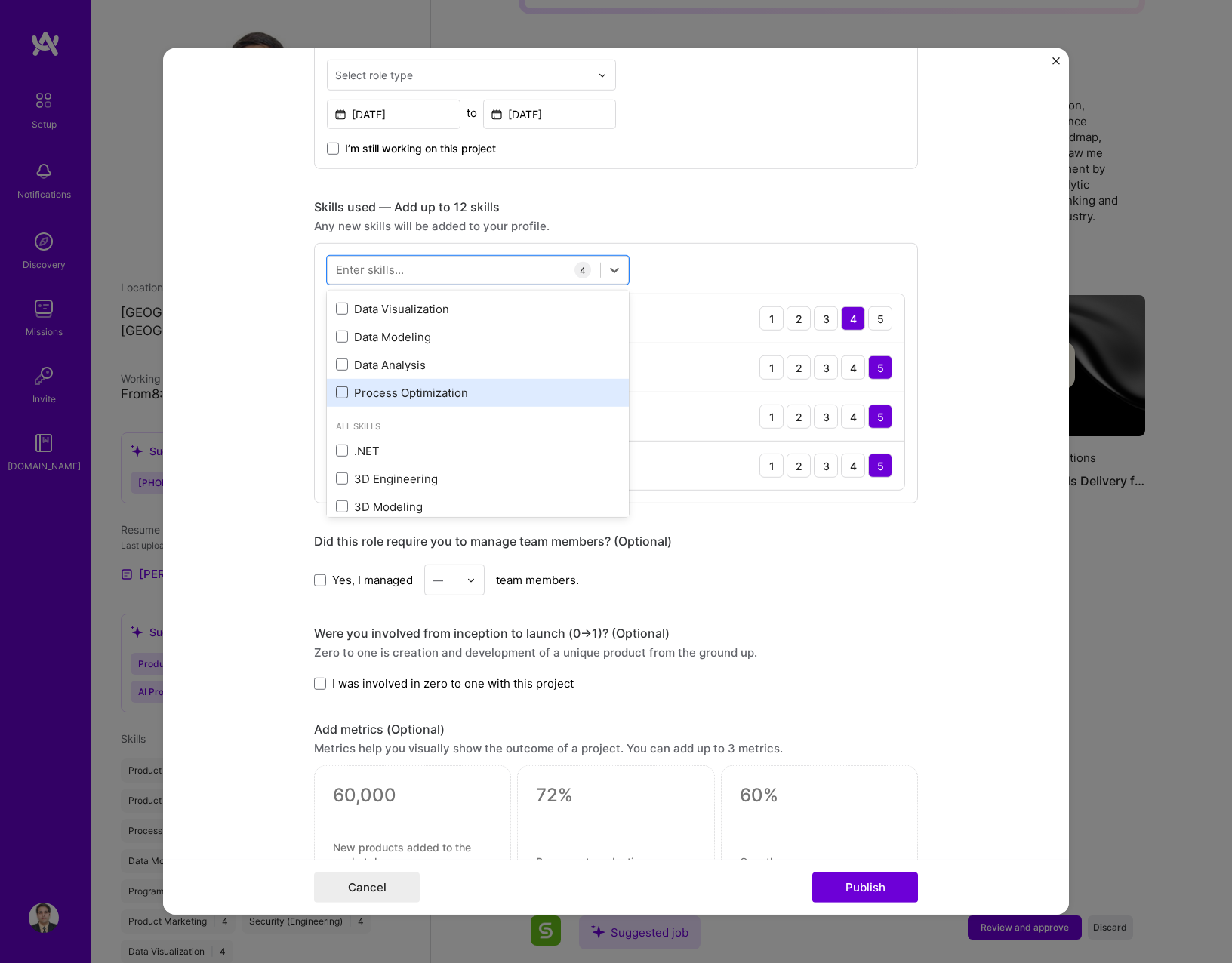
click at [339, 393] on span at bounding box center [341, 392] width 12 height 12
click at [0, 0] on input "checkbox" at bounding box center [0, 0] width 0 height 0
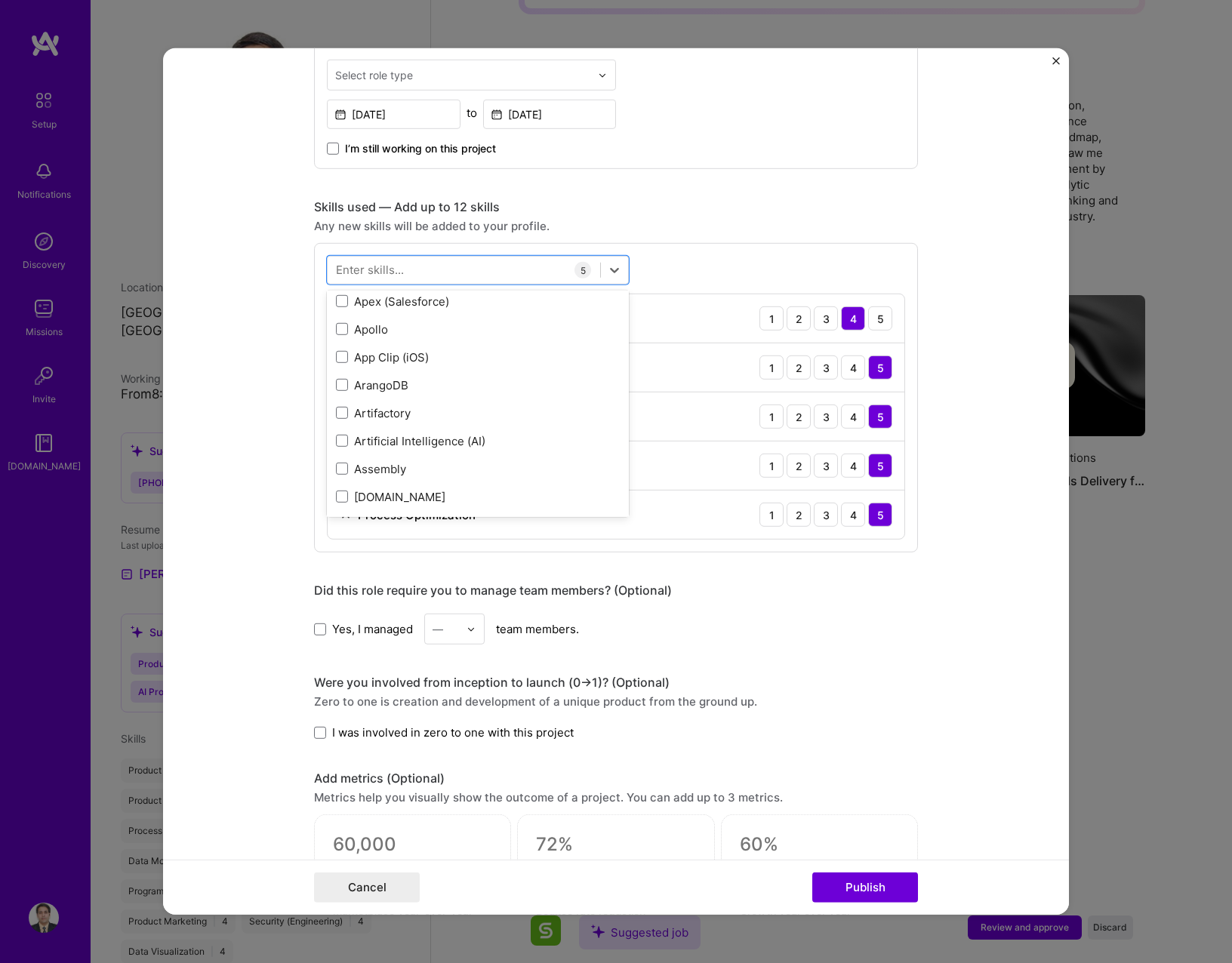
scroll to position [1358, 0]
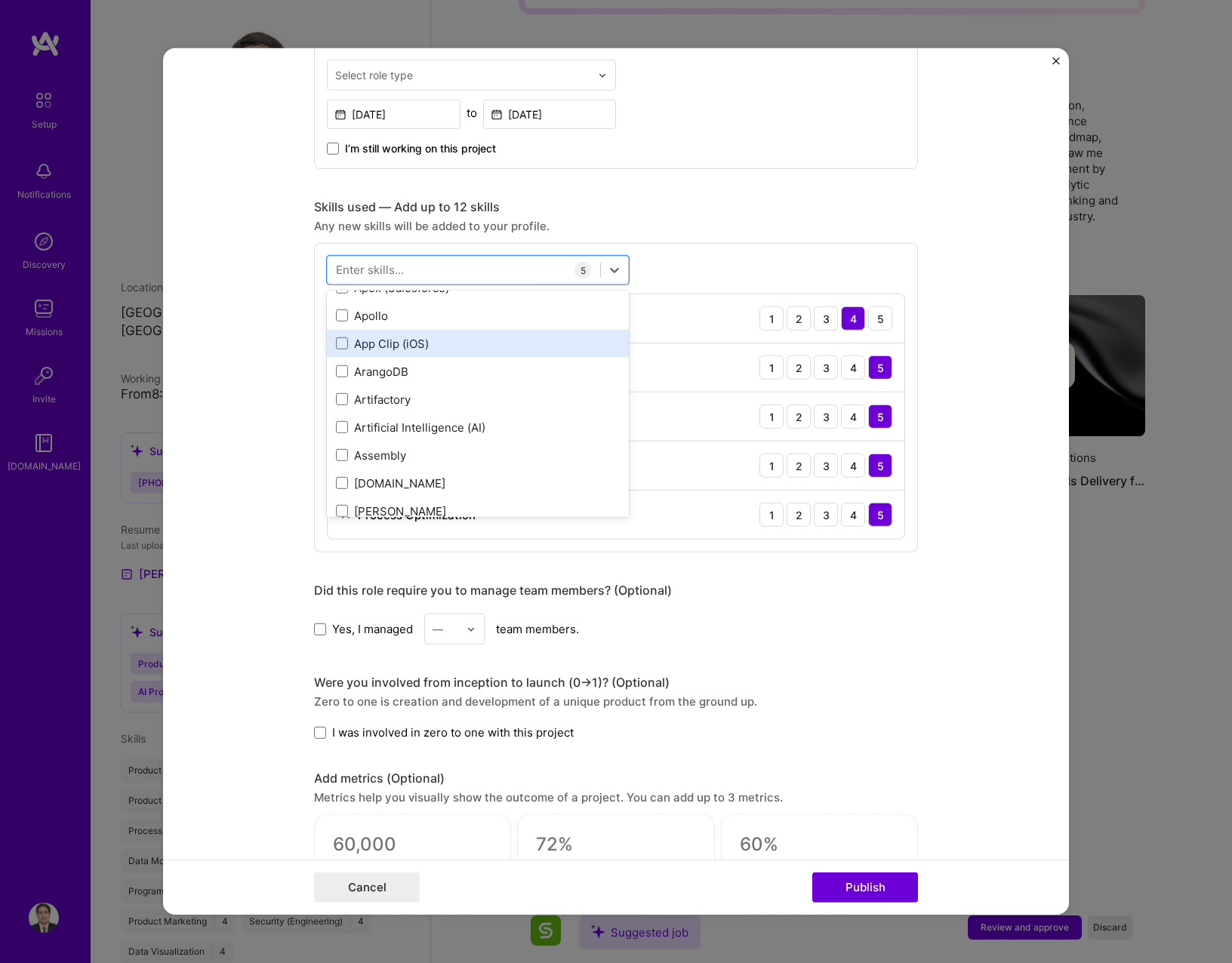
type input "q"
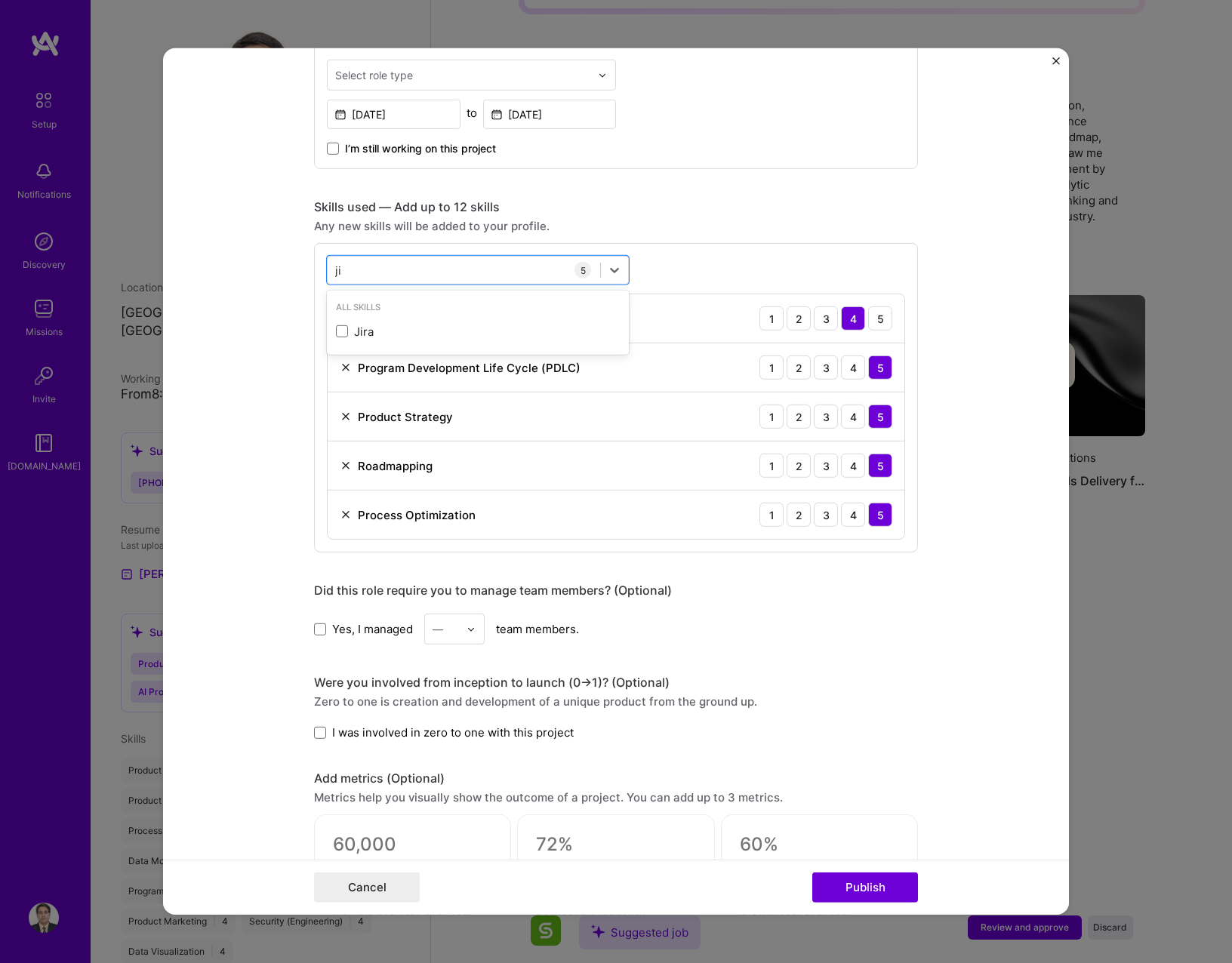
scroll to position [0, 0]
click at [336, 332] on span at bounding box center [341, 331] width 12 height 12
click at [0, 0] on input "checkbox" at bounding box center [0, 0] width 0 height 0
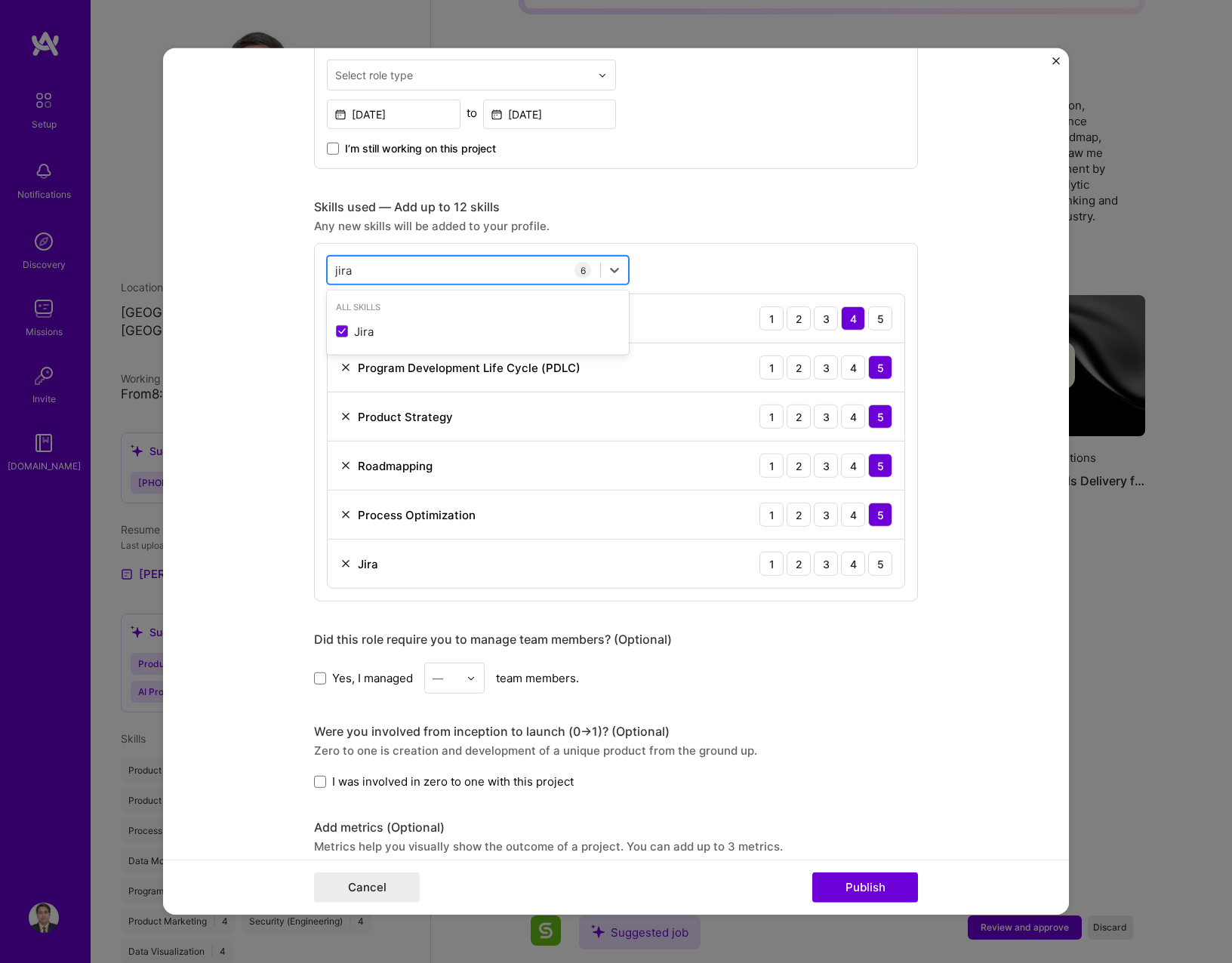
click at [336, 274] on input "jira" at bounding box center [344, 269] width 17 height 16
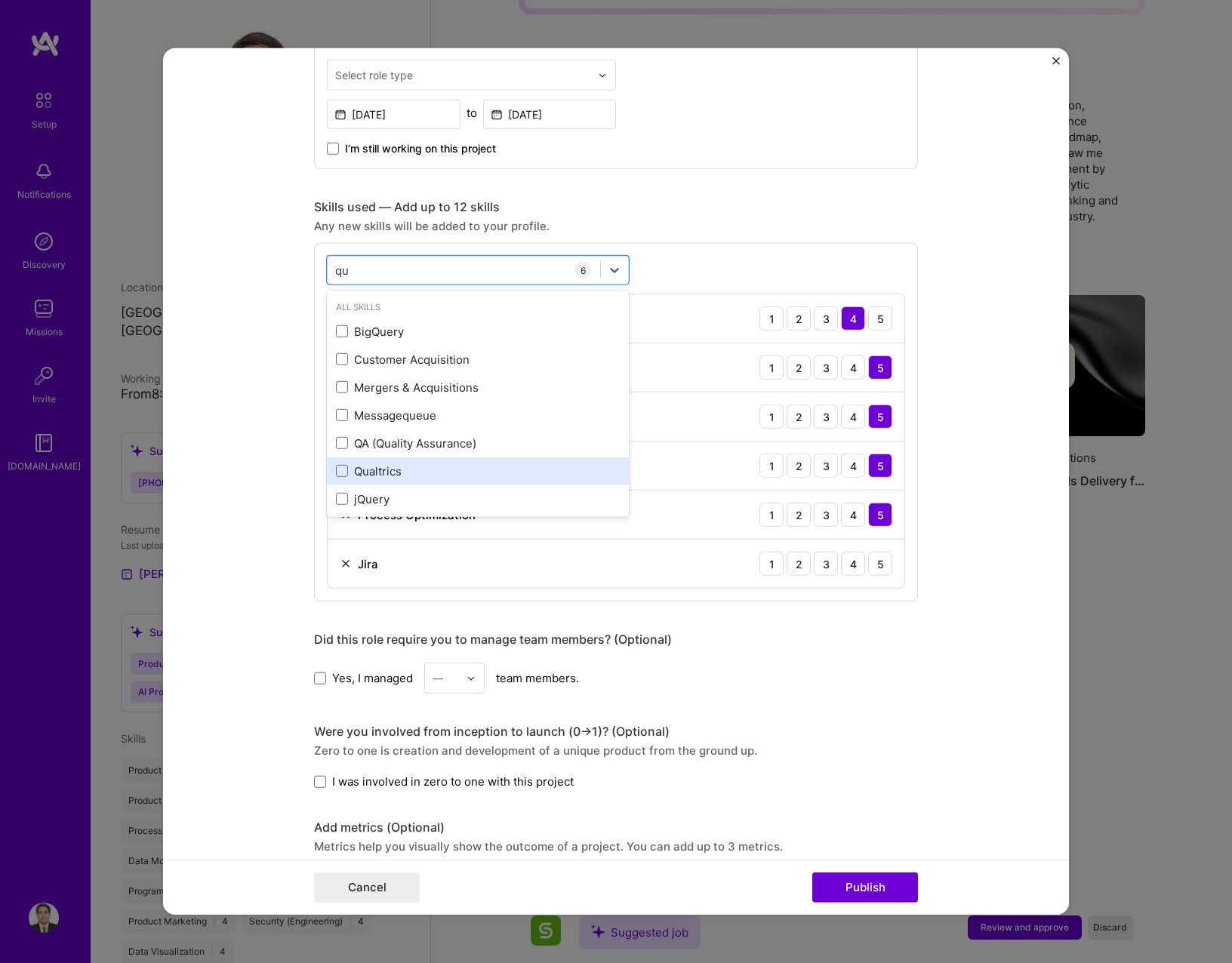
type input "q"
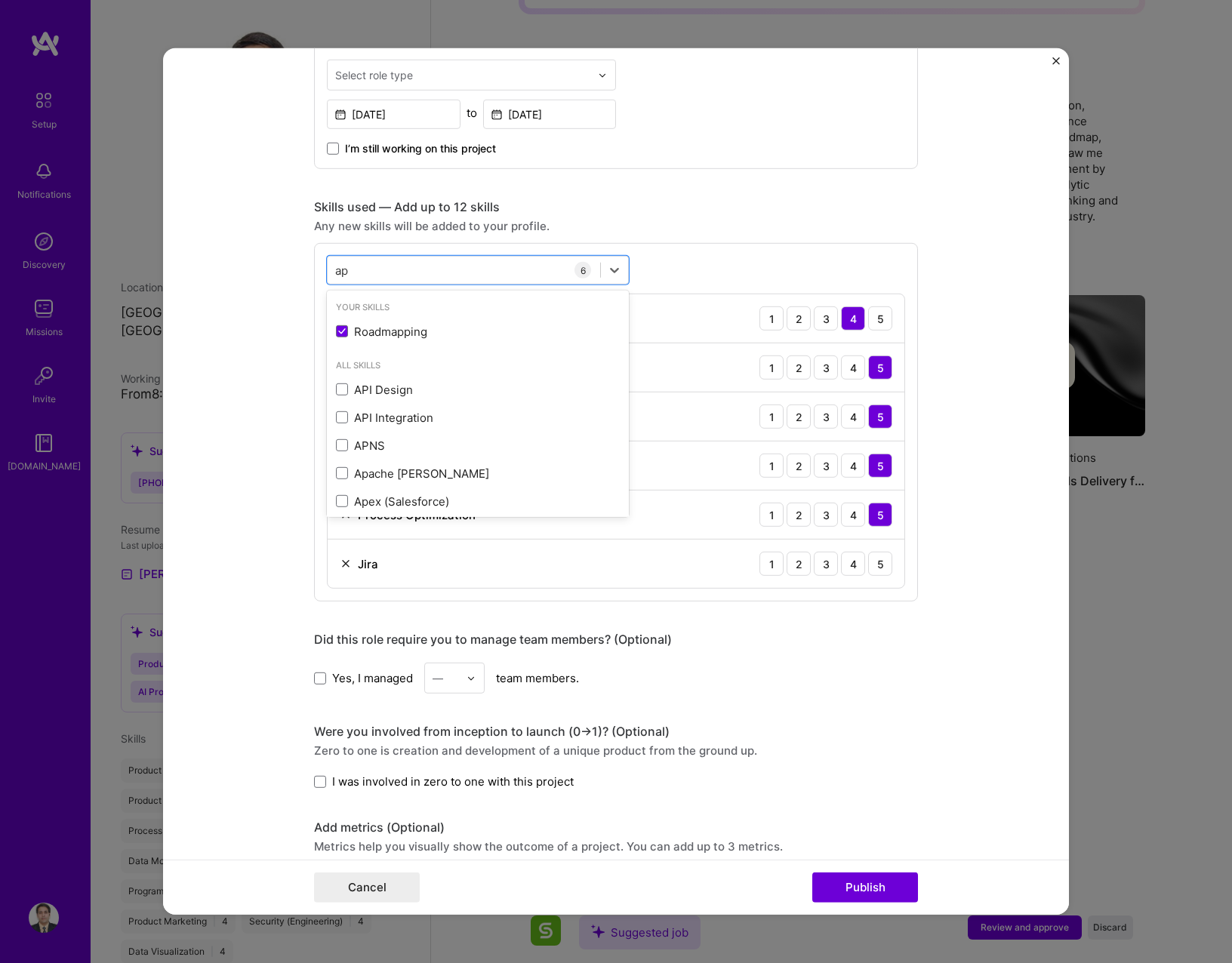
type input "app"
type input "l"
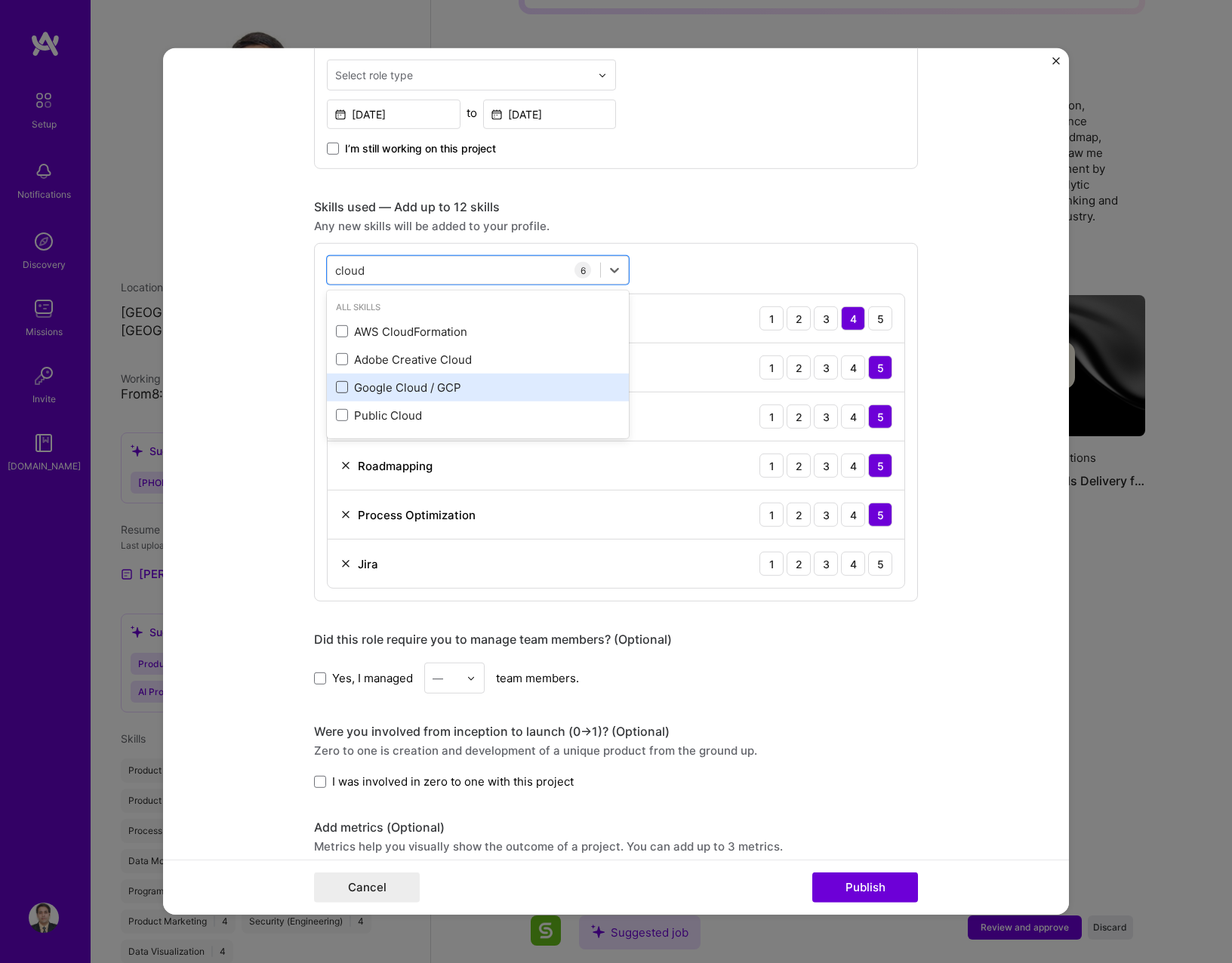
click at [336, 388] on span at bounding box center [341, 387] width 12 height 12
click at [0, 0] on input "checkbox" at bounding box center [0, 0] width 0 height 0
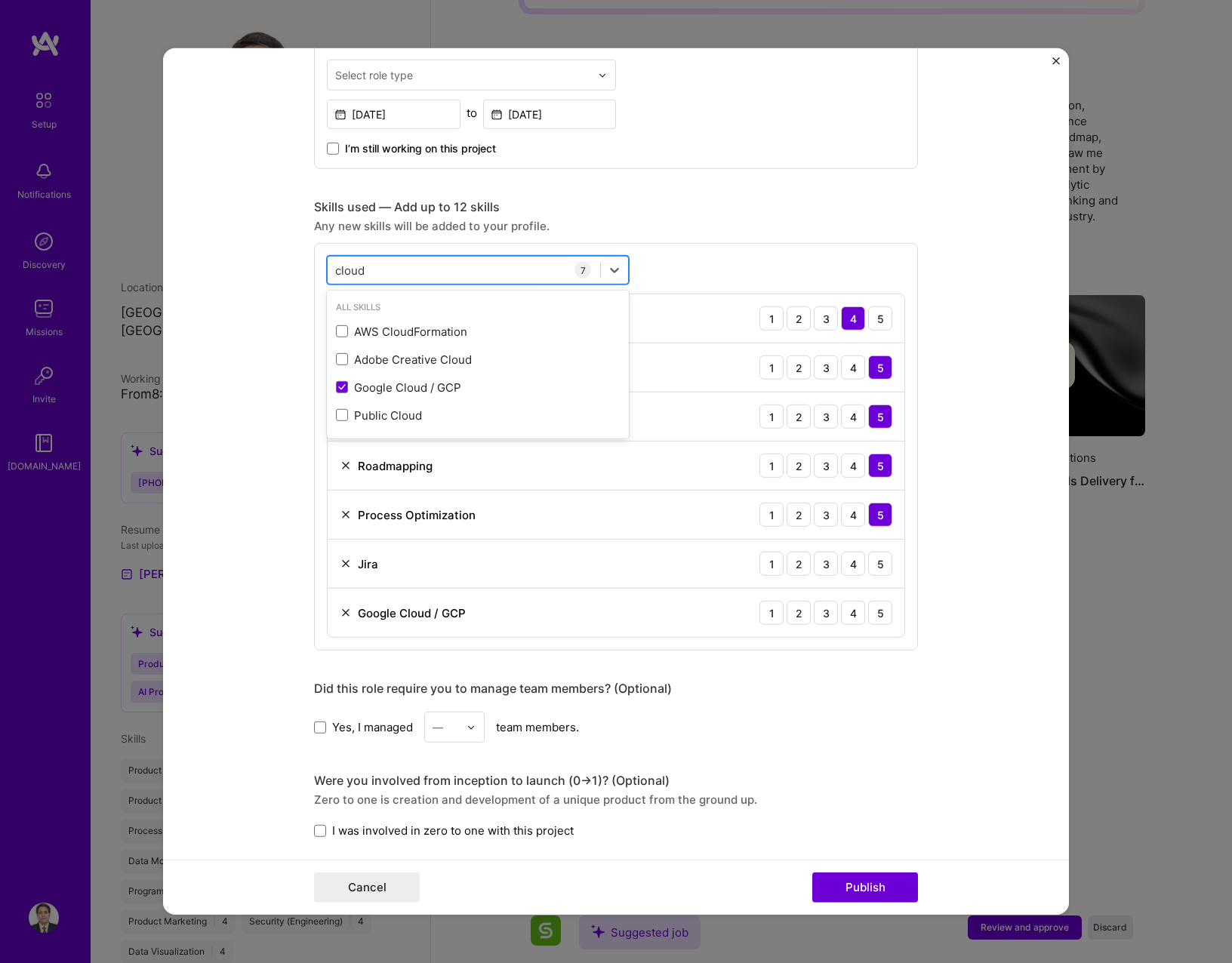
click at [347, 271] on input "cloud" at bounding box center [351, 269] width 31 height 16
type input "v"
type input "m"
type input "h"
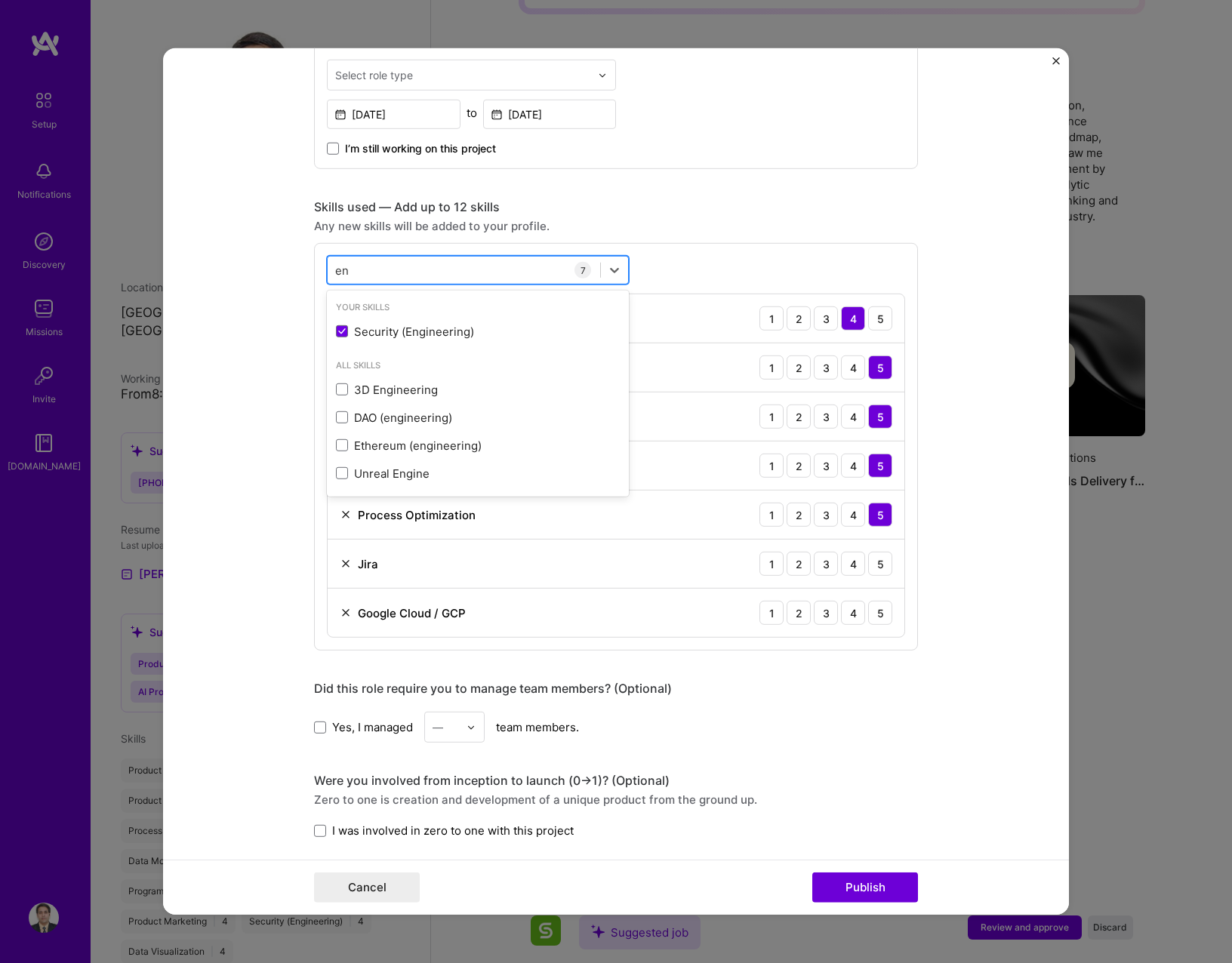
type input "e"
type input "s"
type input "info"
type input "c"
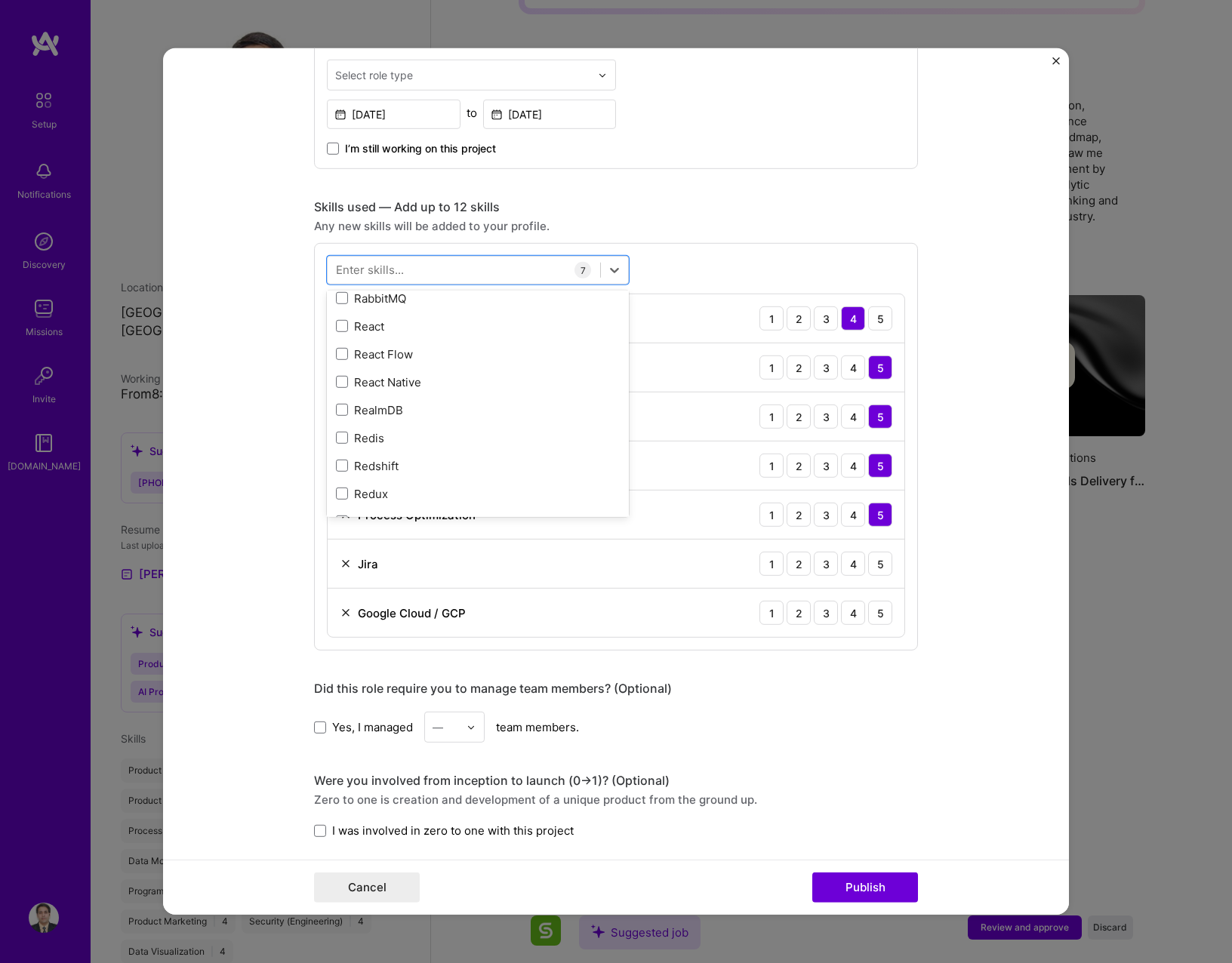
click at [953, 550] on form "Editing suggested project This project is suggested based on your LinkedIn, res…" at bounding box center [616, 482] width 906 height 867
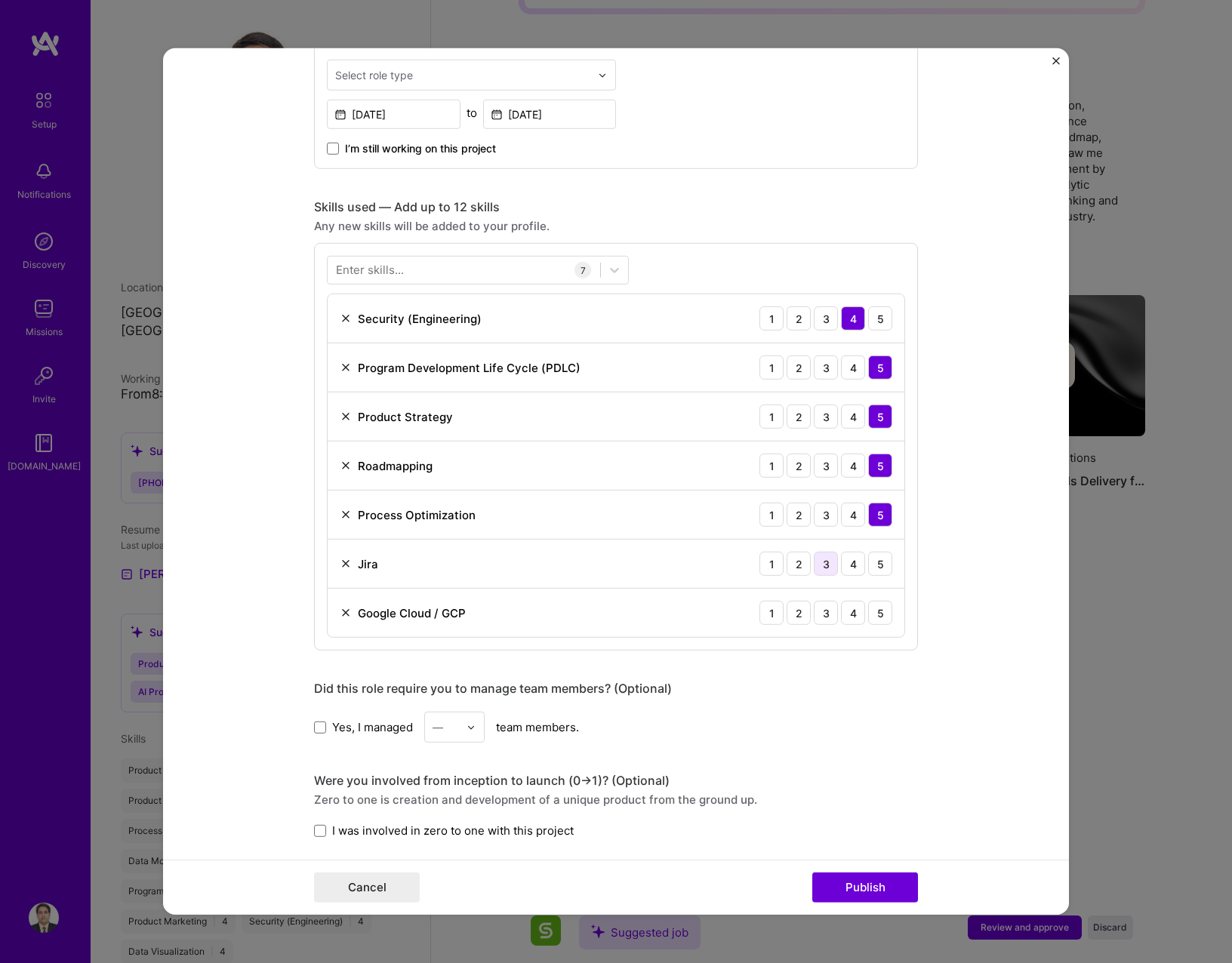
click at [815, 565] on div "3" at bounding box center [825, 563] width 24 height 24
click at [841, 563] on div "4" at bounding box center [853, 563] width 24 height 24
click at [339, 609] on img at bounding box center [345, 612] width 12 height 12
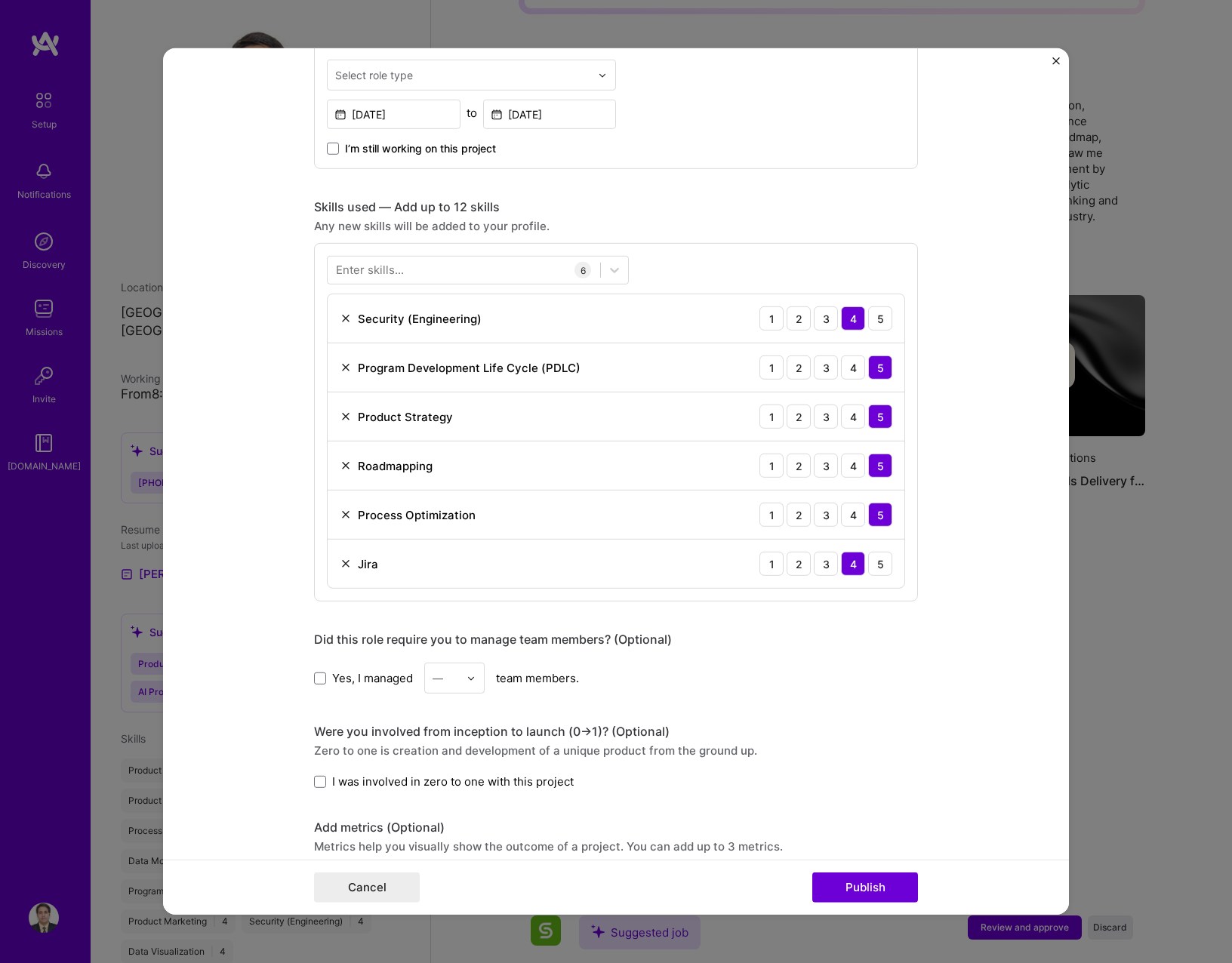
click at [335, 670] on span "Yes, I managed" at bounding box center [372, 677] width 80 height 16
click at [0, 0] on input "Yes, I managed" at bounding box center [0, 0] width 0 height 0
click at [493, 670] on div "Yes, I managed — team members." at bounding box center [616, 677] width 604 height 31
click at [458, 676] on div "—" at bounding box center [445, 677] width 41 height 30
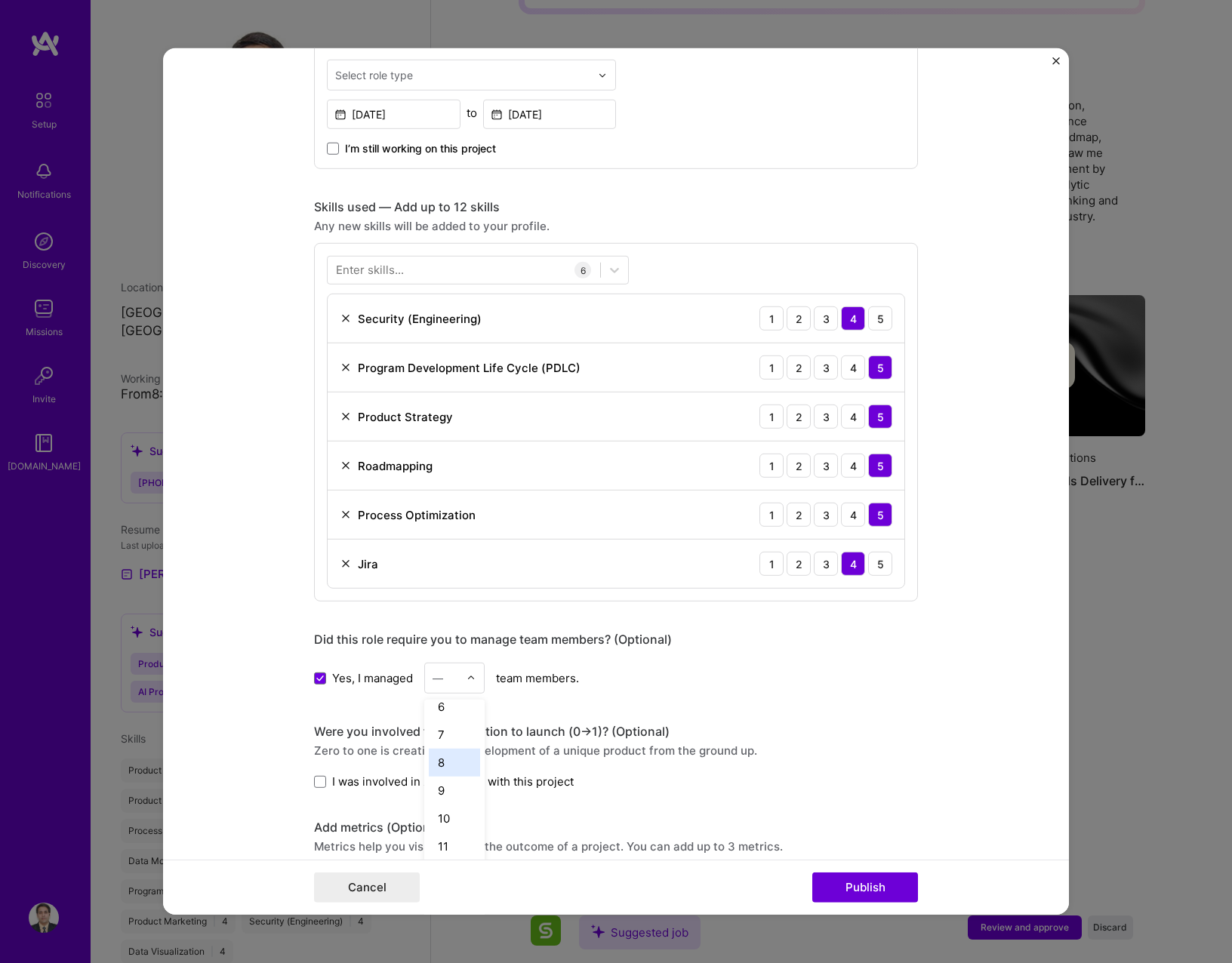
click at [436, 765] on div "8" at bounding box center [455, 761] width 52 height 28
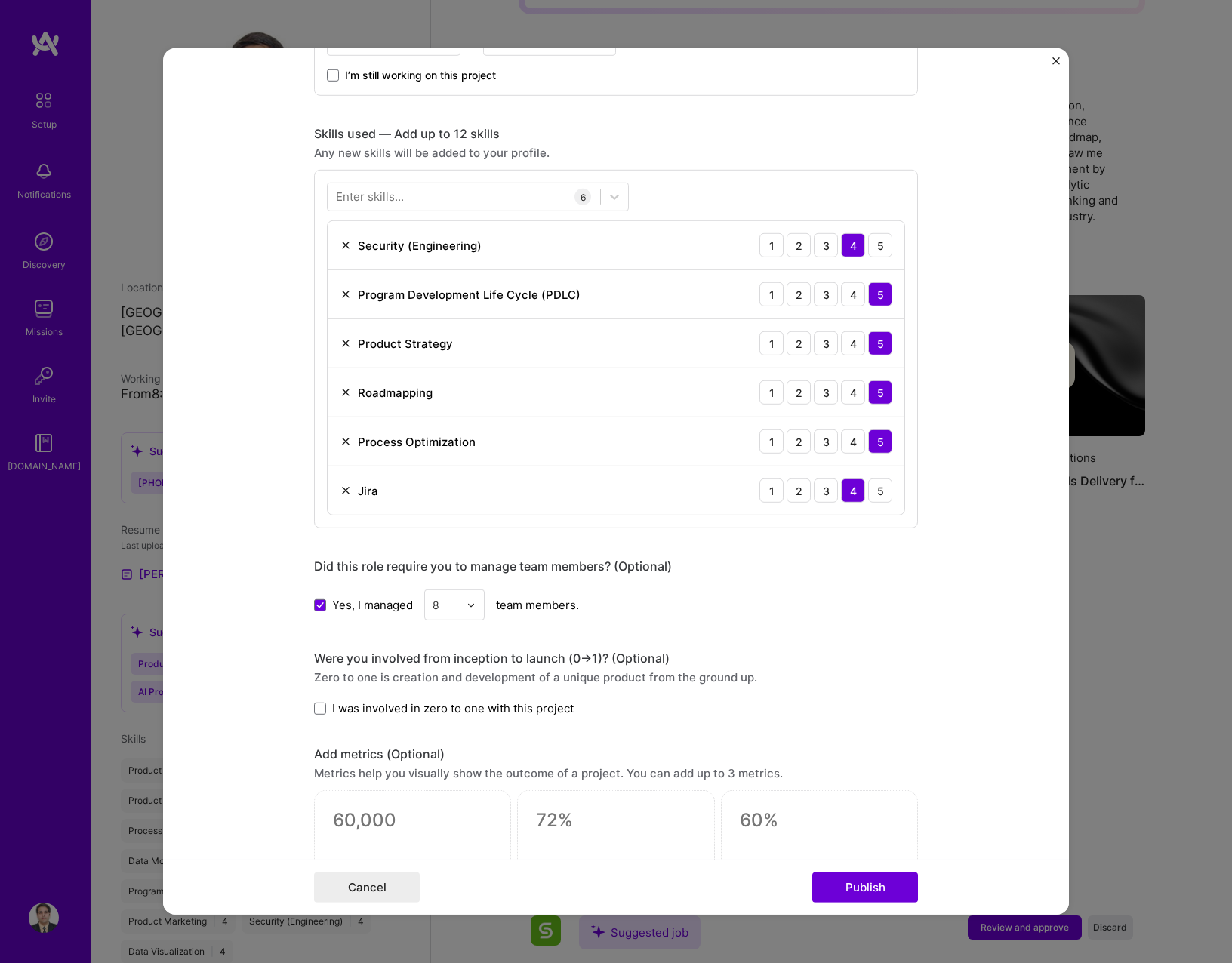
scroll to position [679, 0]
click at [315, 708] on label "I was involved in zero to one with this project" at bounding box center [444, 705] width 260 height 16
click at [0, 0] on input "I was involved in zero to one with this project" at bounding box center [0, 0] width 0 height 0
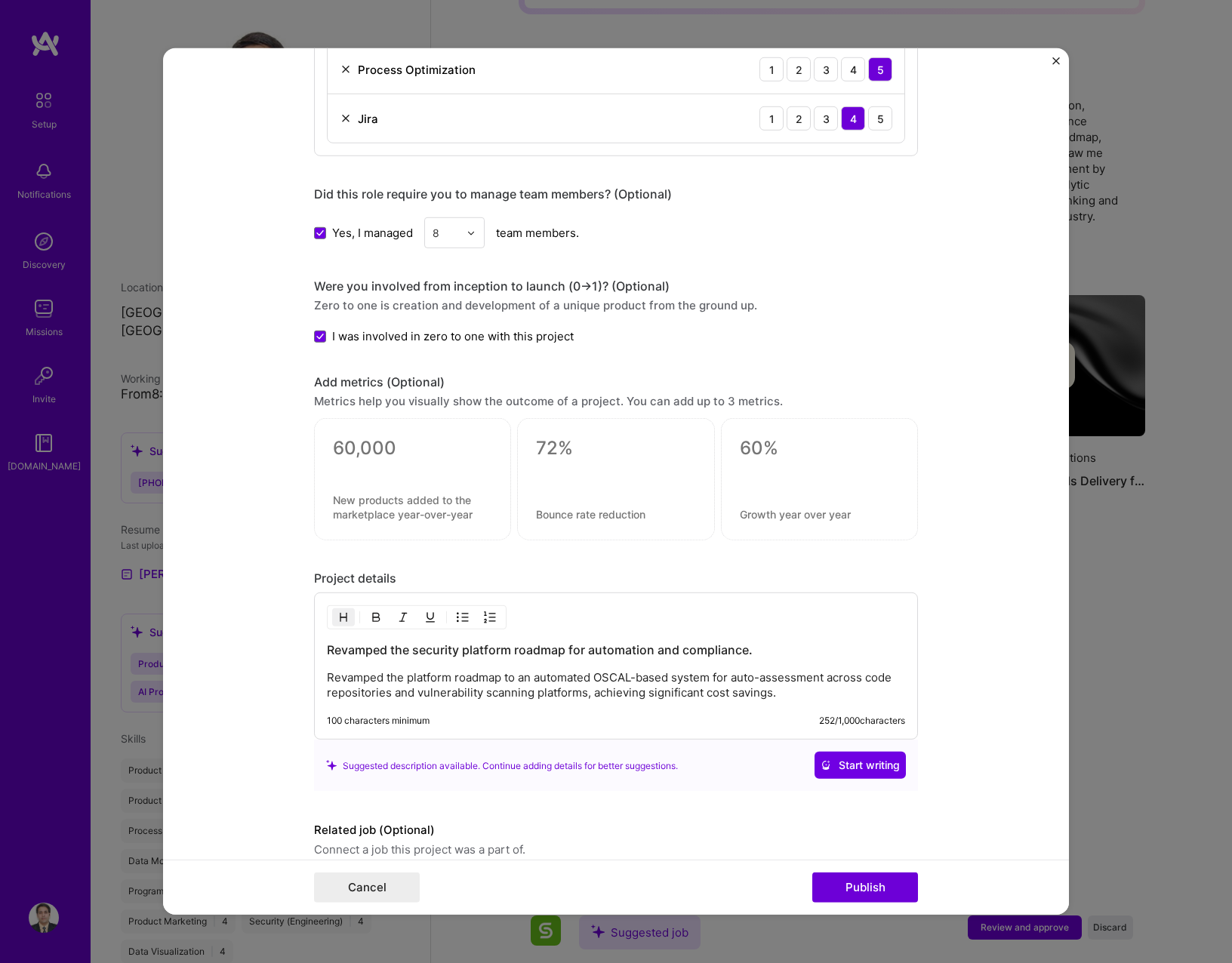
scroll to position [1057, 0]
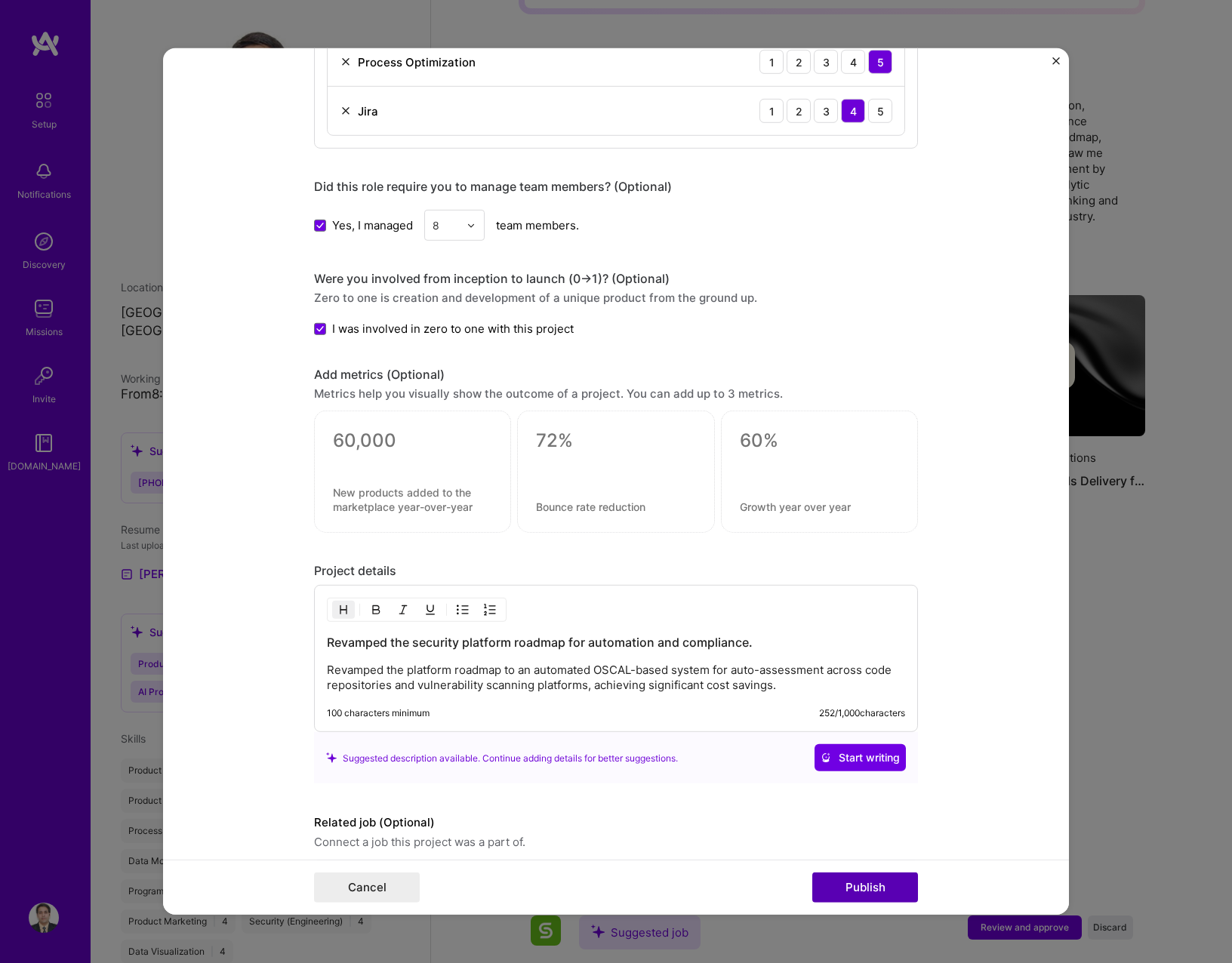
click at [833, 881] on button "Publish" at bounding box center [865, 888] width 106 height 31
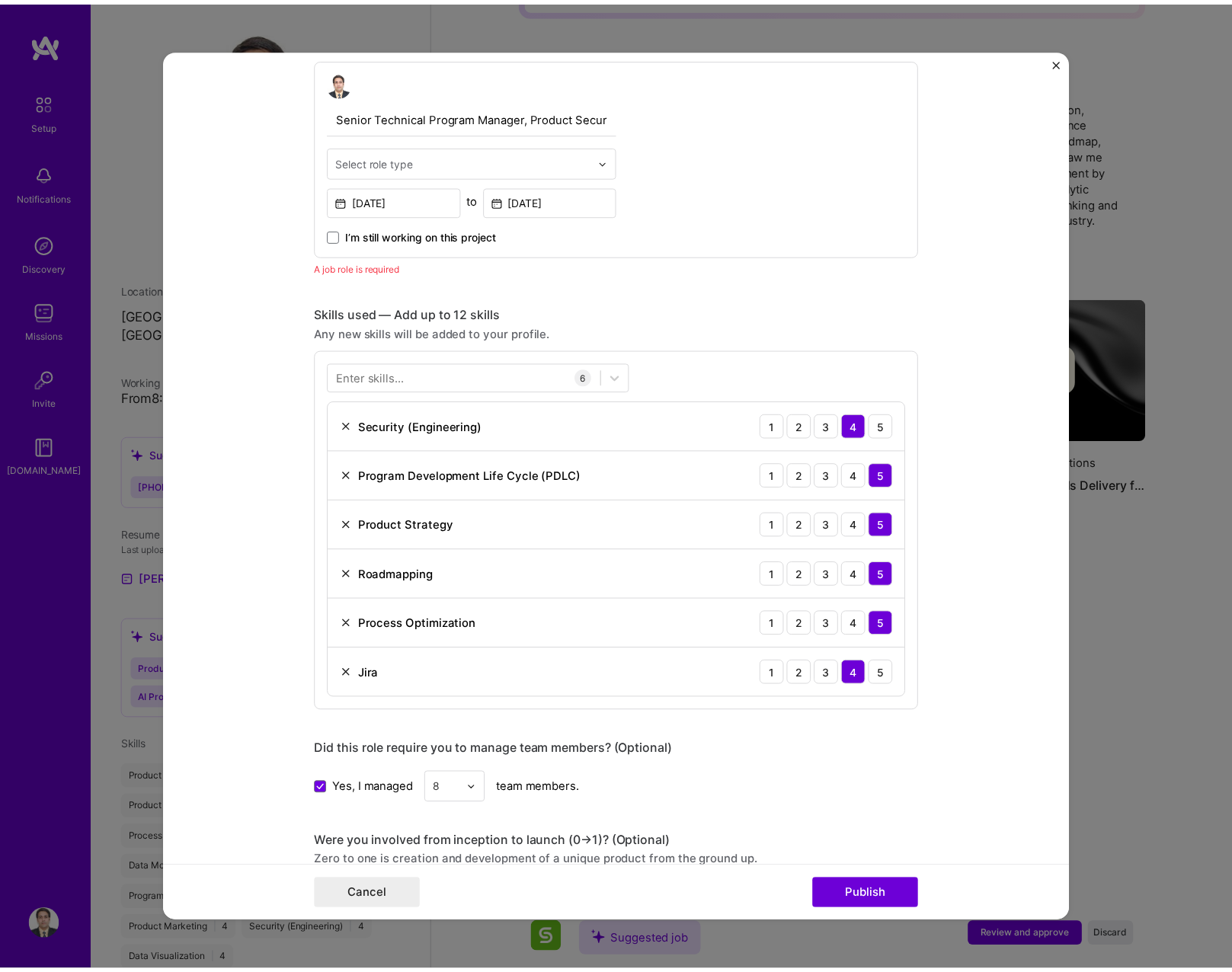
scroll to position [511, 0]
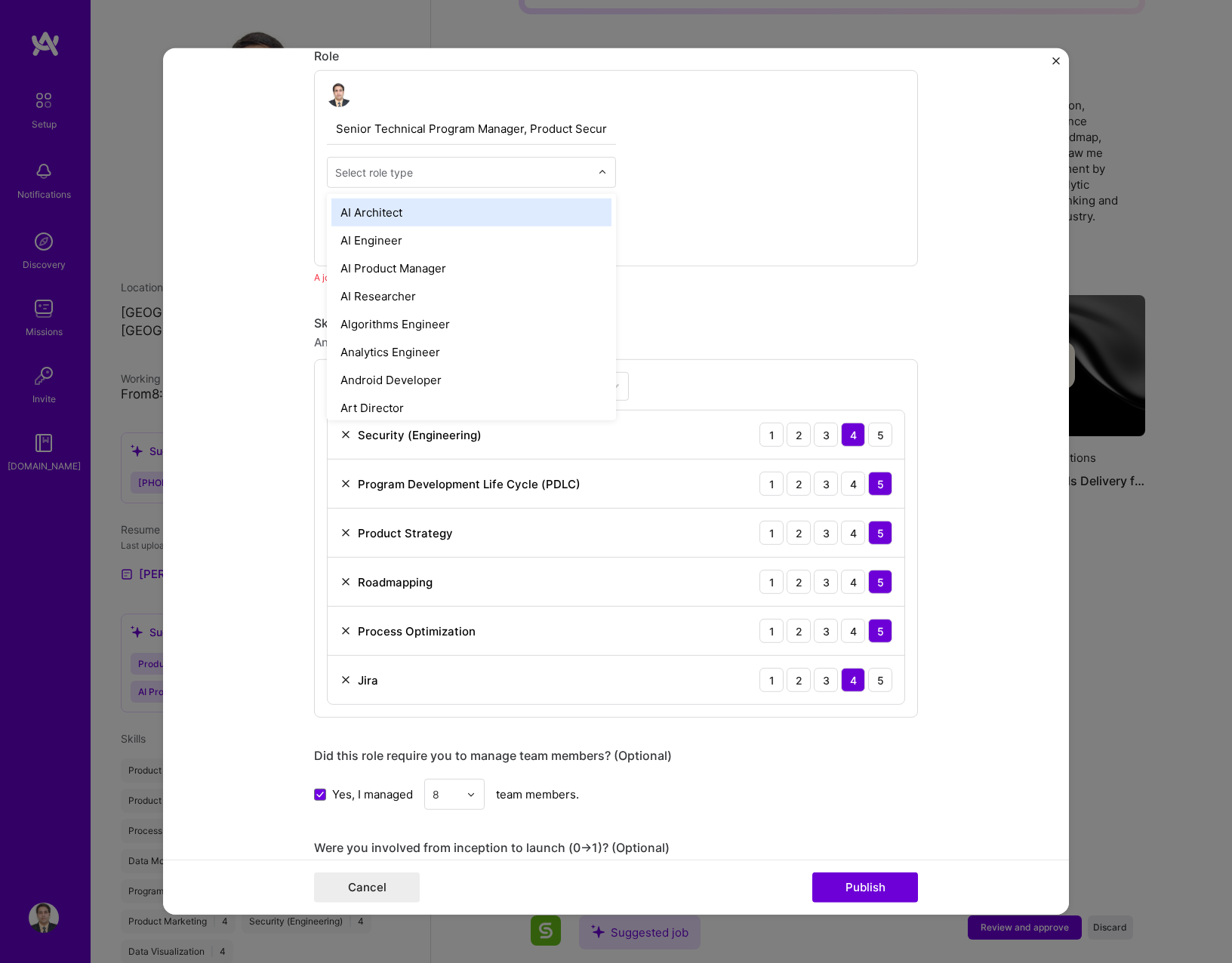
click at [411, 167] on input "text" at bounding box center [463, 172] width 255 height 16
type input "Tech"
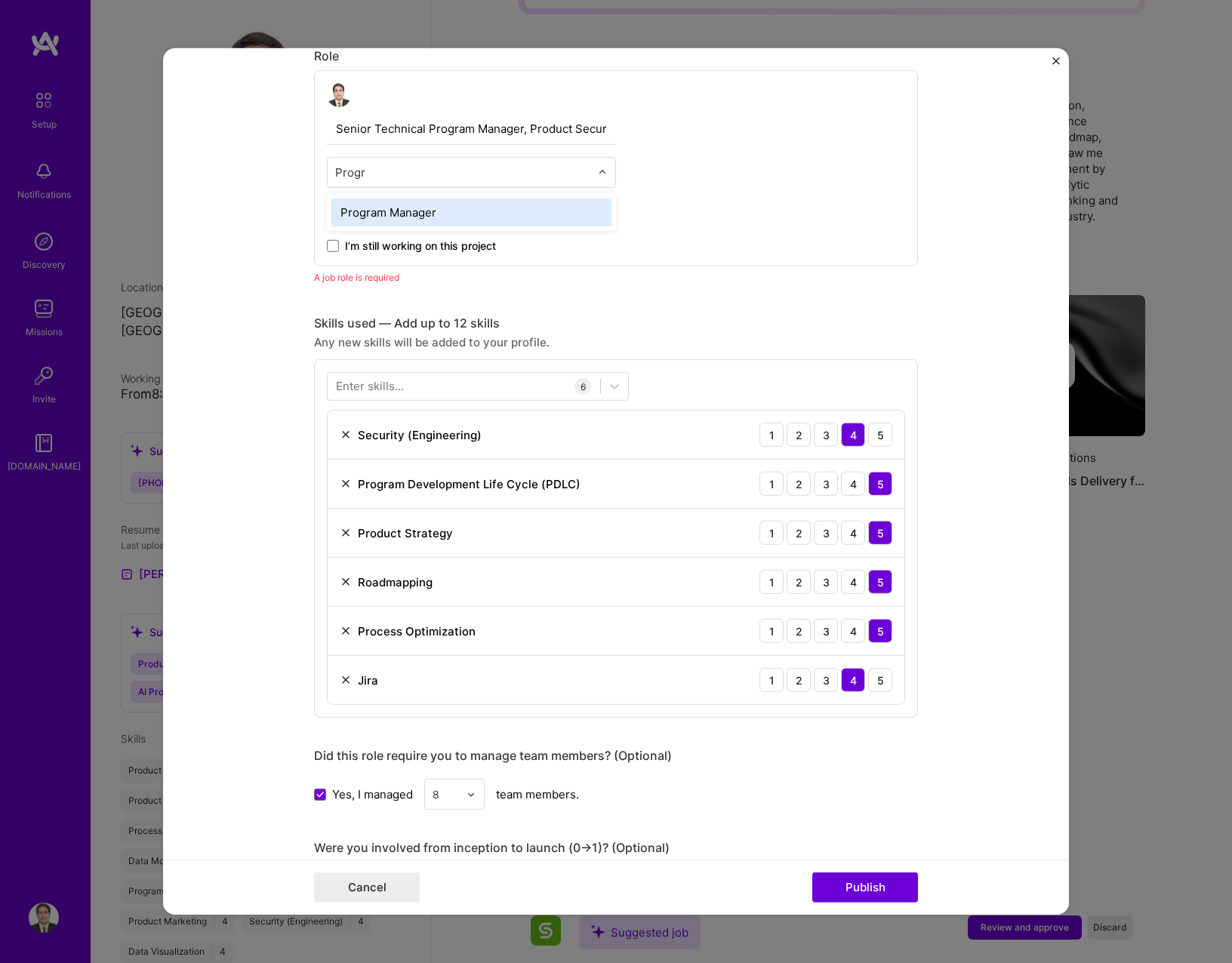
type input "Progra"
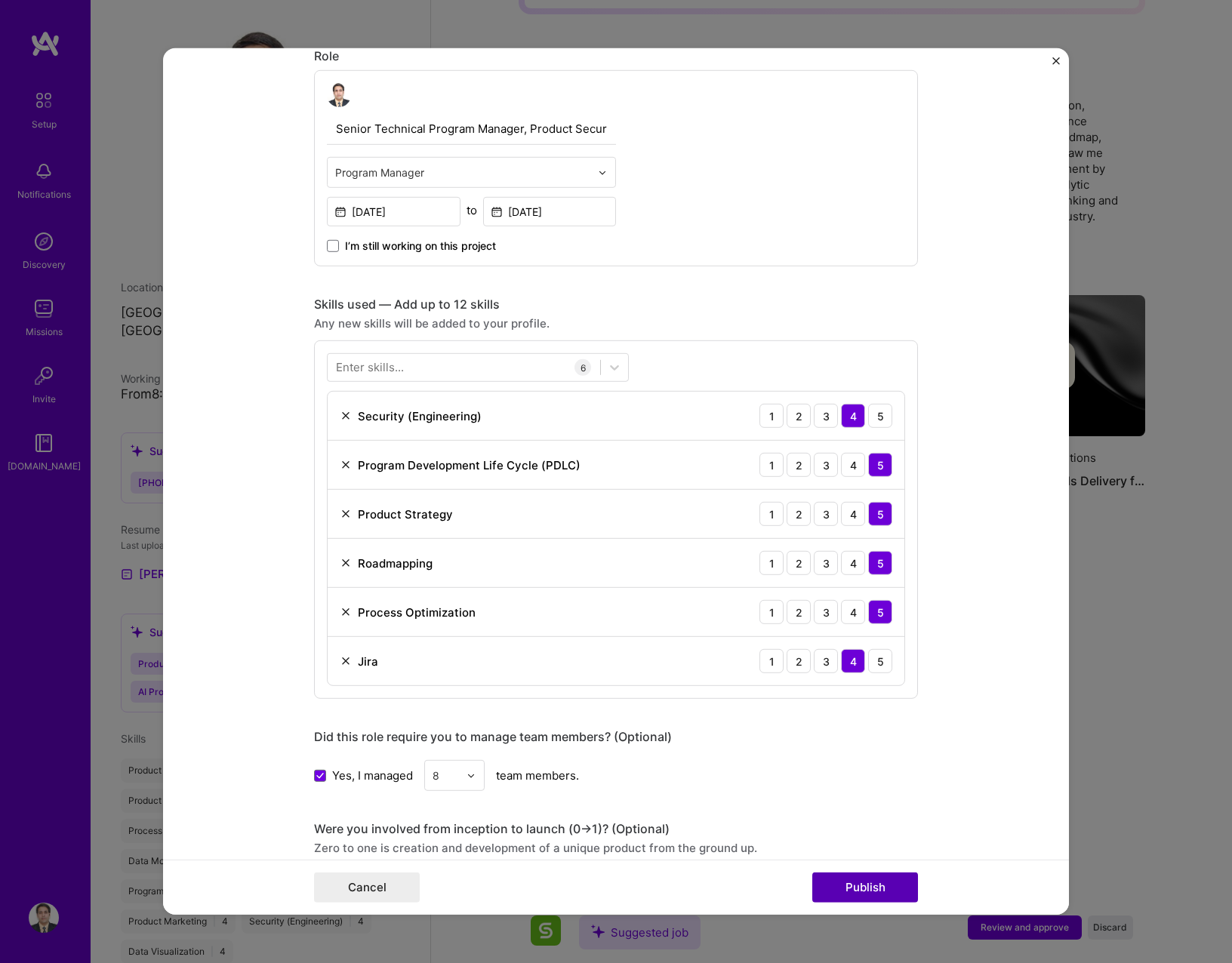
click at [867, 881] on button "Publish" at bounding box center [865, 888] width 106 height 31
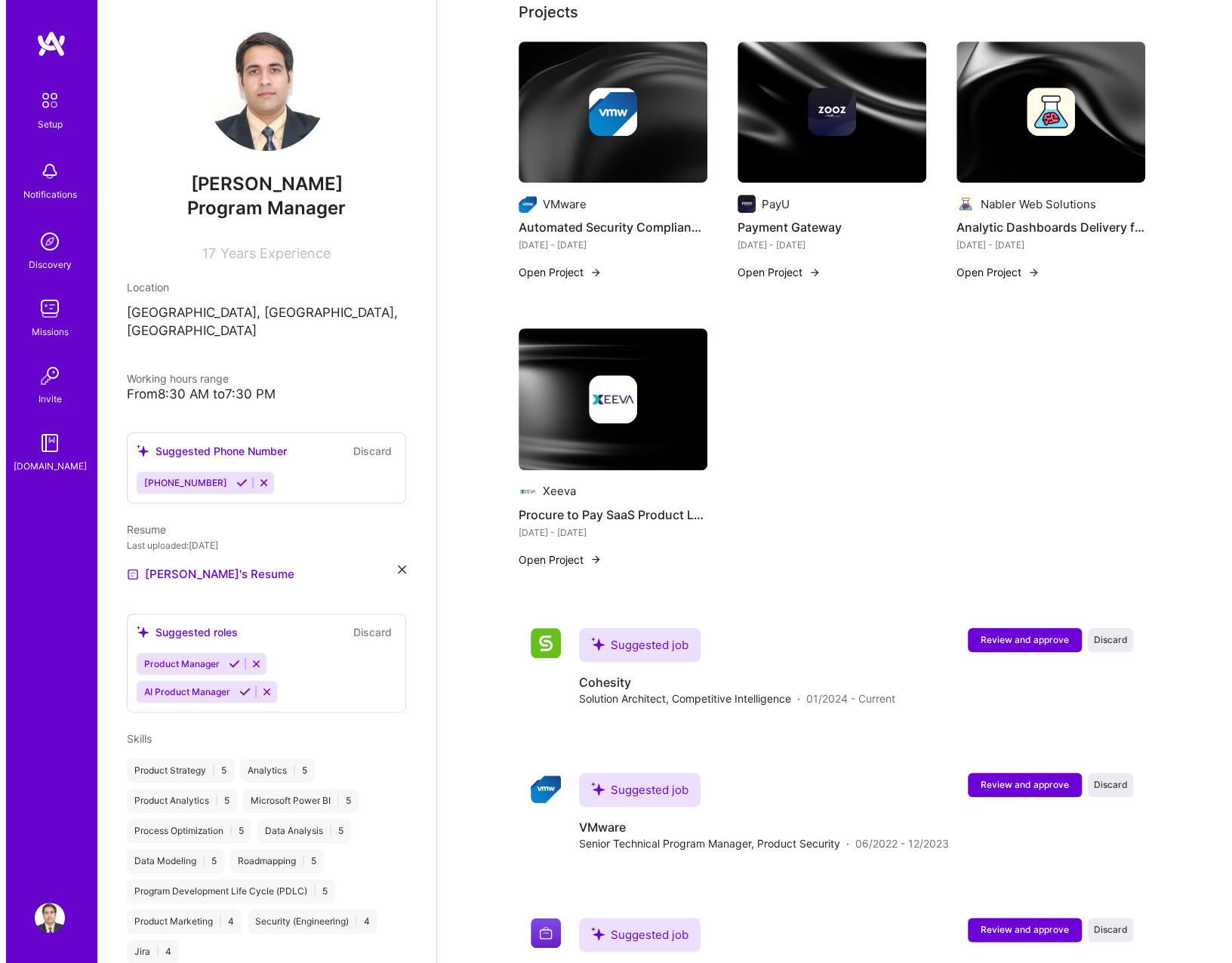
scroll to position [679, 0]
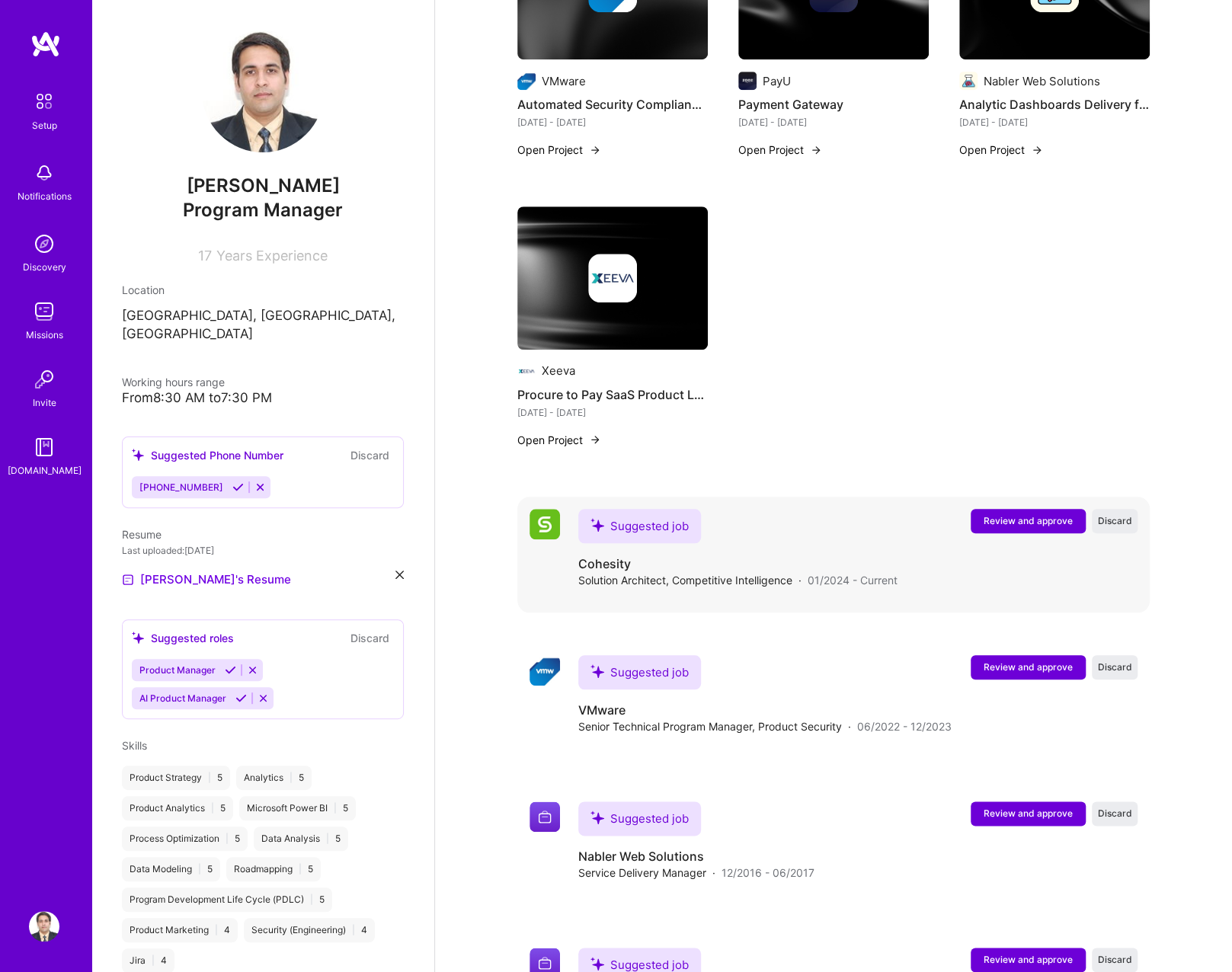
click at [1009, 514] on span "Review and approve" at bounding box center [1028, 520] width 89 height 13
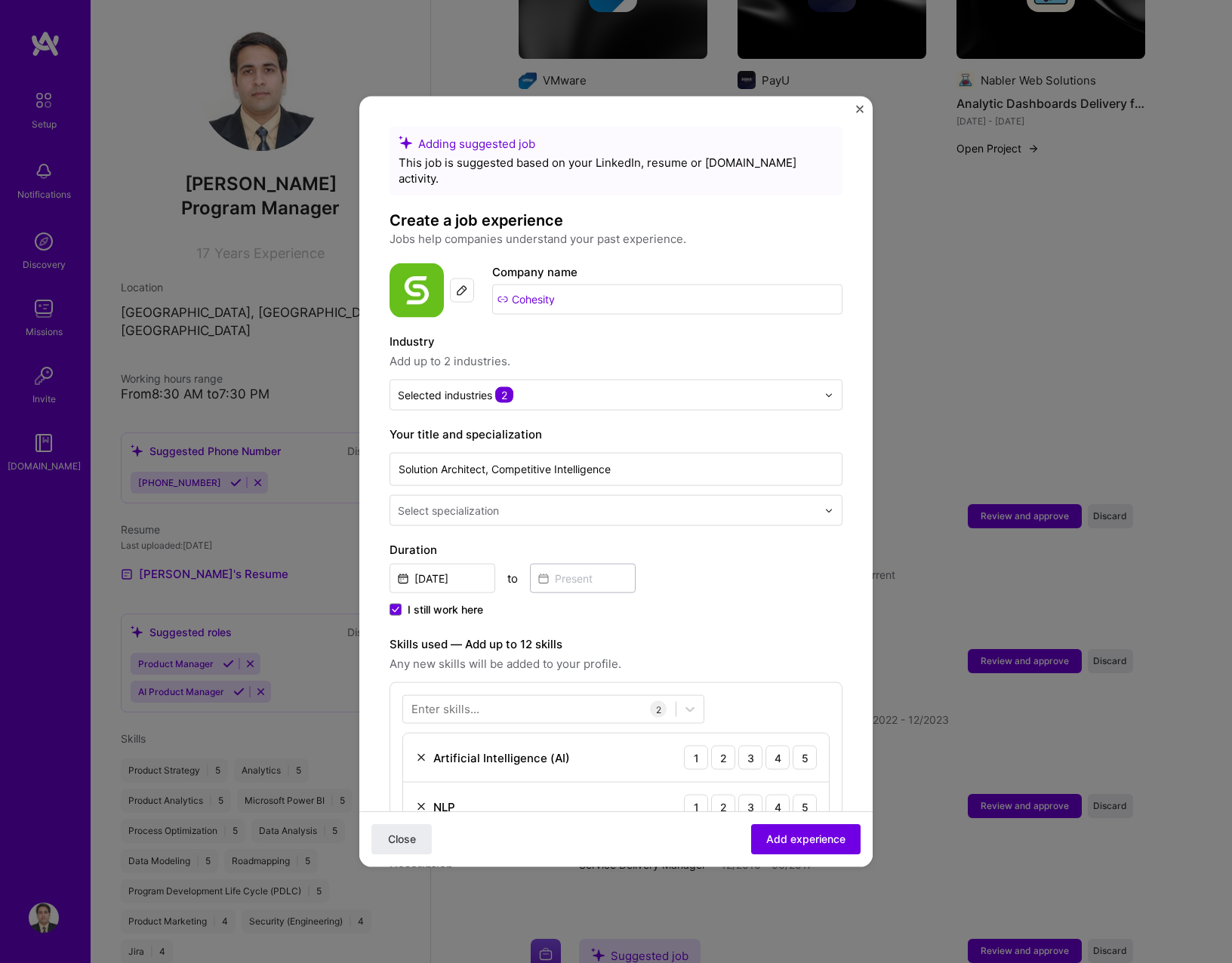
scroll to position [226, 0]
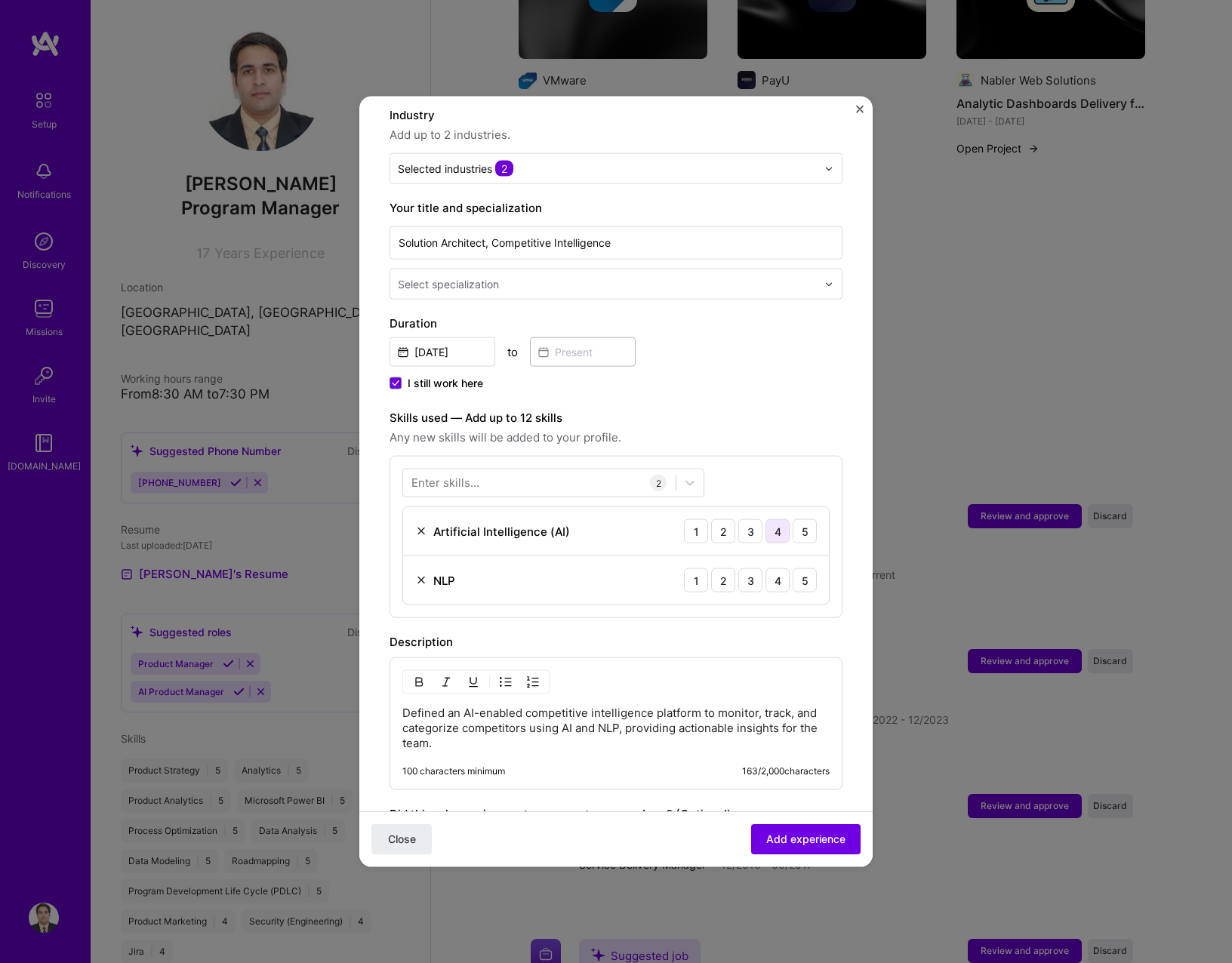
click at [766, 519] on div "4" at bounding box center [777, 530] width 24 height 24
click at [738, 568] on div "3" at bounding box center [749, 580] width 24 height 24
click at [774, 842] on span "Add experience" at bounding box center [806, 839] width 79 height 15
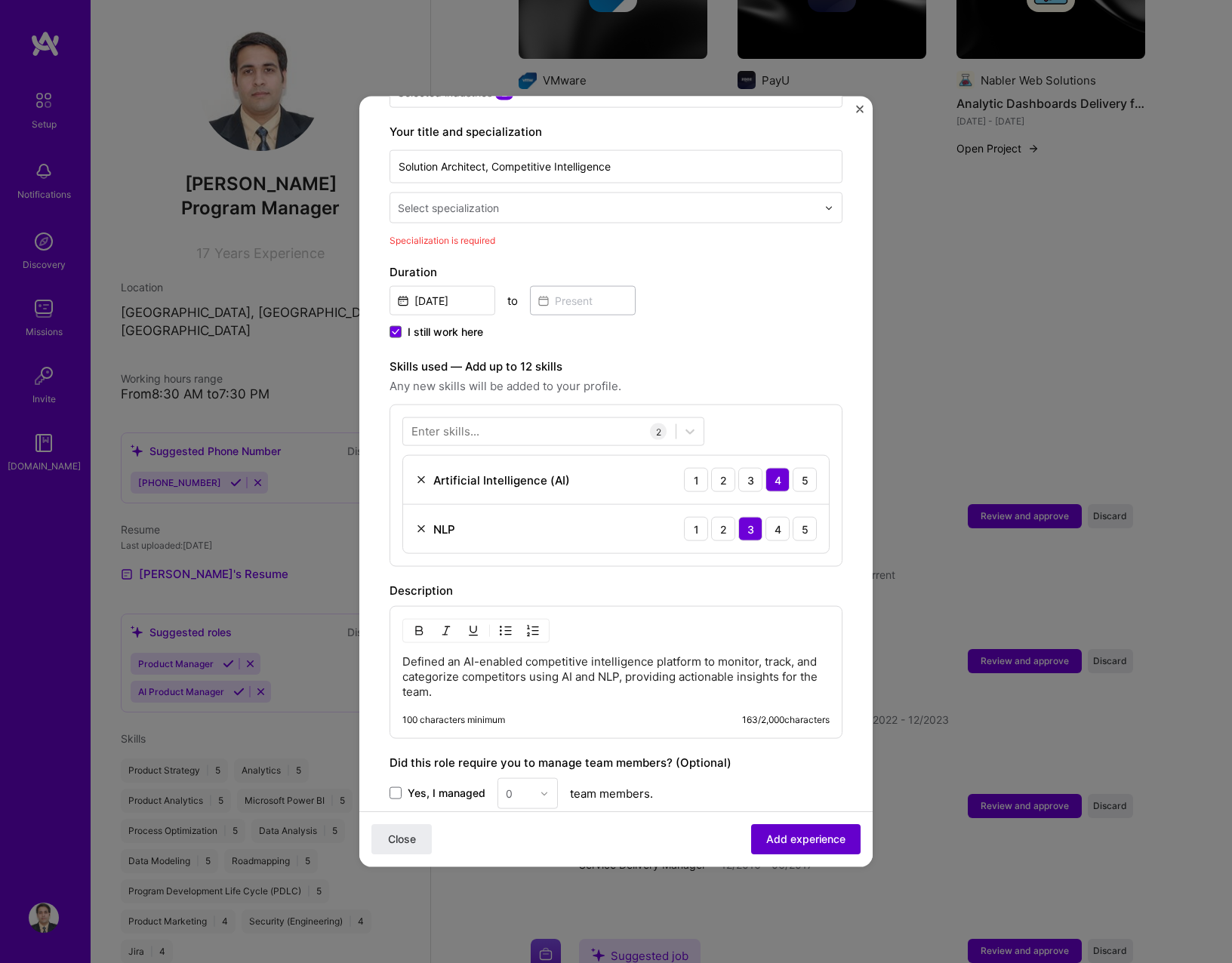
scroll to position [312, 0]
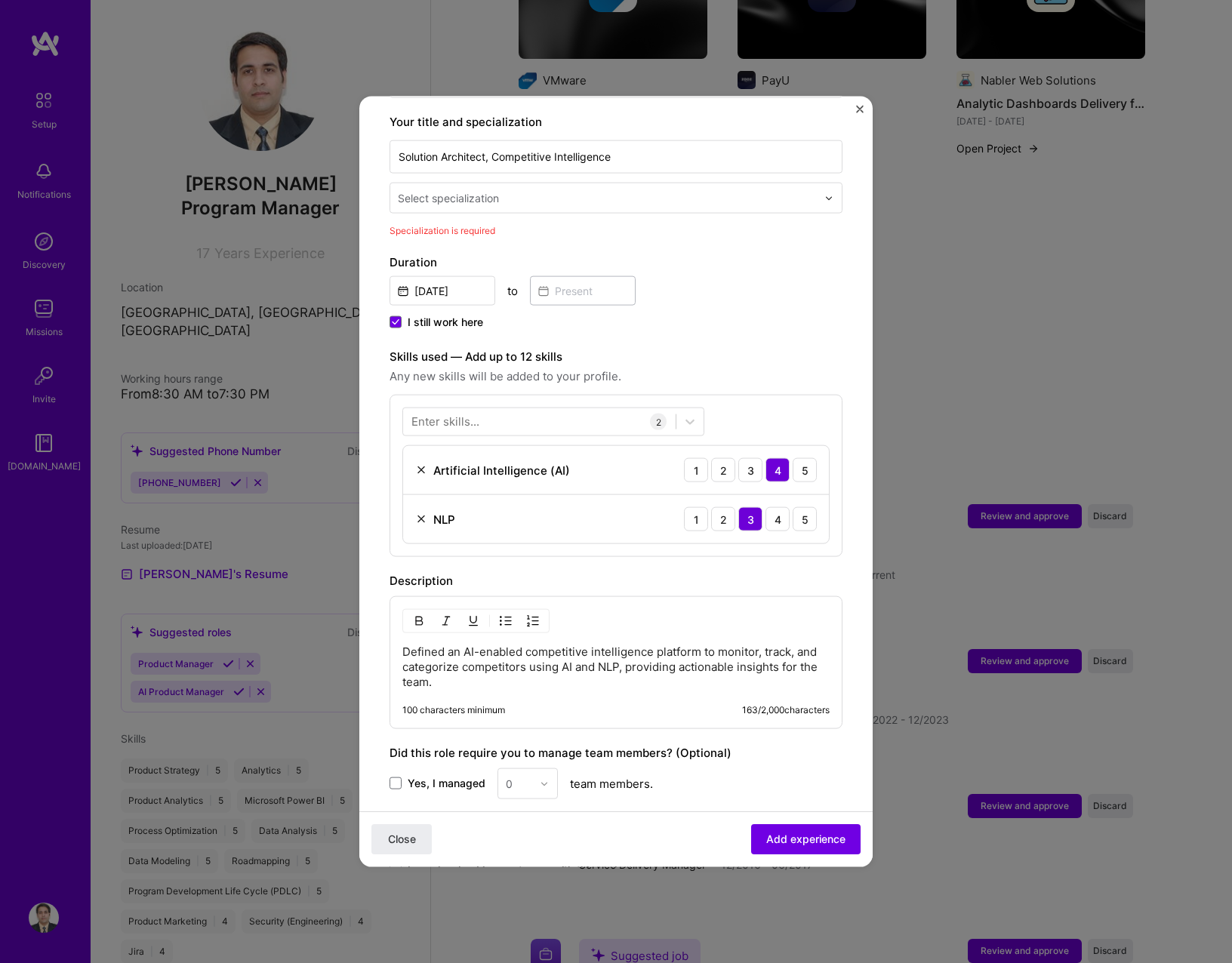
click at [583, 199] on div "Your title and specialization Solution Architect, Competitive Intelligence Sele…" at bounding box center [616, 175] width 453 height 125
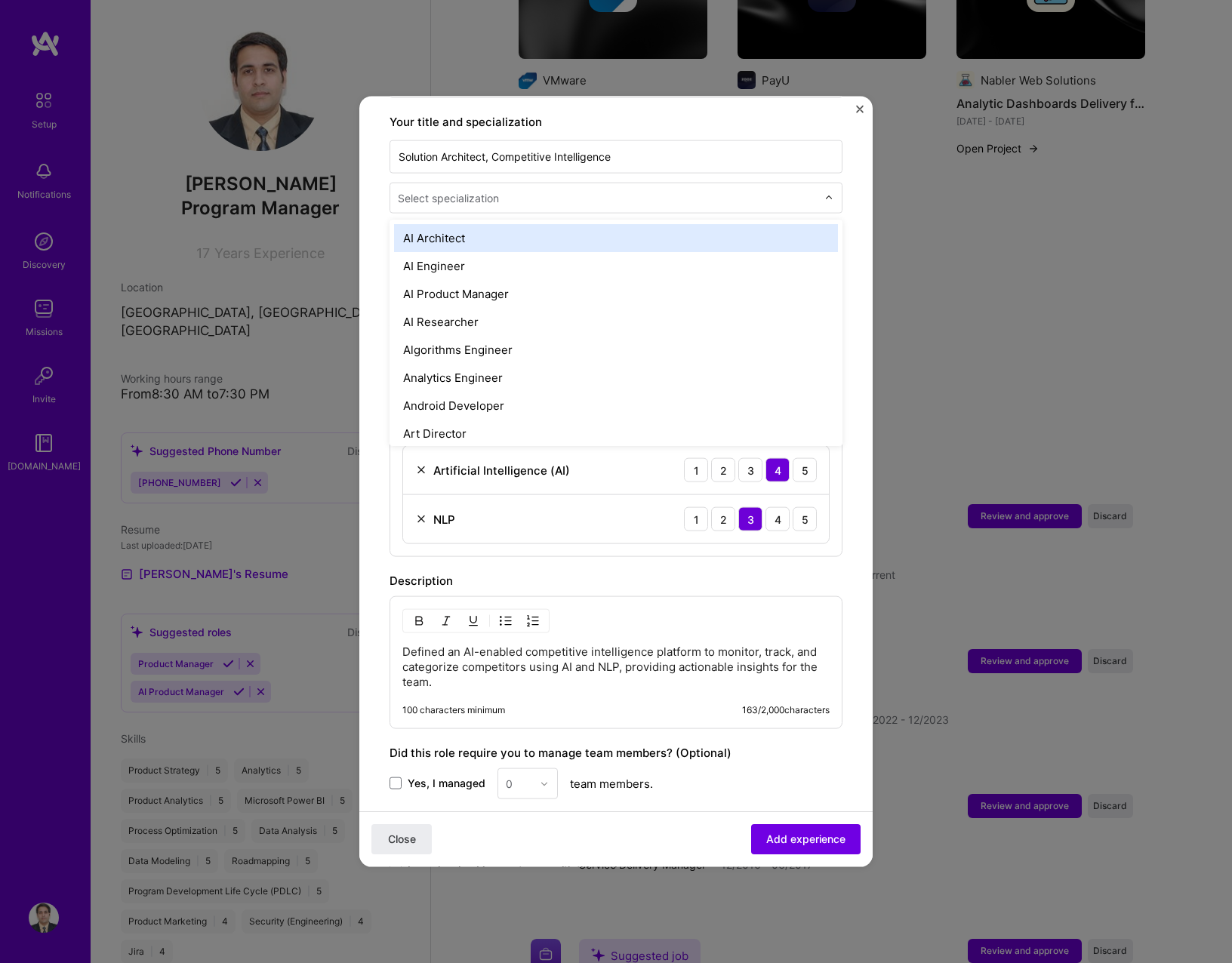
click at [583, 188] on div at bounding box center [608, 198] width 421 height 19
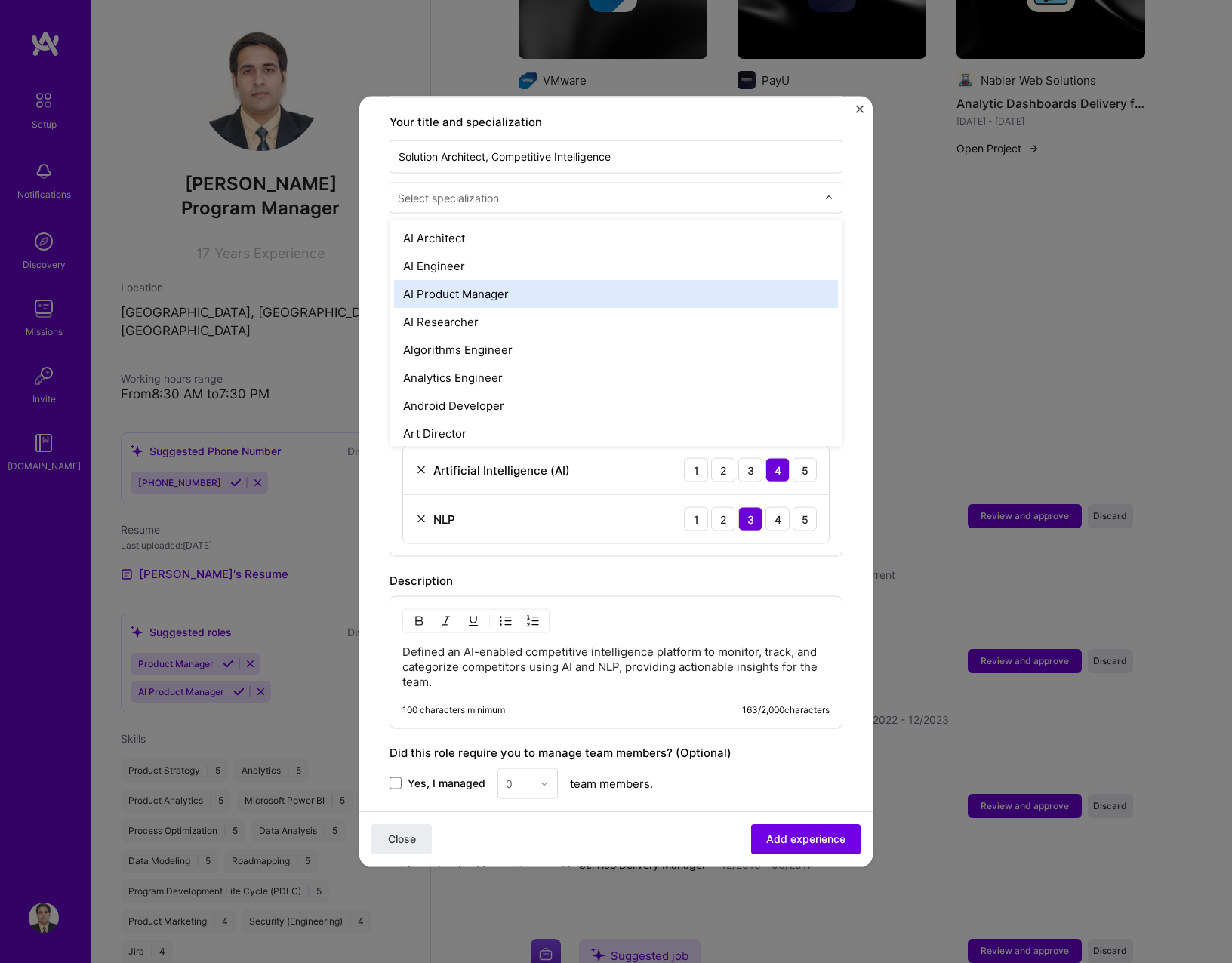
click at [579, 280] on div "AI Product Manager" at bounding box center [616, 293] width 443 height 28
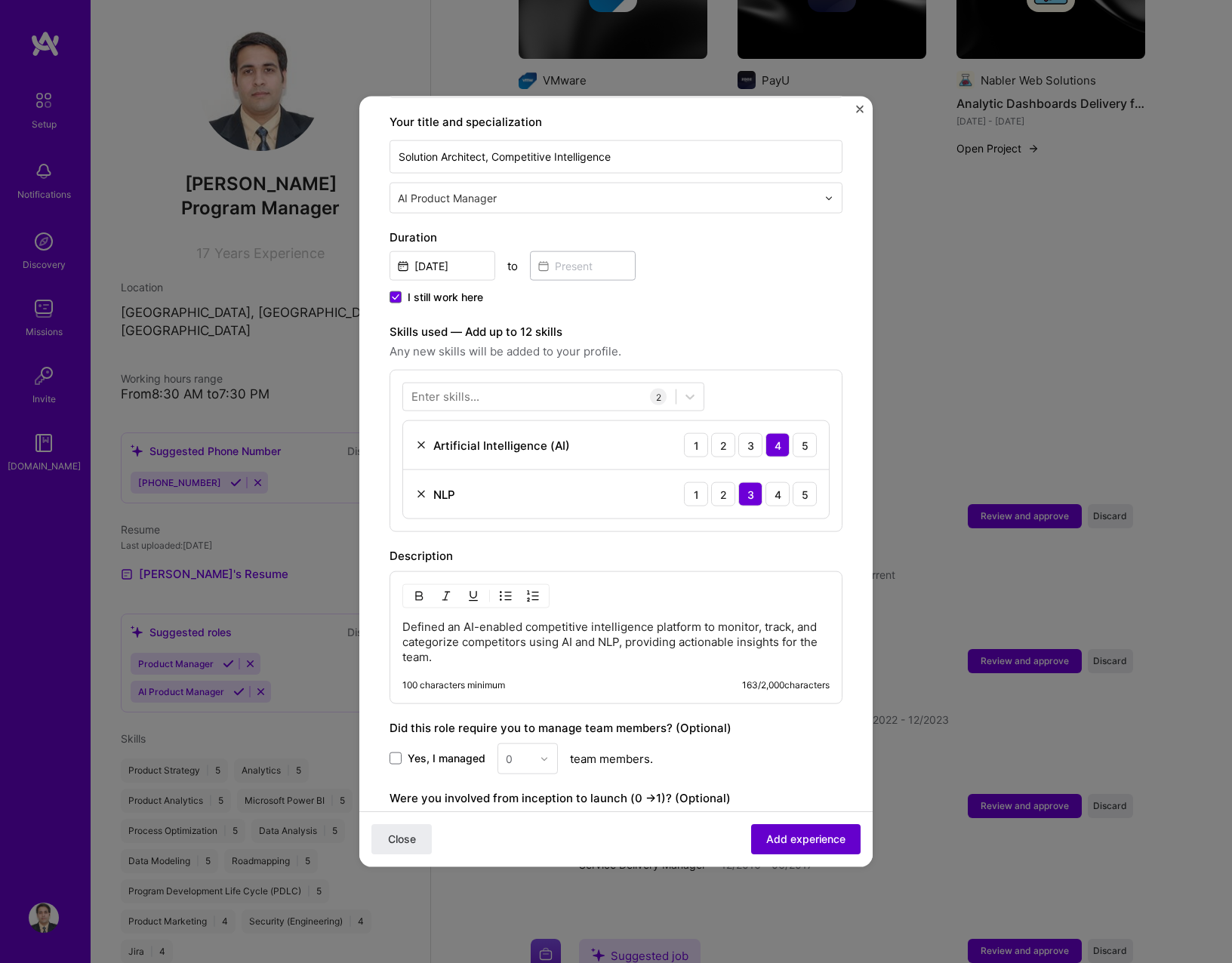
click at [767, 846] on span "Add experience" at bounding box center [806, 839] width 79 height 15
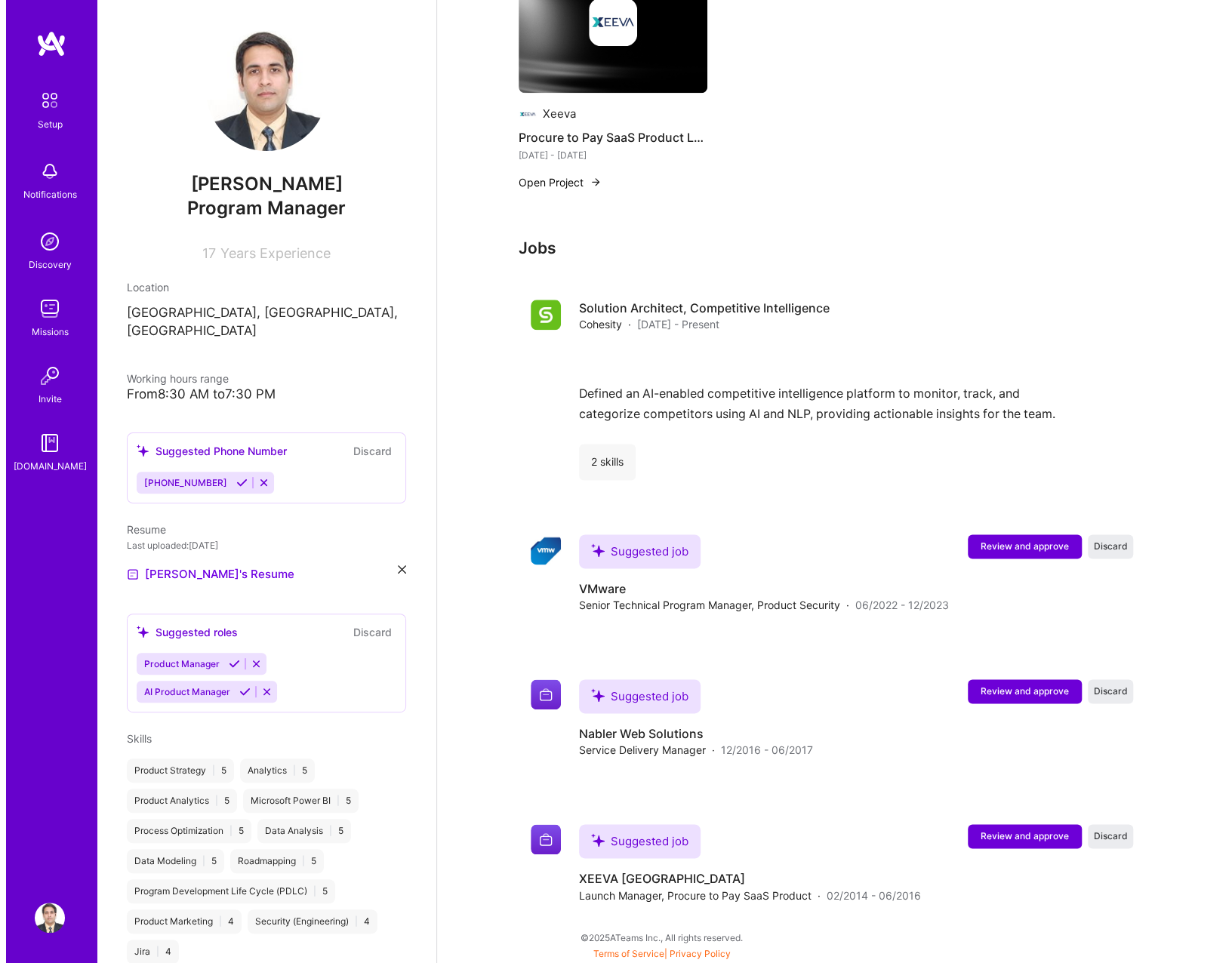
scroll to position [914, 0]
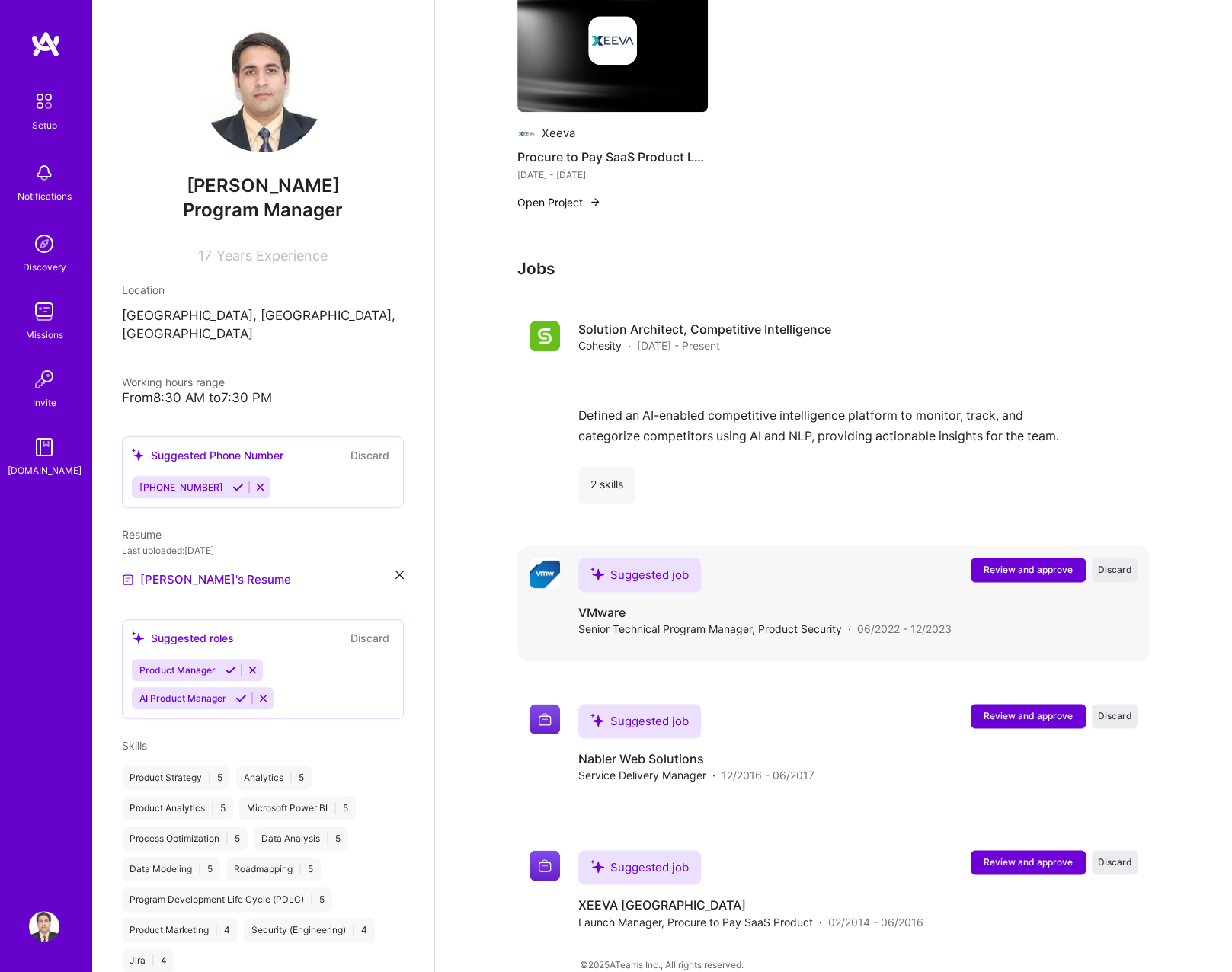
click at [1033, 563] on span "Review and approve" at bounding box center [1028, 569] width 89 height 13
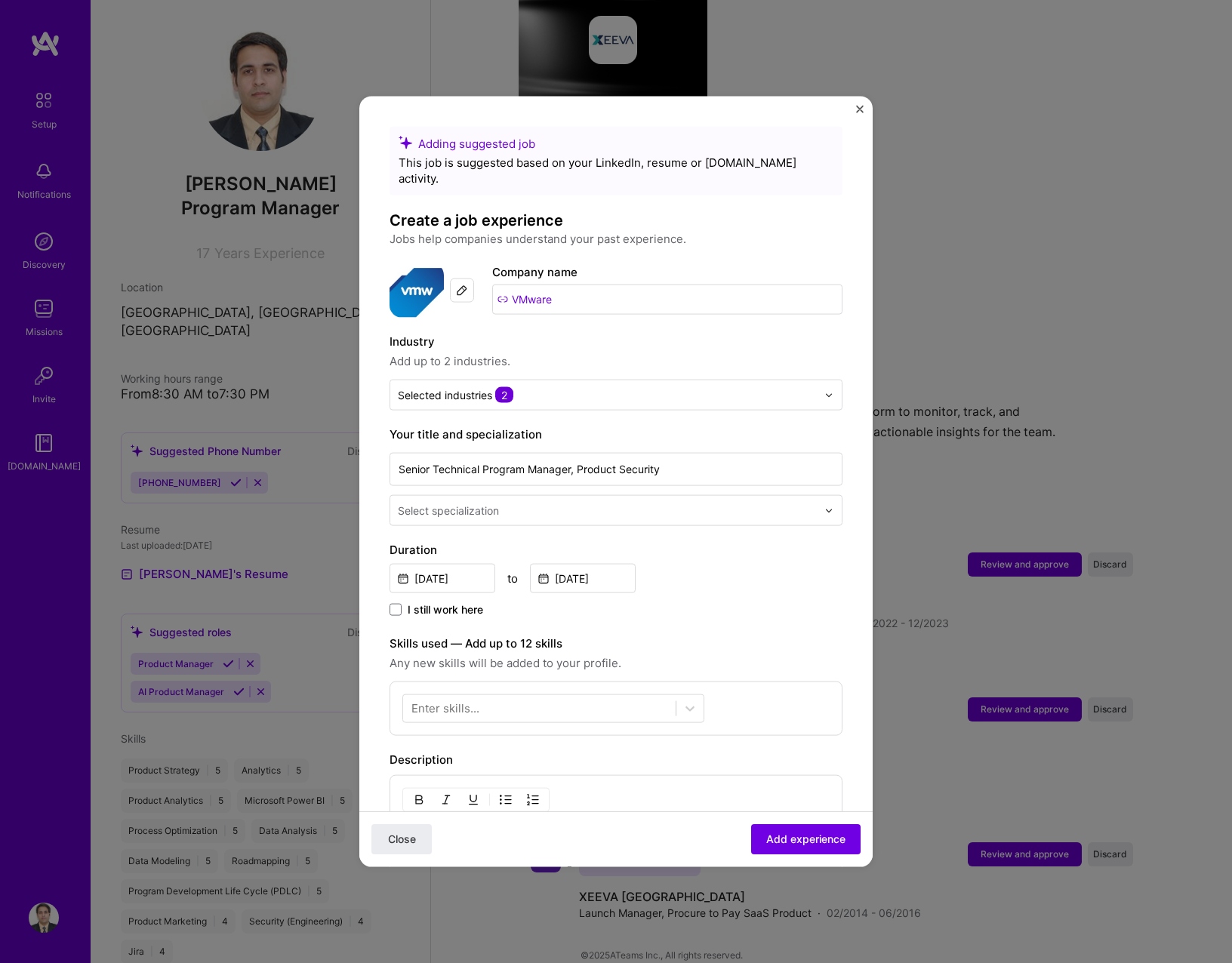
scroll to position [151, 0]
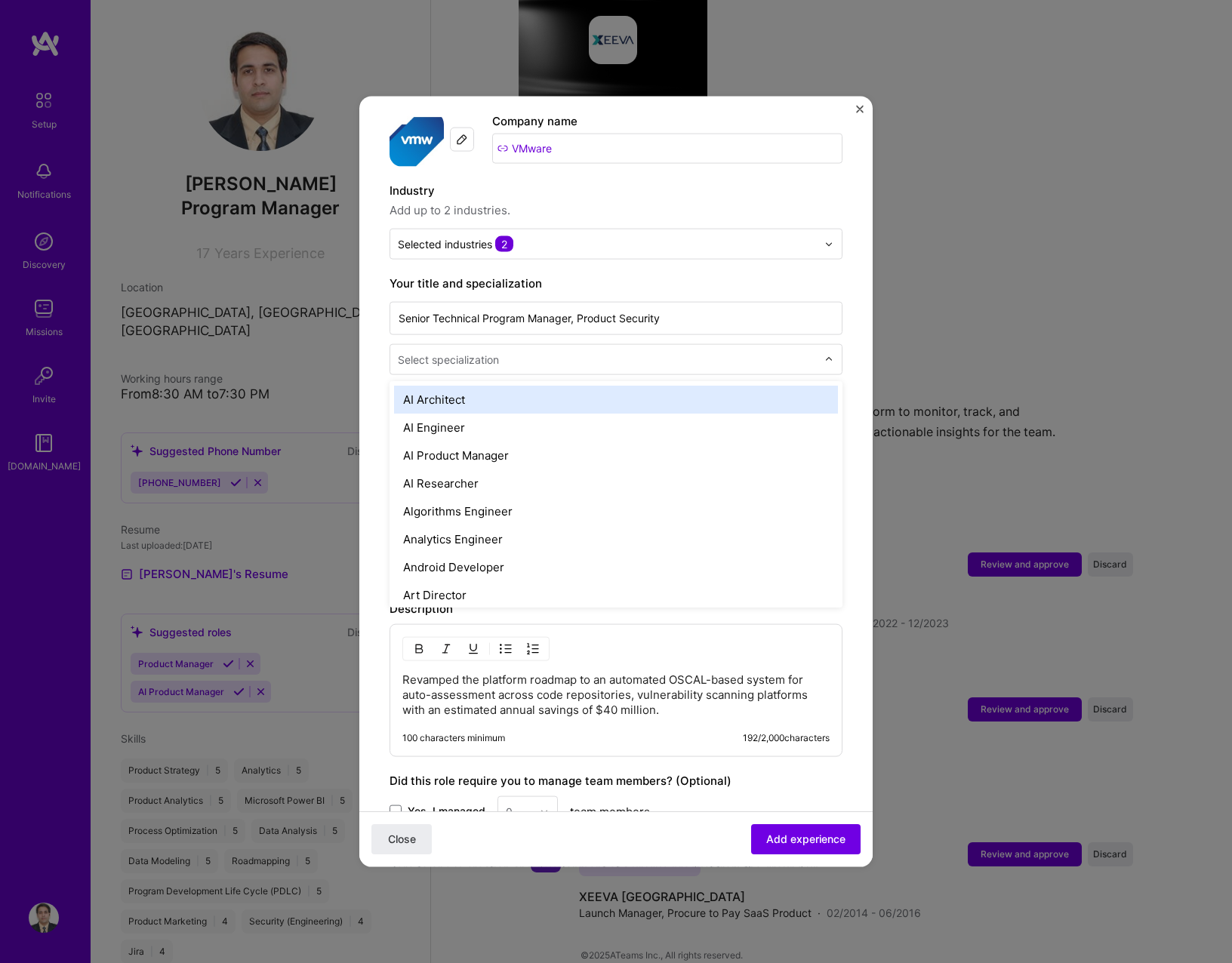
click at [651, 352] on input "text" at bounding box center [608, 359] width 421 height 16
type input "se"
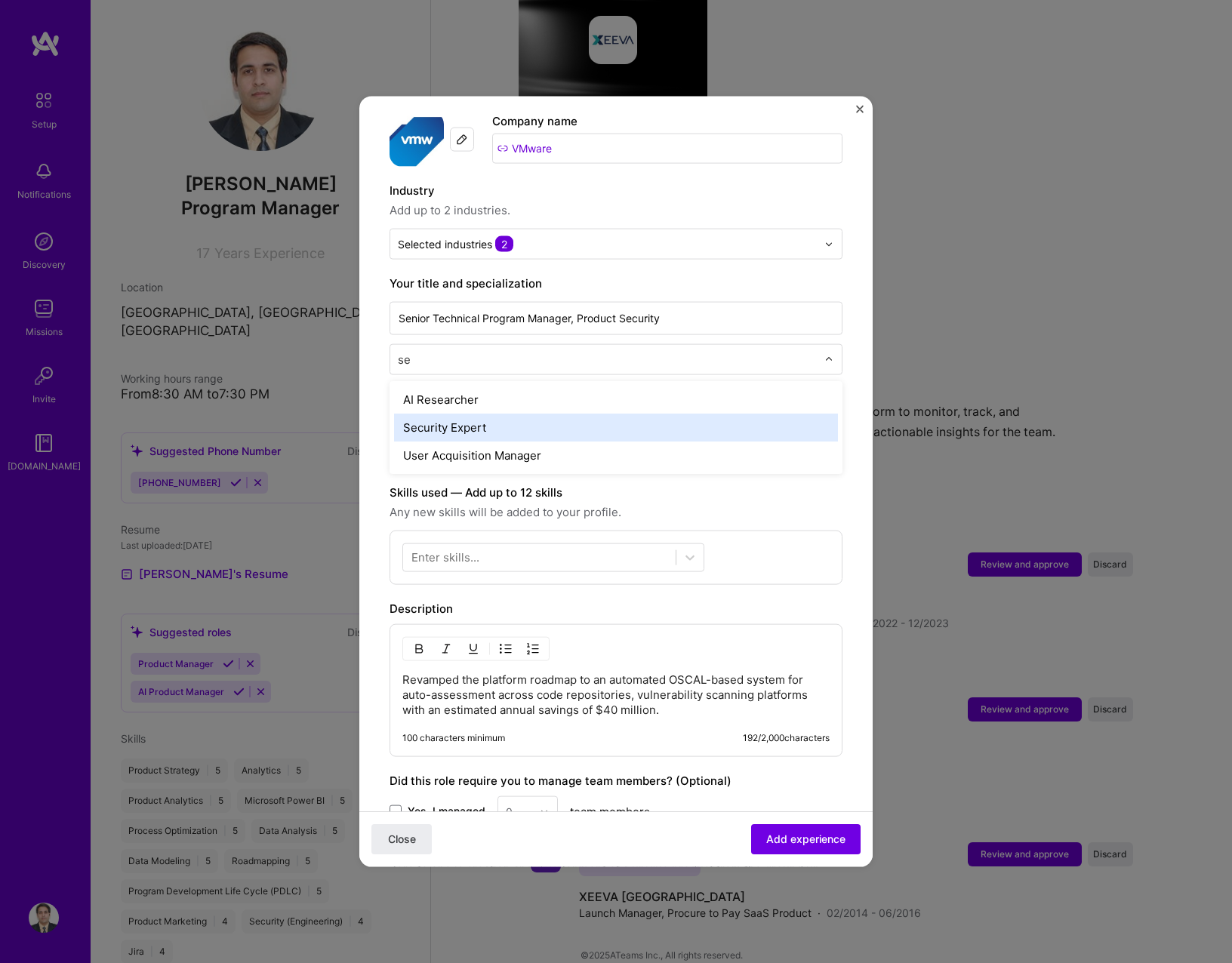
click at [613, 414] on div "Security Expert" at bounding box center [616, 427] width 443 height 28
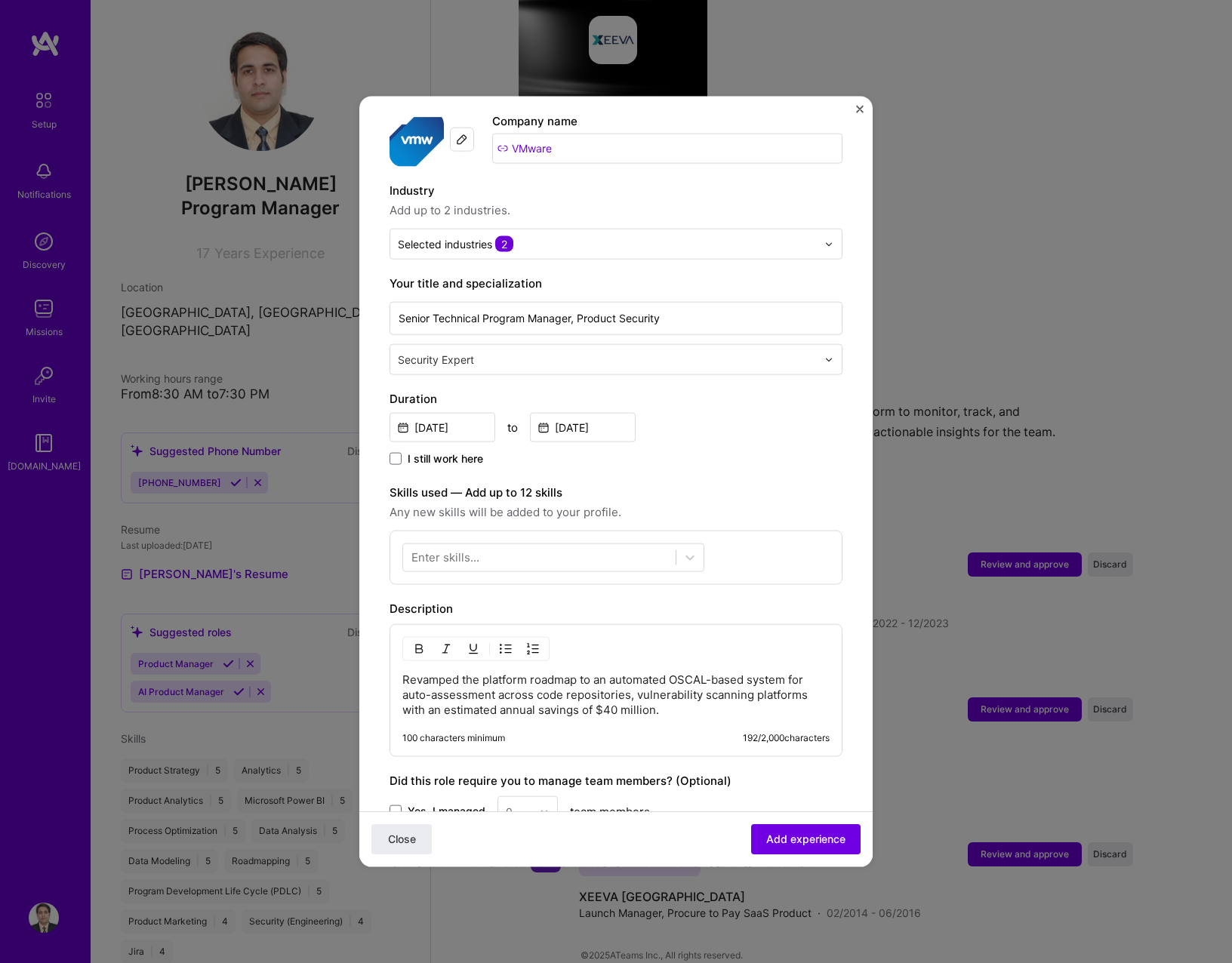
click at [722, 352] on input "text" at bounding box center [608, 359] width 421 height 16
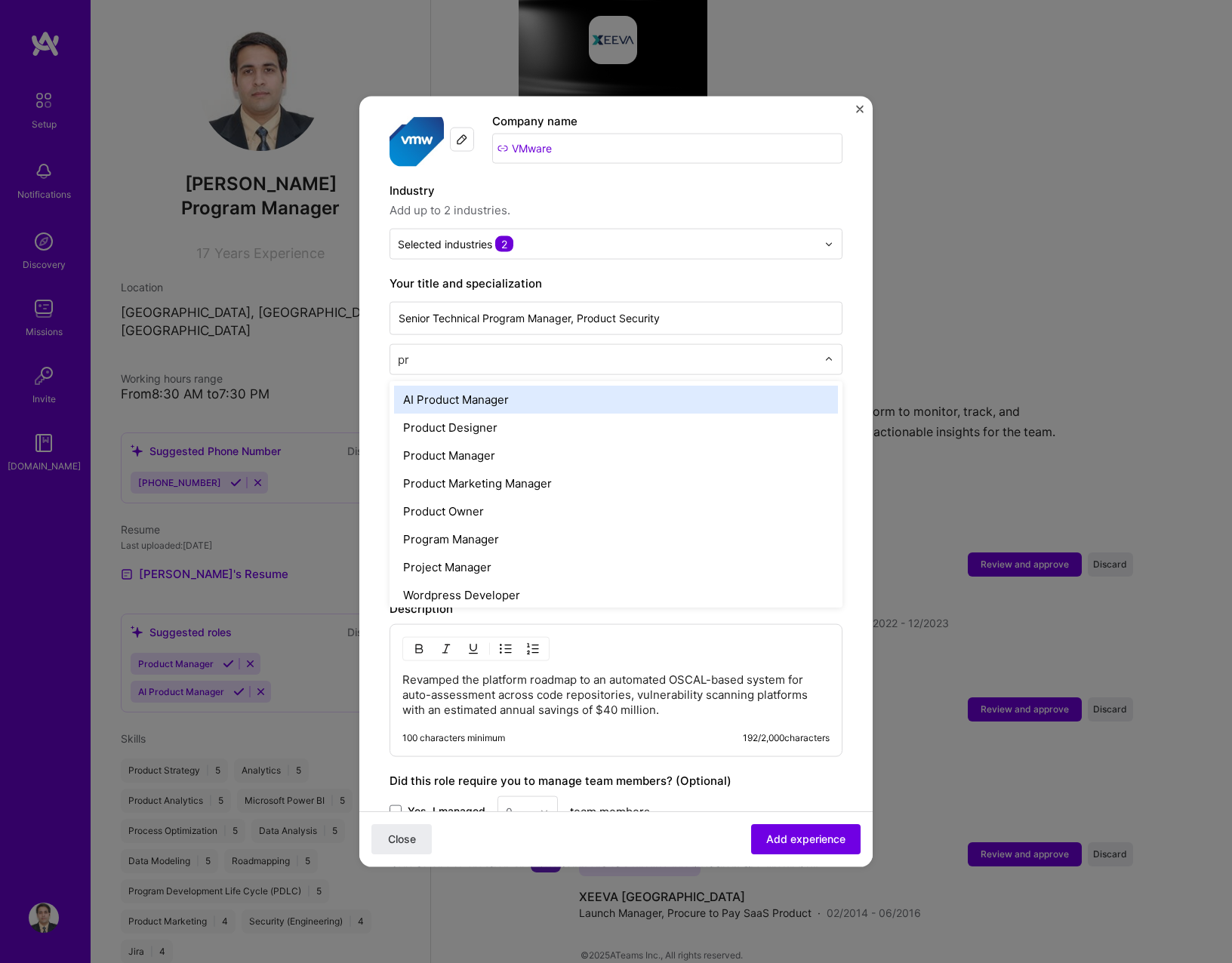
type input "pro"
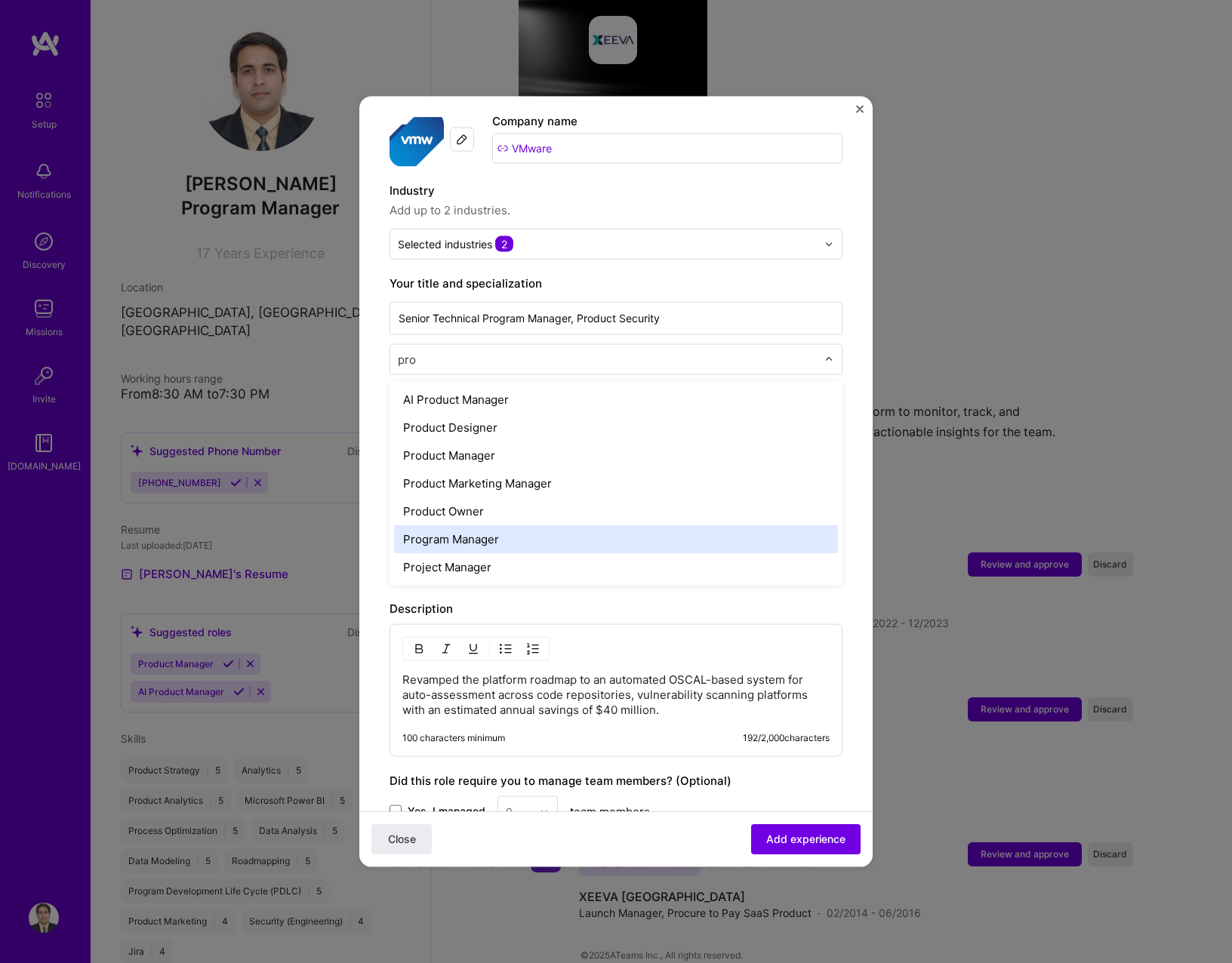
click at [719, 525] on div "Program Manager" at bounding box center [616, 539] width 443 height 28
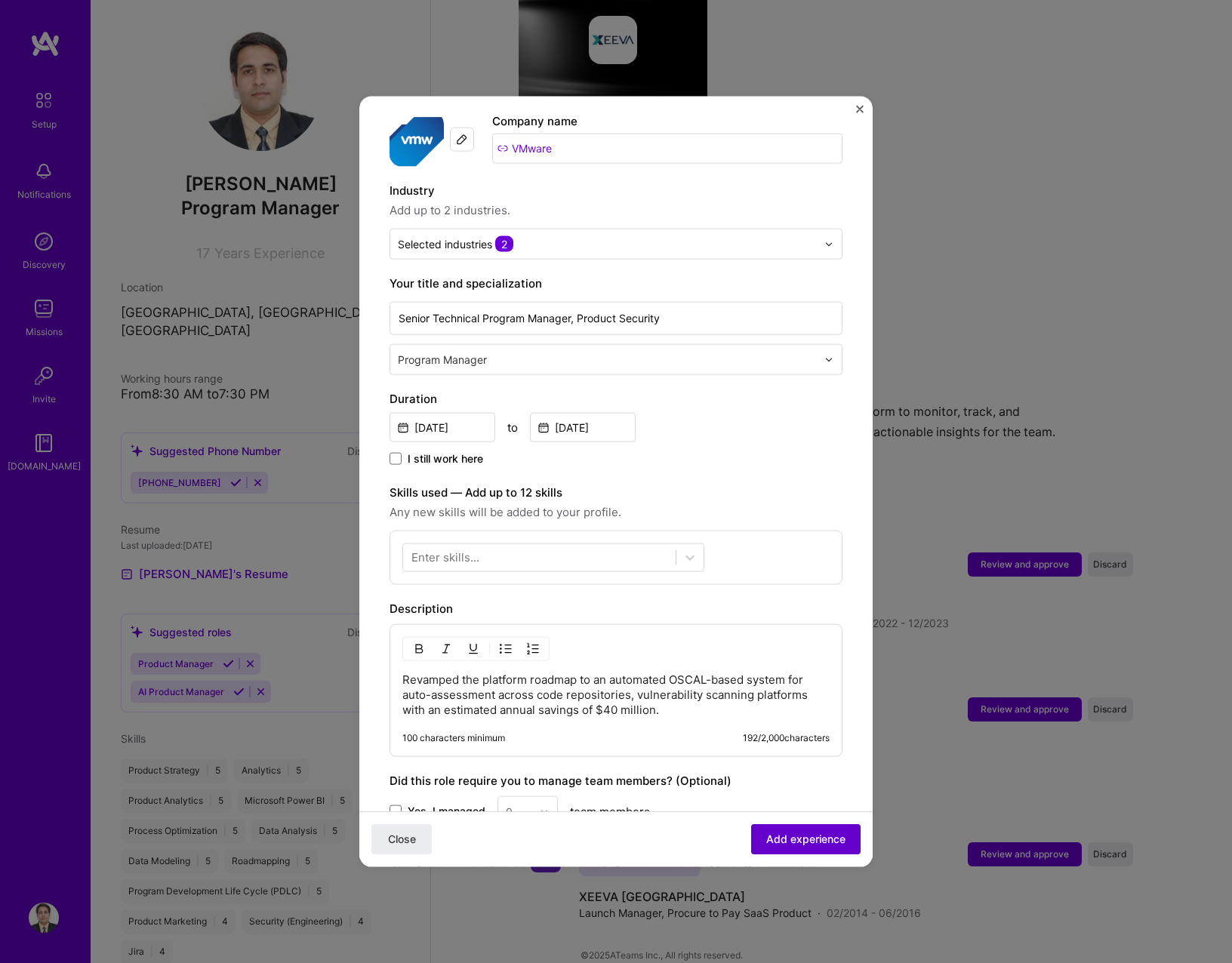
click at [767, 834] on span "Add experience" at bounding box center [806, 839] width 79 height 15
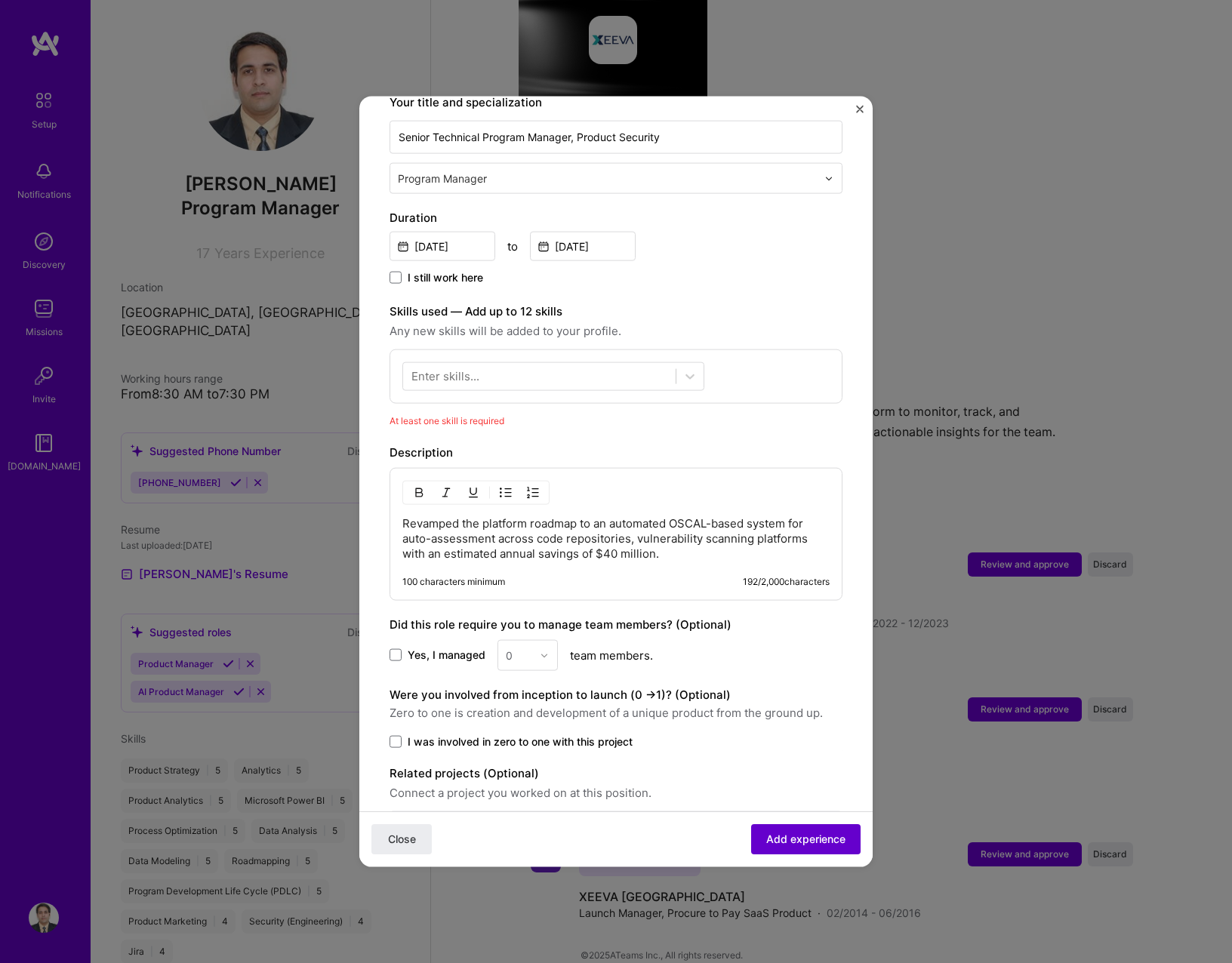
scroll to position [347, 0]
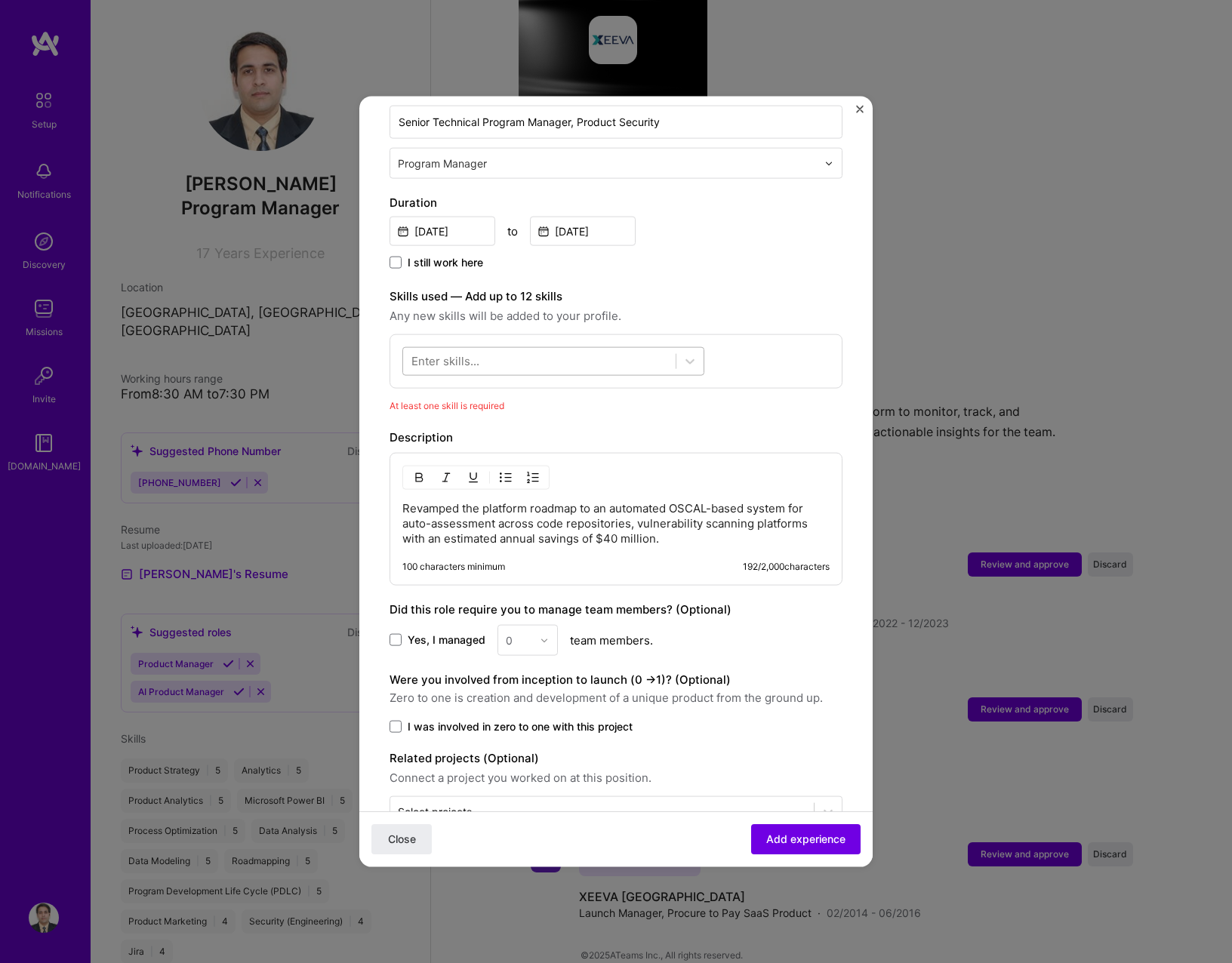
click at [531, 349] on div at bounding box center [539, 361] width 272 height 25
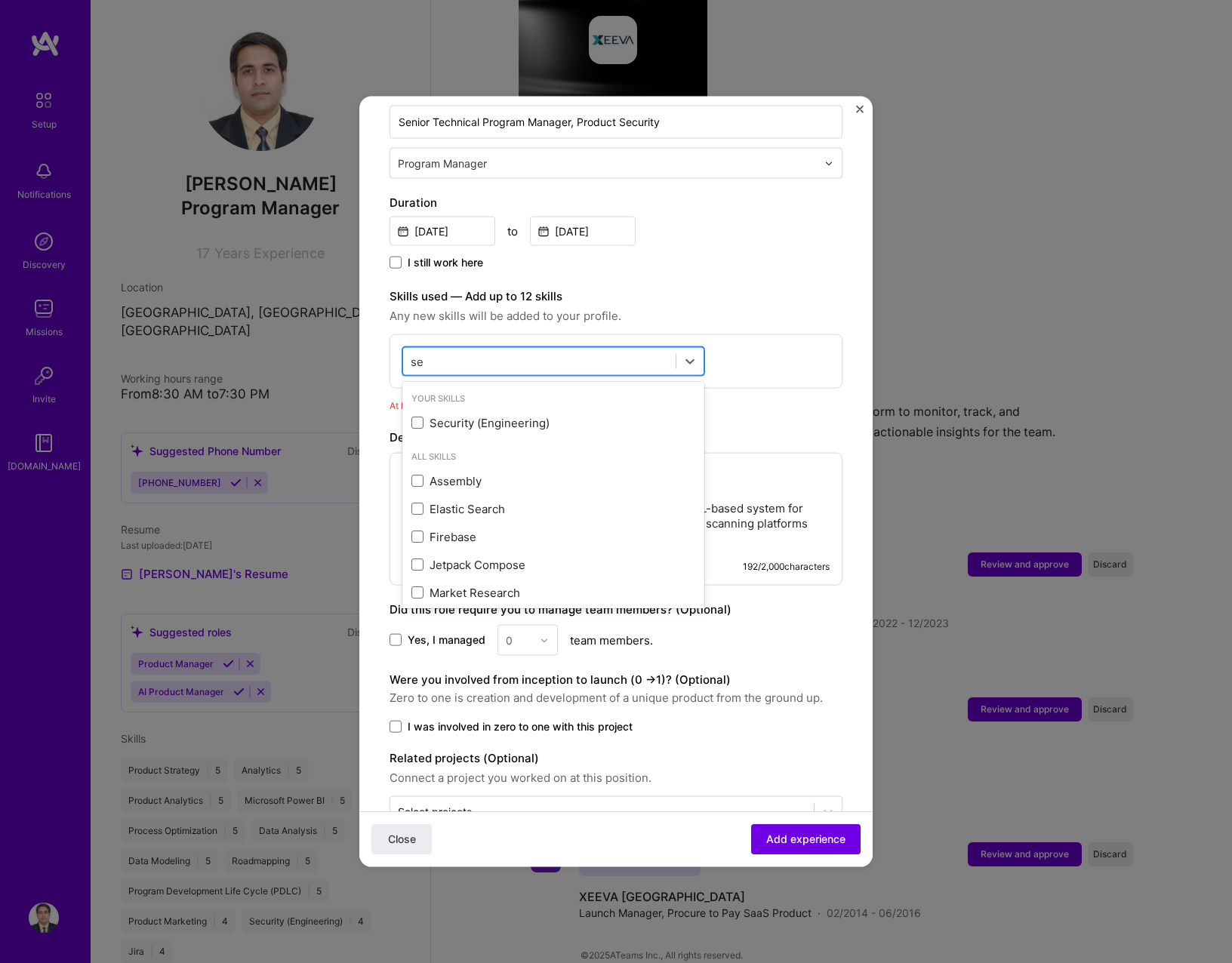
type input "s"
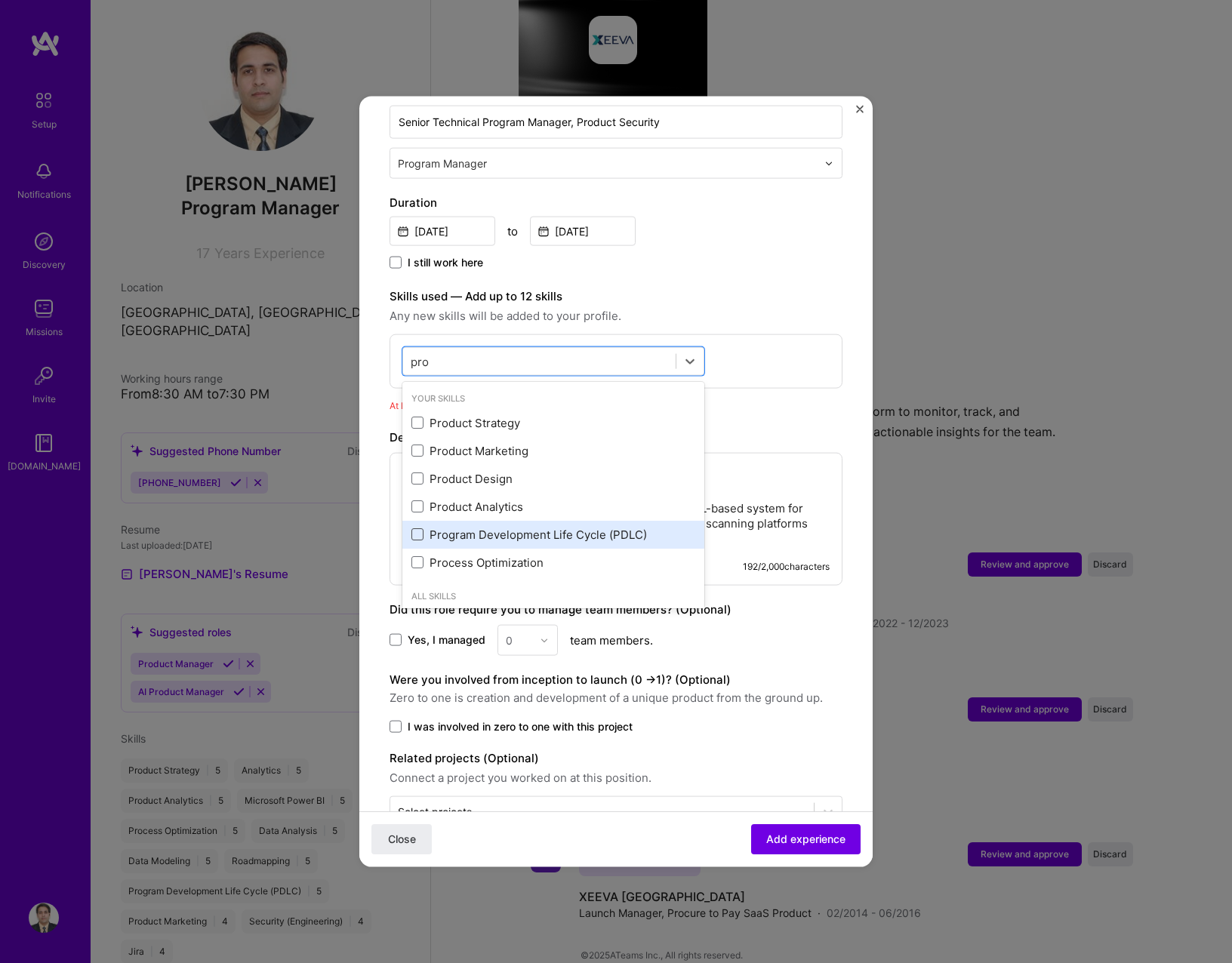
click at [415, 528] on span at bounding box center [417, 534] width 12 height 12
click at [0, 0] on input "checkbox" at bounding box center [0, 0] width 0 height 0
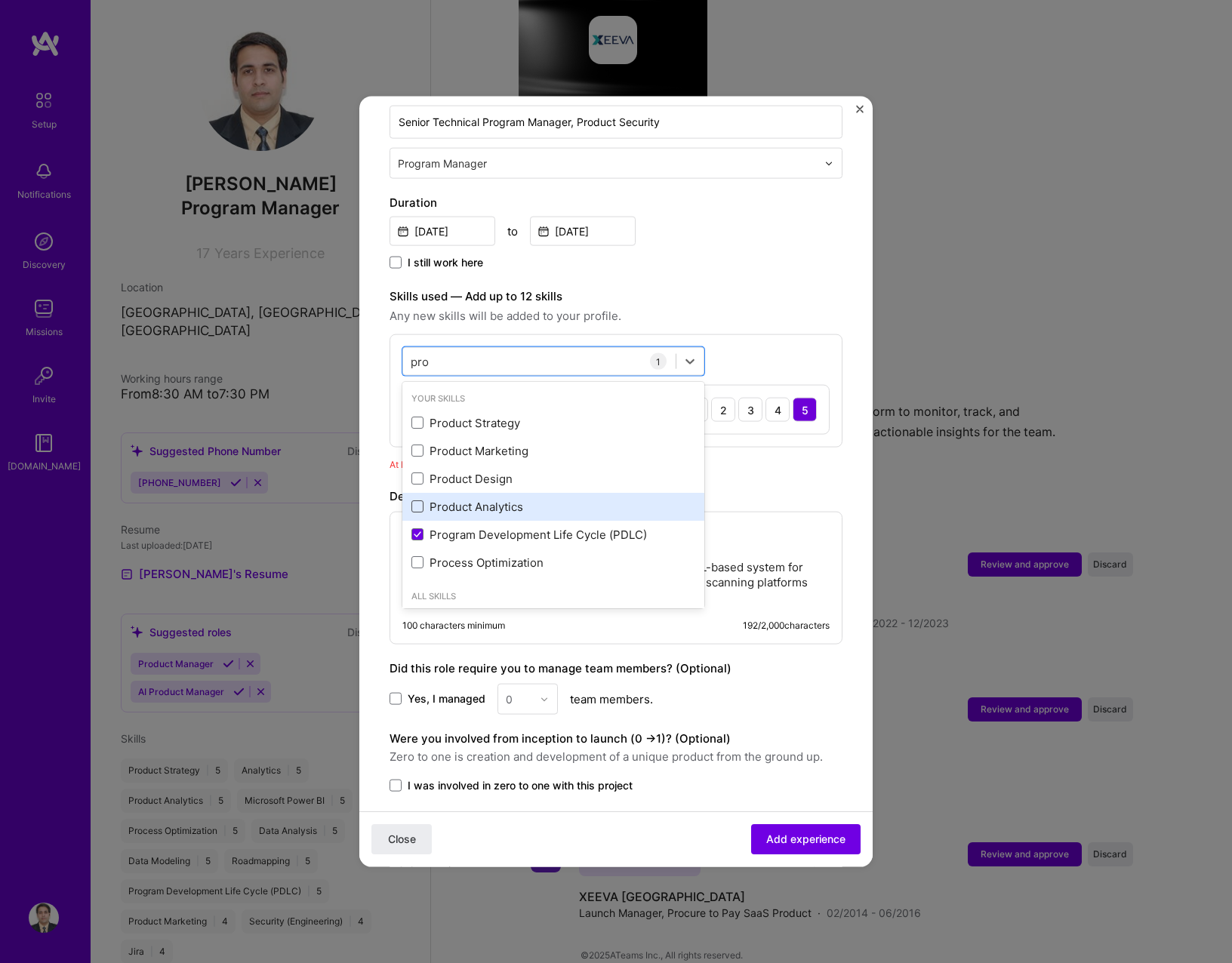
click at [415, 501] on span at bounding box center [417, 506] width 12 height 12
click at [0, 0] on input "checkbox" at bounding box center [0, 0] width 0 height 0
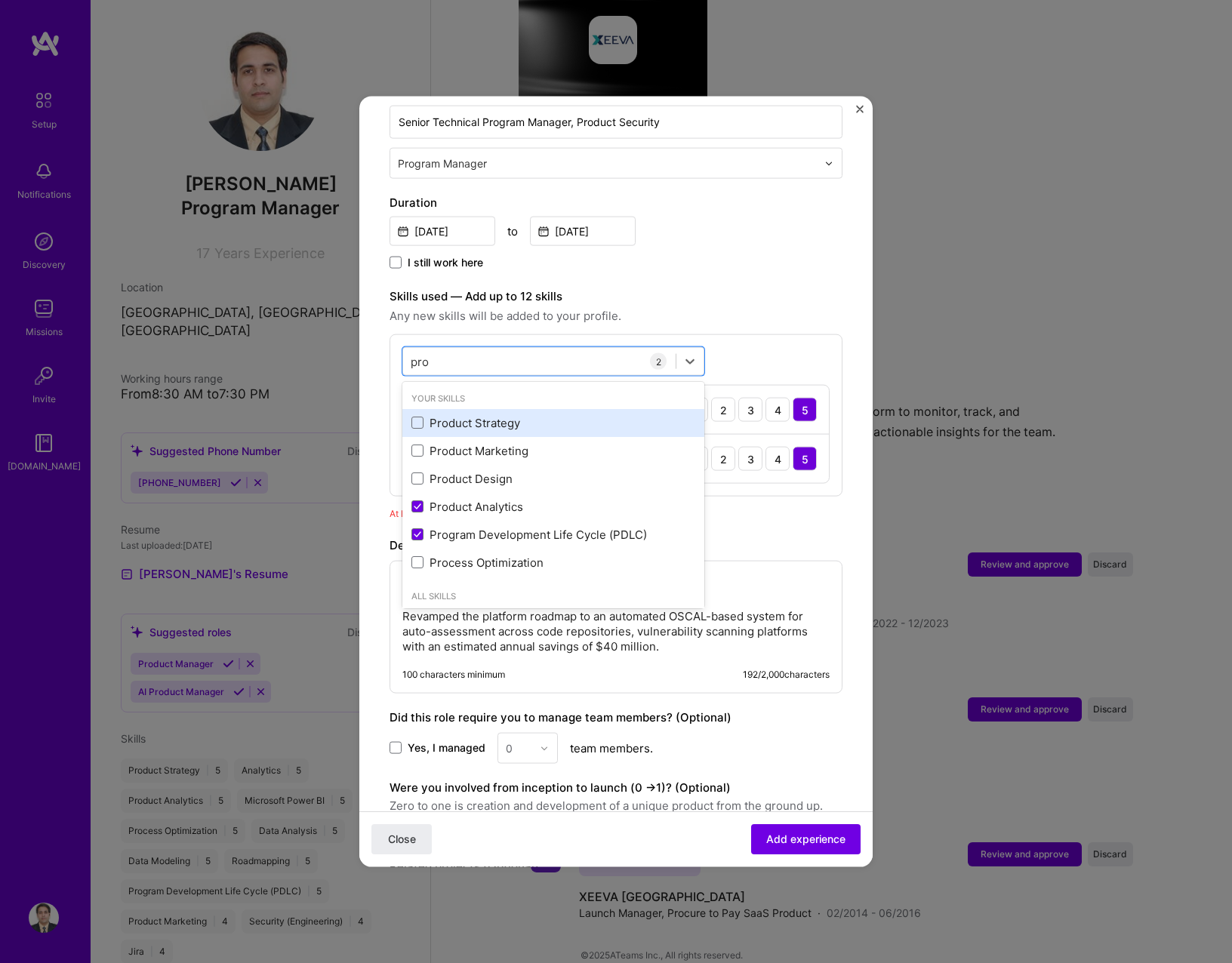
click at [415, 415] on div "Product Strategy" at bounding box center [552, 422] width 284 height 16
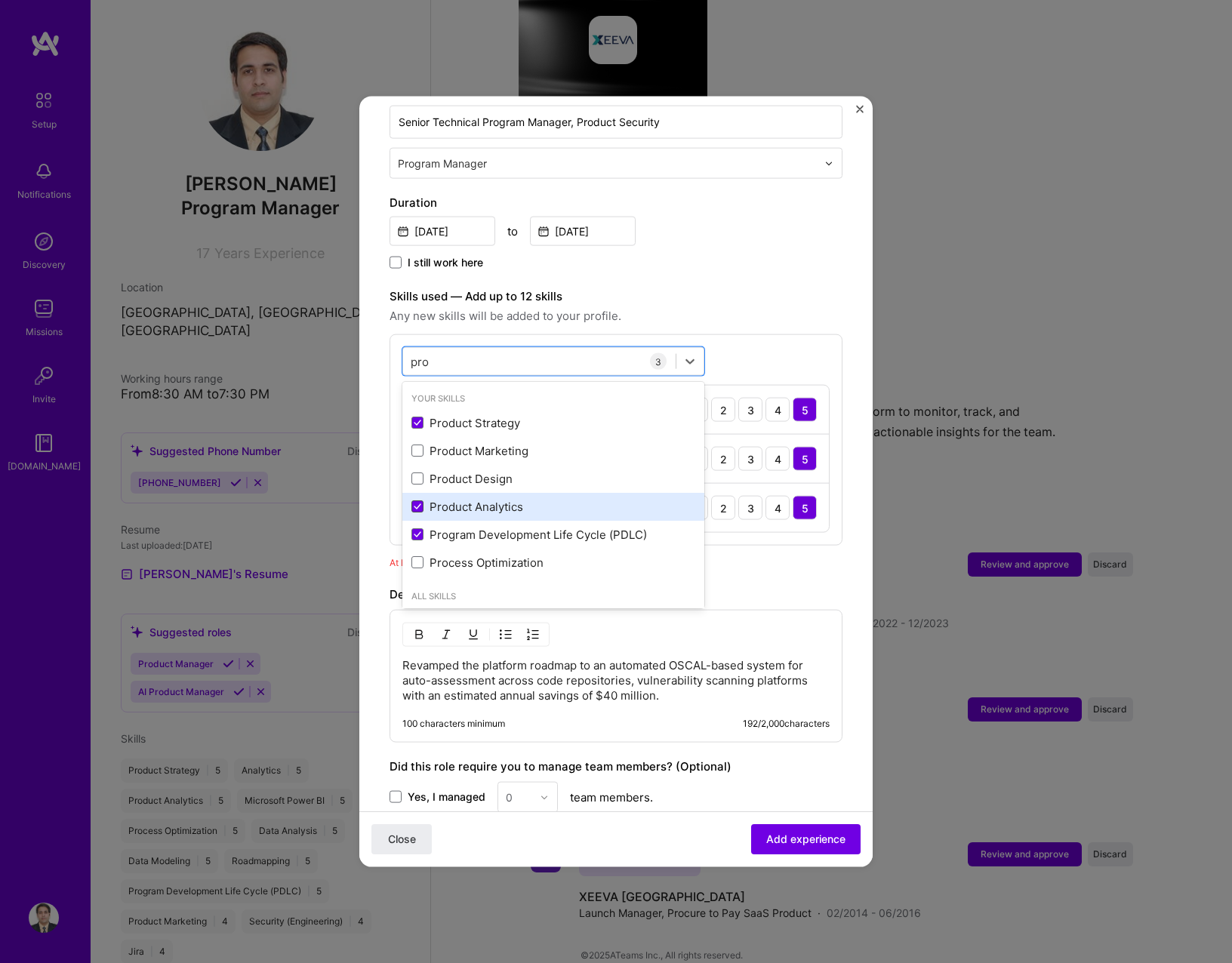
click at [420, 504] on icon at bounding box center [418, 506] width 6 height 5
click at [0, 0] on input "checkbox" at bounding box center [0, 0] width 0 height 0
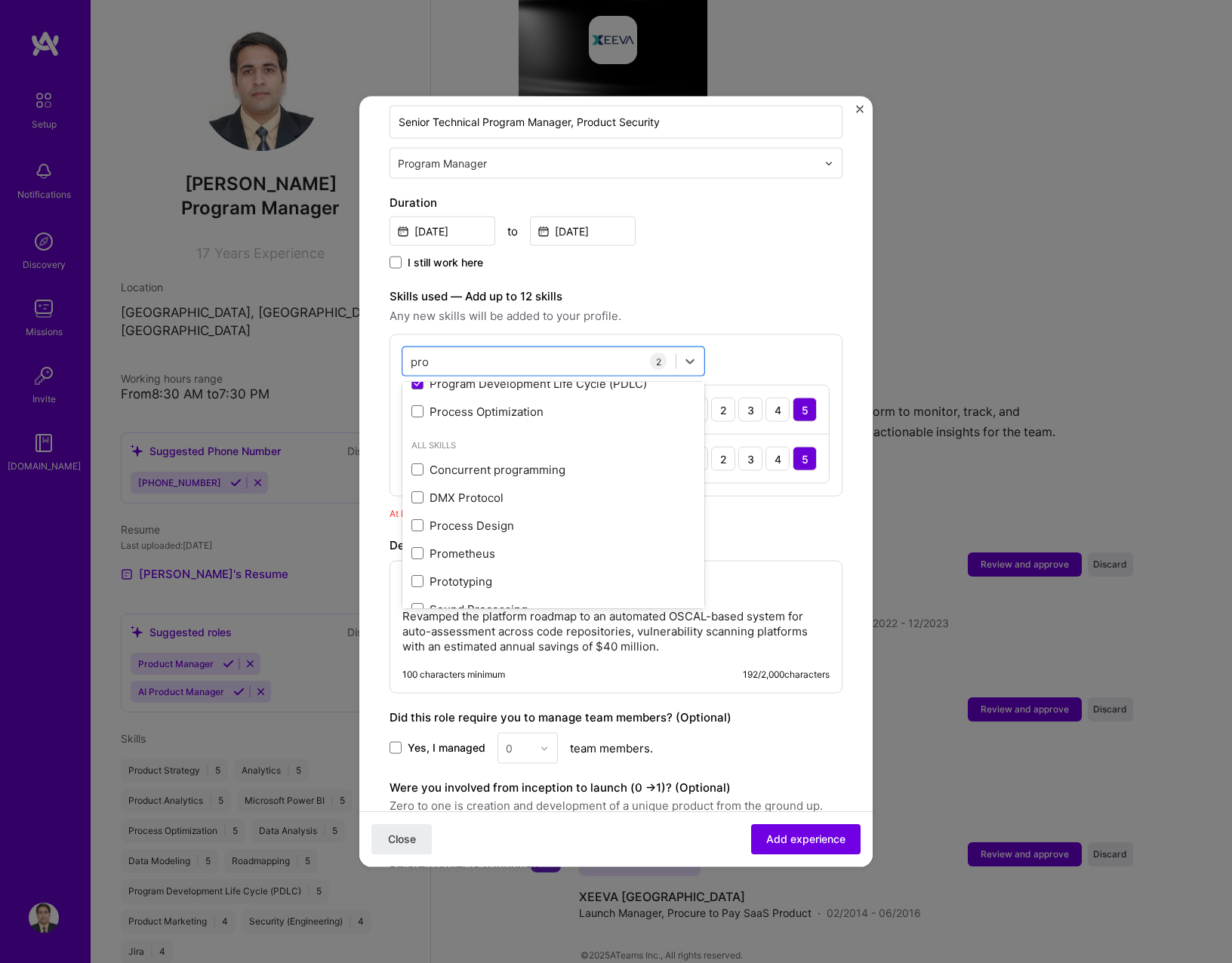
scroll to position [174, 0]
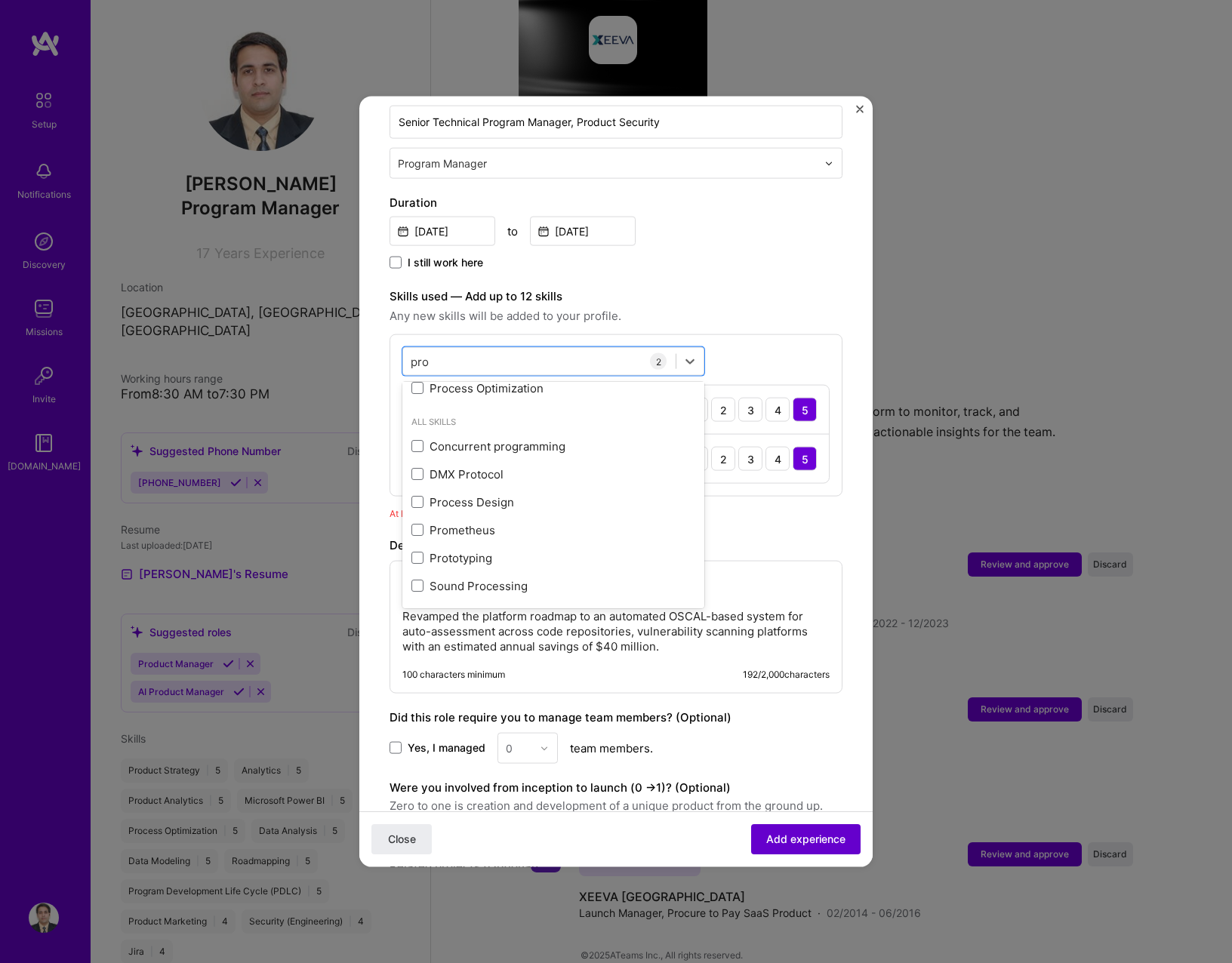
type input "pro"
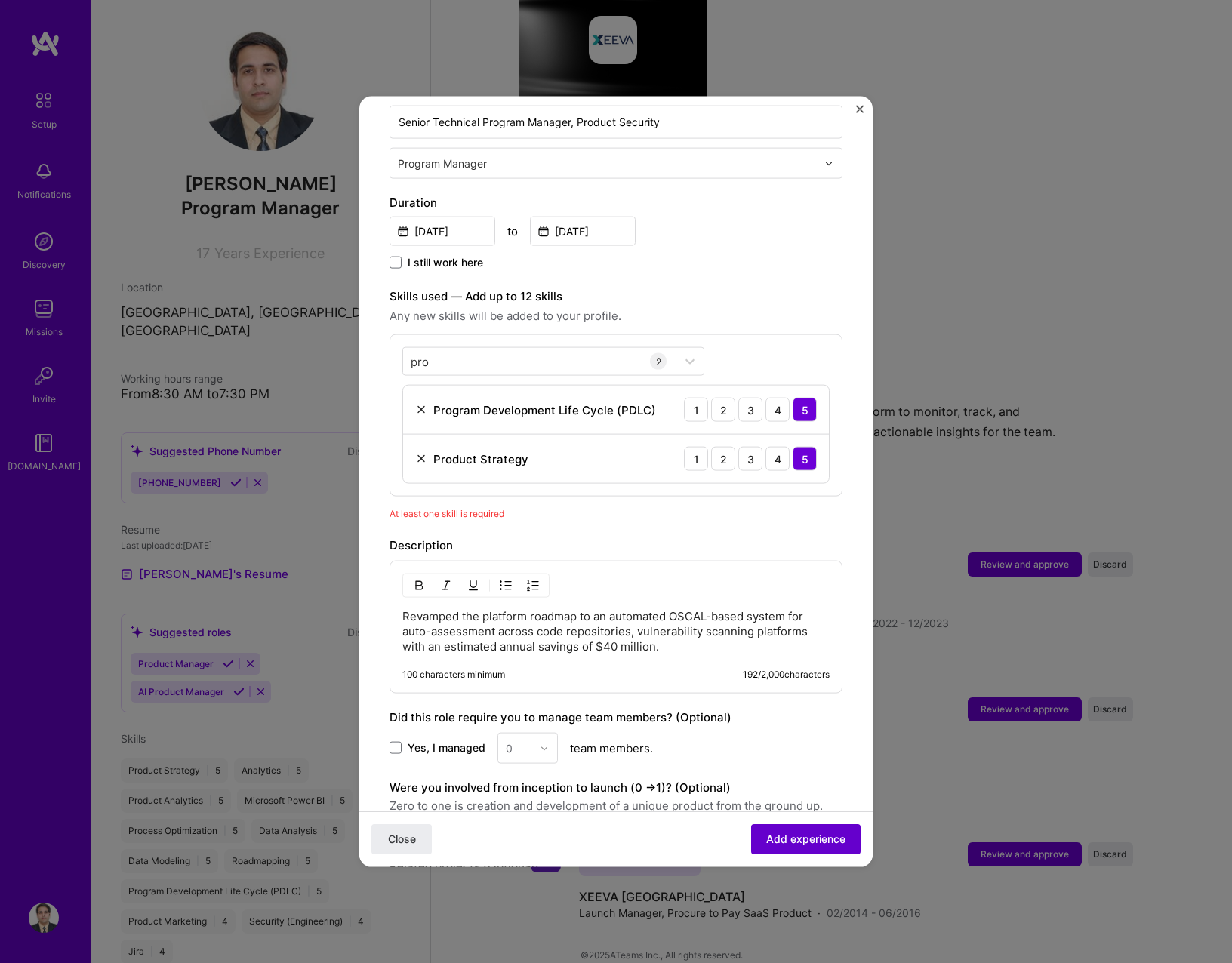
click at [810, 851] on button "Add experience" at bounding box center [806, 839] width 110 height 31
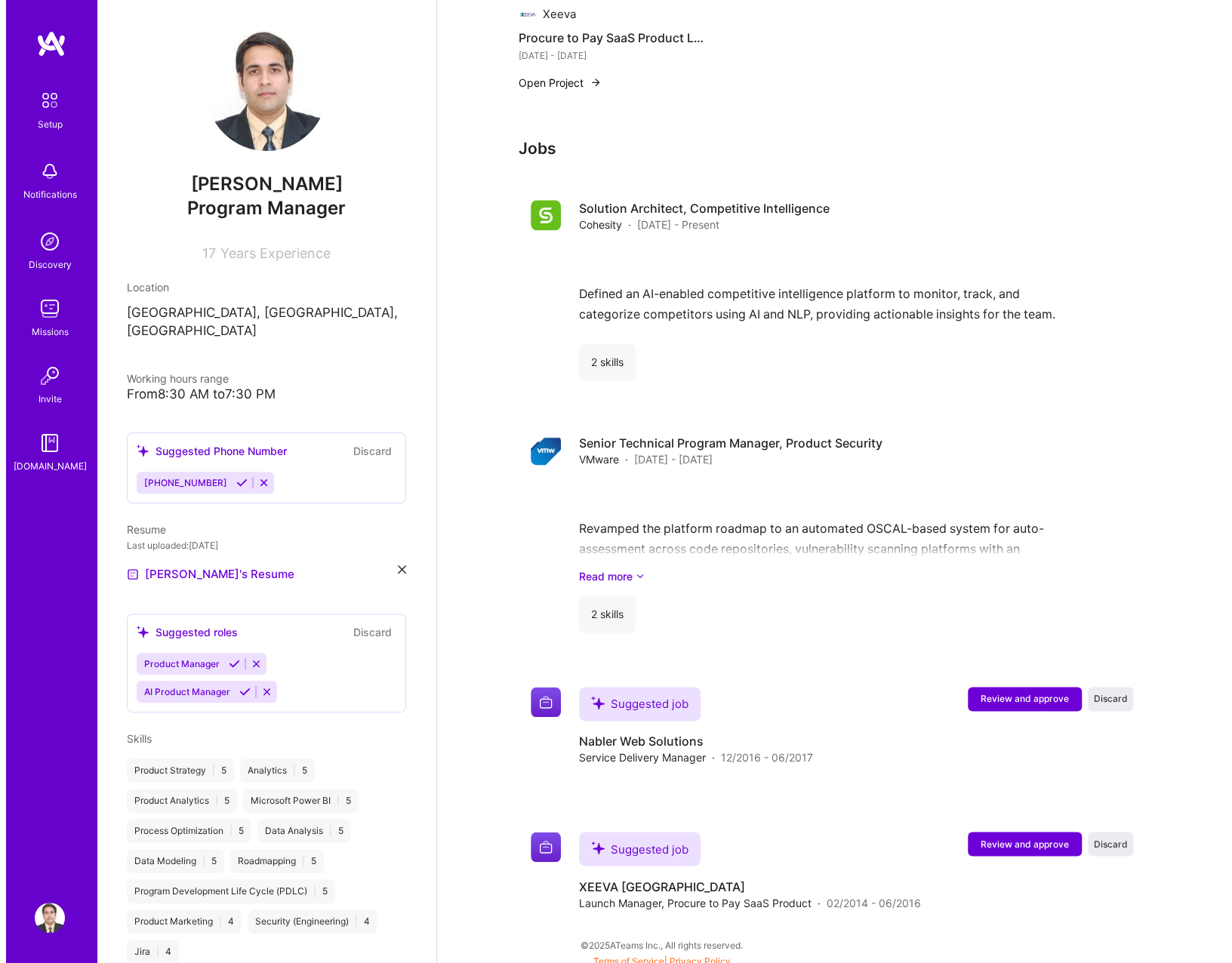
scroll to position [1021, 0]
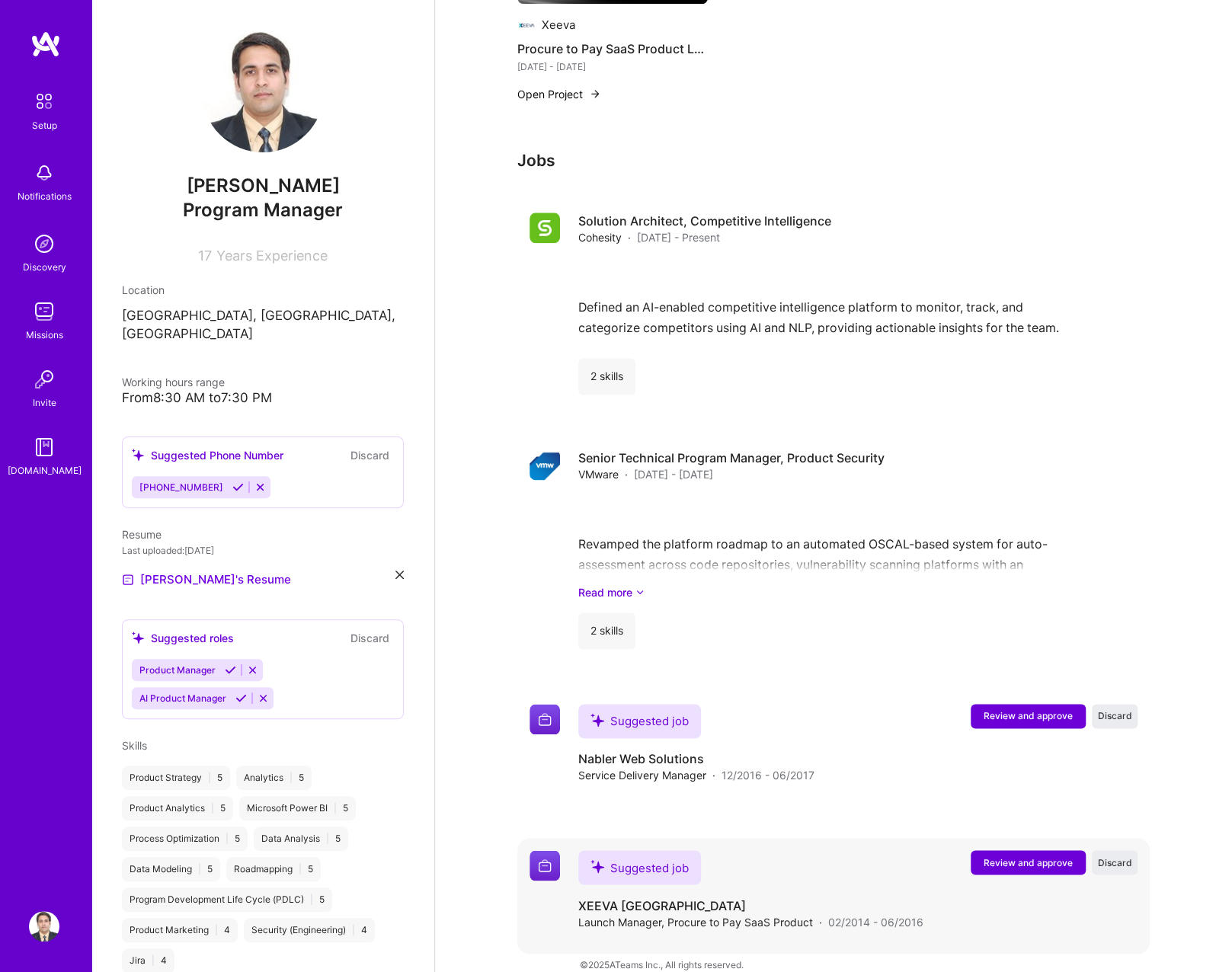
click at [1057, 855] on span "Review and approve" at bounding box center [1028, 861] width 89 height 13
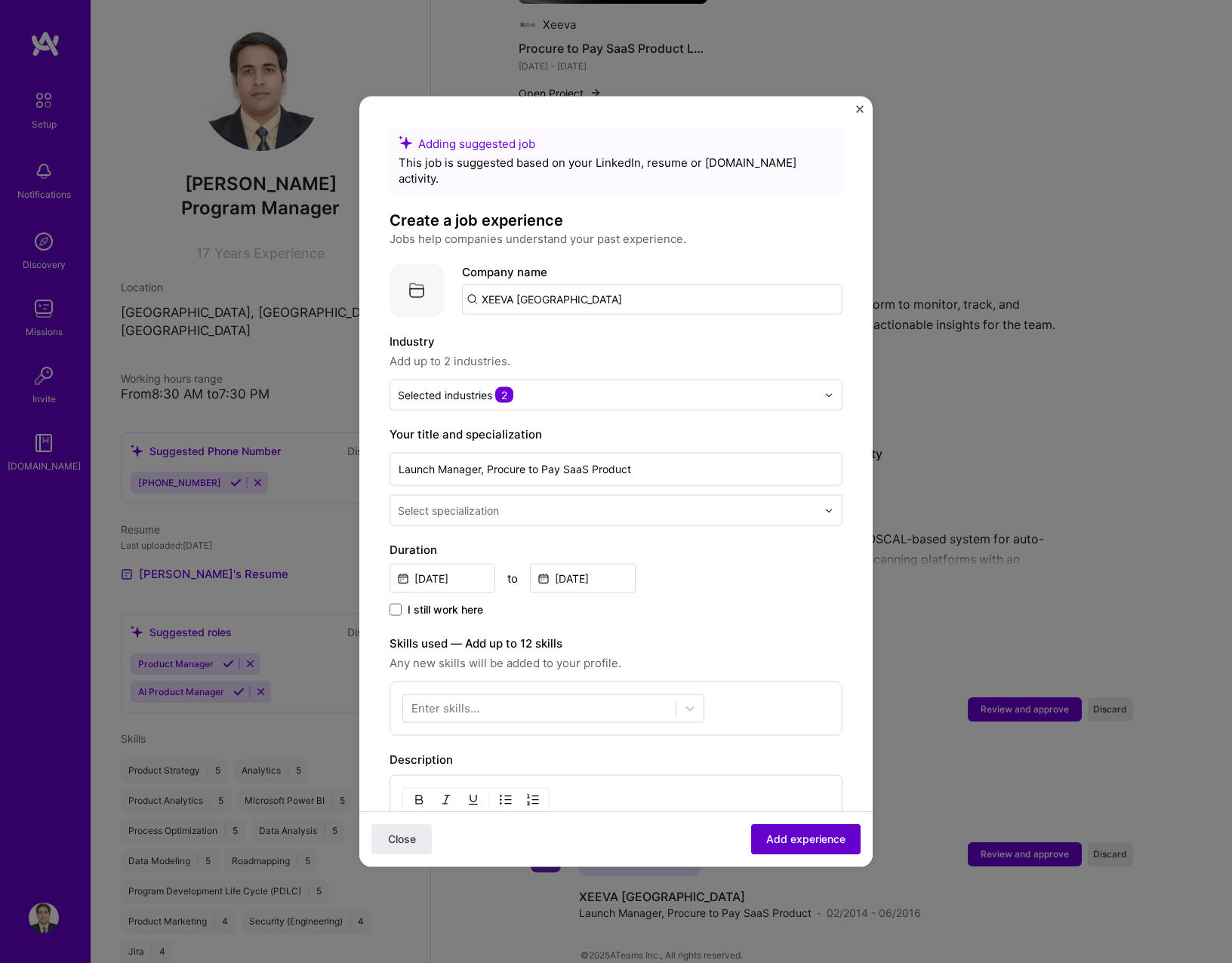
click at [779, 838] on span "Add experience" at bounding box center [806, 839] width 79 height 15
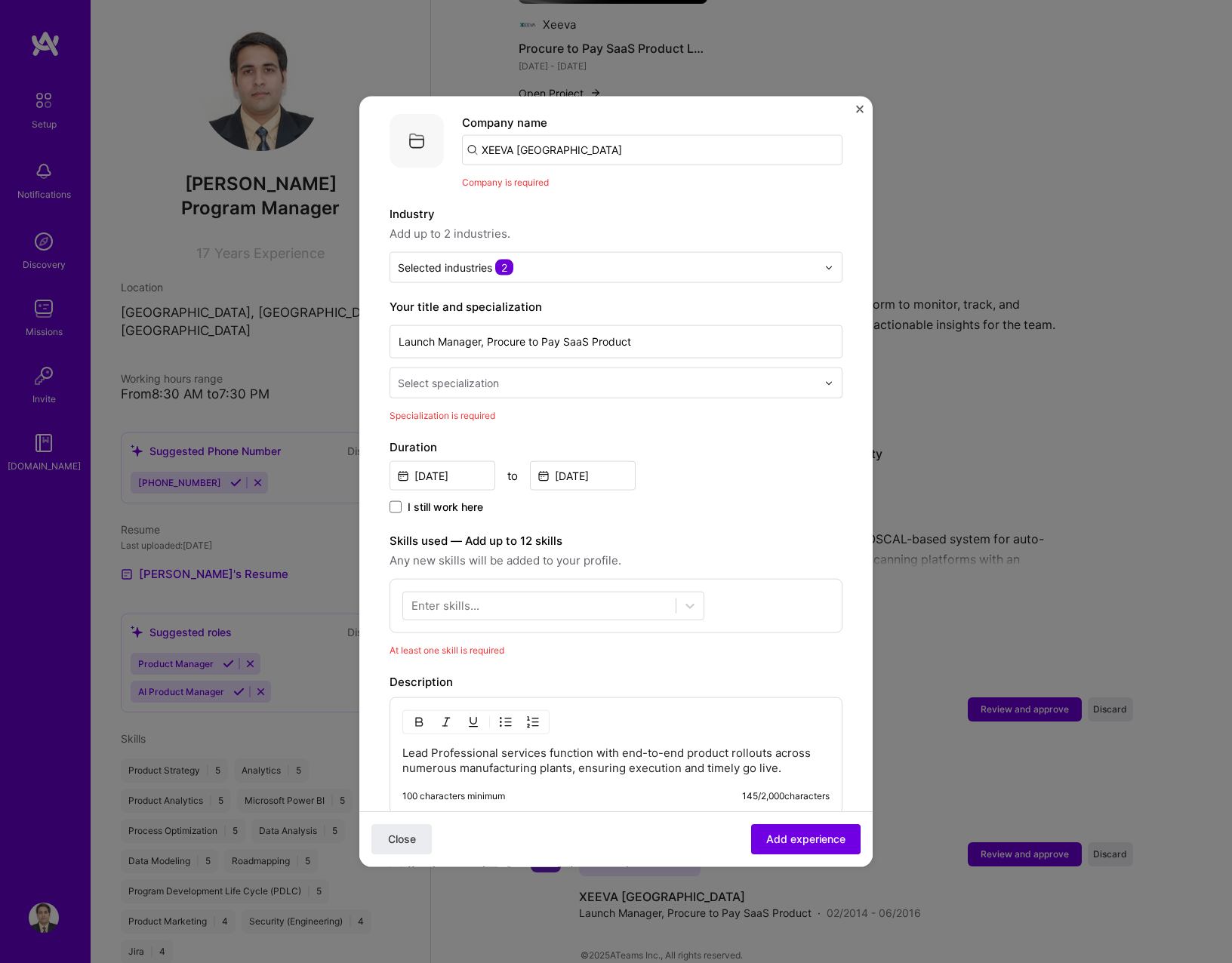
scroll to position [151, 0]
click at [542, 139] on input "XEEVA India" at bounding box center [652, 149] width 380 height 31
click at [544, 194] on span "xeeva.com" at bounding box center [544, 200] width 74 height 12
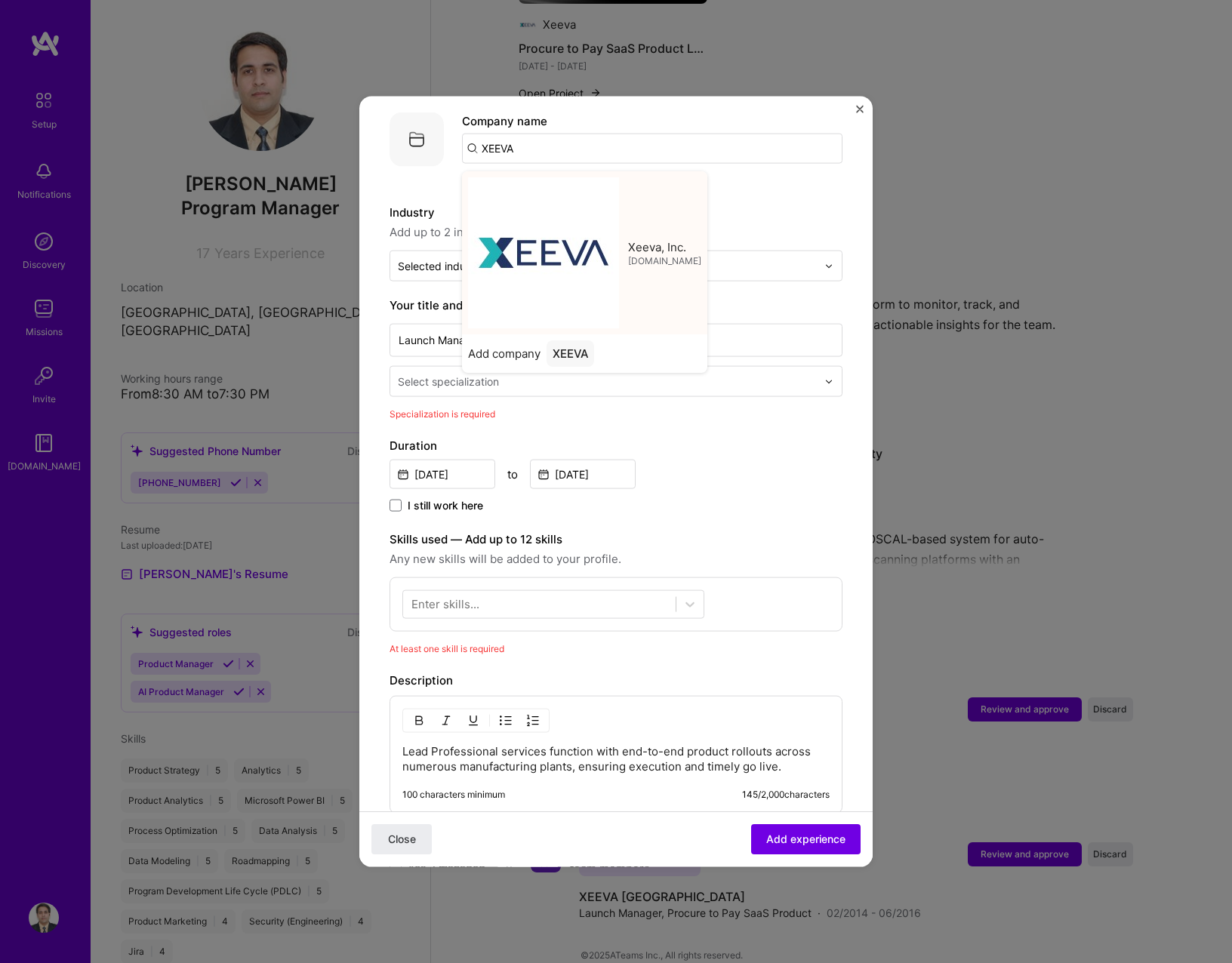
type input "Xeeva, Inc."
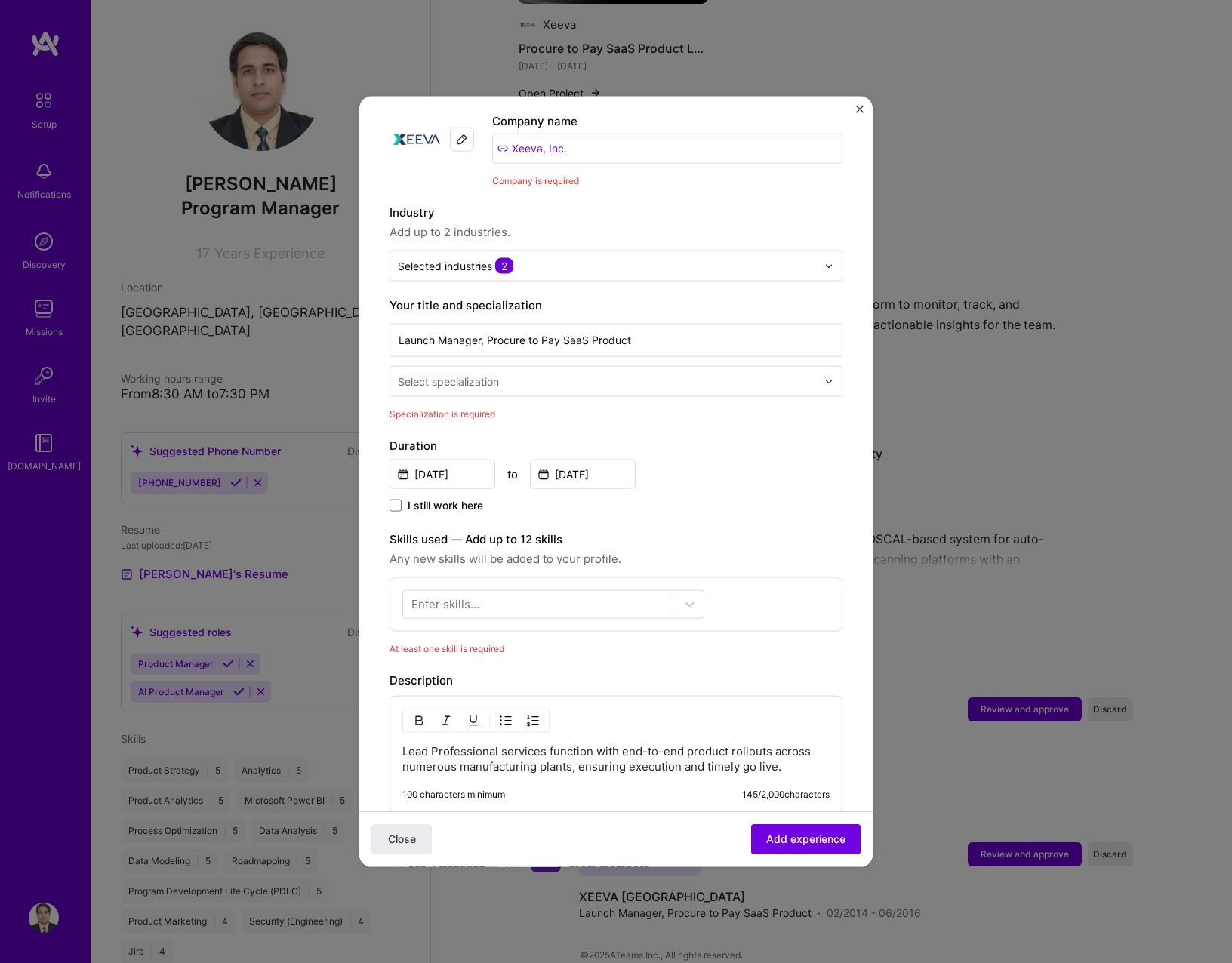
click at [472, 377] on div "Select specialization" at bounding box center [607, 381] width 434 height 30
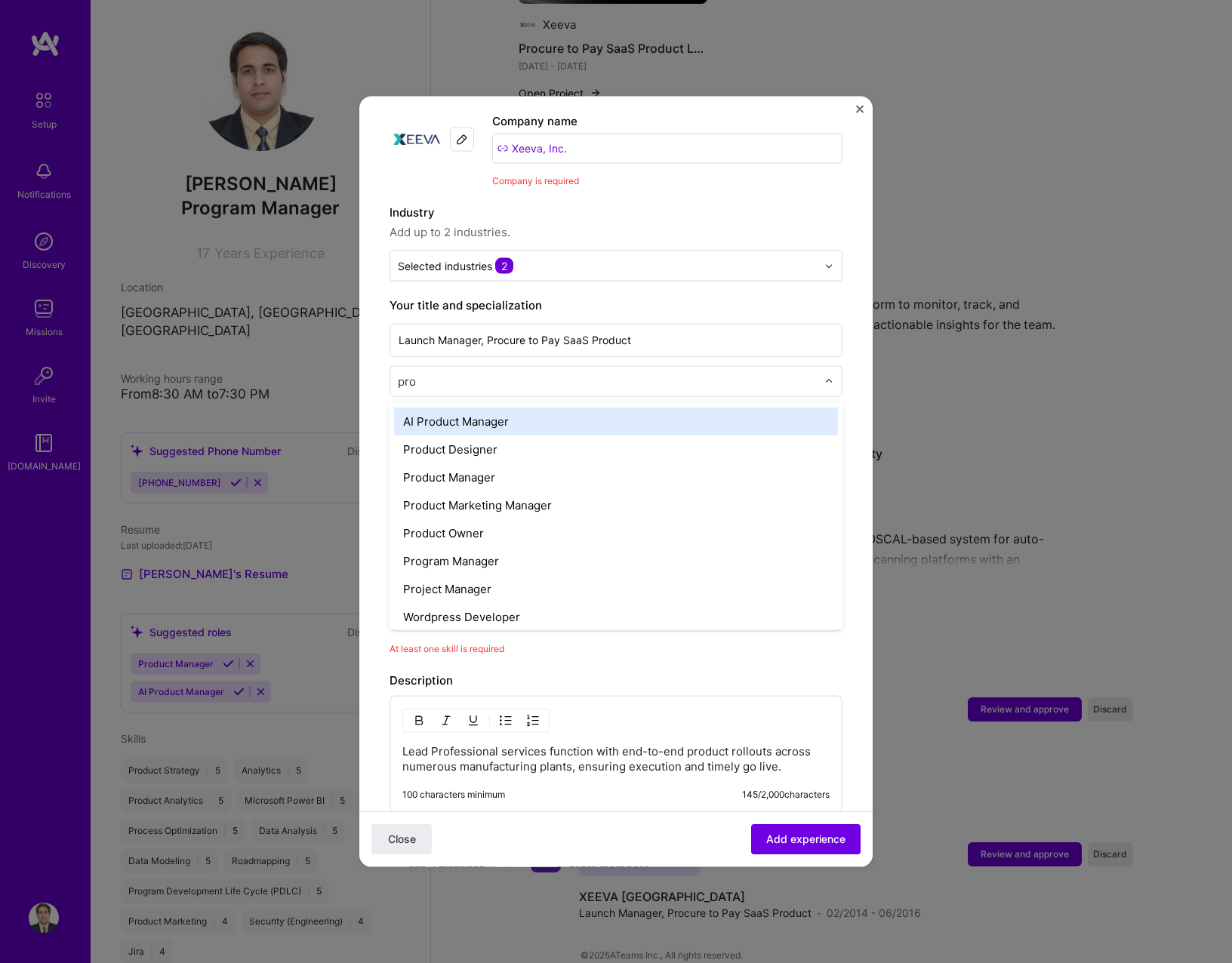
type input "prod"
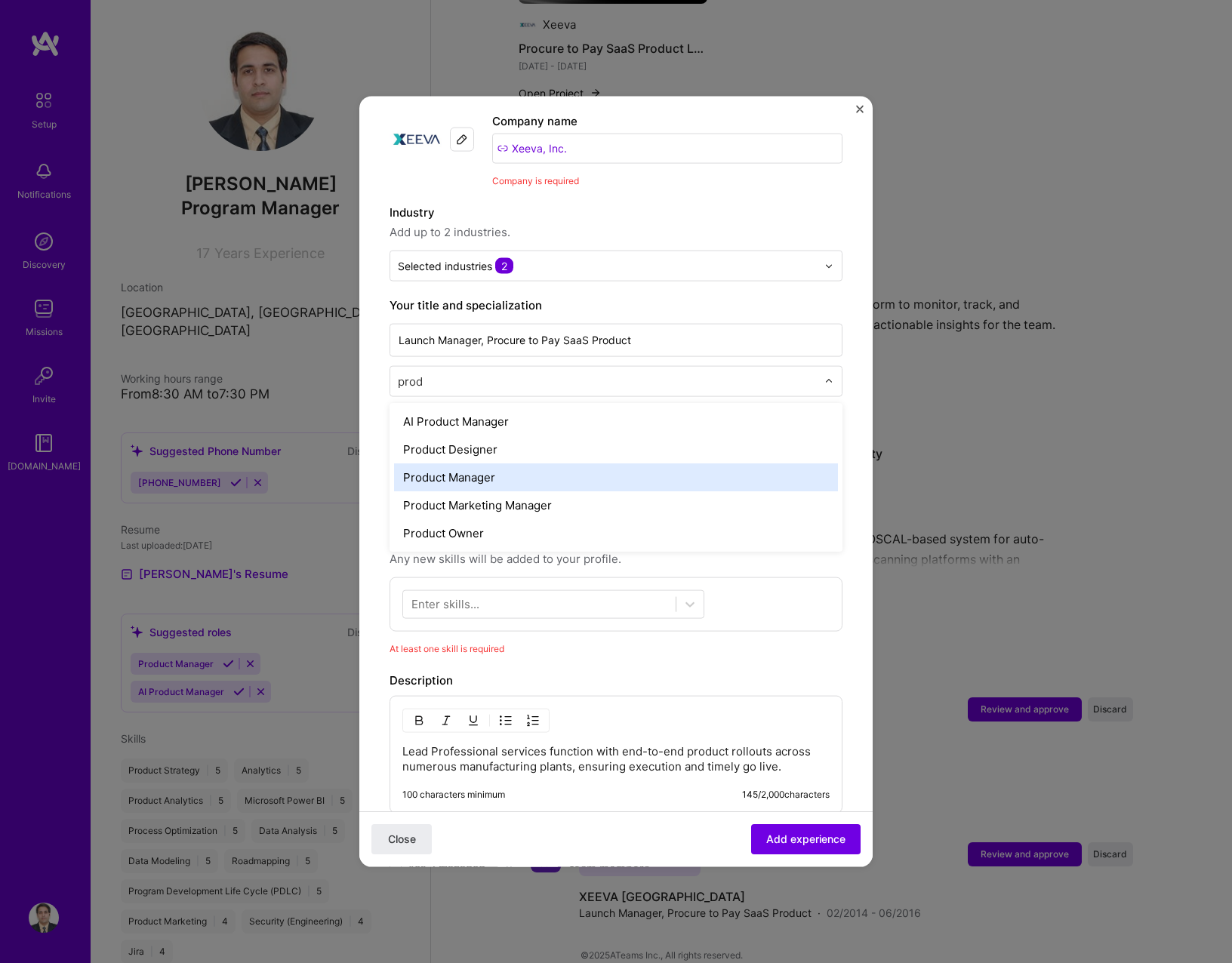
click at [477, 463] on div "Product Manager" at bounding box center [616, 477] width 443 height 28
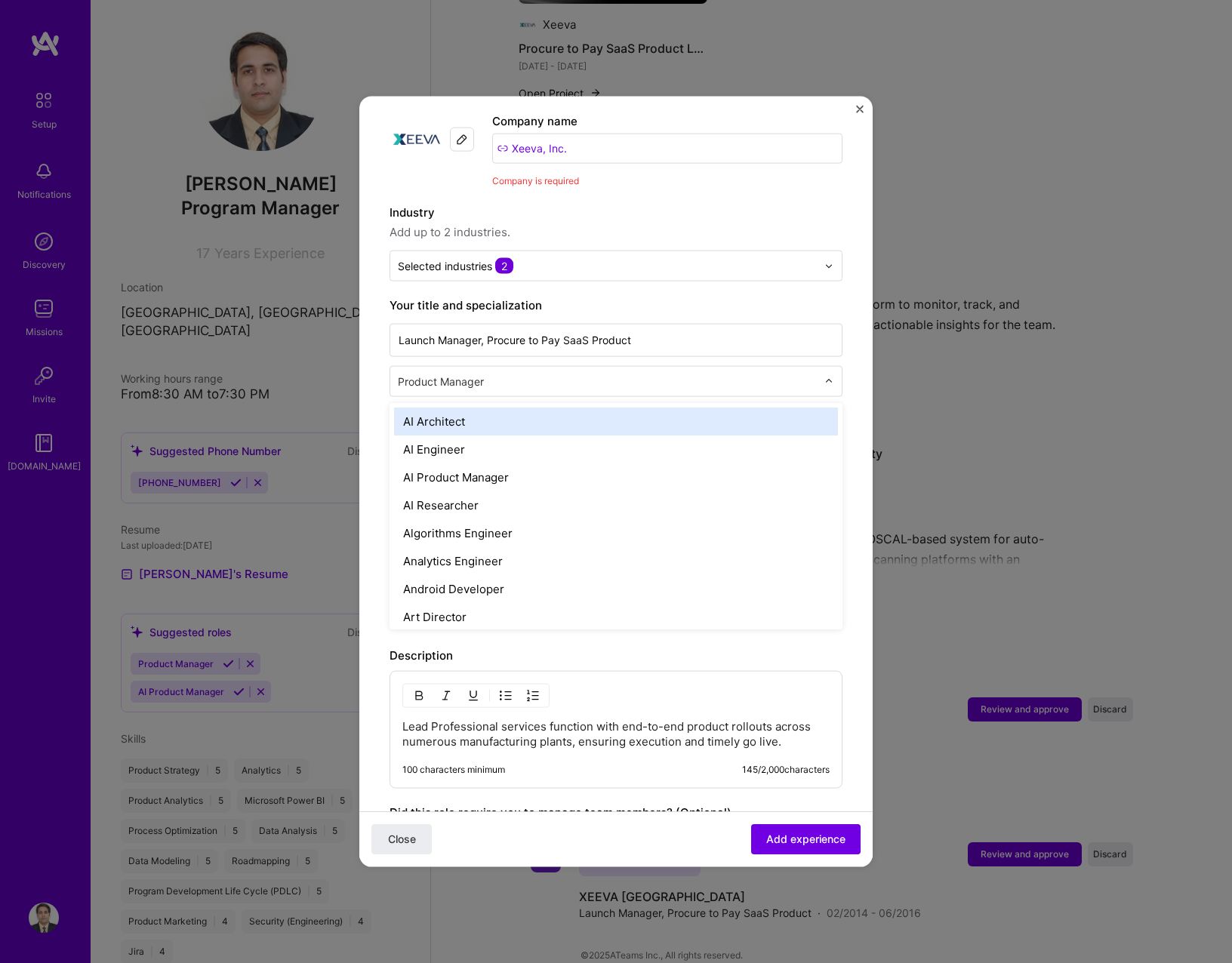
click at [609, 372] on div at bounding box center [608, 381] width 421 height 19
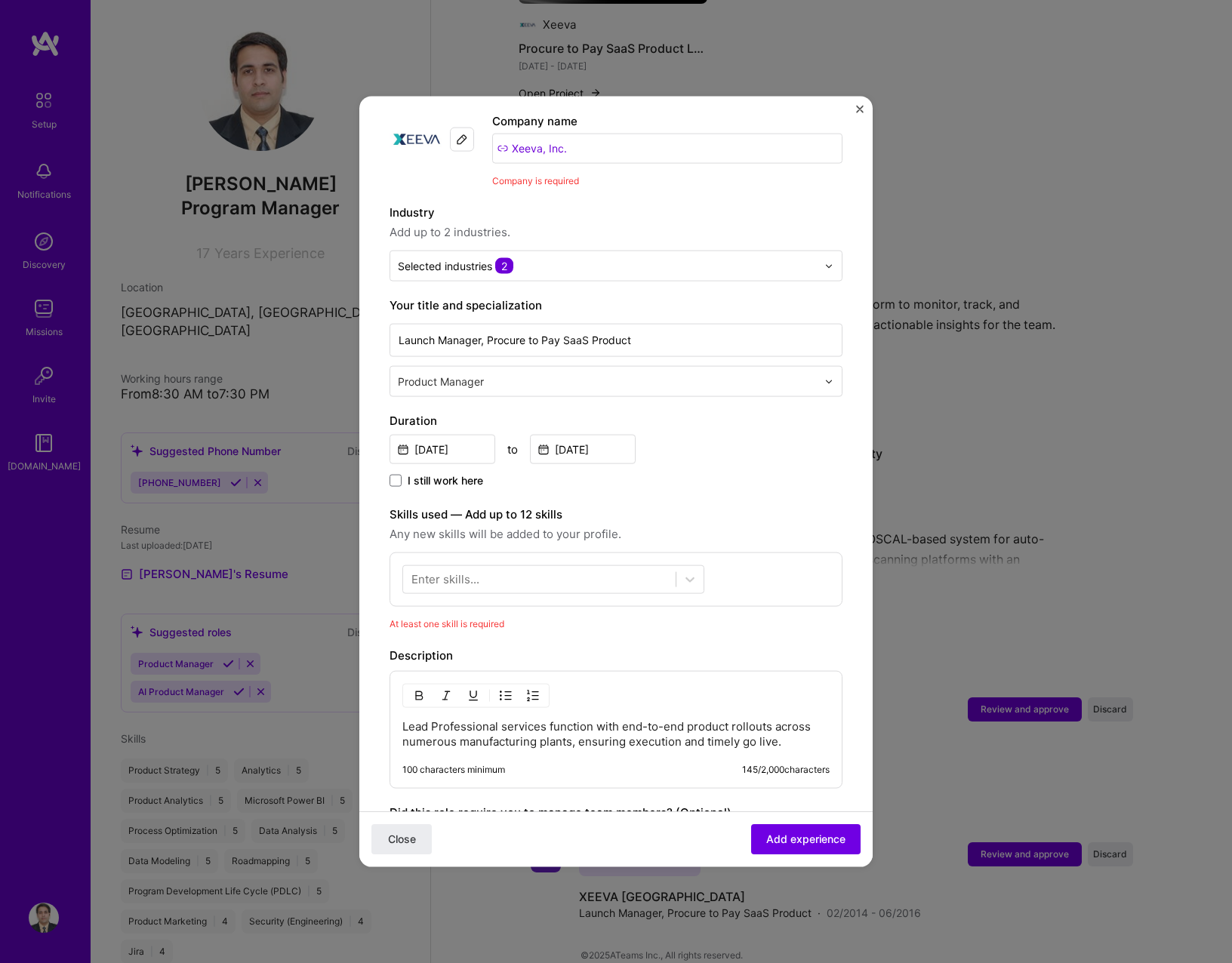
click at [609, 372] on div at bounding box center [608, 381] width 421 height 19
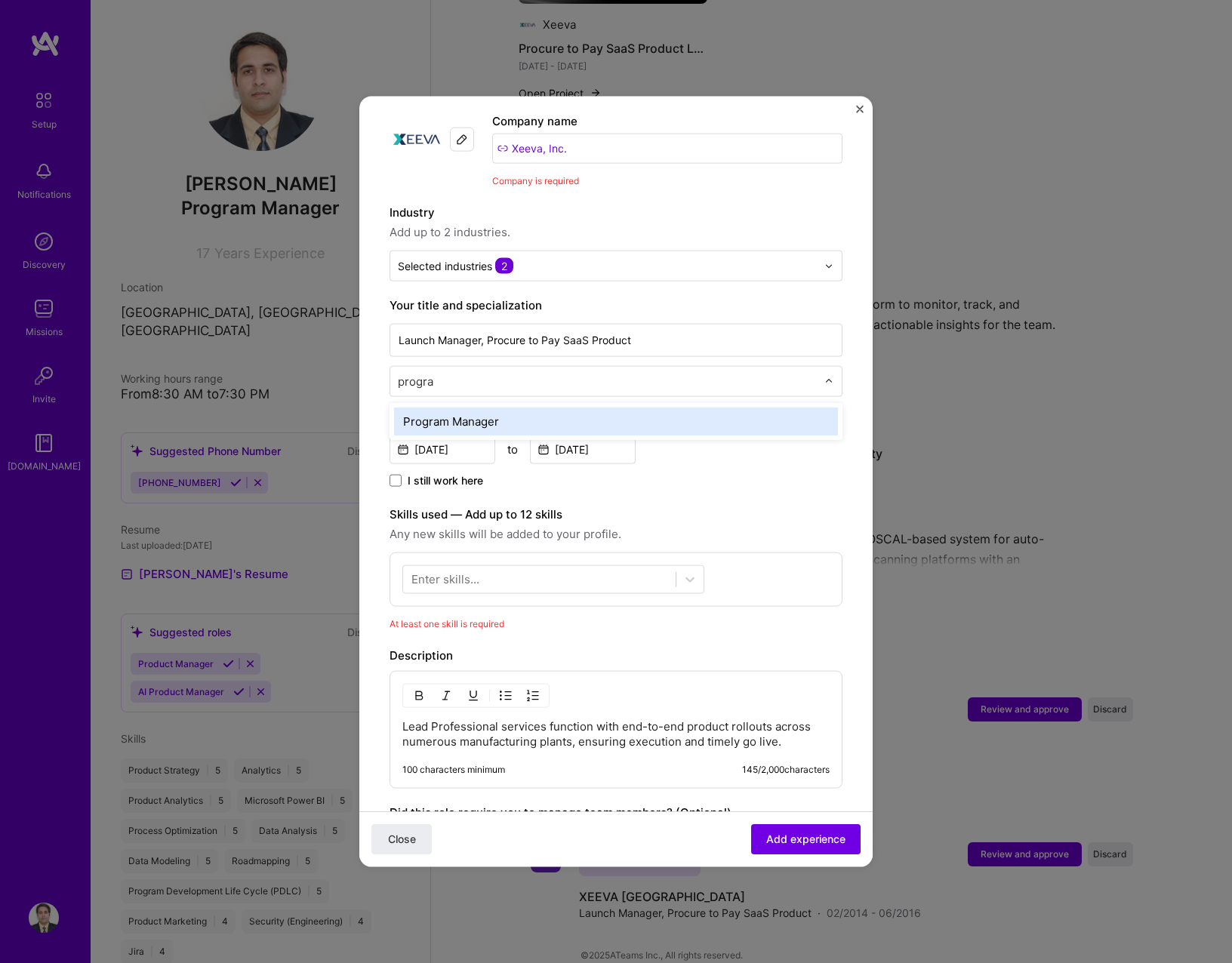
type input "program"
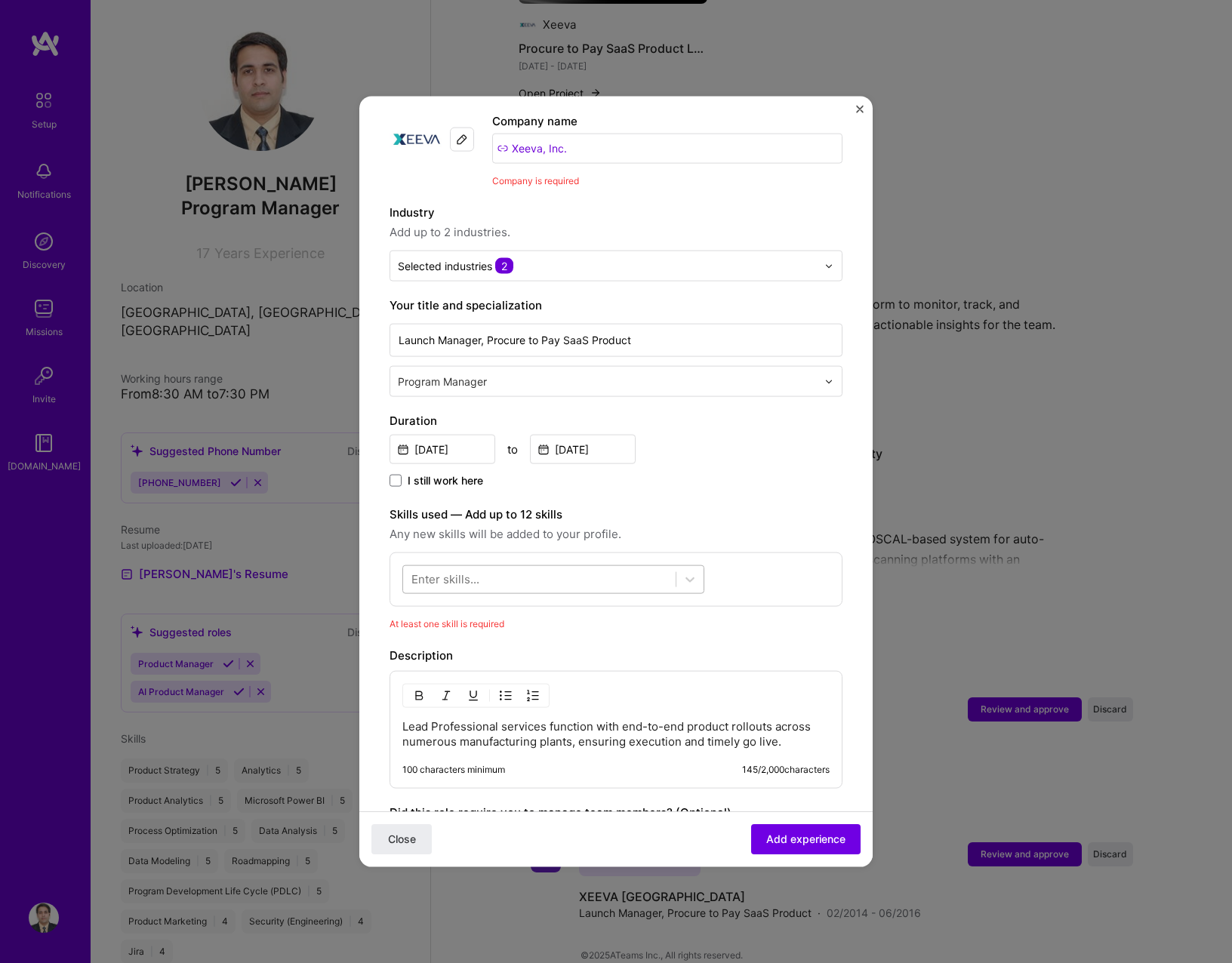
click at [631, 567] on div at bounding box center [539, 579] width 272 height 25
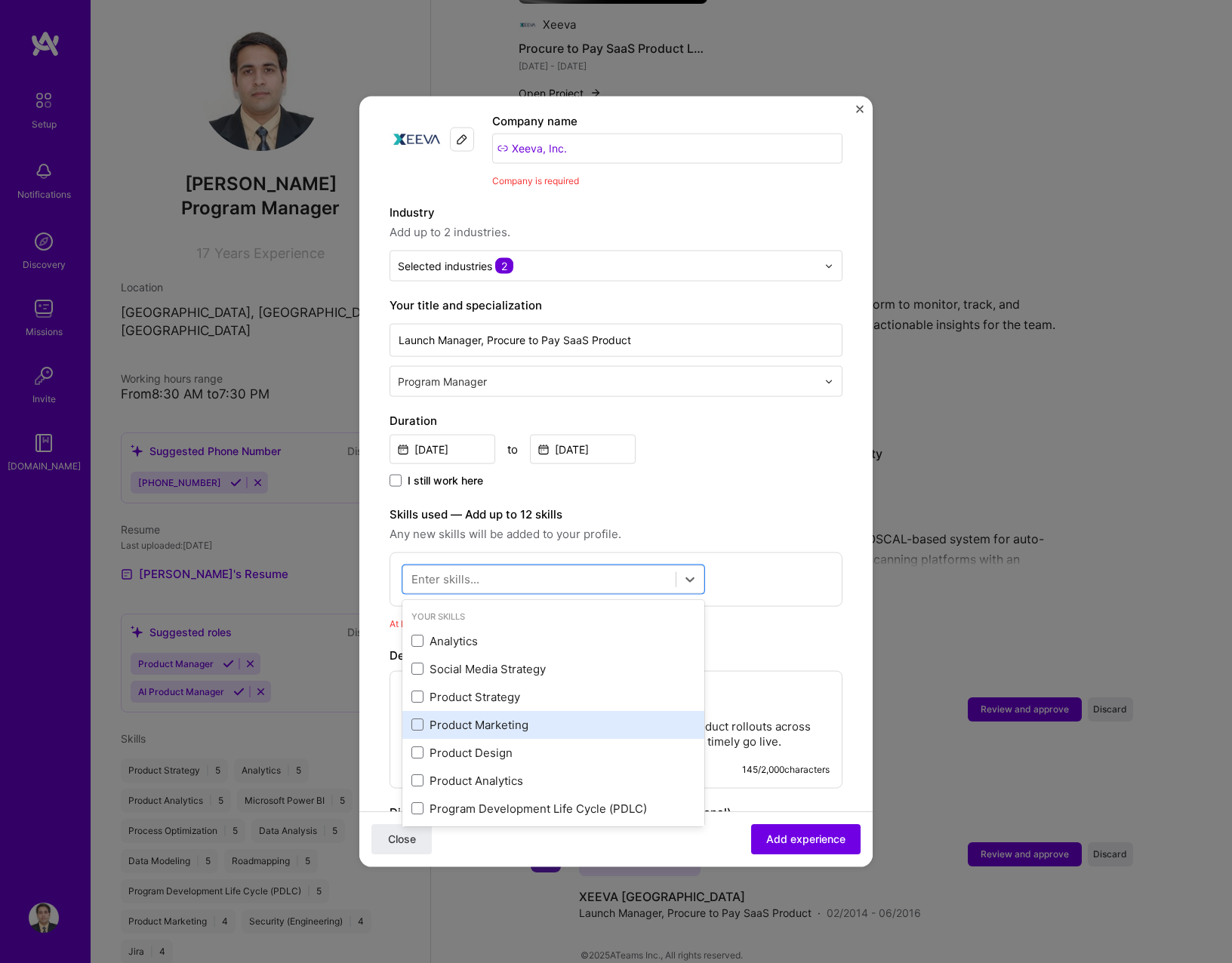
click at [424, 716] on div "Product Marketing" at bounding box center [552, 723] width 284 height 16
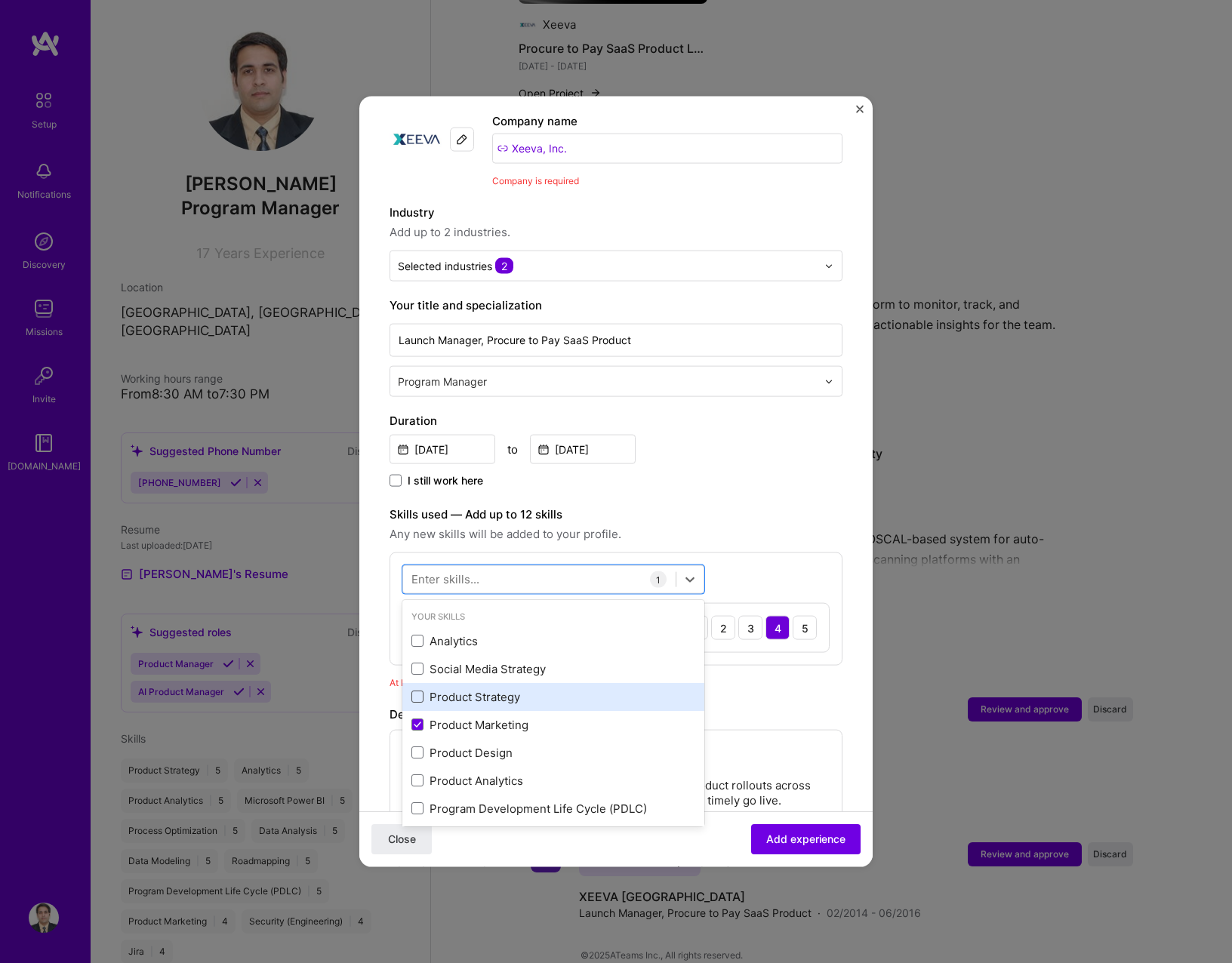
click at [422, 691] on span at bounding box center [417, 696] width 12 height 12
click at [0, 0] on input "checkbox" at bounding box center [0, 0] width 0 height 0
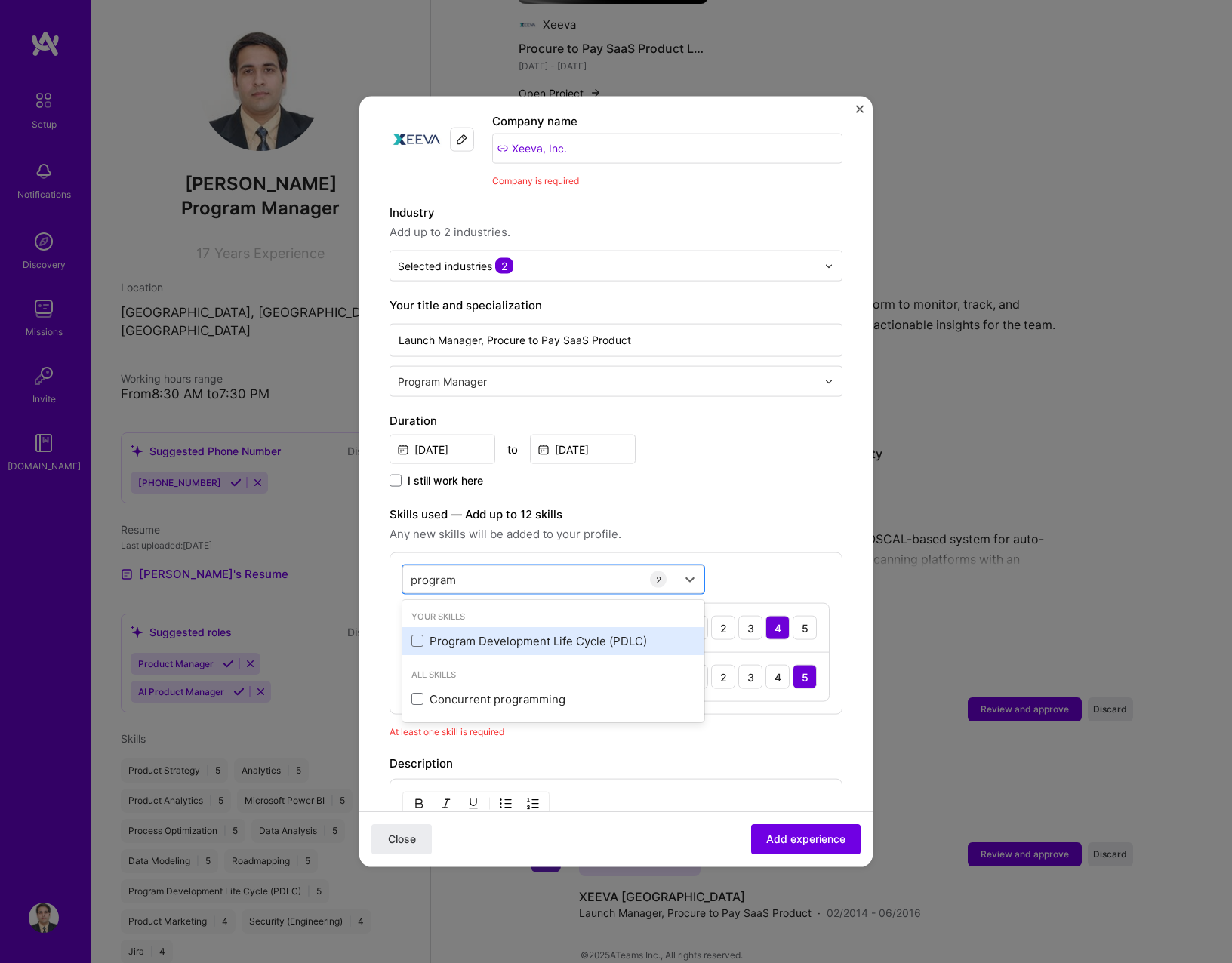
click at [461, 632] on div "Program Development Life Cycle (PDLC)" at bounding box center [552, 640] width 284 height 16
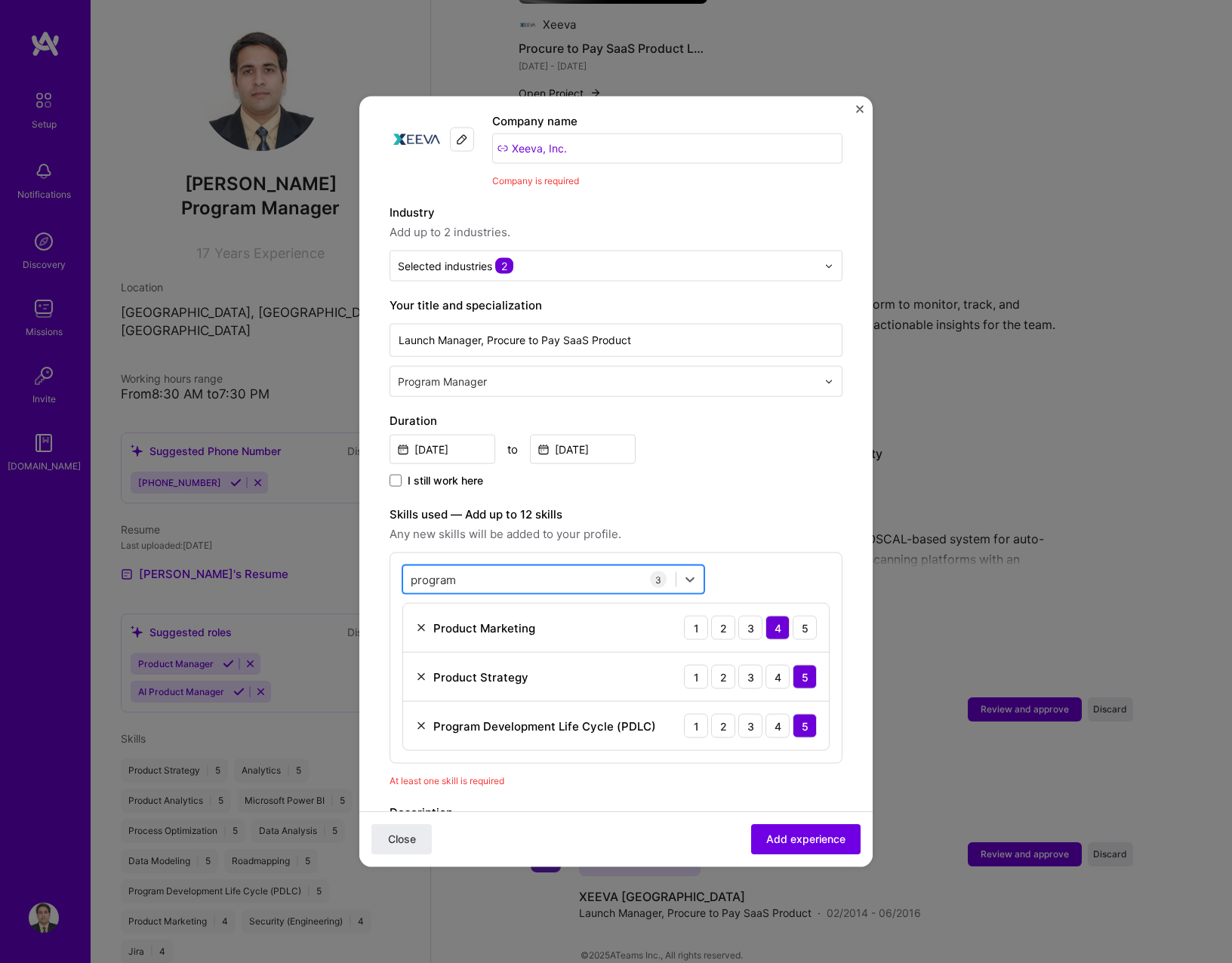
click at [464, 567] on div "program program" at bounding box center [539, 579] width 272 height 25
type input "proje"
click at [794, 842] on span "Add experience" at bounding box center [806, 839] width 79 height 15
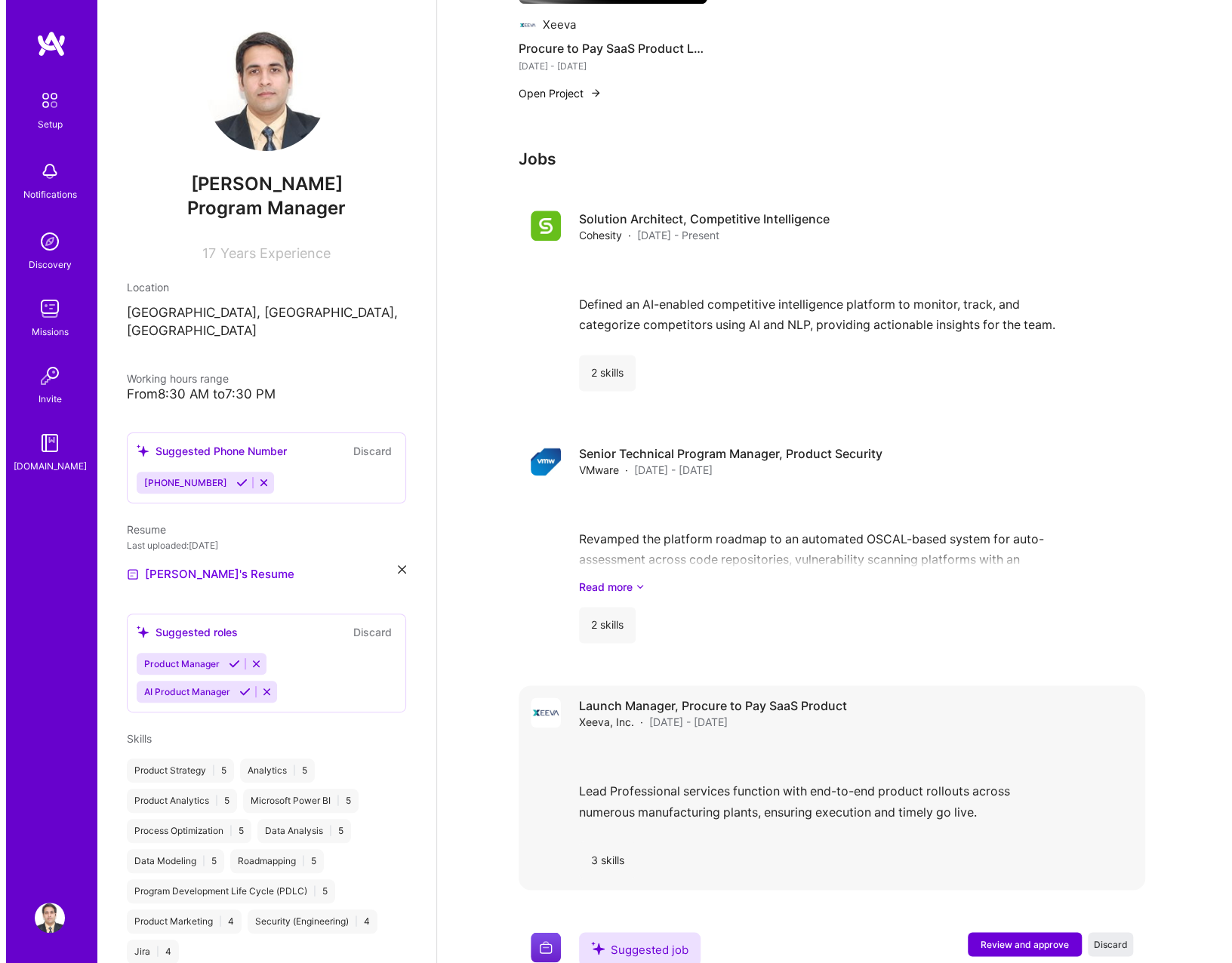
scroll to position [1088, 0]
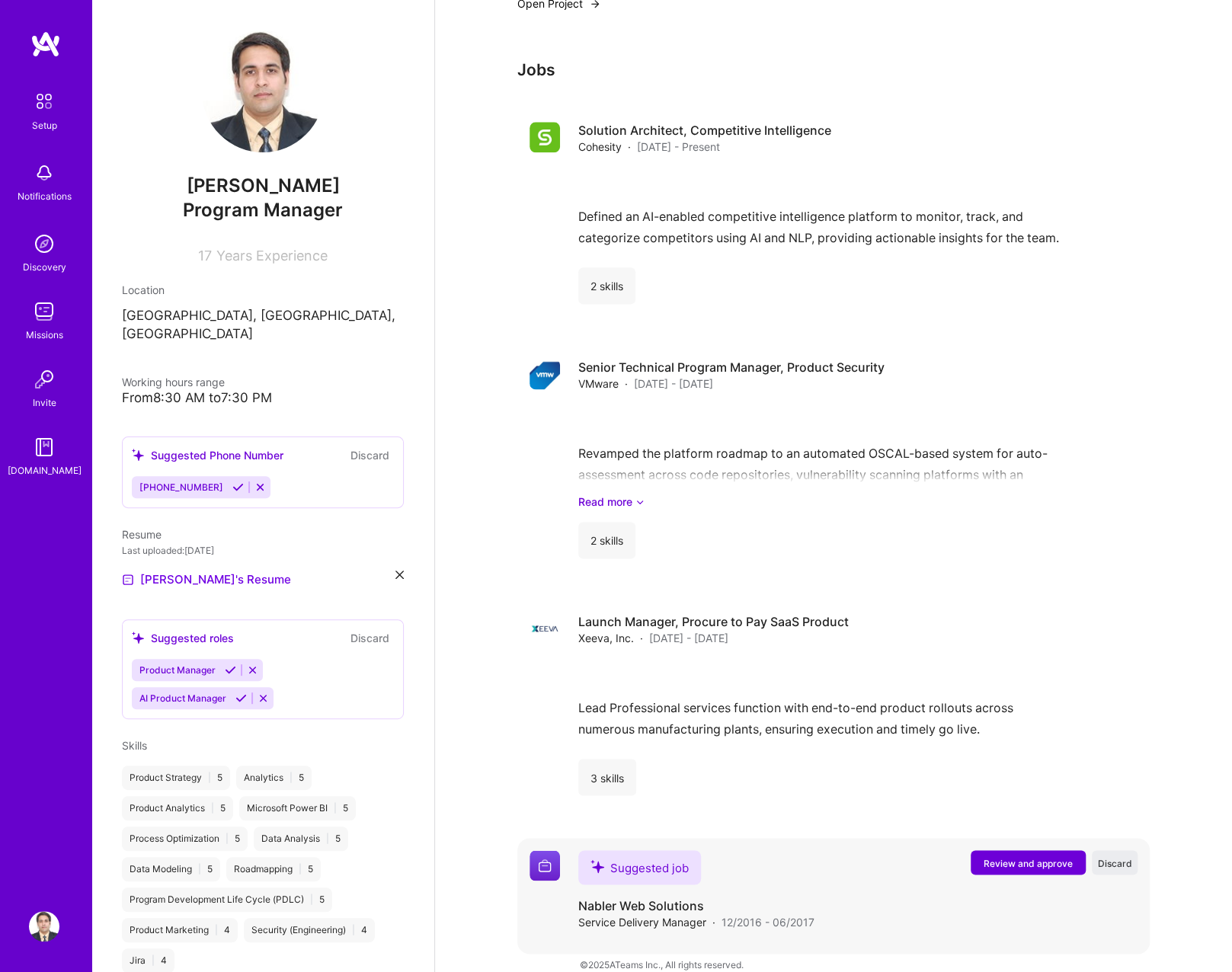
click at [1030, 856] on span "Review and approve" at bounding box center [1028, 862] width 89 height 13
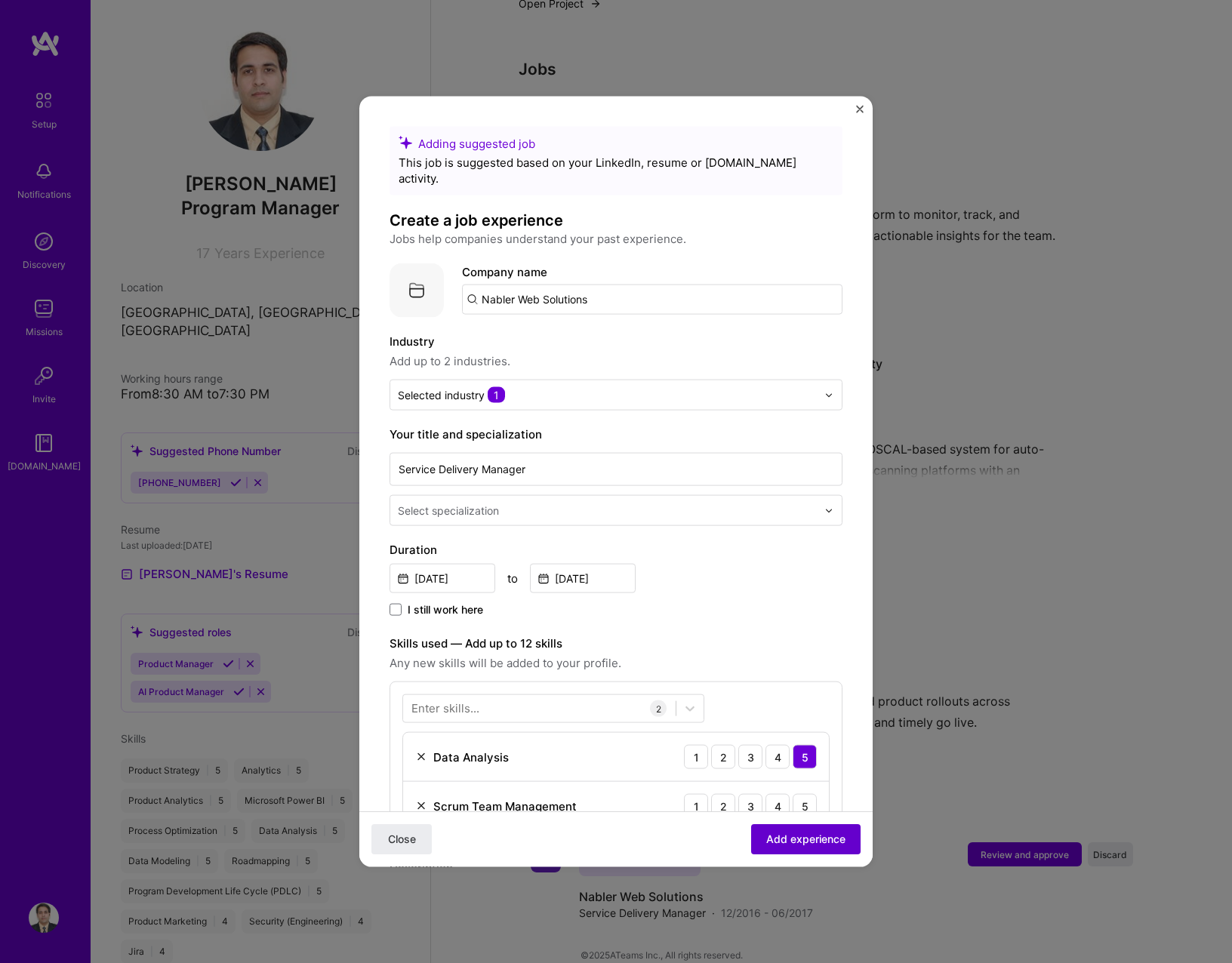
click at [759, 828] on button "Add experience" at bounding box center [806, 839] width 110 height 31
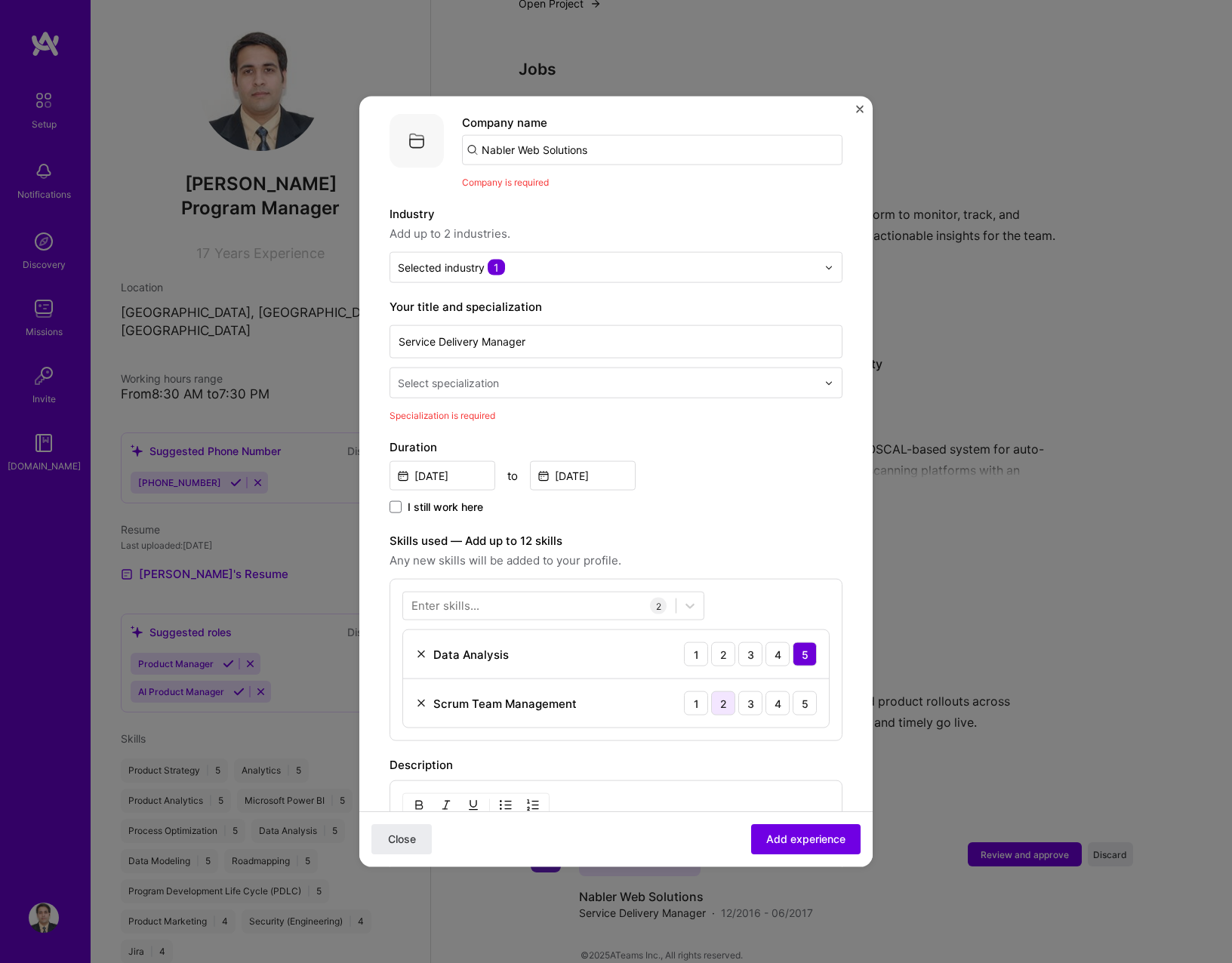
scroll to position [151, 0]
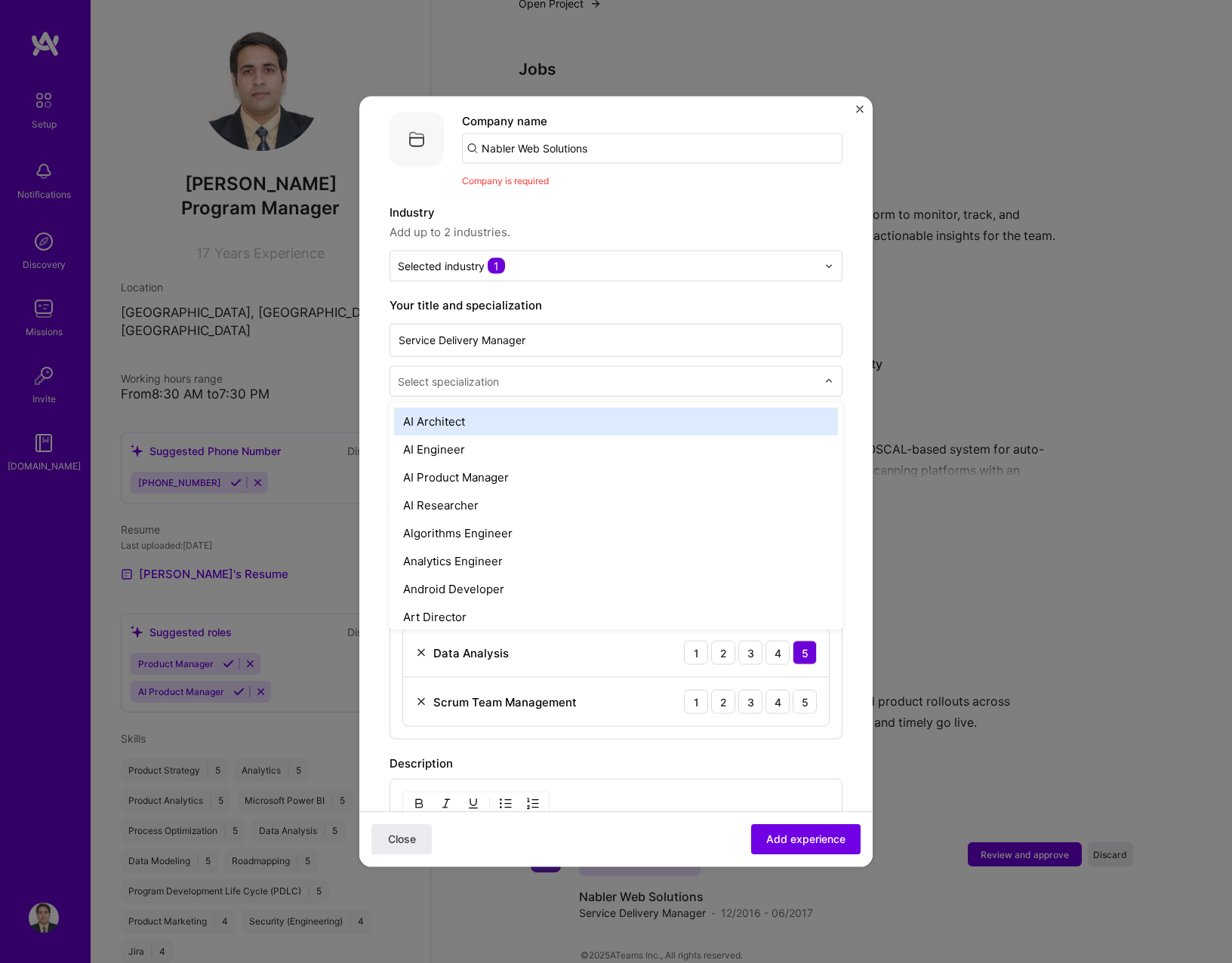
click at [586, 374] on input "text" at bounding box center [608, 381] width 421 height 16
type input "pro"
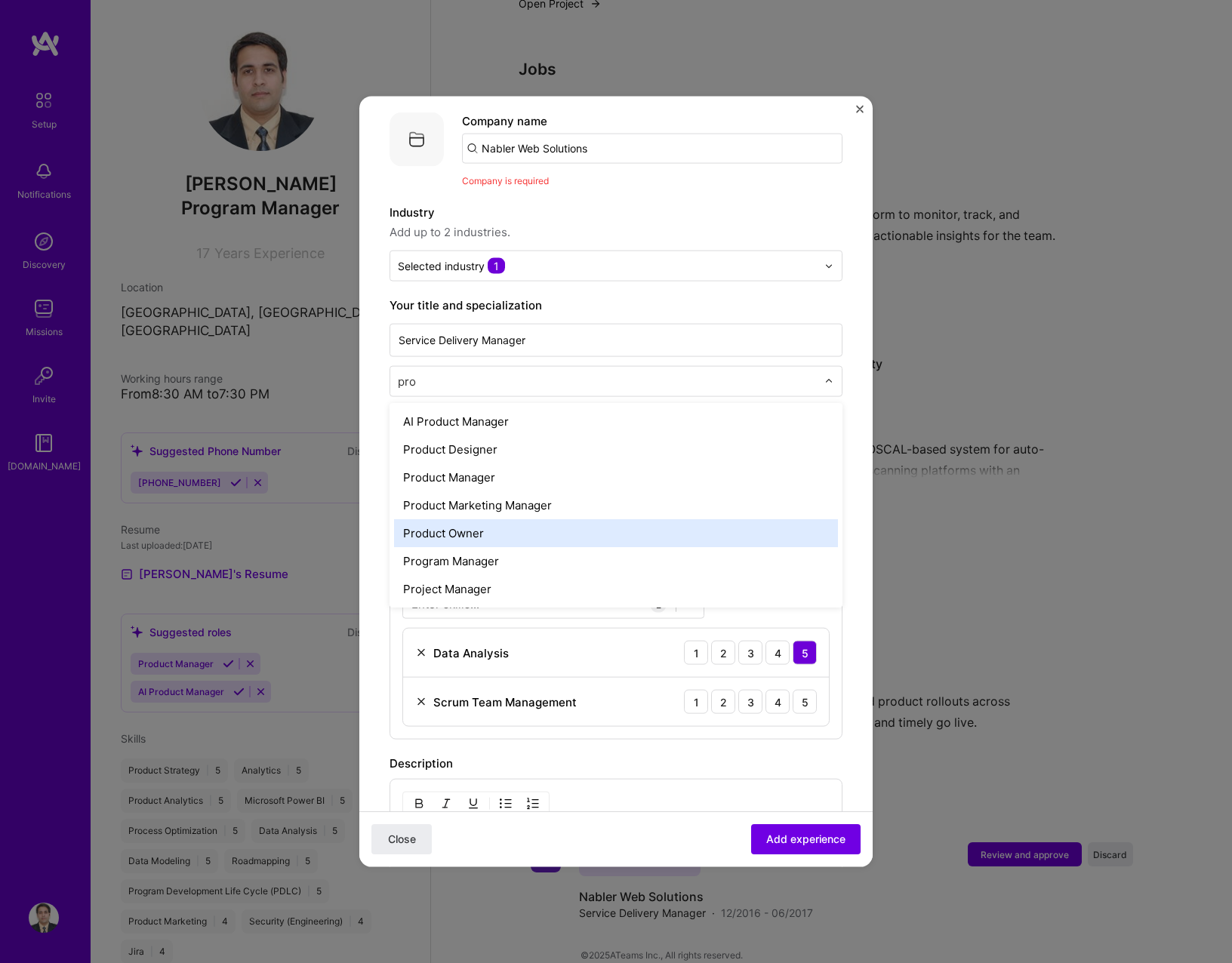
click at [534, 519] on div "Product Owner" at bounding box center [616, 532] width 443 height 28
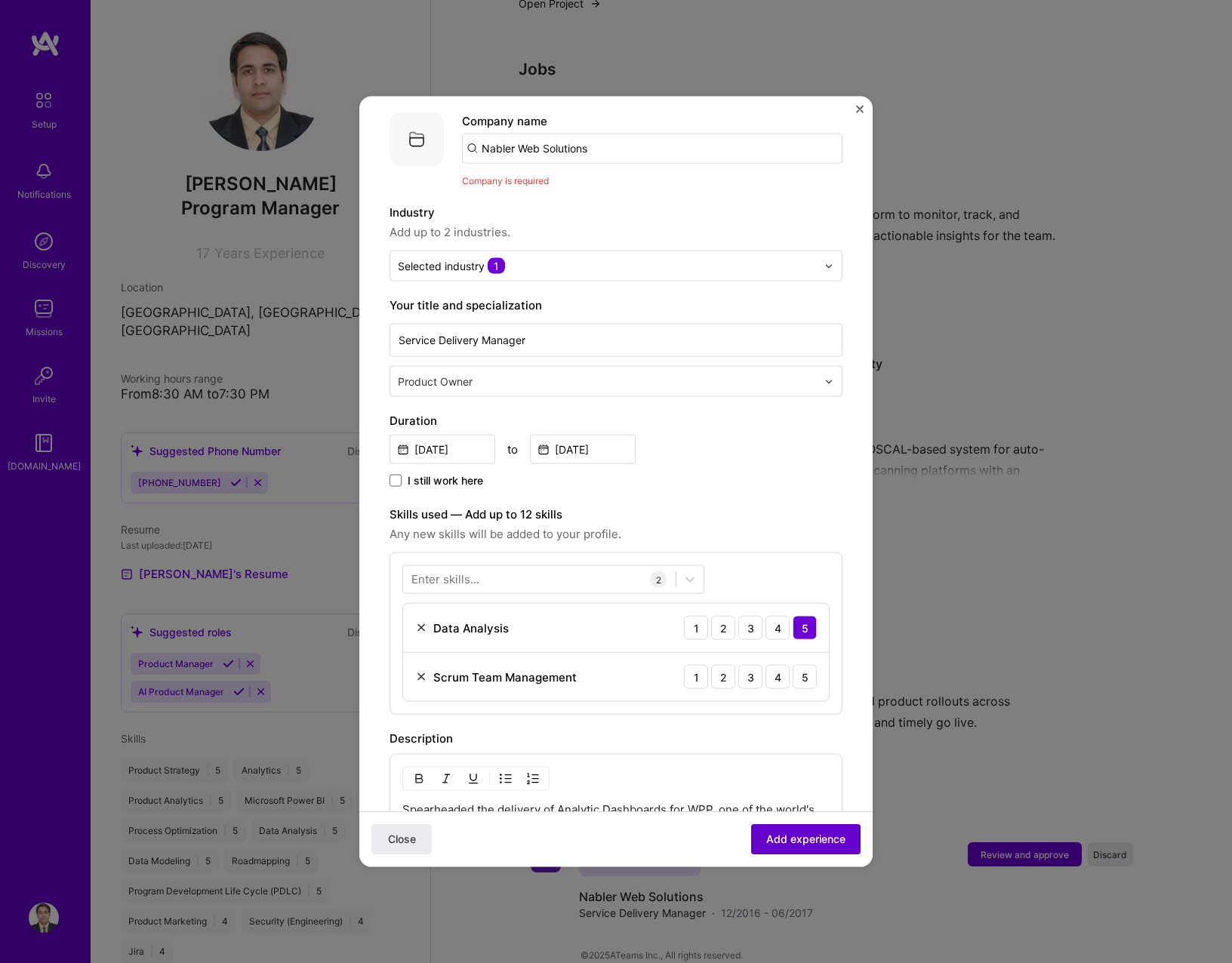
click at [805, 852] on button "Add experience" at bounding box center [806, 839] width 110 height 31
click at [805, 841] on span "Add experience" at bounding box center [806, 839] width 79 height 15
click at [805, 828] on button "Add experience" at bounding box center [806, 839] width 110 height 31
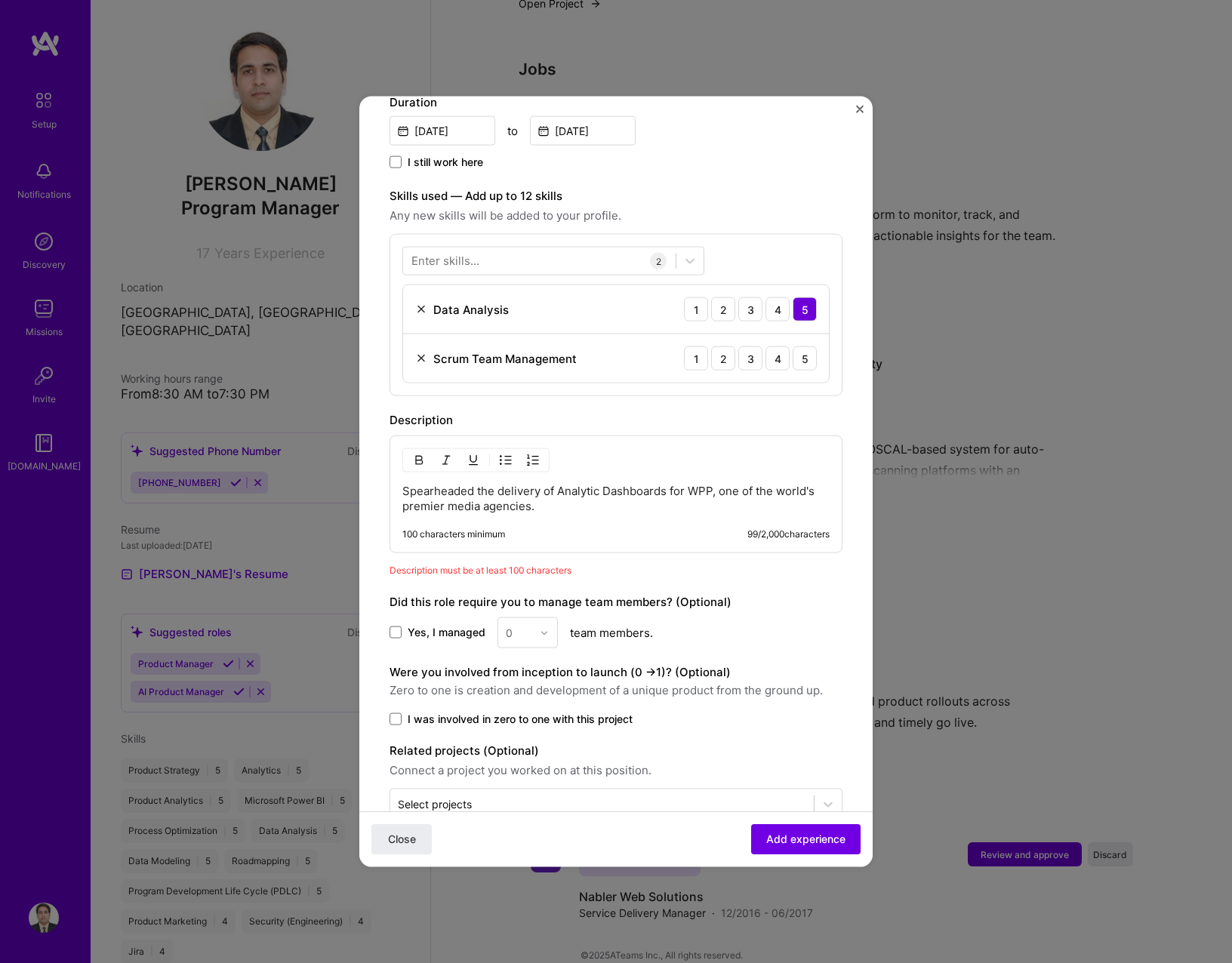
scroll to position [486, 0]
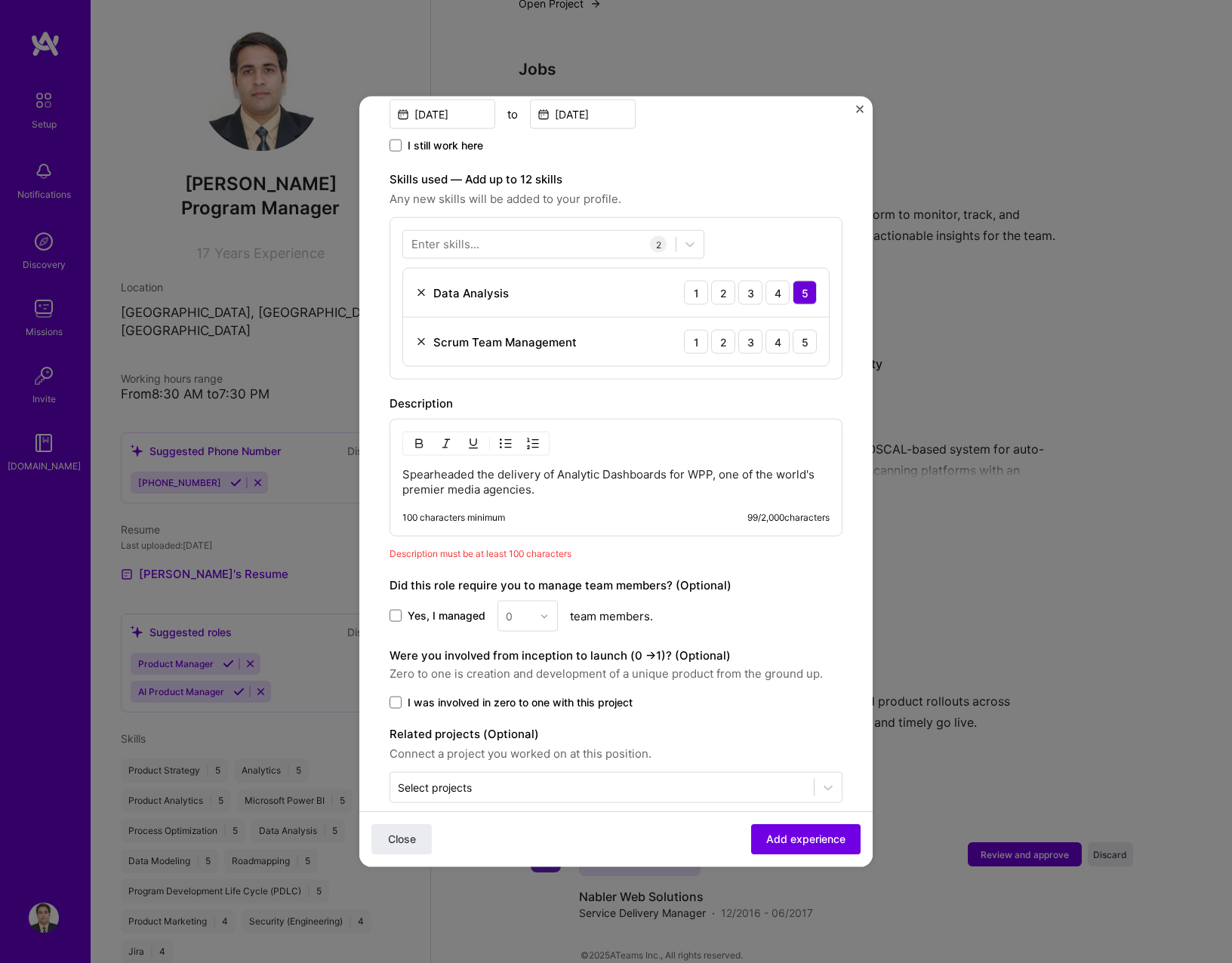
click at [738, 467] on p "Spearheaded the delivery of Analytic Dashboards for WPP, one of the world's pre…" at bounding box center [616, 482] width 427 height 31
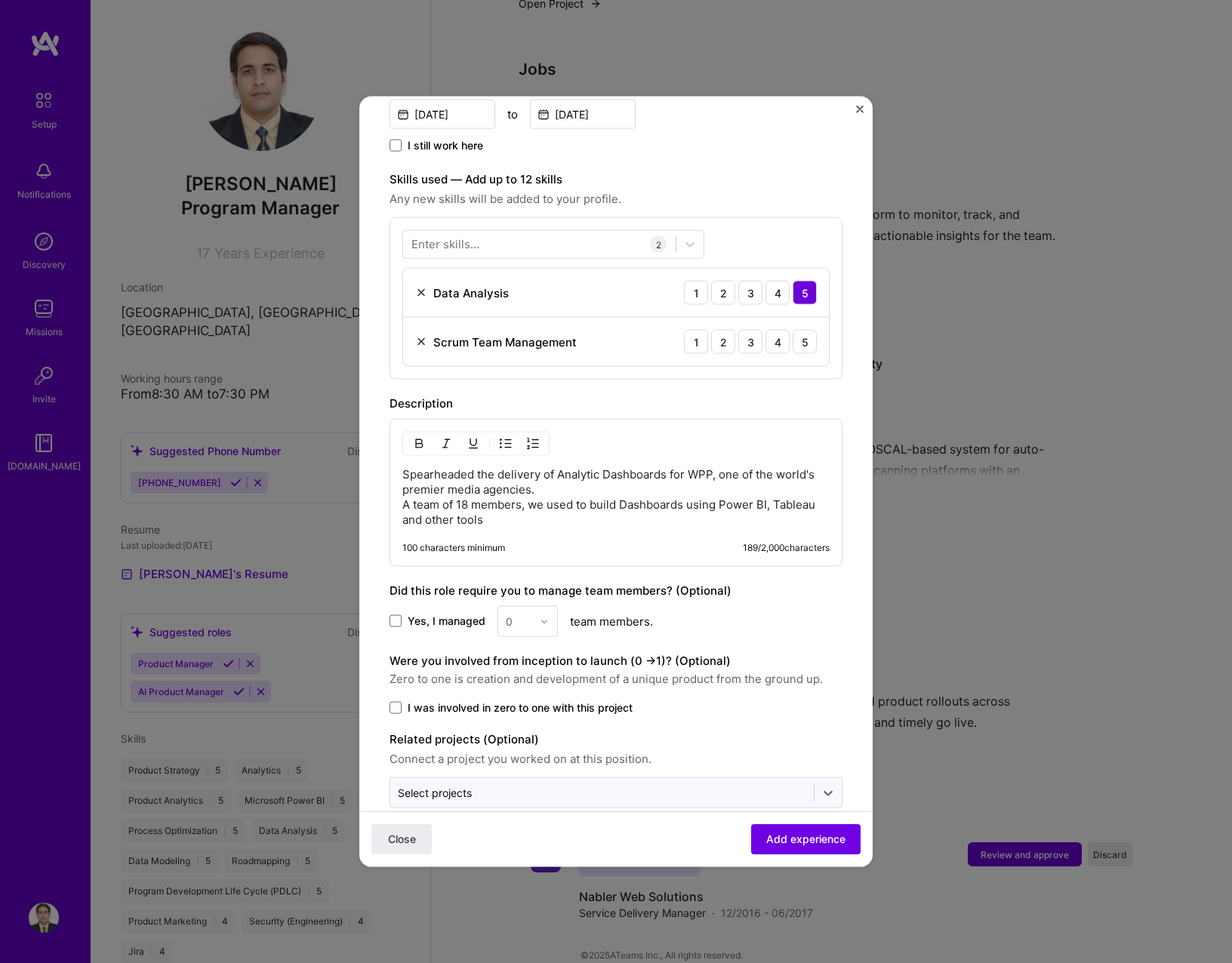
click at [425, 613] on span "Yes, I managed" at bounding box center [445, 621] width 77 height 15
click at [0, 0] on input "Yes, I managed" at bounding box center [0, 0] width 0 height 0
click at [515, 614] on div "0" at bounding box center [518, 621] width 41 height 30
click at [515, 613] on input "text" at bounding box center [519, 621] width 27 height 16
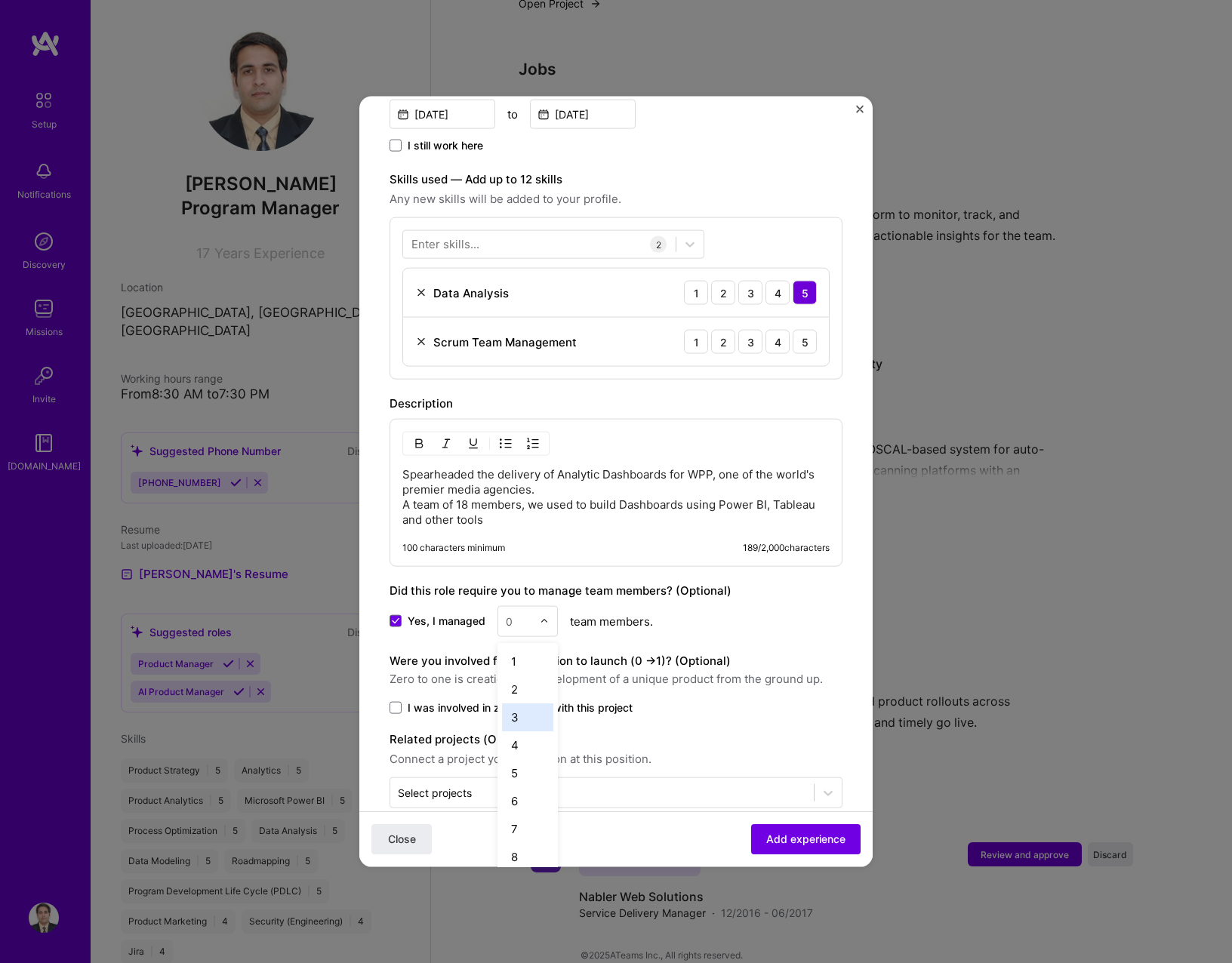
scroll to position [453, 0]
click at [515, 669] on div "18" at bounding box center [528, 682] width 52 height 28
click at [791, 833] on span "Add experience" at bounding box center [806, 839] width 79 height 15
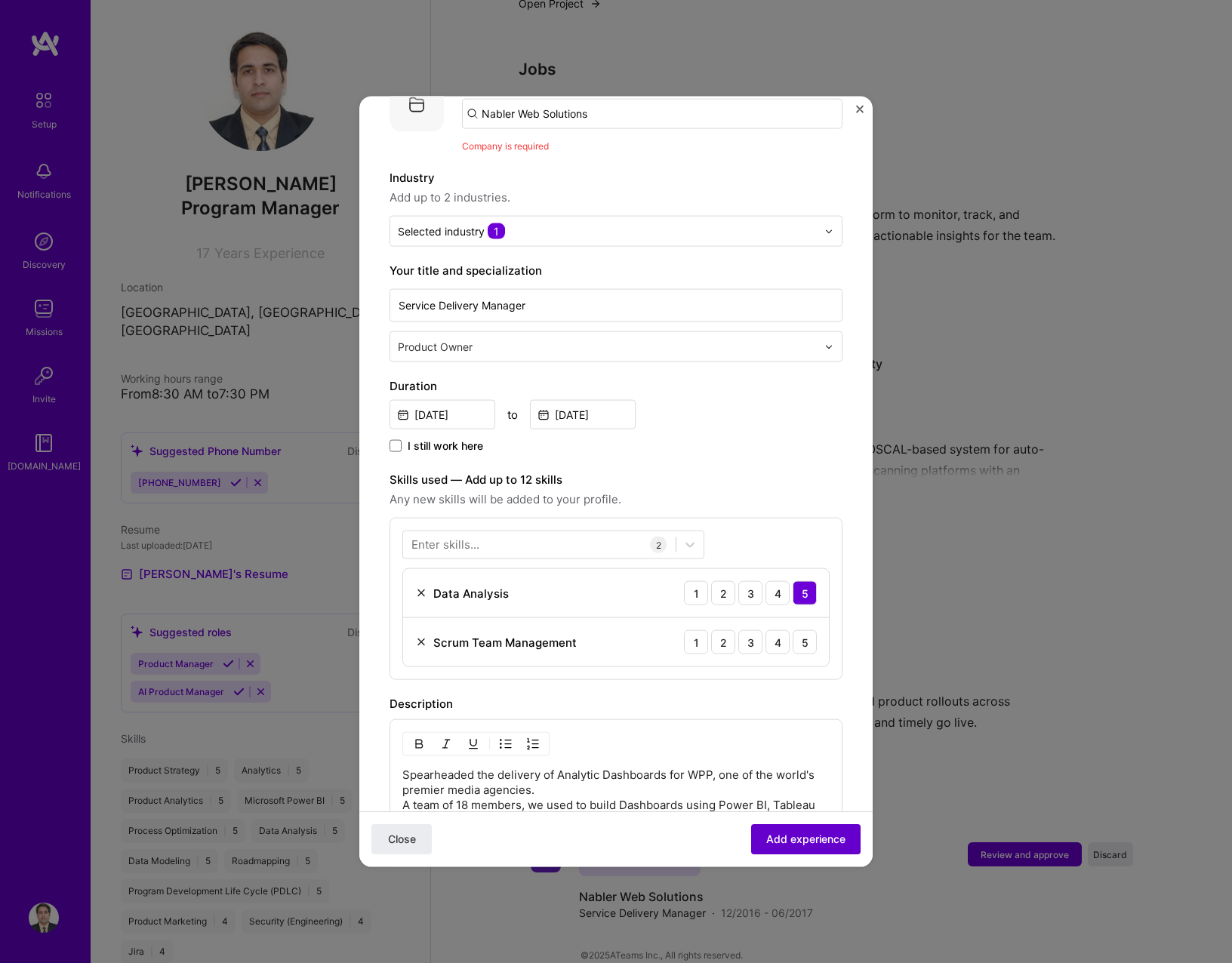
scroll to position [151, 0]
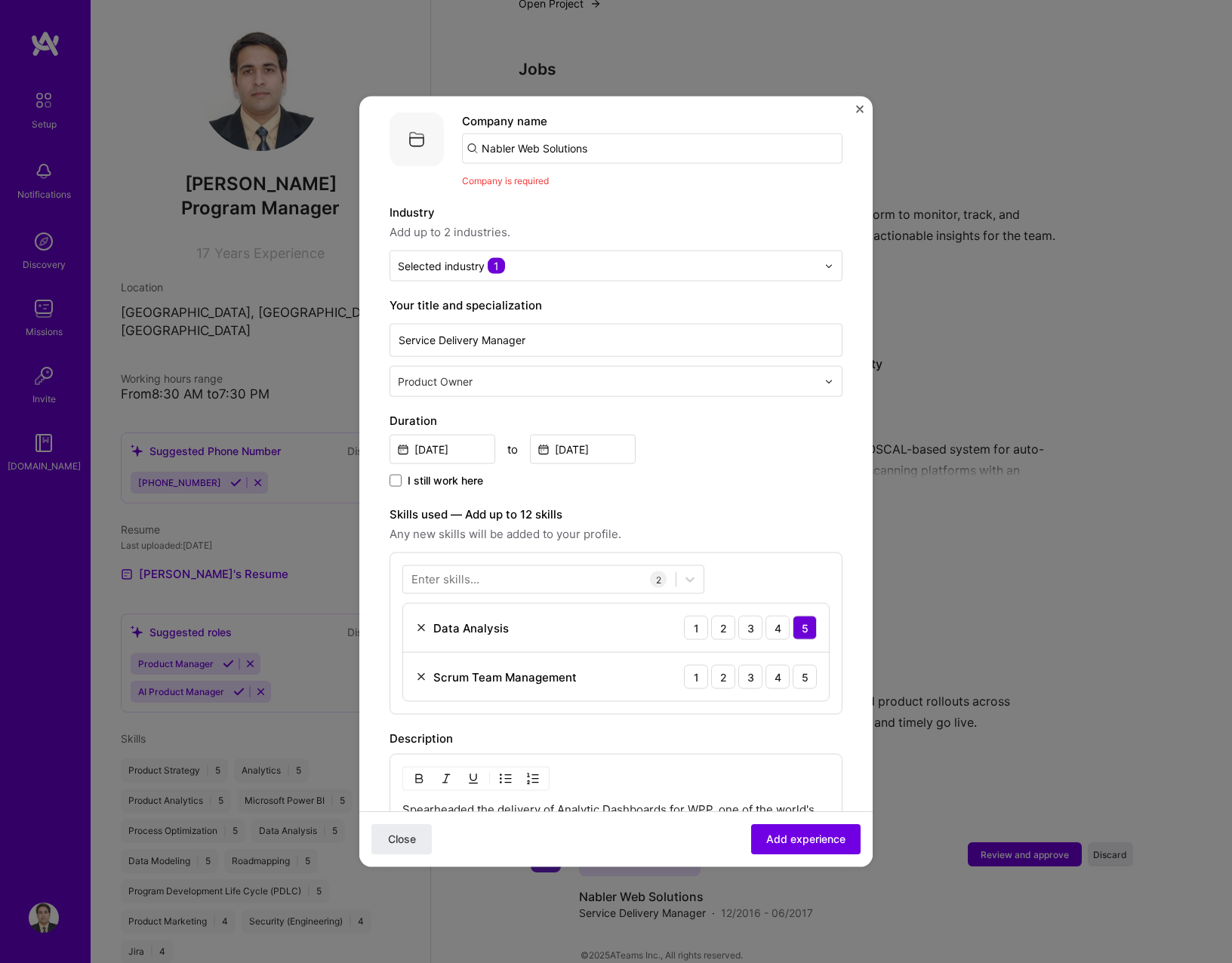
click at [557, 139] on input "Nabler Web Solutions" at bounding box center [652, 149] width 380 height 31
type input "Nabler"
click at [557, 220] on div "Nabler" at bounding box center [571, 233] width 49 height 27
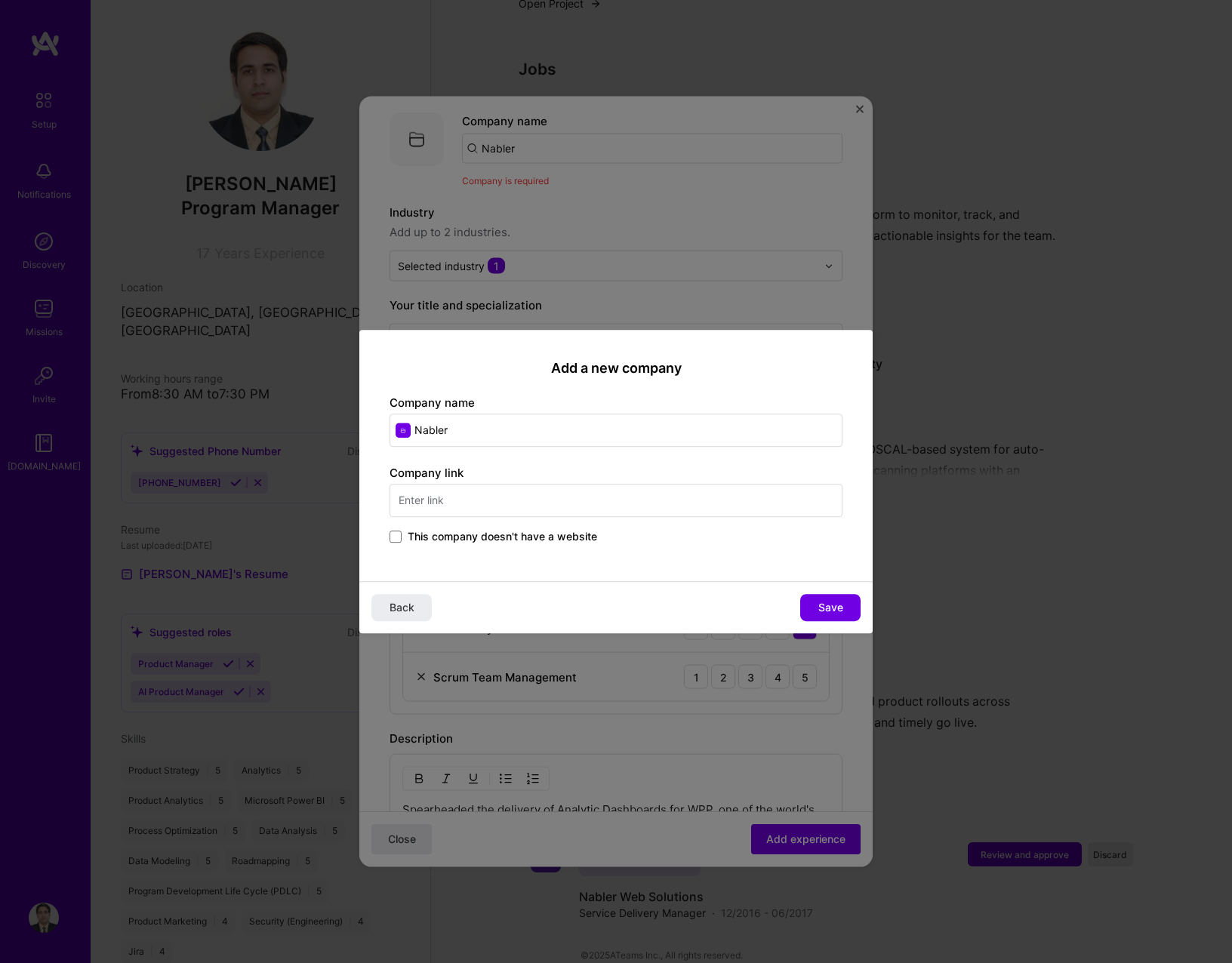
click at [519, 540] on span "This company doesn't have a website" at bounding box center [502, 537] width 189 height 15
click at [0, 0] on input "This company doesn't have a website" at bounding box center [0, 0] width 0 height 0
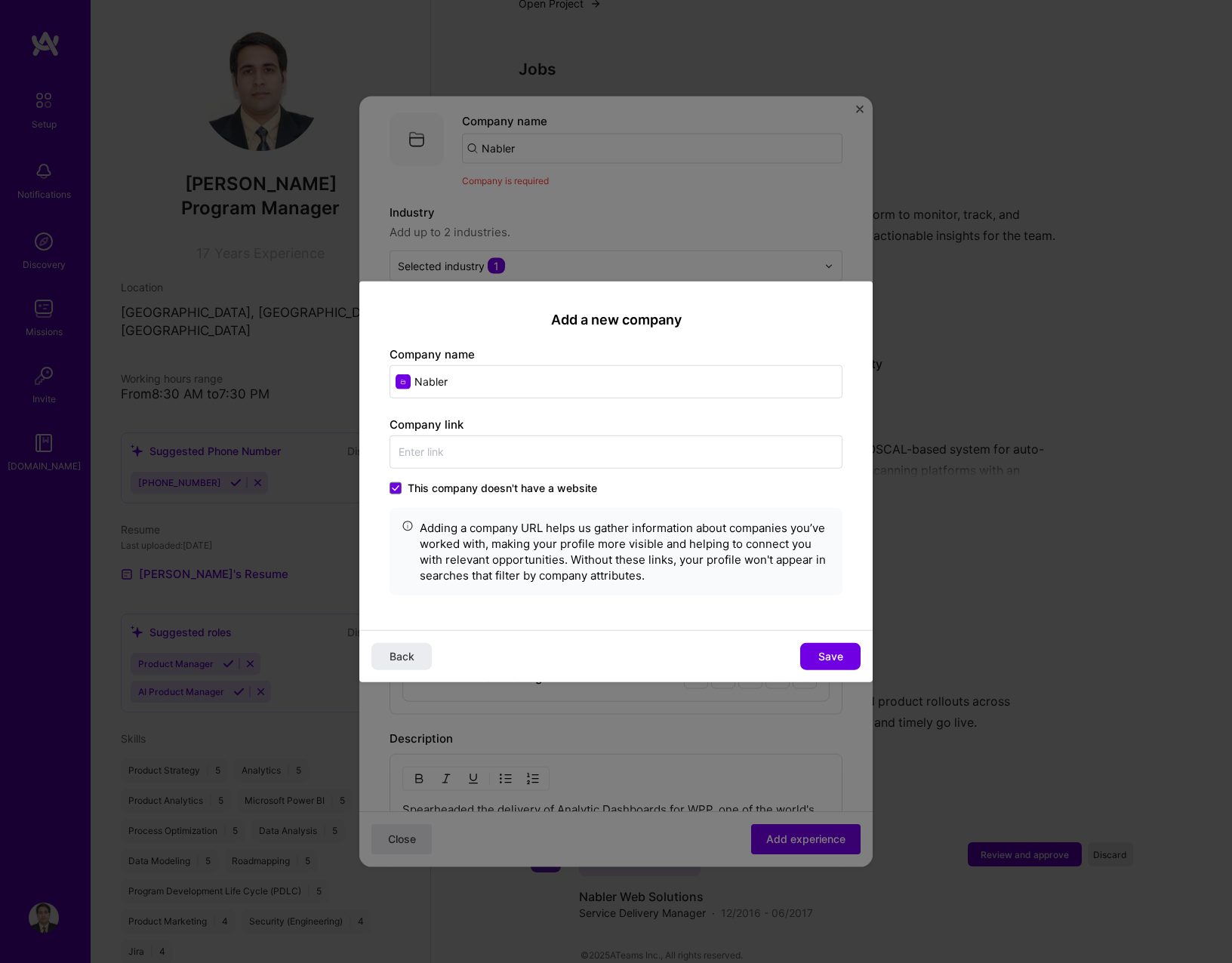
click at [501, 489] on span "This company doesn't have a website" at bounding box center [502, 487] width 189 height 15
click at [0, 0] on input "This company doesn't have a website" at bounding box center [0, 0] width 0 height 0
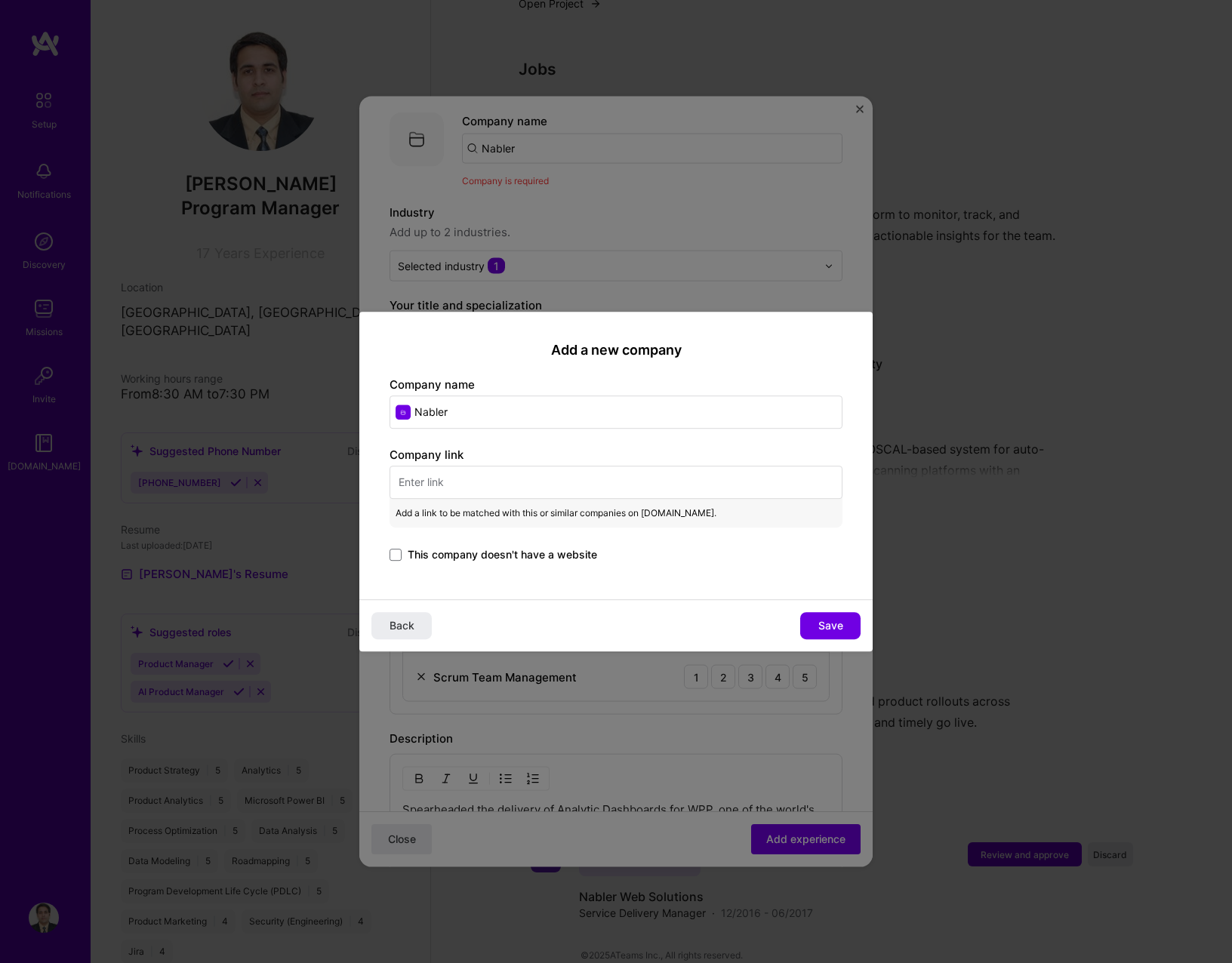
click at [501, 454] on div "Company link Add a link to be matched with this or similar companies on A.Team.…" at bounding box center [616, 505] width 453 height 118
click at [501, 469] on input "text" at bounding box center [616, 482] width 453 height 33
paste input "https://www.xeeva.com/"
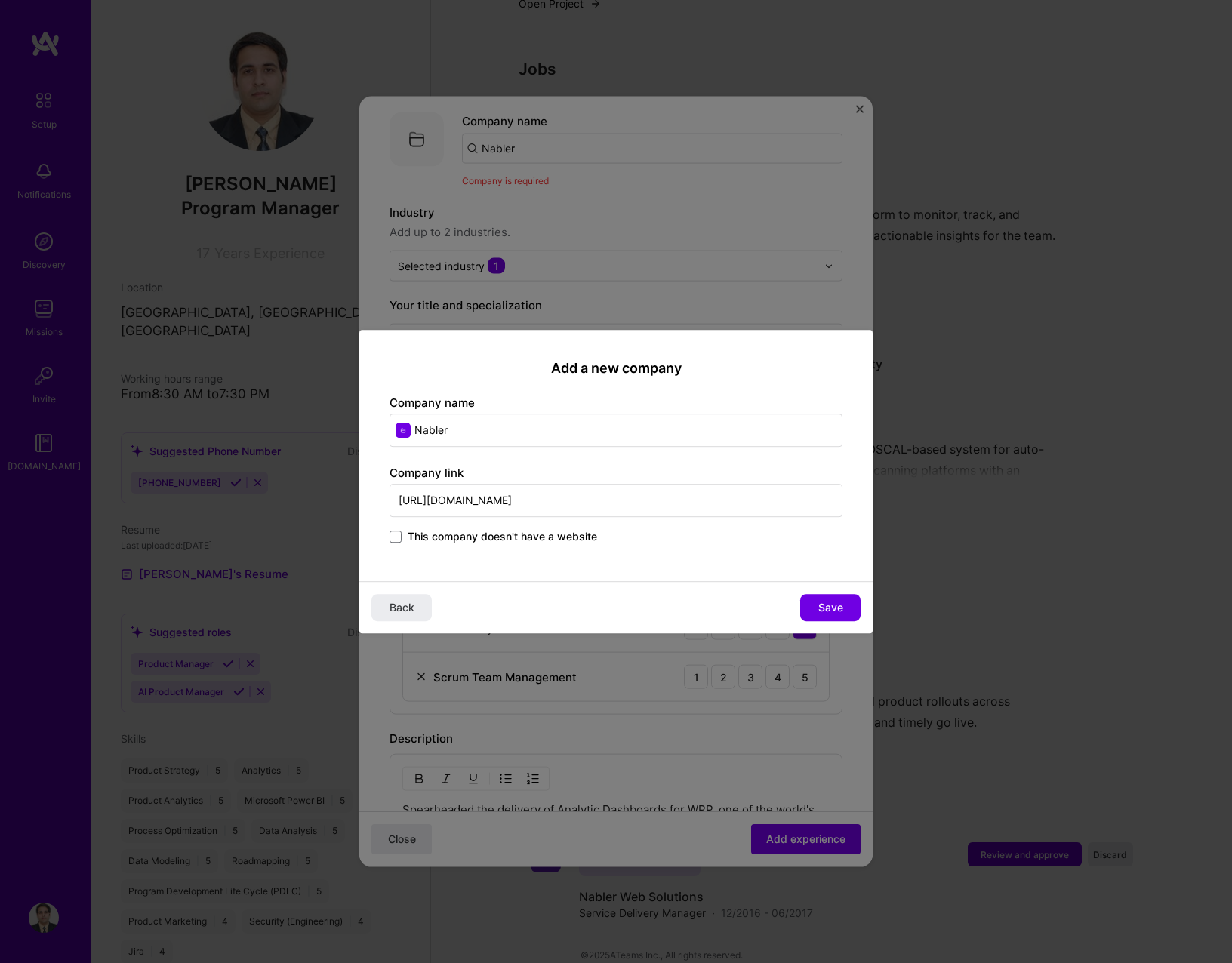
paste input "nabler"
type input "https://www.nabler.com/"
click at [832, 614] on button "Save" at bounding box center [830, 607] width 60 height 27
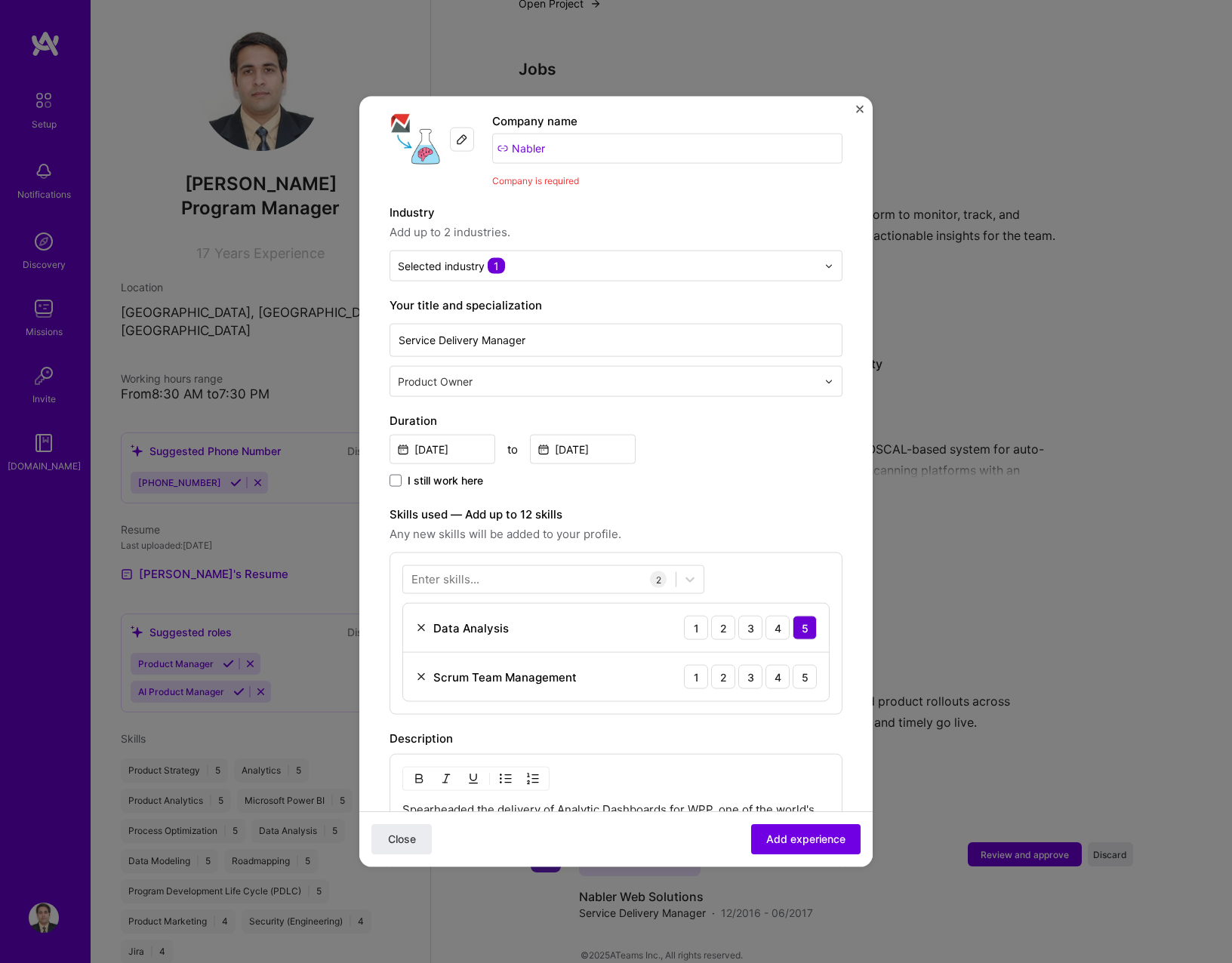
click at [803, 848] on button "Add experience" at bounding box center [806, 839] width 110 height 31
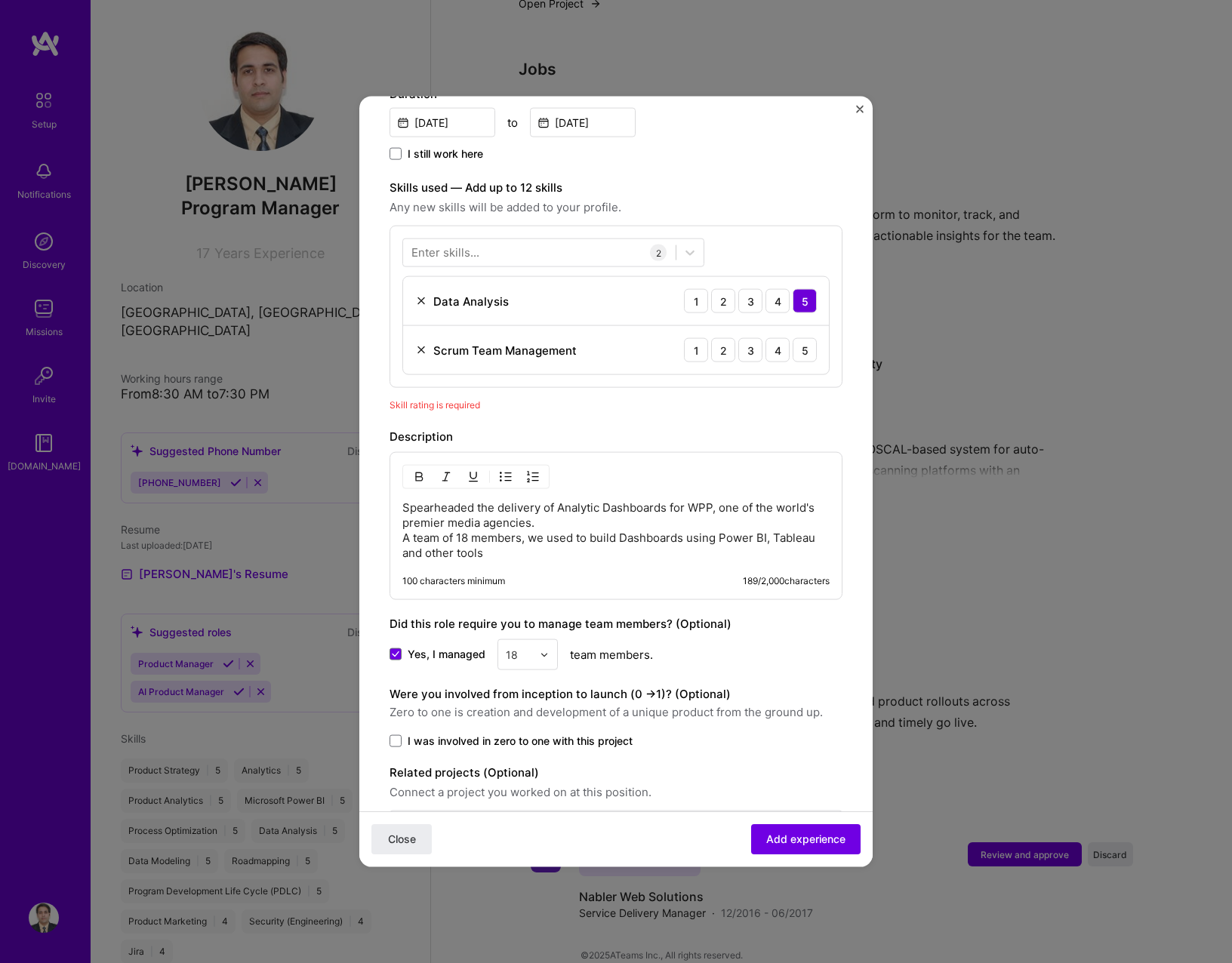
scroll to position [494, 0]
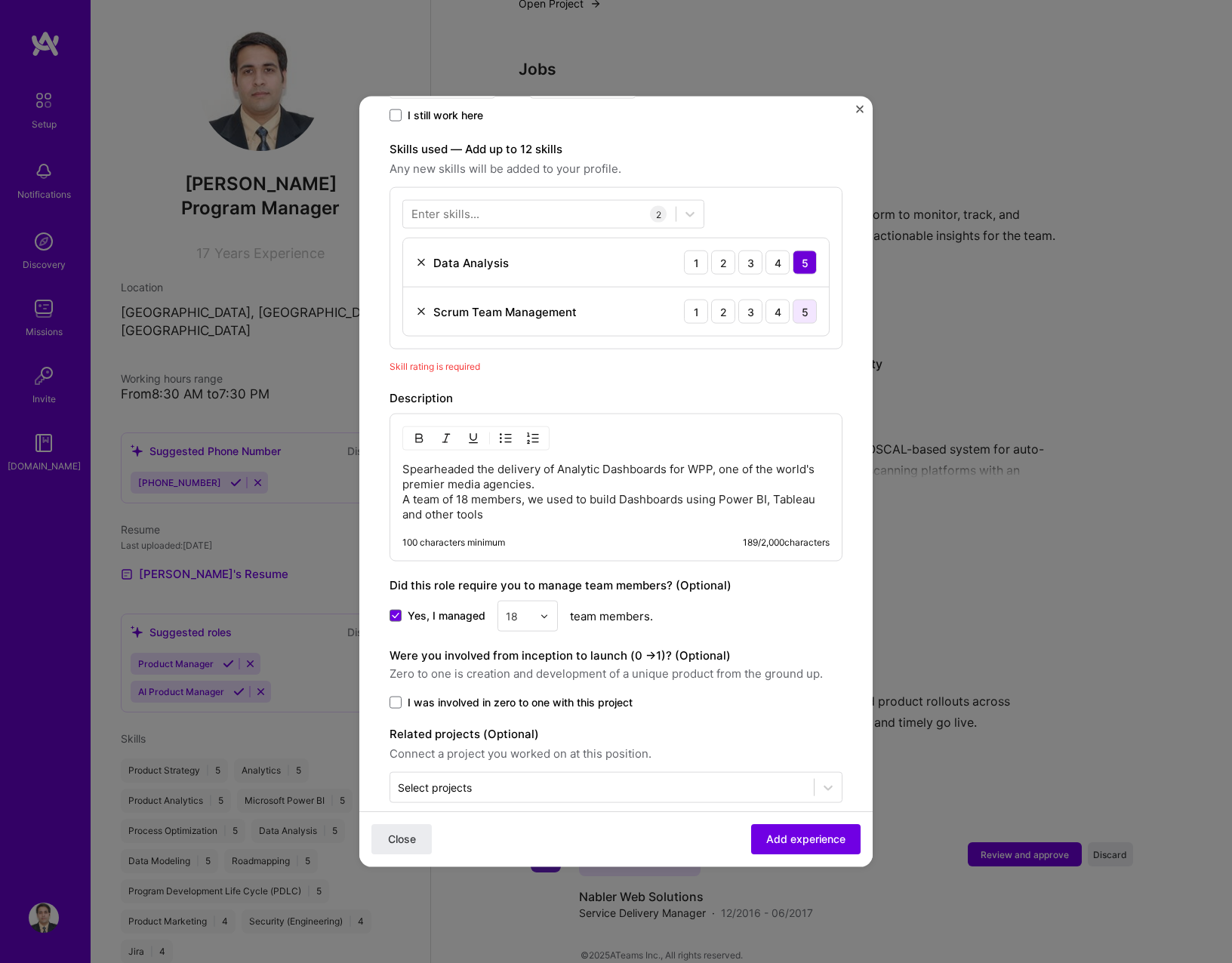
click at [792, 300] on div "5" at bounding box center [804, 311] width 24 height 24
click at [788, 836] on span "Add experience" at bounding box center [806, 839] width 79 height 15
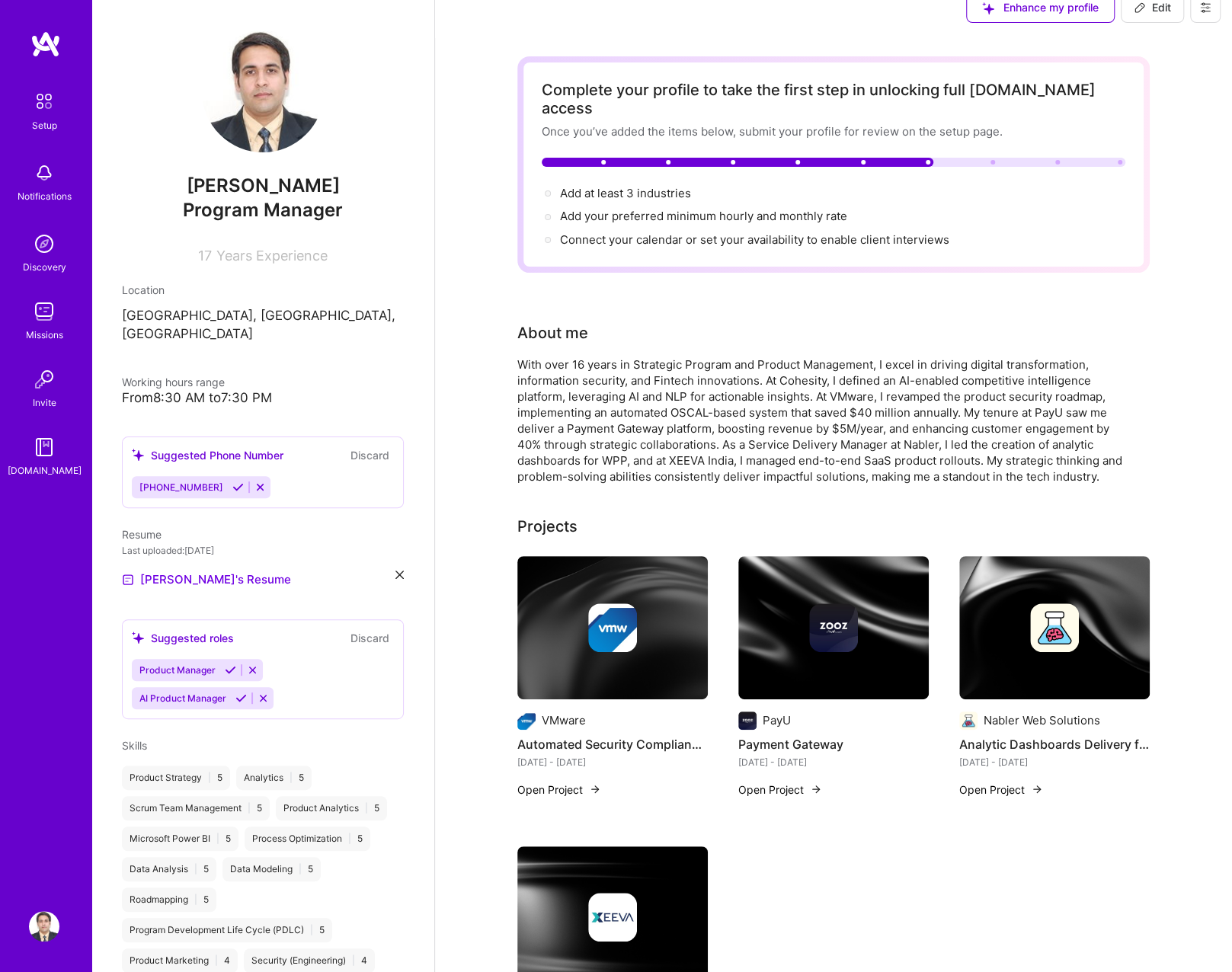
scroll to position [0, 0]
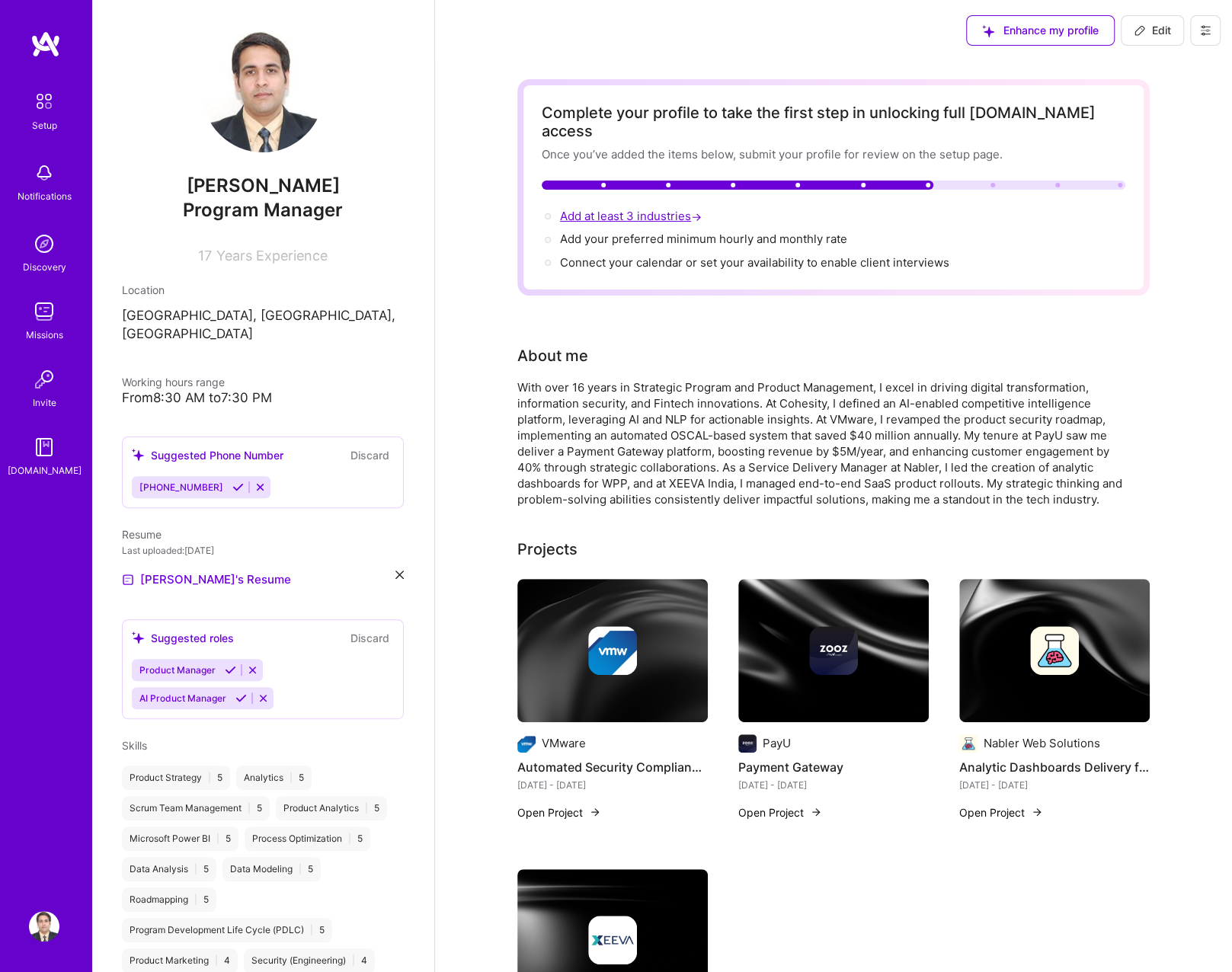
click at [661, 208] on span "Add at least 3 industries →" at bounding box center [632, 215] width 145 height 14
select select "US"
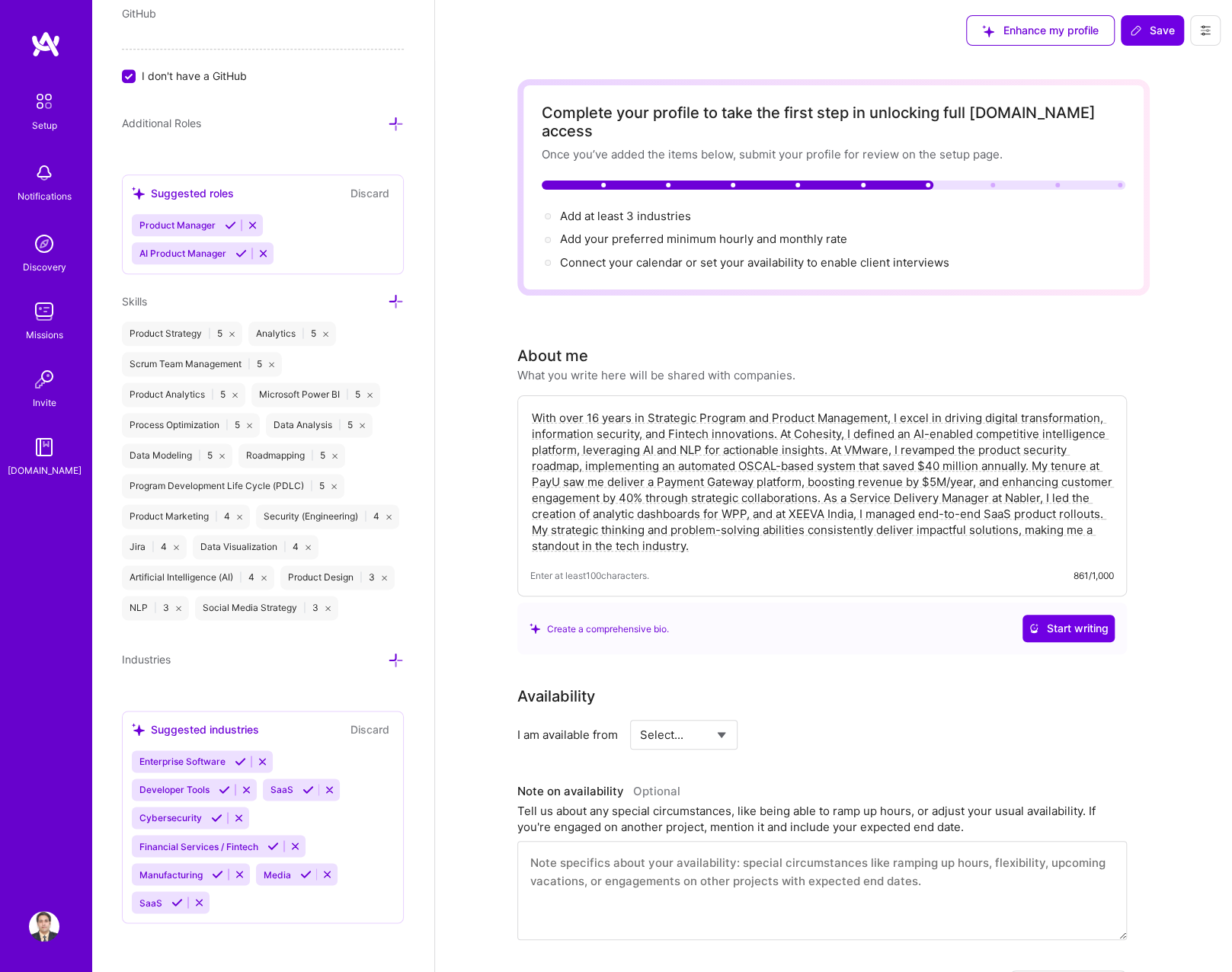
scroll to position [1073, 0]
click at [239, 760] on icon at bounding box center [240, 761] width 12 height 12
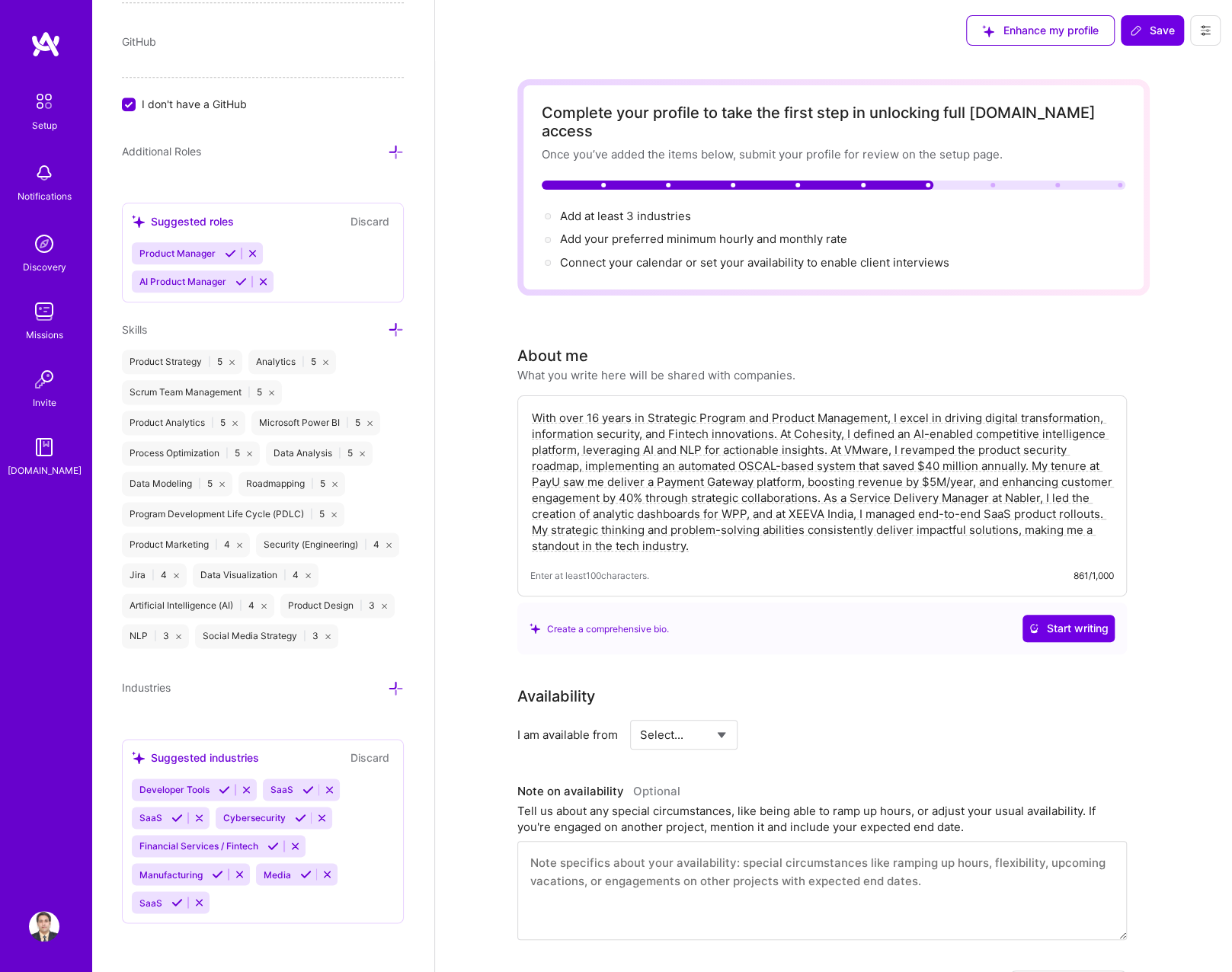
scroll to position [1045, 0]
click at [308, 789] on icon at bounding box center [309, 790] width 12 height 12
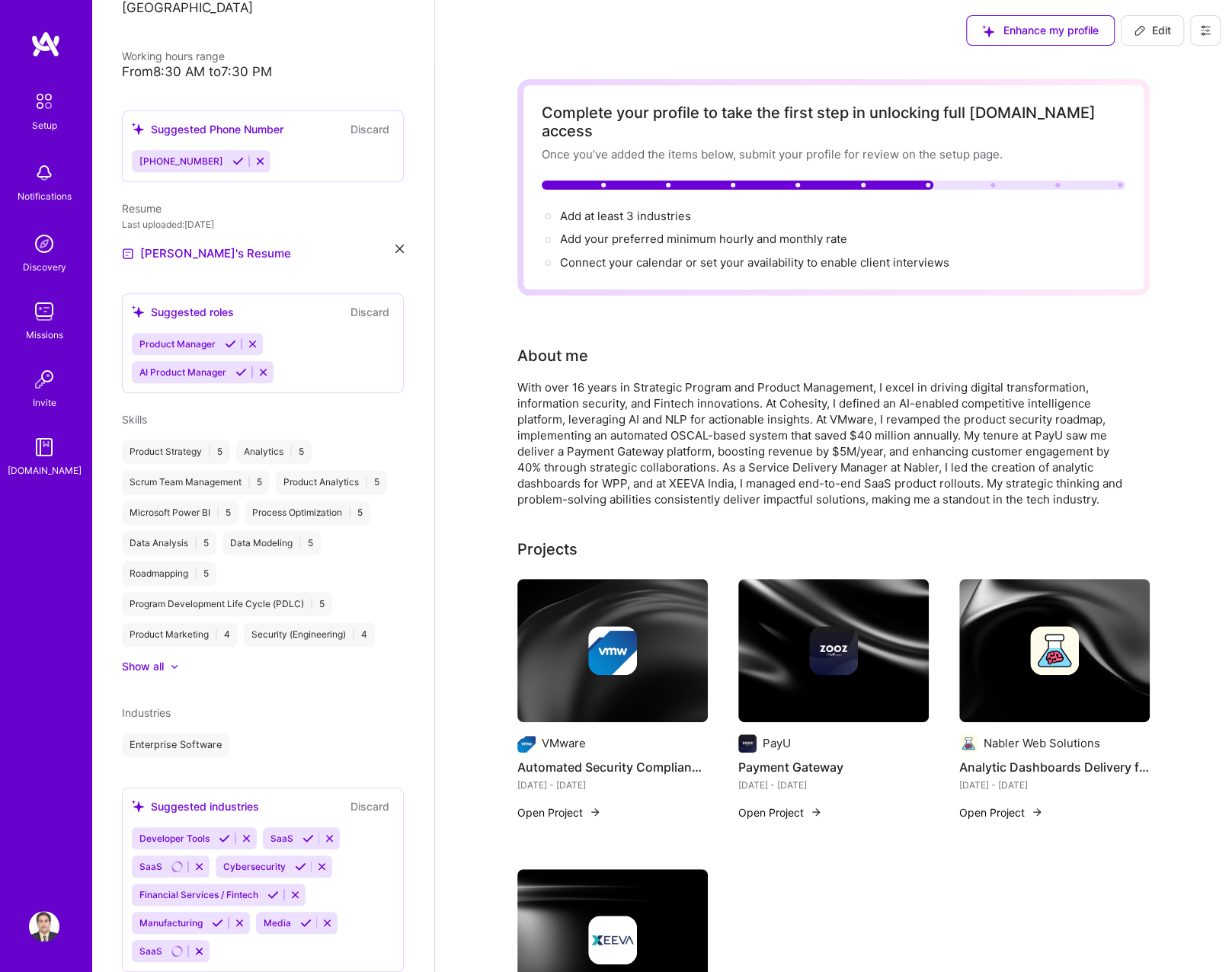
scroll to position [355, 0]
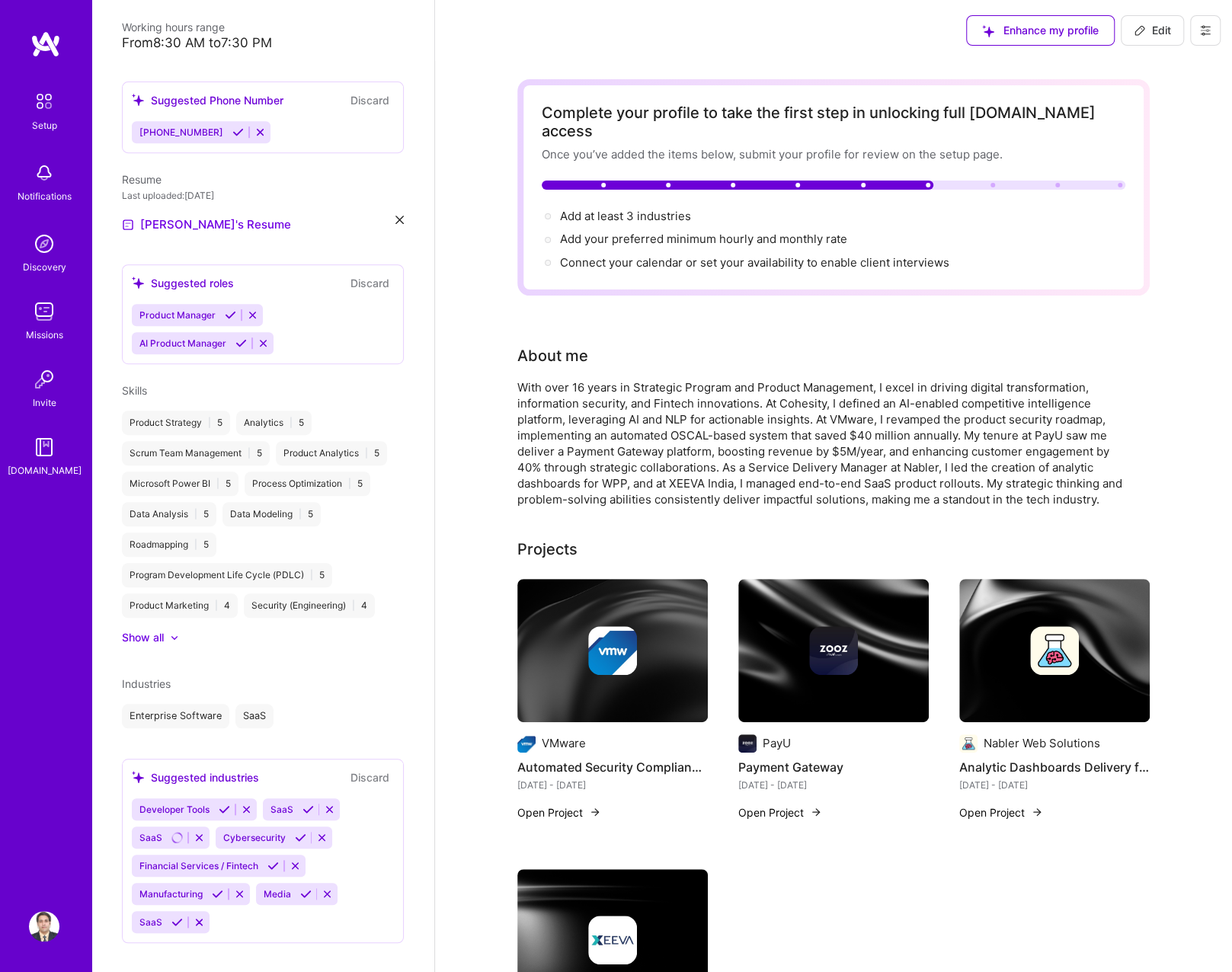
click at [248, 802] on button at bounding box center [246, 808] width 20 height 13
click at [216, 831] on icon at bounding box center [217, 837] width 12 height 12
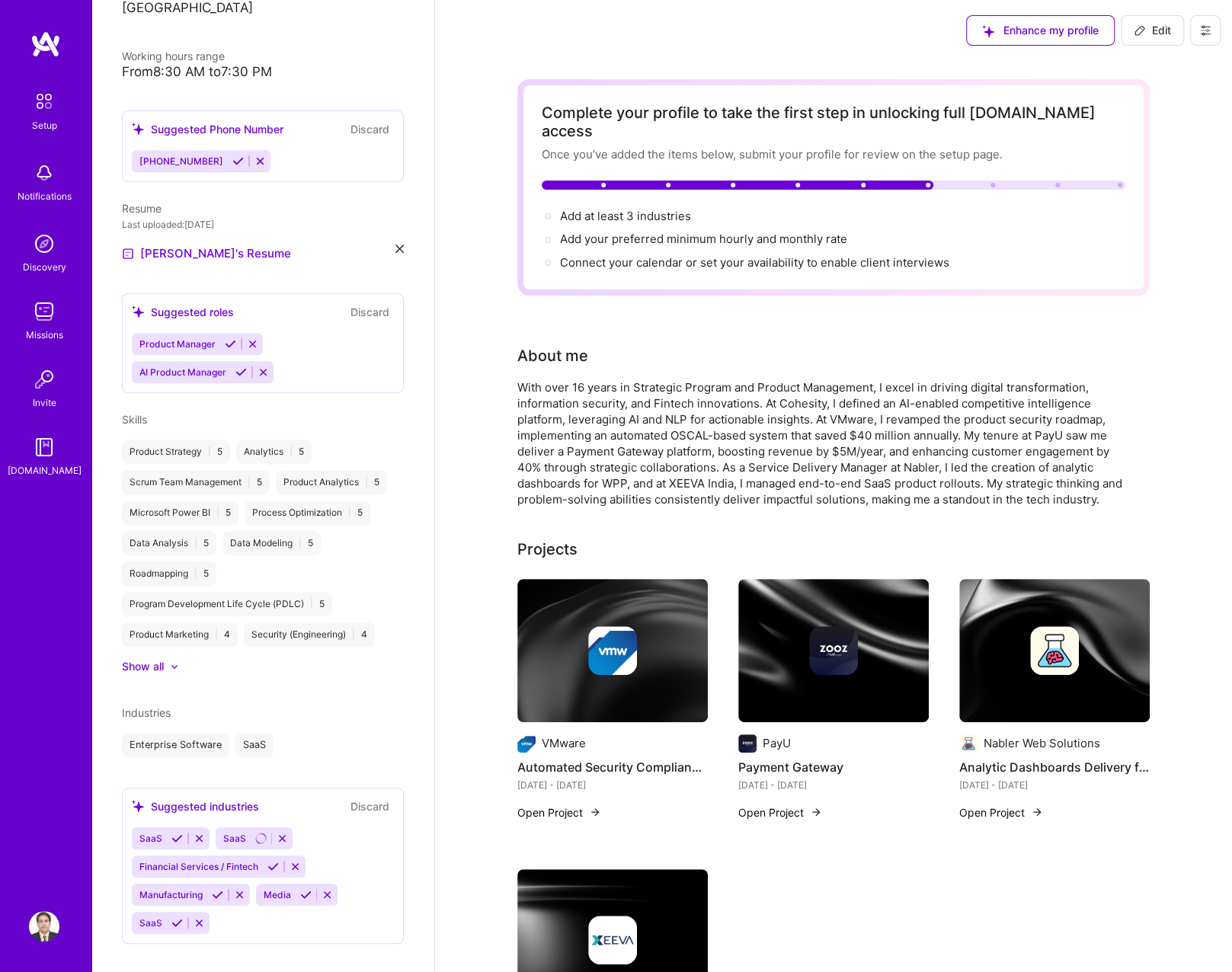
click at [273, 860] on icon at bounding box center [273, 866] width 12 height 12
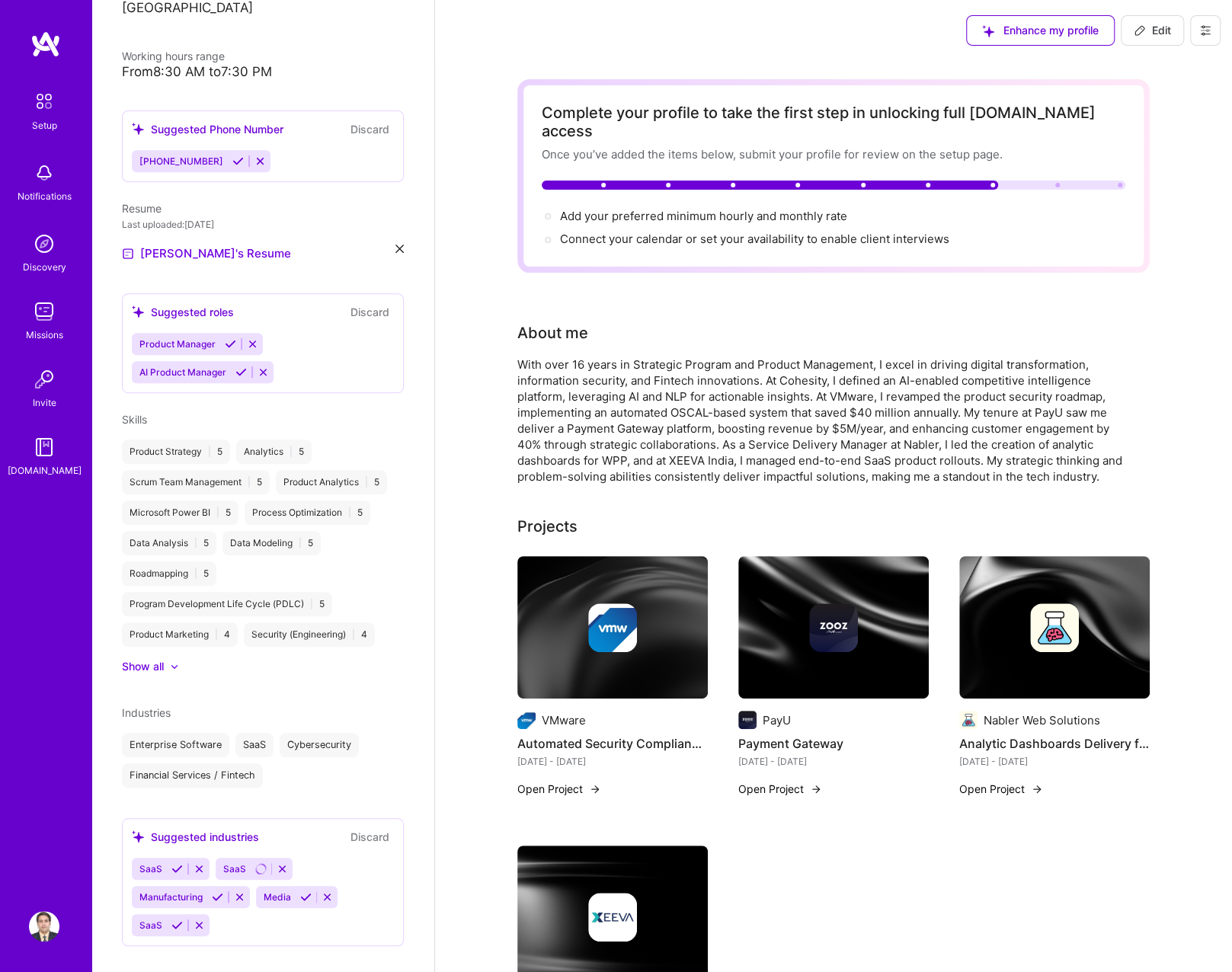
click at [247, 890] on button at bounding box center [239, 896] width 20 height 13
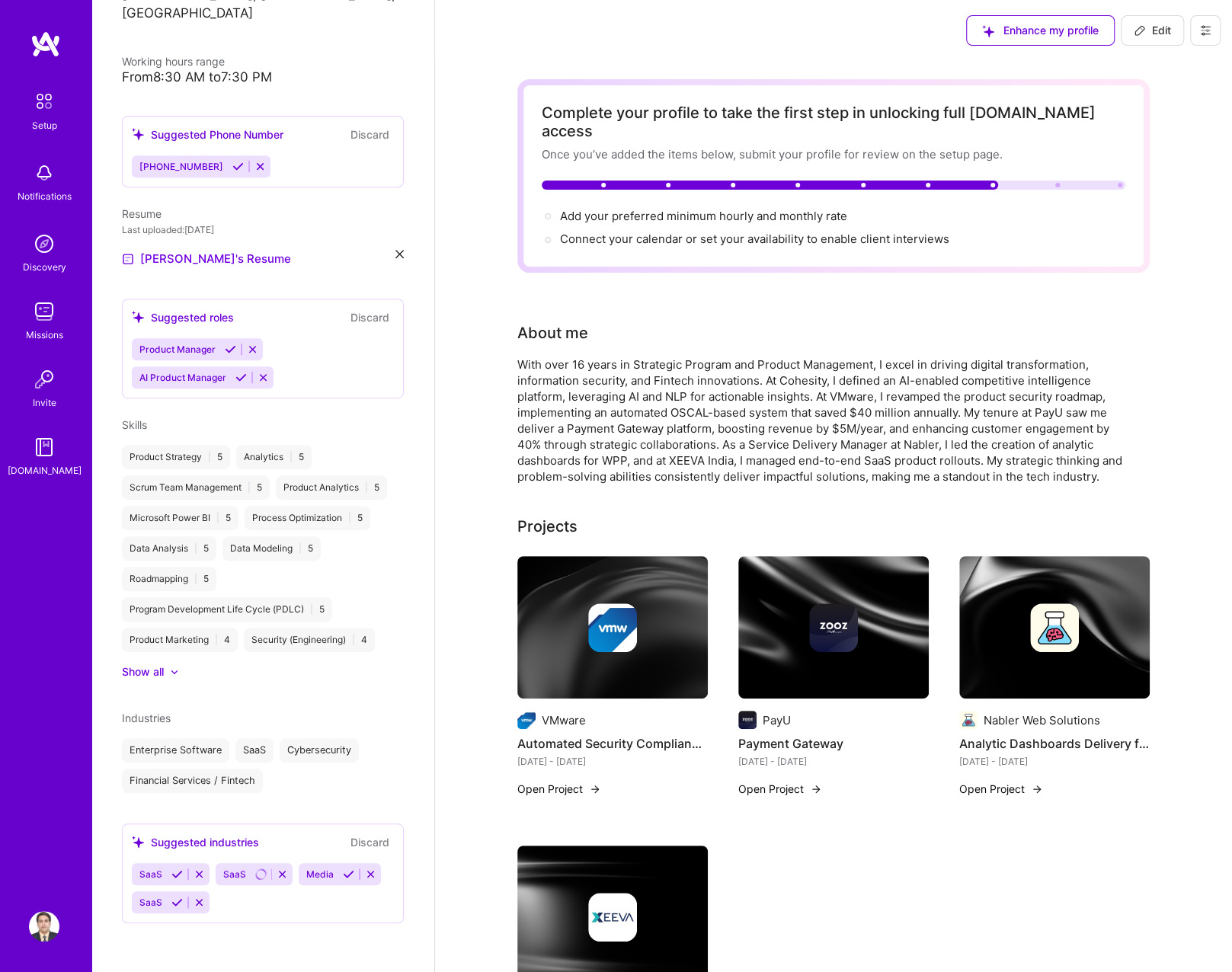
scroll to position [300, 0]
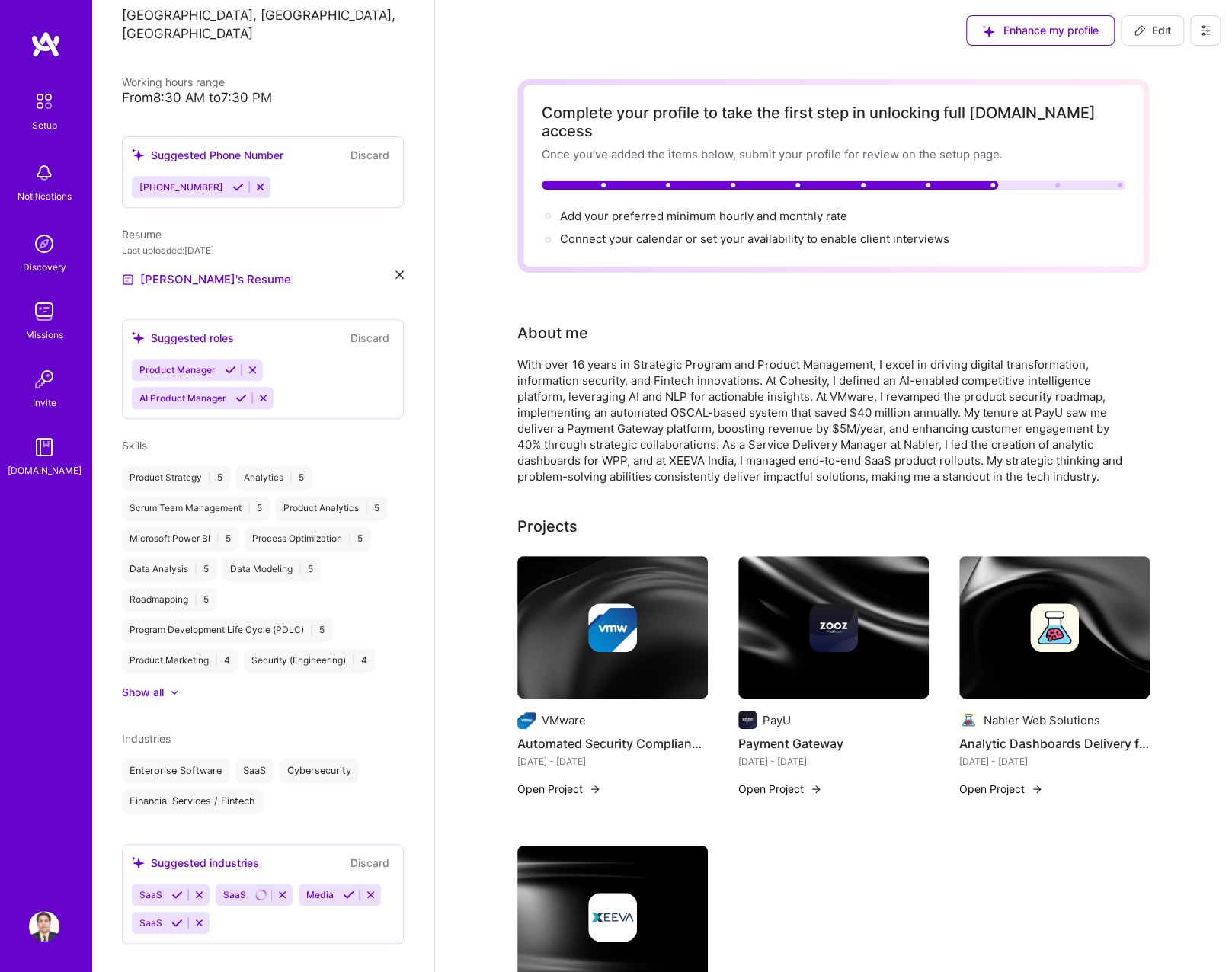
click at [174, 889] on icon at bounding box center [178, 895] width 12 height 12
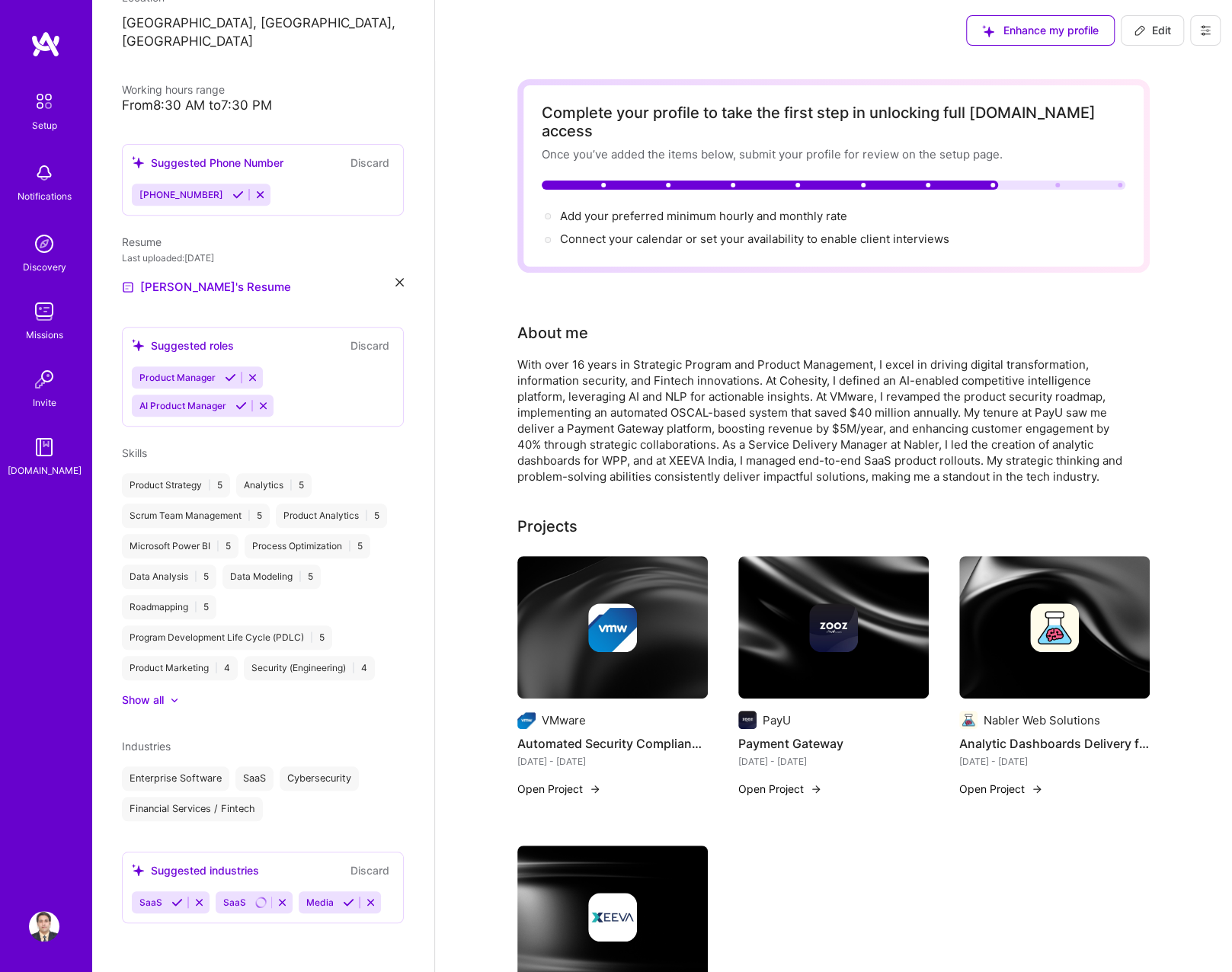
scroll to position [273, 0]
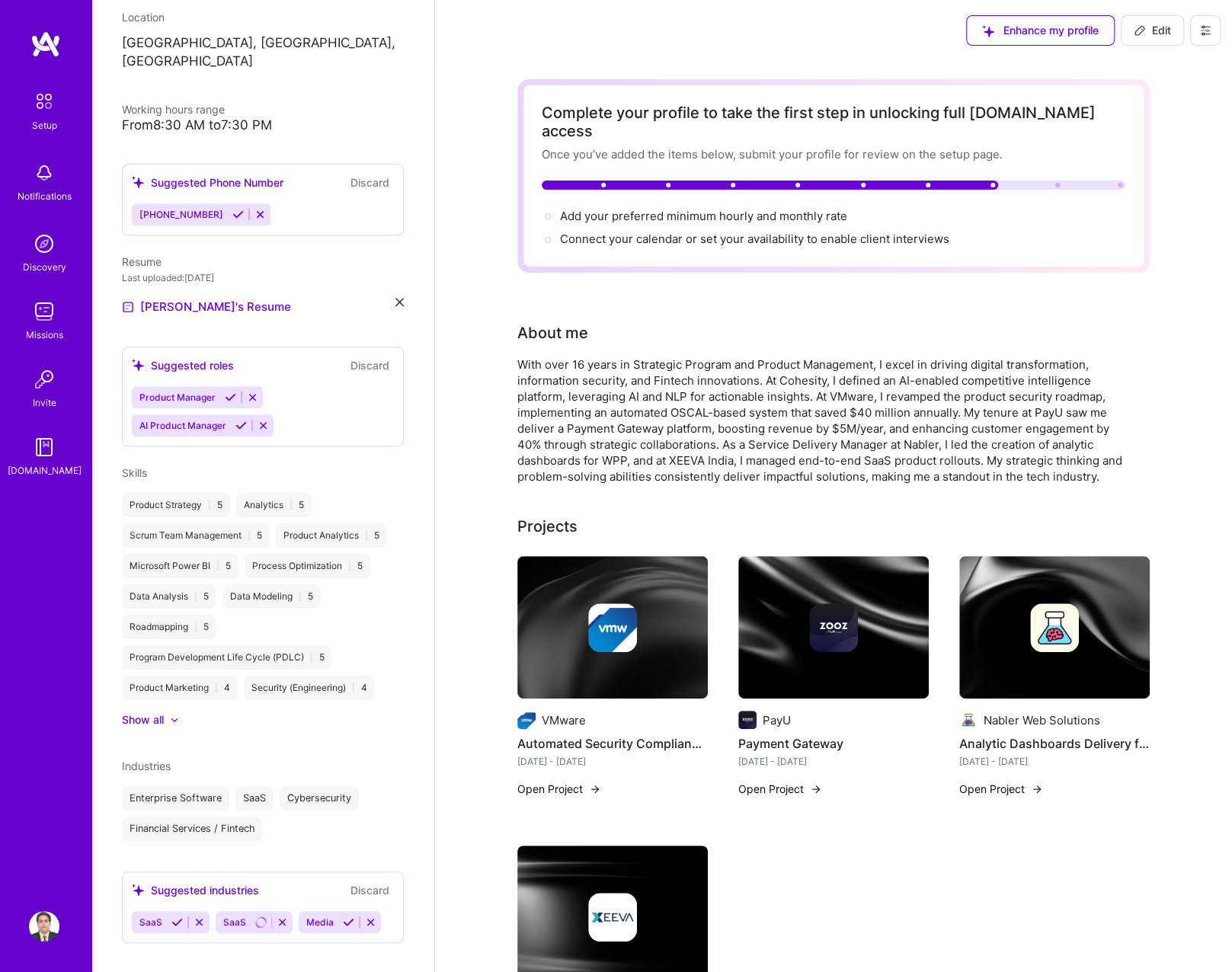
click at [203, 881] on div "Suggested industries" at bounding box center [196, 889] width 127 height 16
click at [200, 916] on icon at bounding box center [200, 922] width 12 height 12
click at [364, 908] on button "Discard" at bounding box center [370, 917] width 48 height 17
click at [355, 908] on button "Discard" at bounding box center [370, 917] width 48 height 17
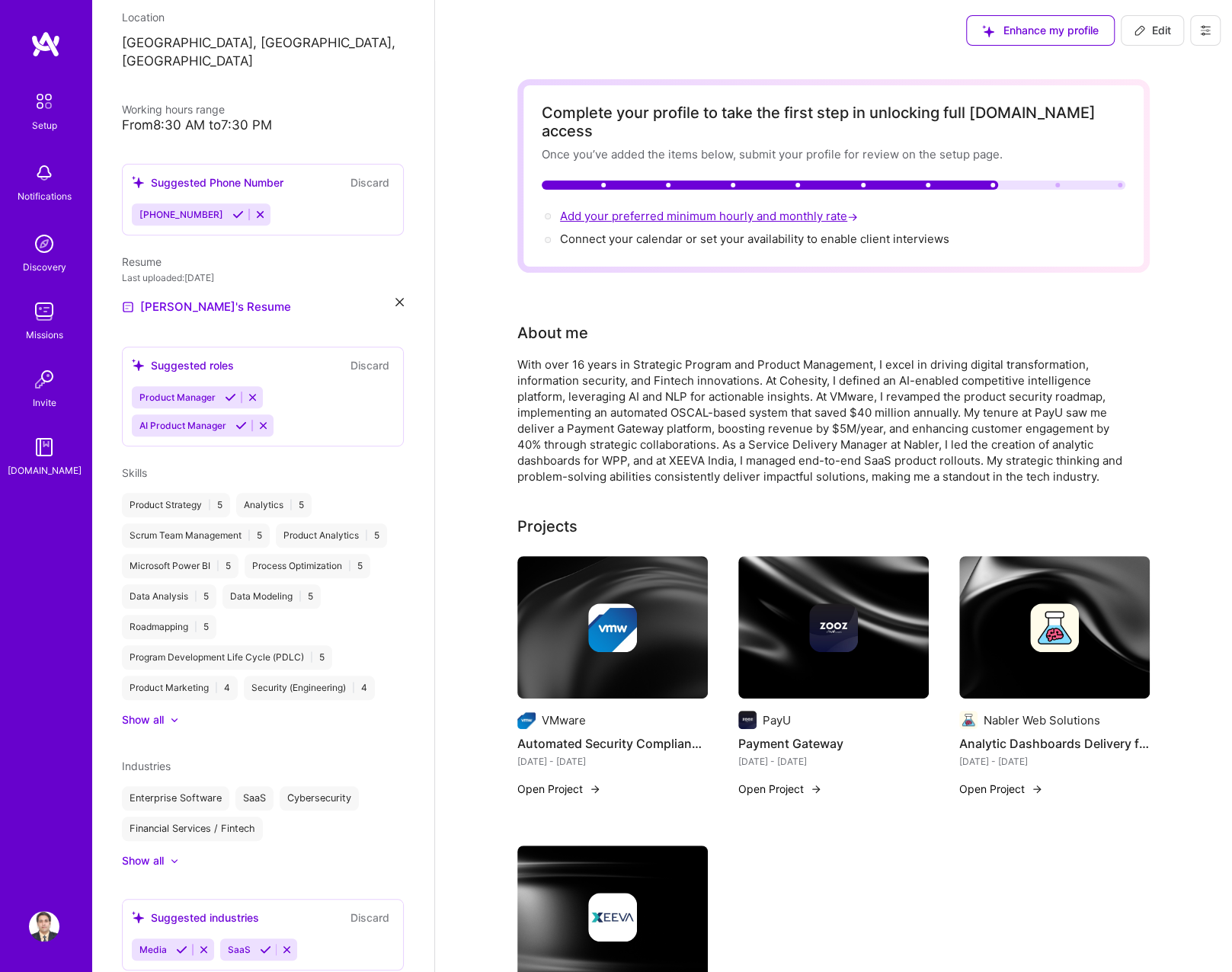
click at [701, 208] on span "Add your preferred minimum hourly and monthly rate →" at bounding box center [710, 215] width 301 height 14
select select "US"
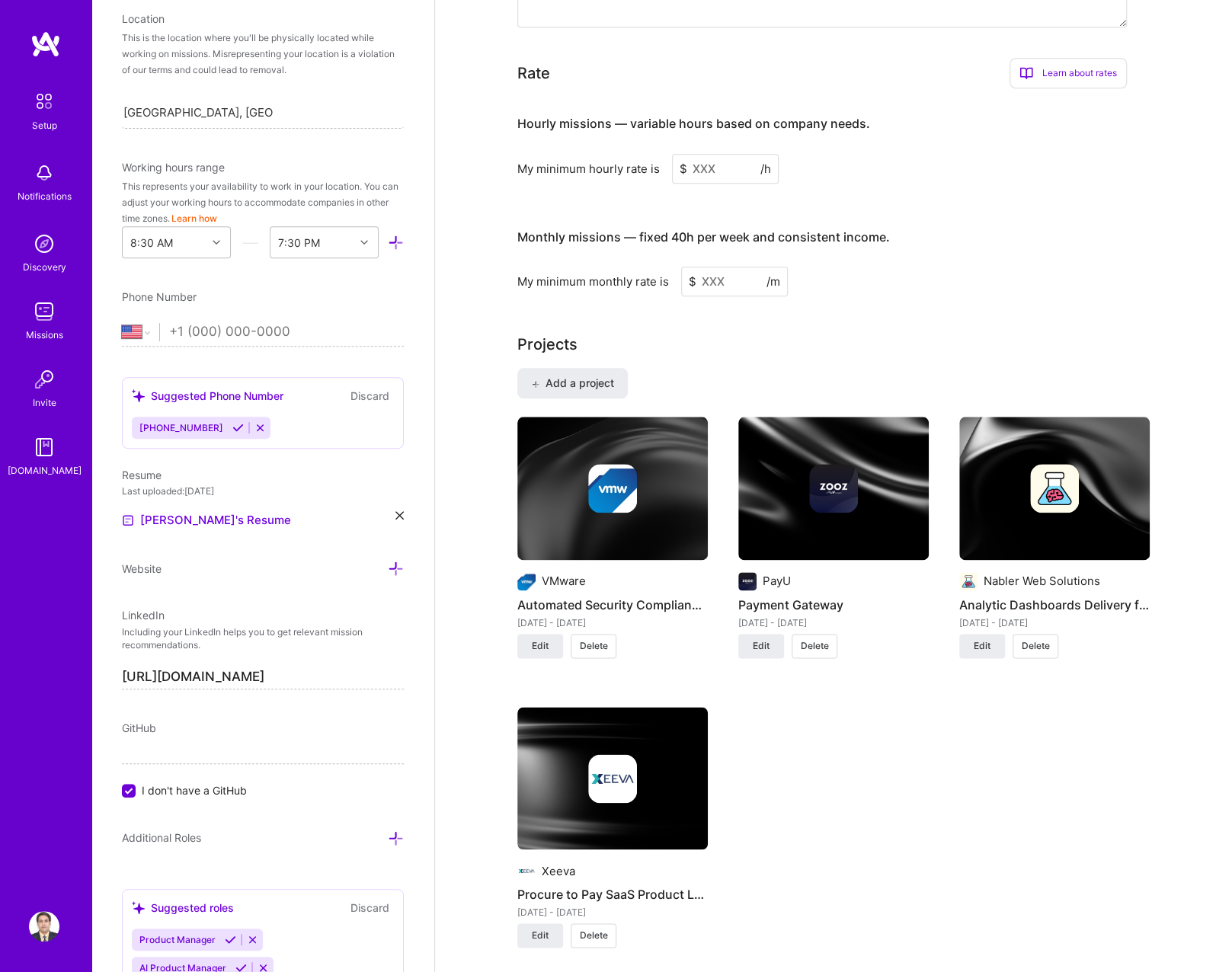
scroll to position [928, 0]
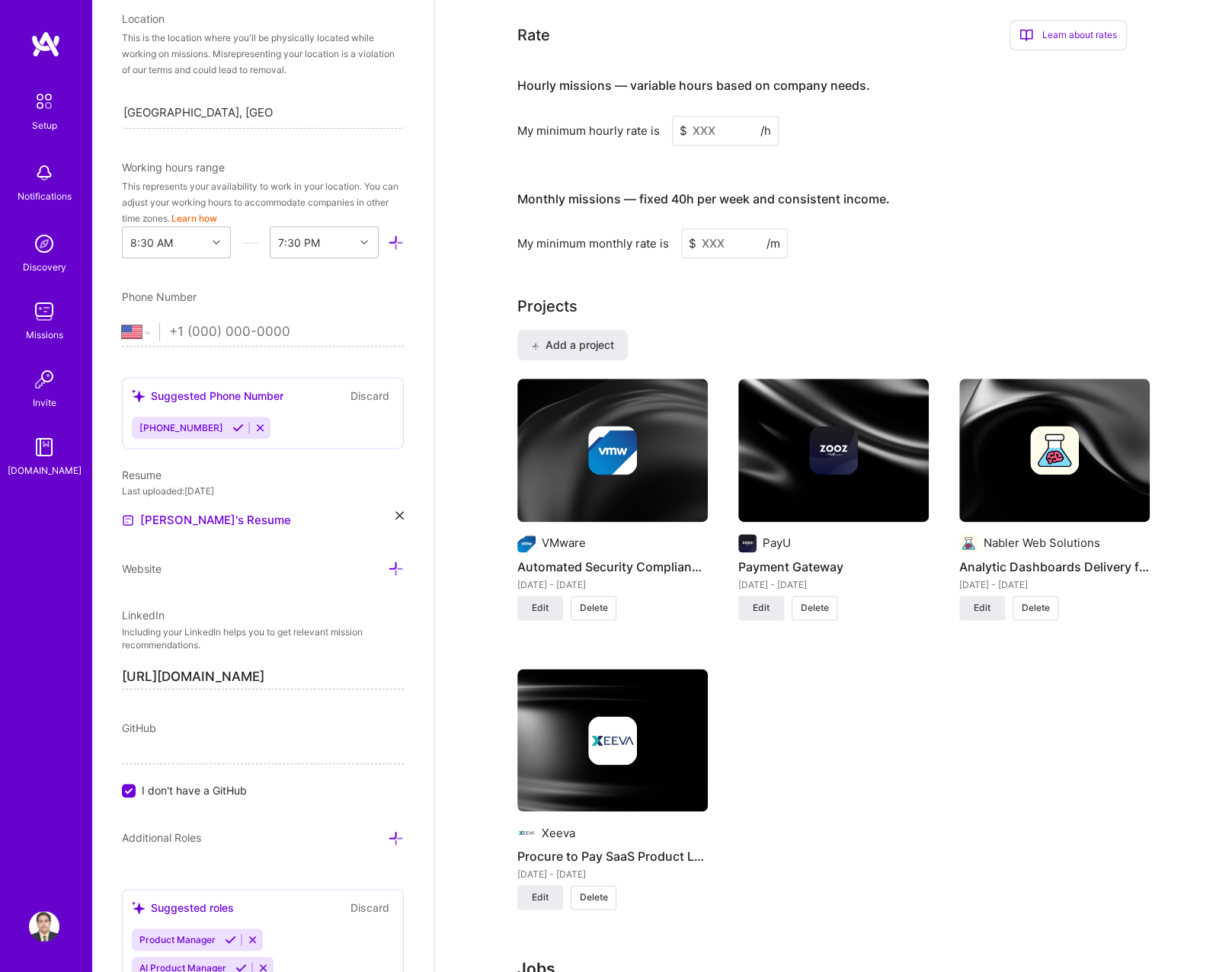
click at [721, 122] on input at bounding box center [726, 130] width 107 height 30
click at [718, 123] on input at bounding box center [726, 130] width 107 height 30
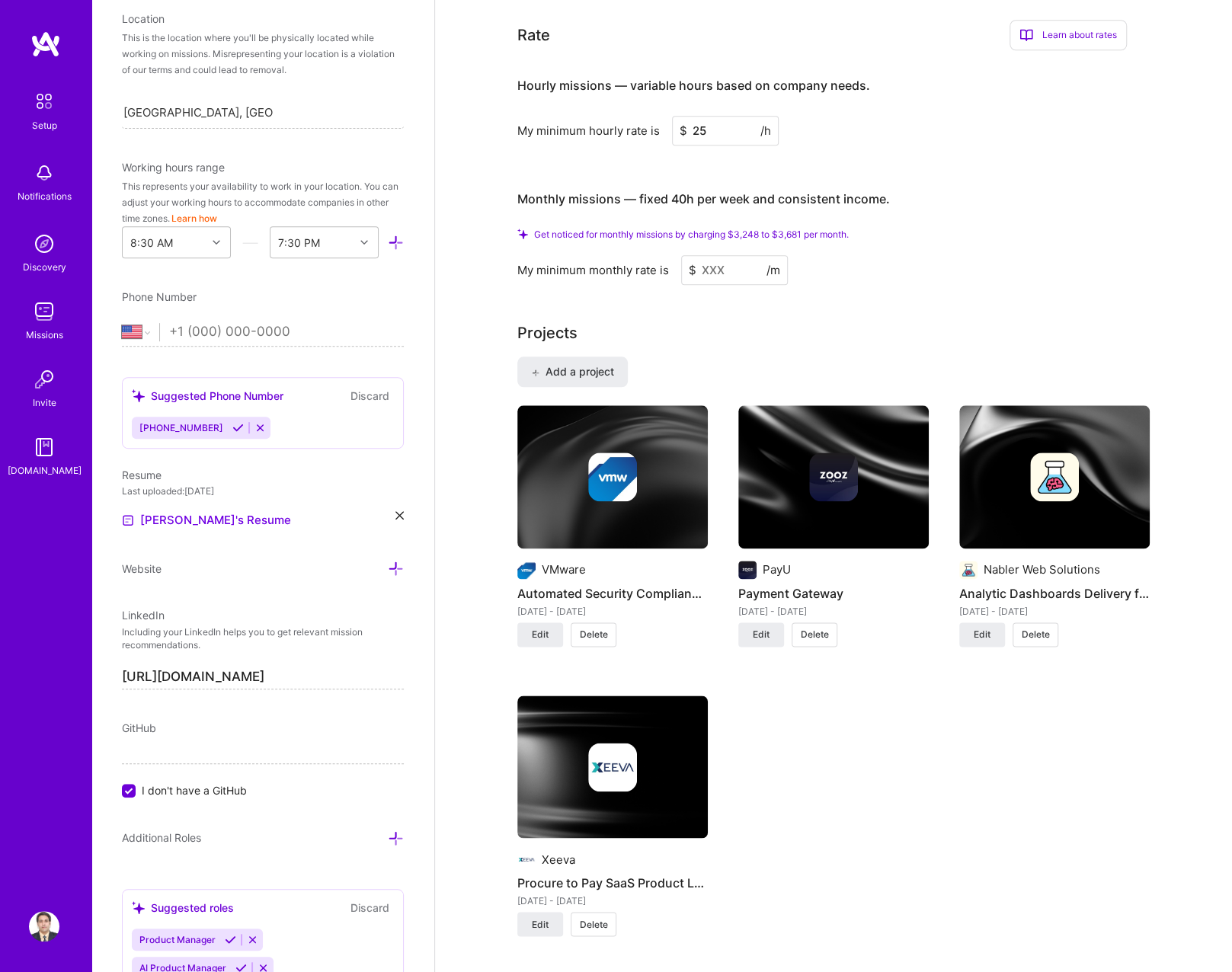
click at [726, 262] on input at bounding box center [734, 270] width 107 height 30
drag, startPoint x: 668, startPoint y: 179, endPoint x: 807, endPoint y: 186, distance: 139.2
click at [807, 192] on h4 "Monthly missions — fixed 40h per week and consistent income." at bounding box center [703, 199] width 372 height 14
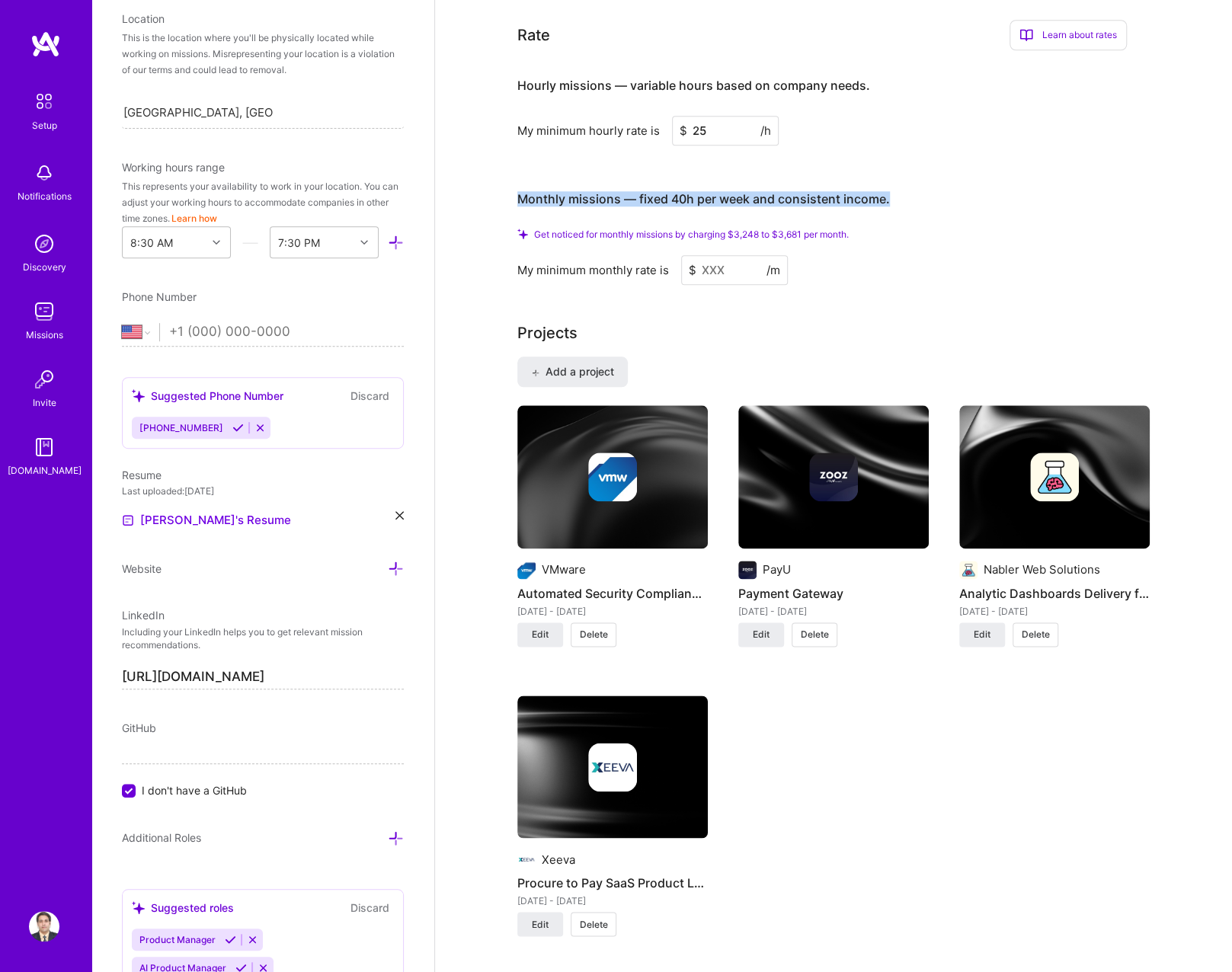
click at [807, 192] on h4 "Monthly missions — fixed 40h per week and consistent income." at bounding box center [703, 199] width 372 height 14
drag, startPoint x: 807, startPoint y: 186, endPoint x: 745, endPoint y: 172, distance: 63.6
click at [745, 192] on h4 "Monthly missions — fixed 40h per week and consistent income." at bounding box center [703, 199] width 372 height 14
click at [891, 256] on div "My minimum monthly rate is $ /m" at bounding box center [822, 270] width 610 height 30
click at [736, 116] on input "25" at bounding box center [726, 130] width 107 height 30
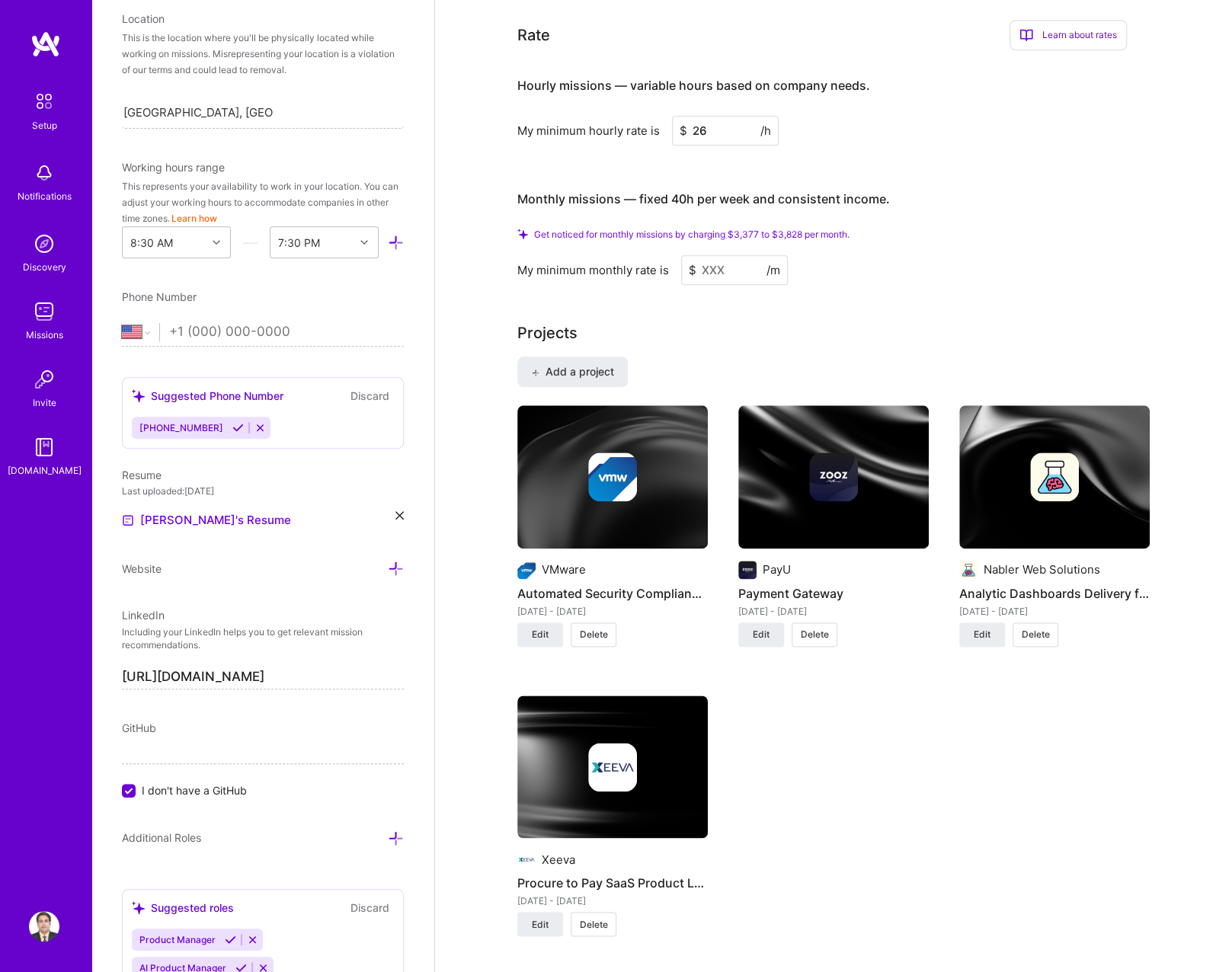
type input "26"
click at [742, 256] on input at bounding box center [734, 270] width 107 height 30
click at [726, 256] on input at bounding box center [734, 270] width 107 height 30
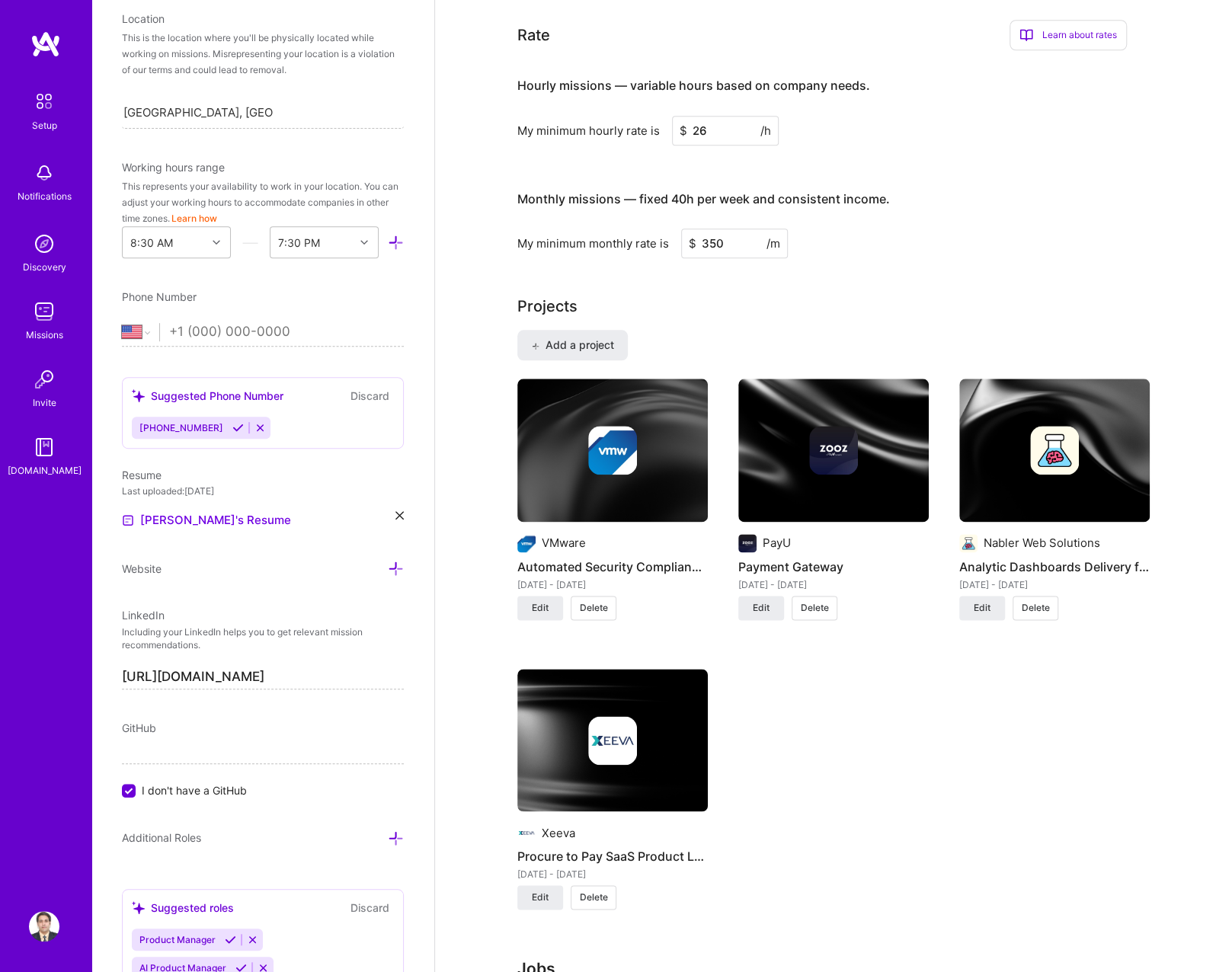
type input "3500"
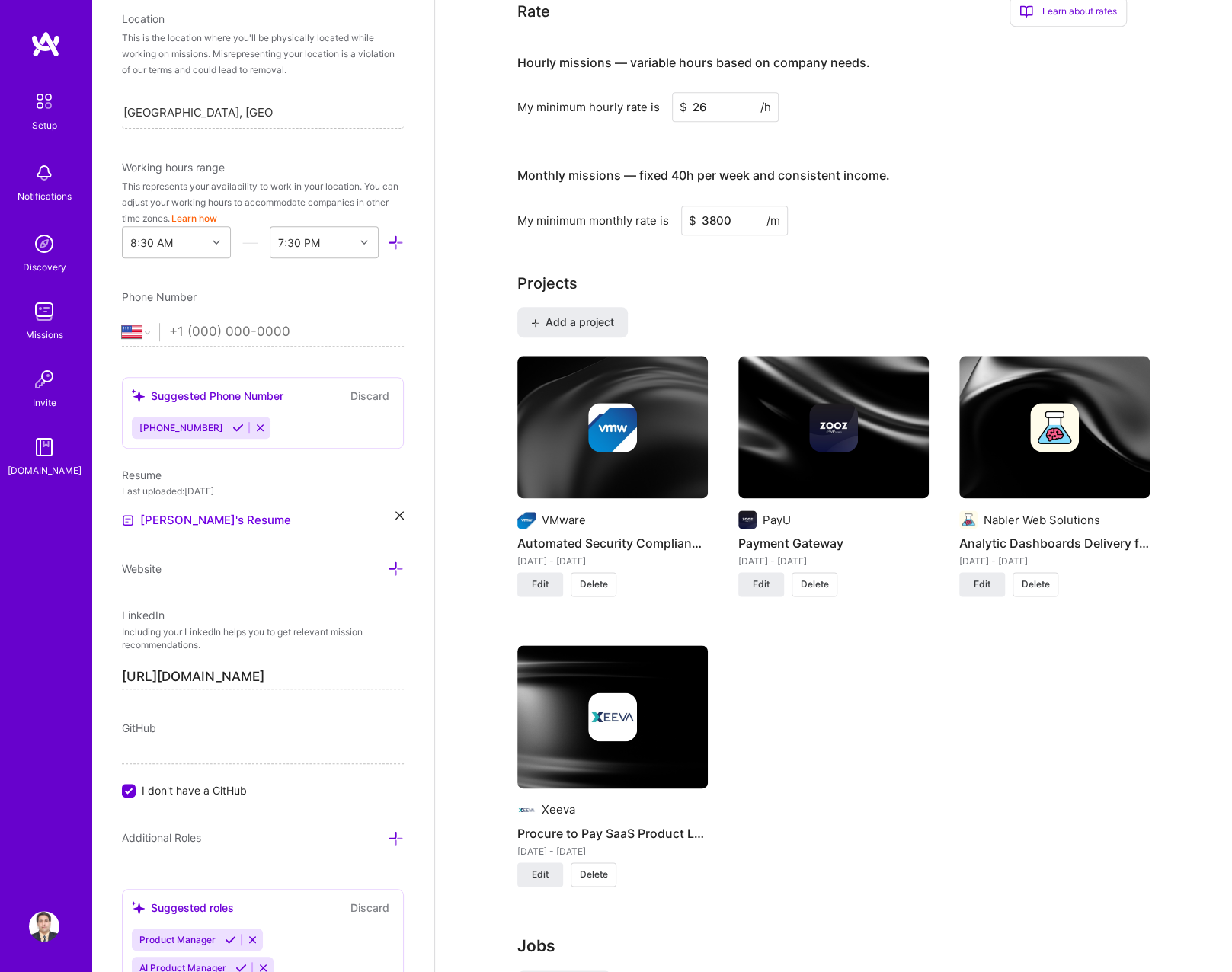
type input "3800"
click at [841, 272] on div "Projects" at bounding box center [833, 284] width 632 height 23
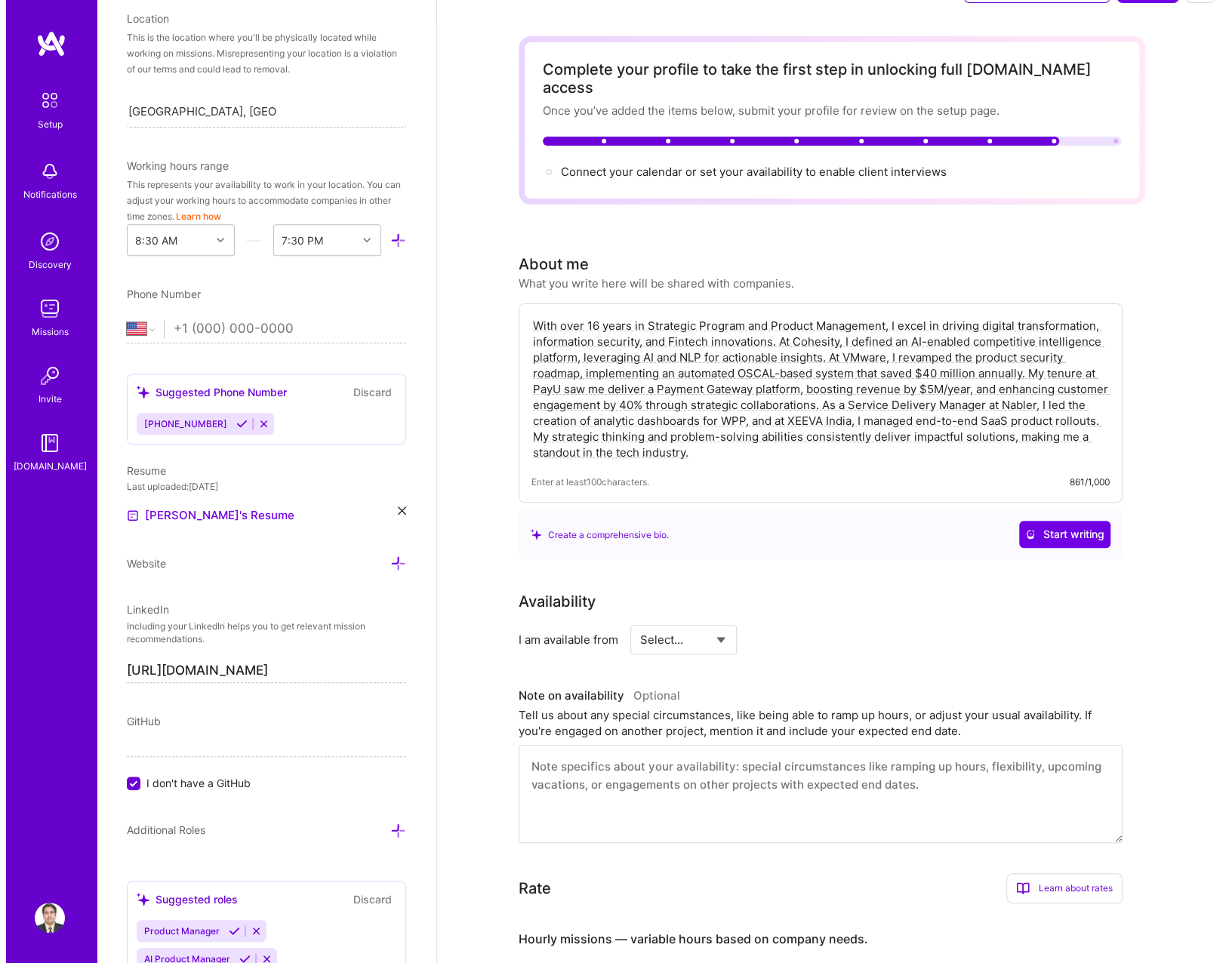
scroll to position [0, 0]
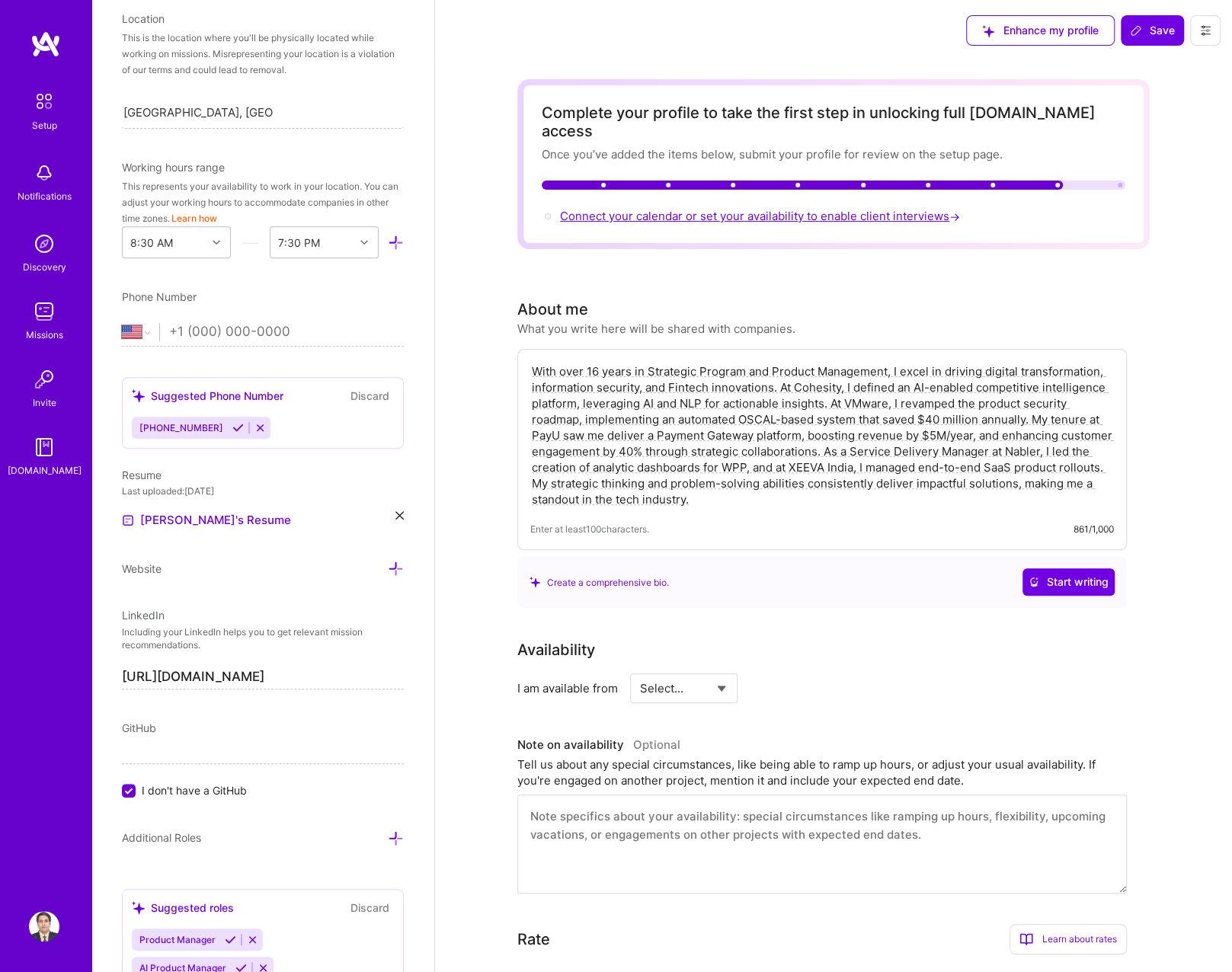
click at [760, 208] on span "Connect your calendar or set your availability to enable client interviews →" at bounding box center [761, 215] width 403 height 14
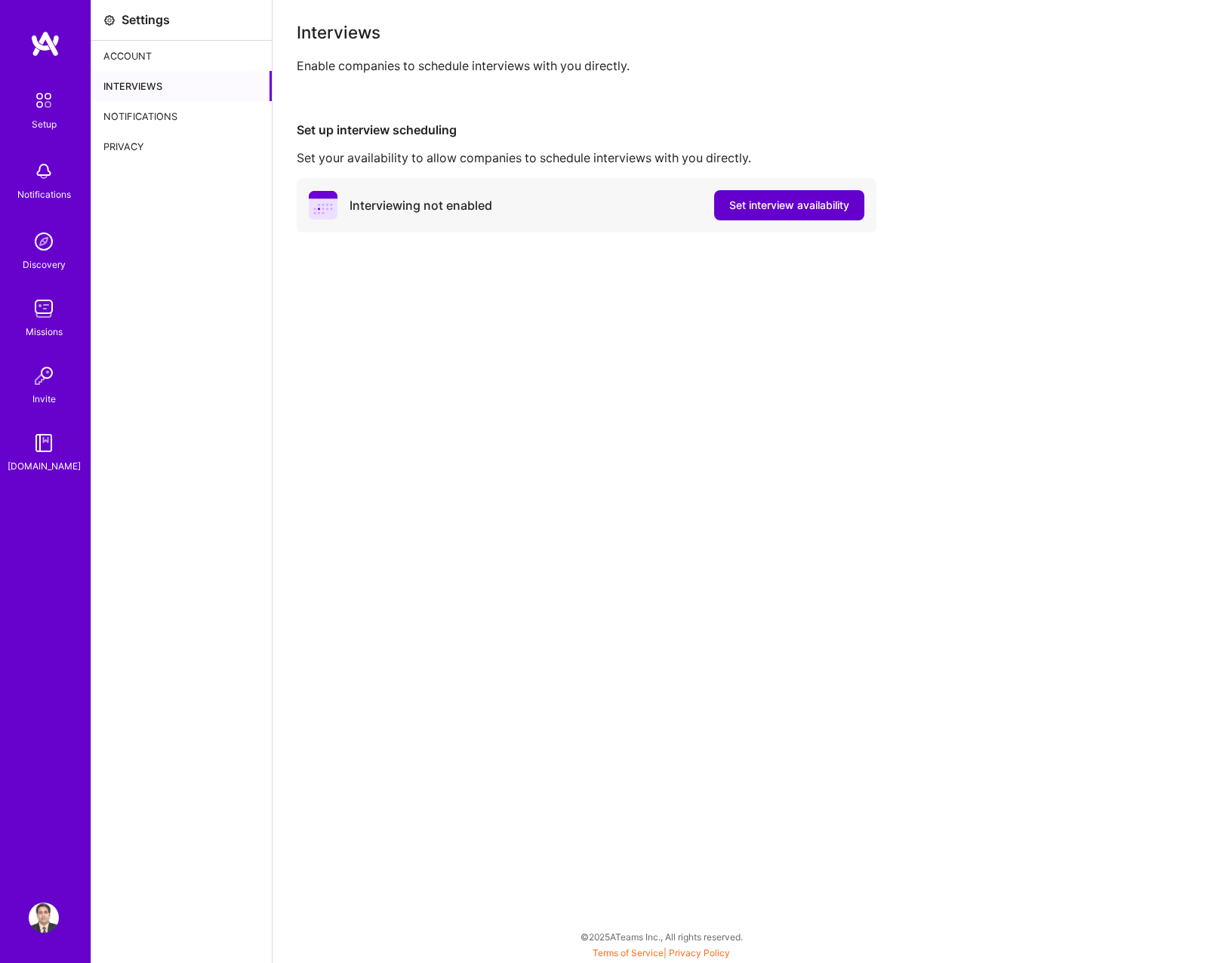
click at [735, 210] on span "Set interview availability" at bounding box center [789, 205] width 120 height 15
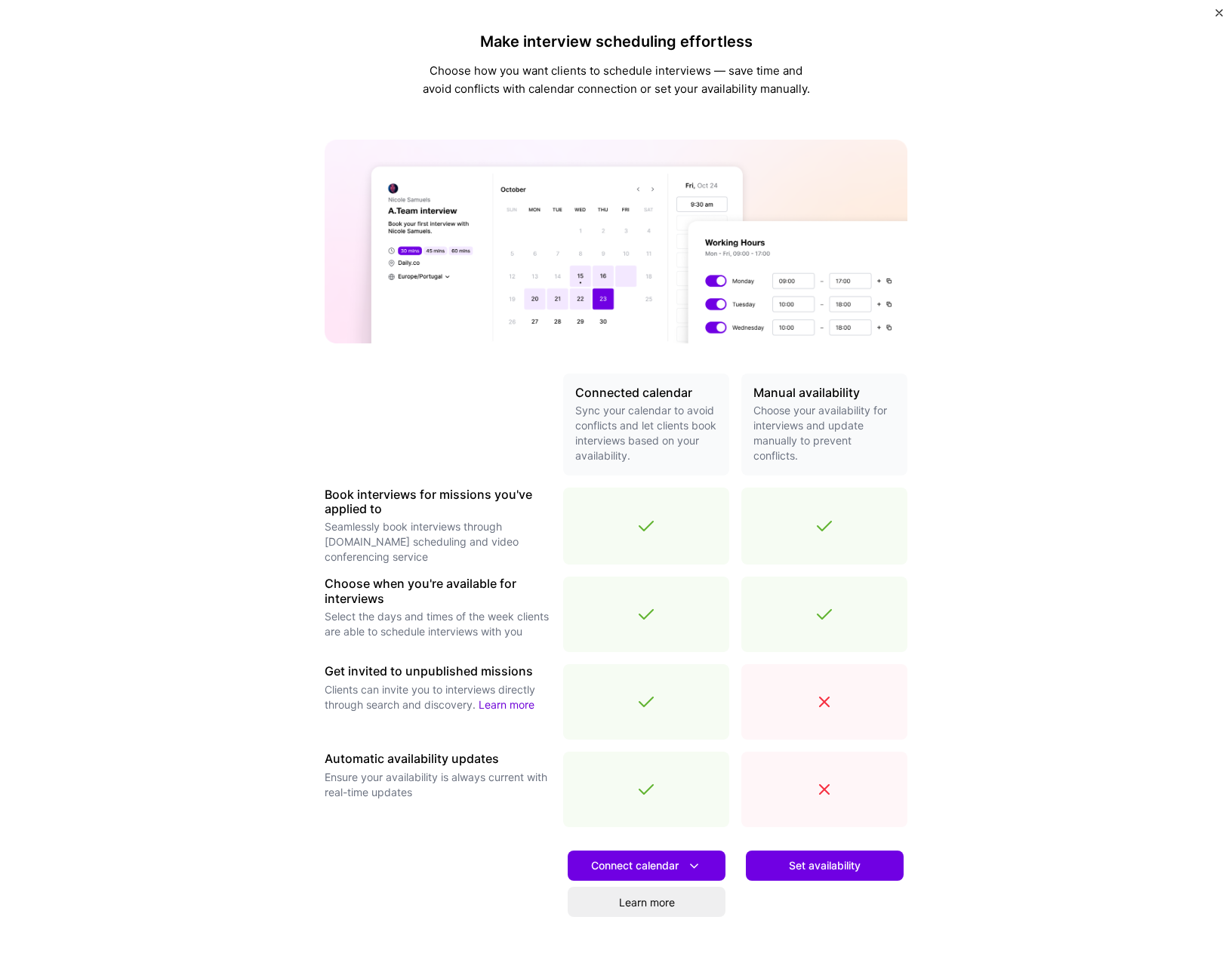
scroll to position [95, 0]
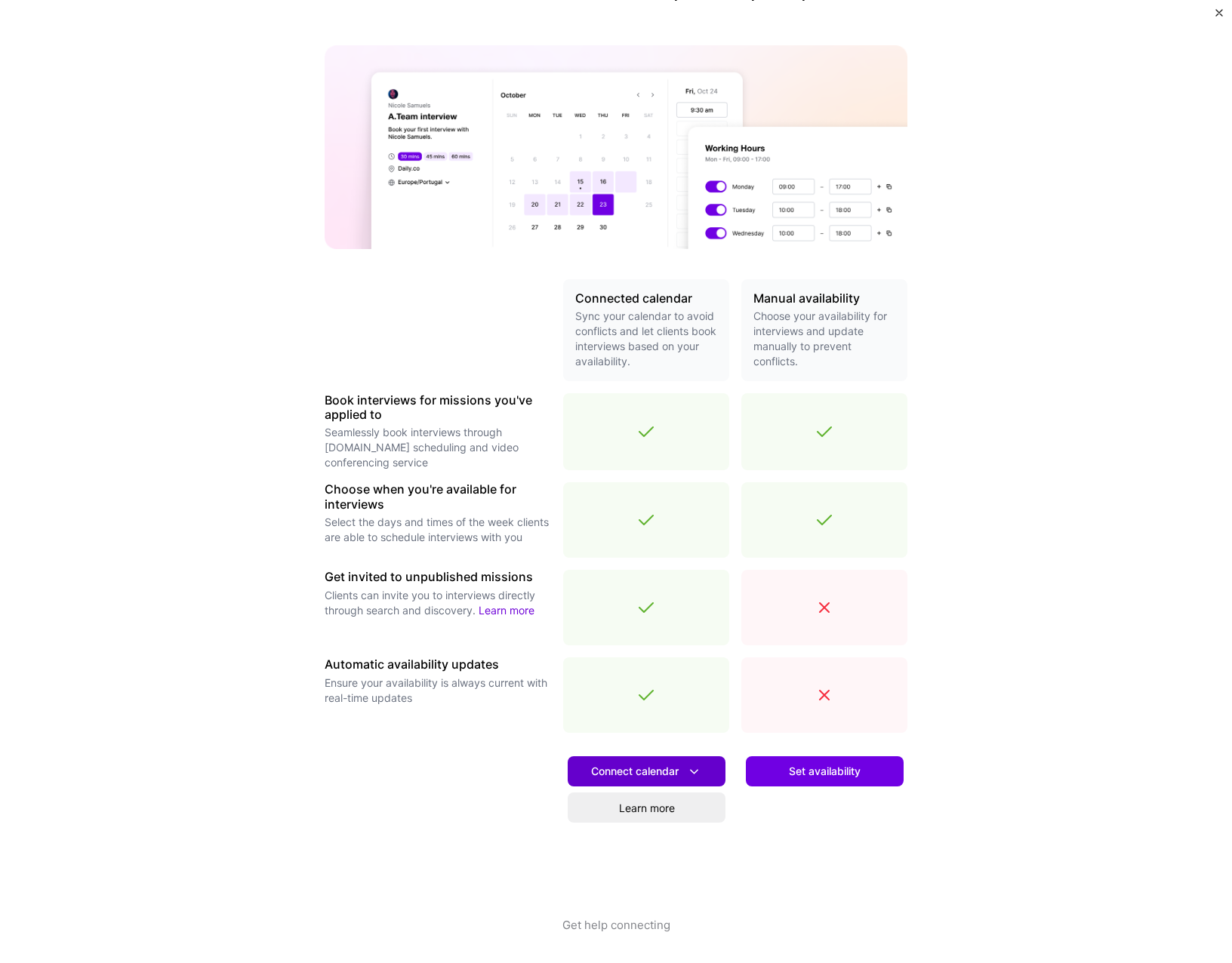
click at [686, 766] on icon at bounding box center [694, 771] width 16 height 16
click at [664, 802] on button "Google calendar" at bounding box center [627, 814] width 196 height 40
click at [666, 767] on span "Connect calendar" at bounding box center [646, 771] width 111 height 16
click at [666, 801] on button "Google calendar" at bounding box center [627, 814] width 196 height 40
click at [672, 772] on span "Connect calendar" at bounding box center [646, 771] width 111 height 16
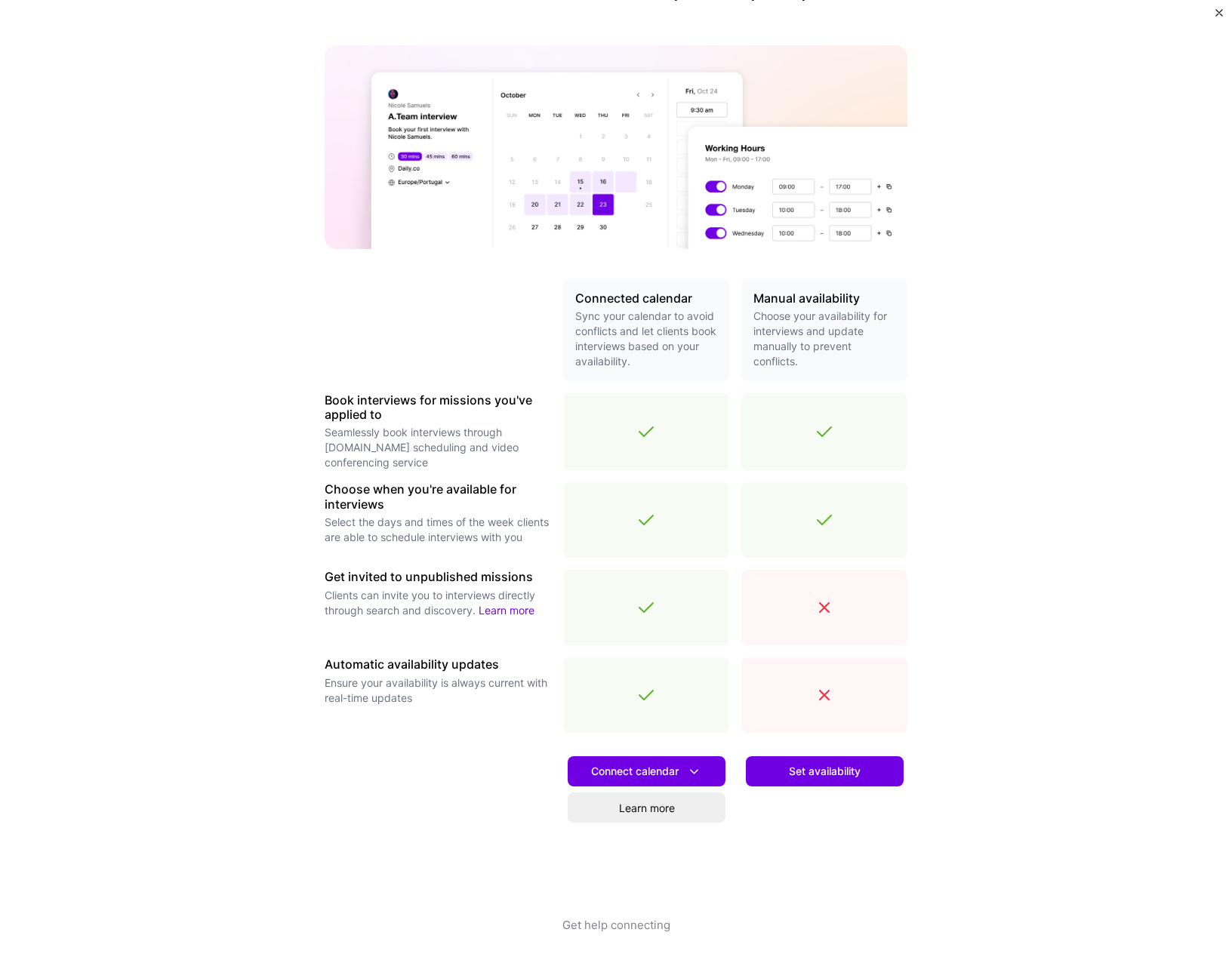
click at [667, 790] on div "Connect calendar Learn more" at bounding box center [646, 830] width 166 height 172
click at [648, 754] on div "Connect calendar Learn more" at bounding box center [646, 830] width 166 height 172
click at [630, 782] on button "Connect calendar" at bounding box center [646, 771] width 158 height 31
click at [581, 820] on button "Google calendar" at bounding box center [627, 814] width 196 height 40
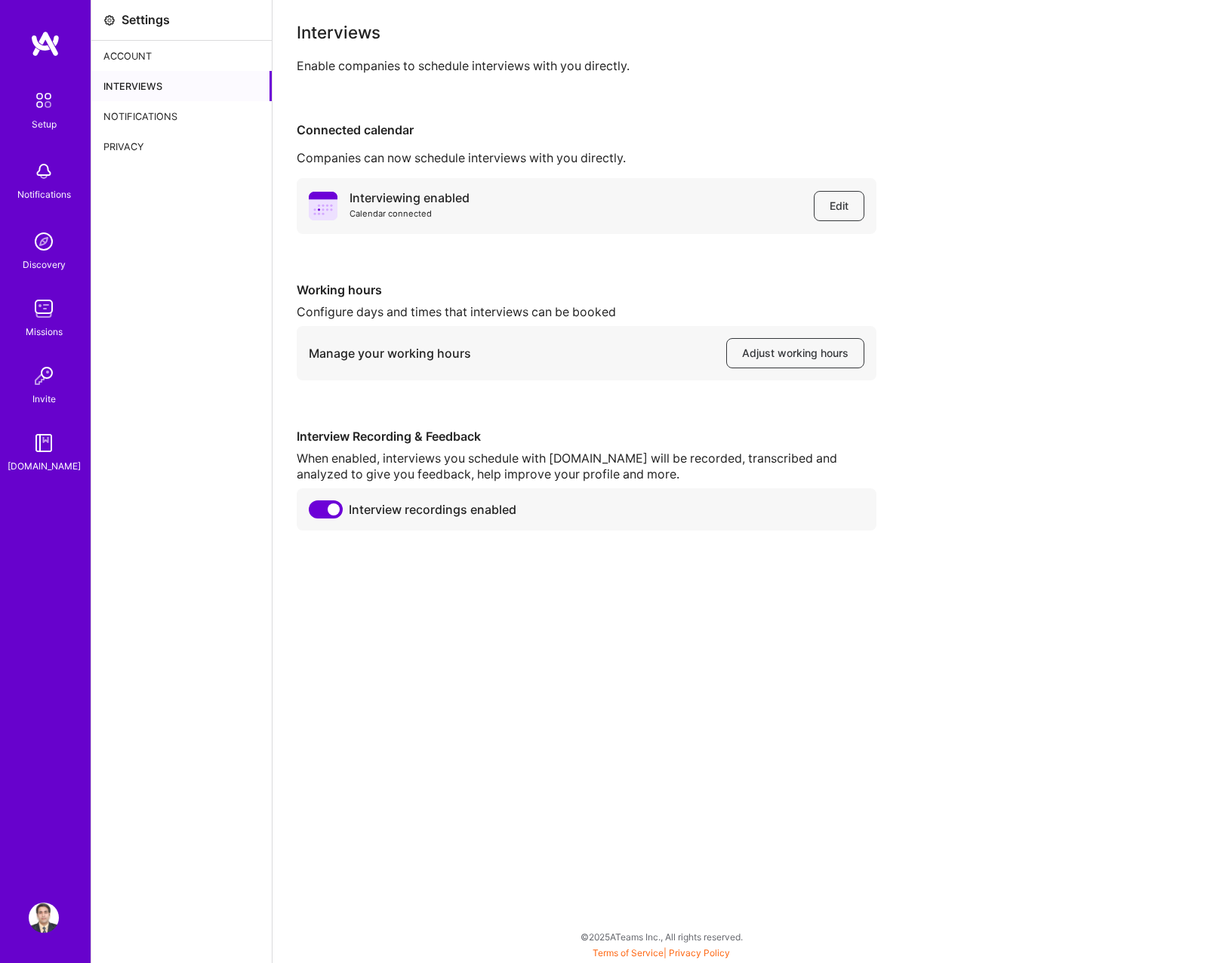
click at [157, 40] on div "Settings" at bounding box center [182, 20] width 181 height 41
click at [154, 52] on div "Account" at bounding box center [182, 56] width 181 height 31
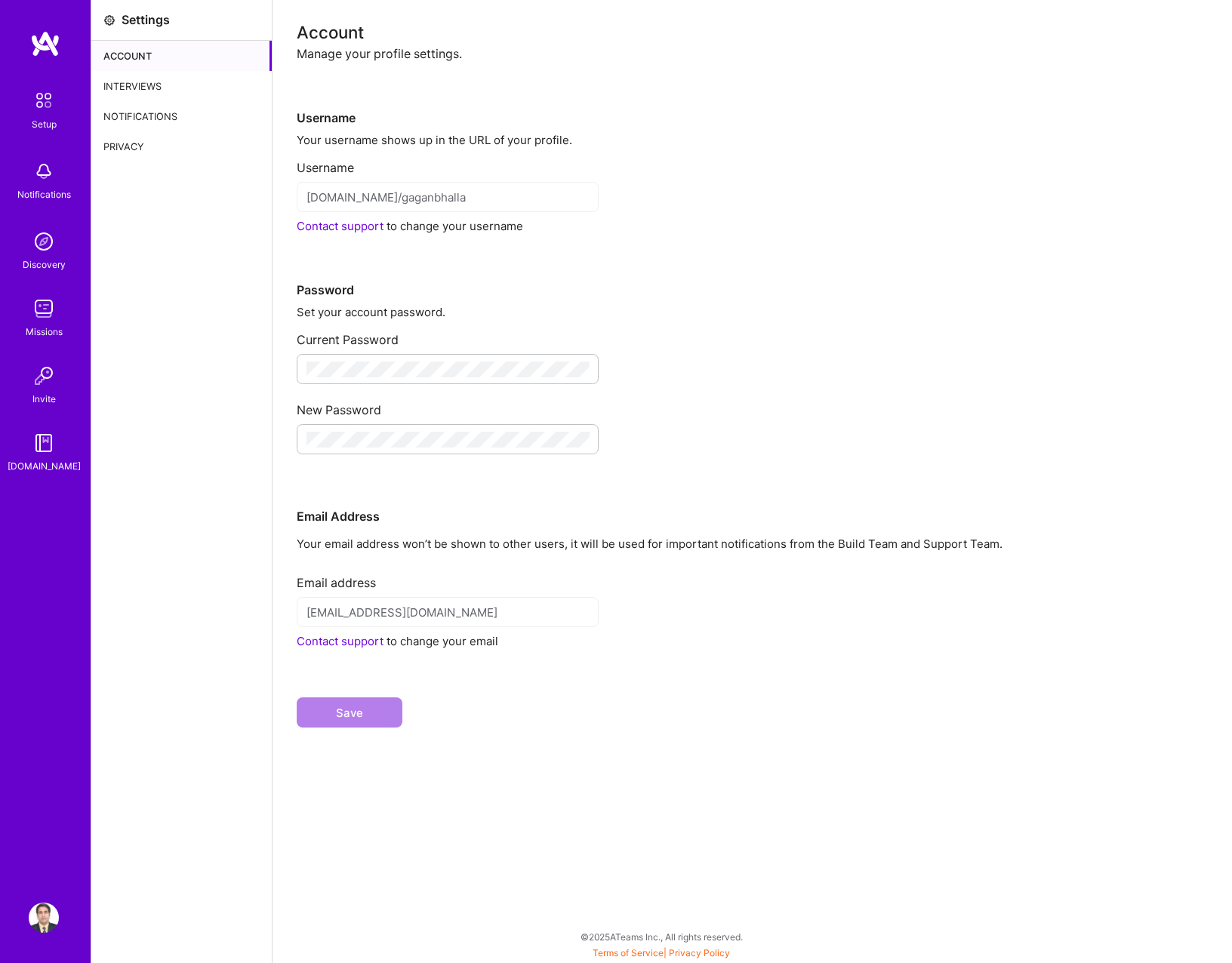
click at [44, 251] on img at bounding box center [44, 242] width 31 height 31
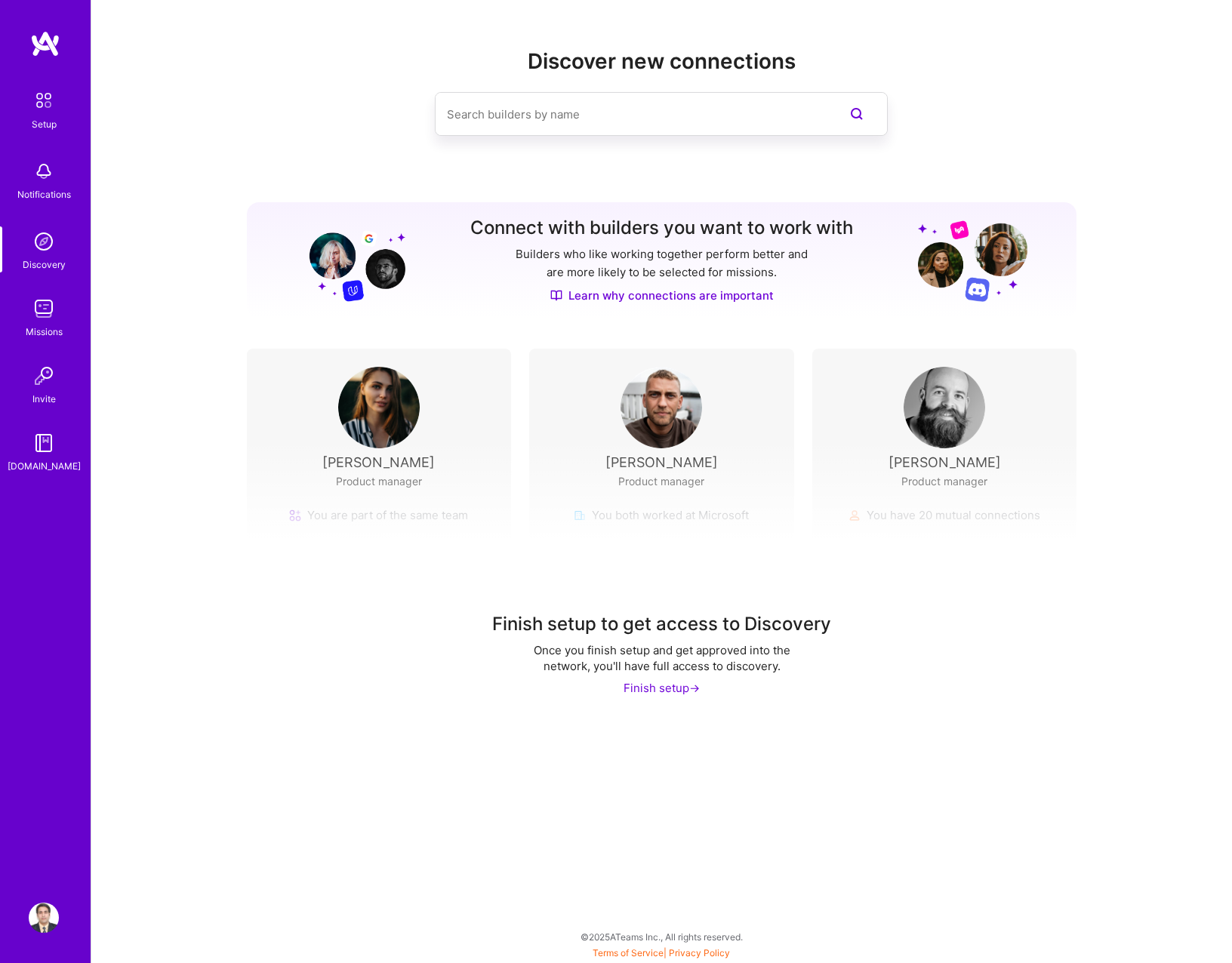
click at [42, 103] on img at bounding box center [43, 99] width 32 height 32
